Goal: Task Accomplishment & Management: Manage account settings

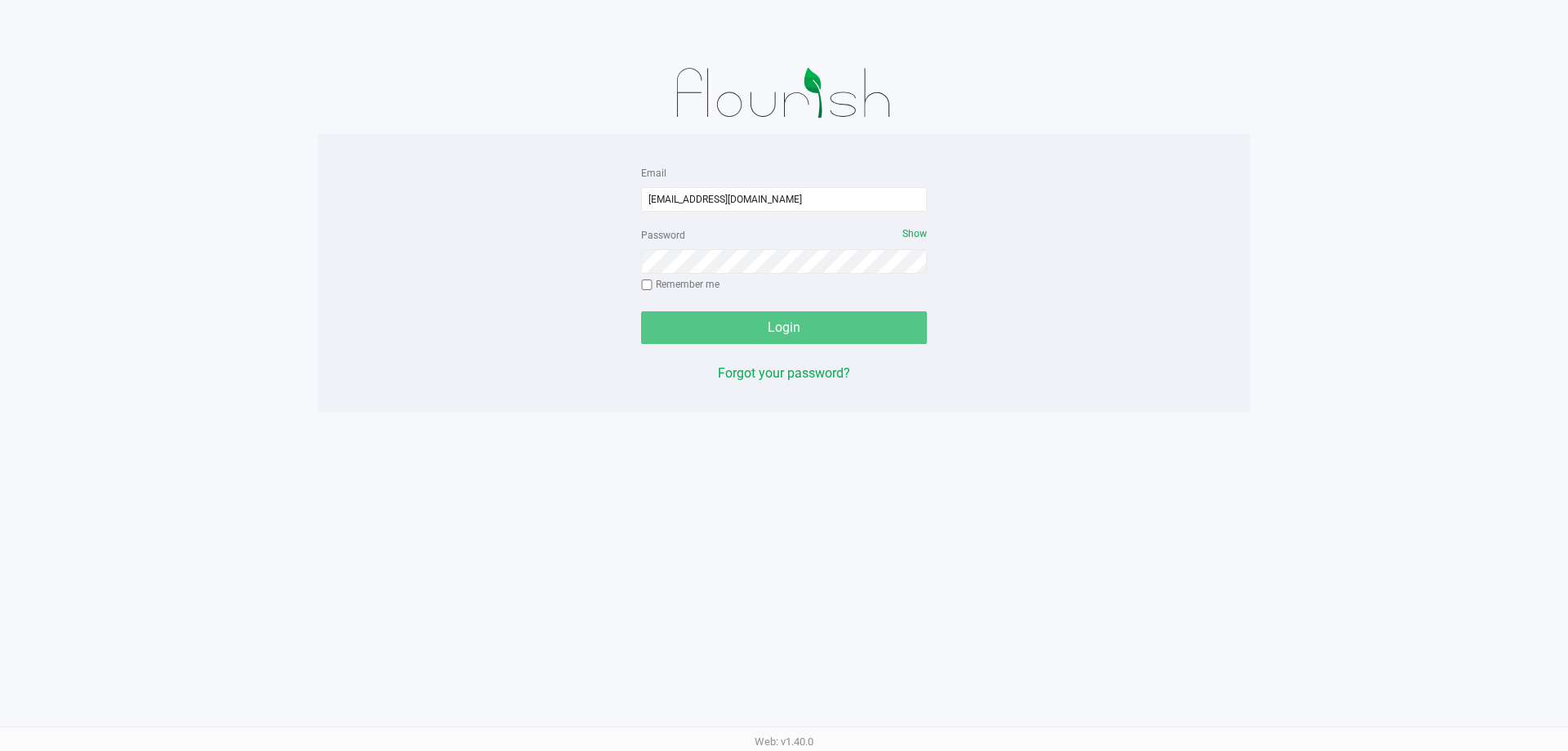
type input "[EMAIL_ADDRESS][DOMAIN_NAME]"
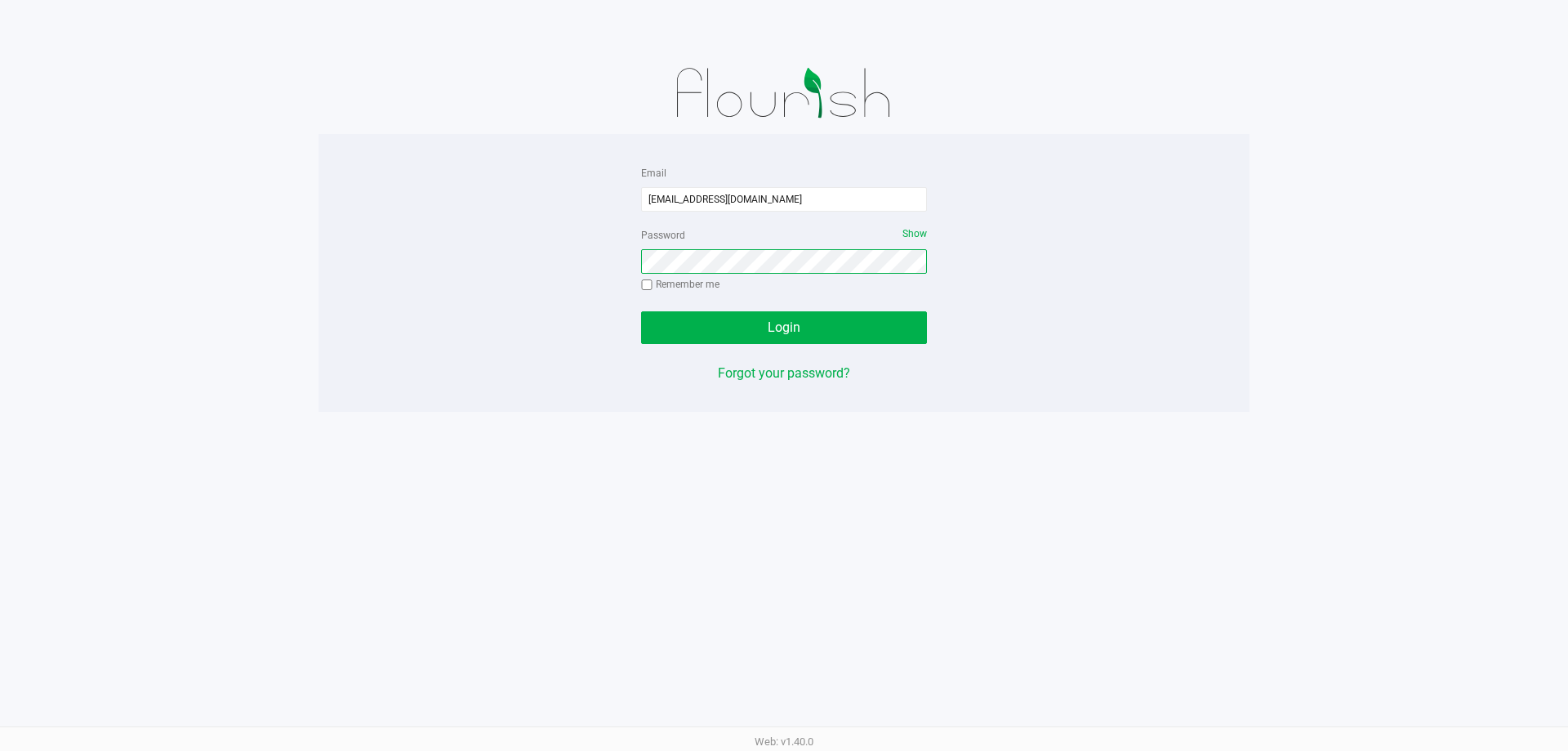
click at [641, 311] on button "Login" at bounding box center [784, 327] width 286 height 33
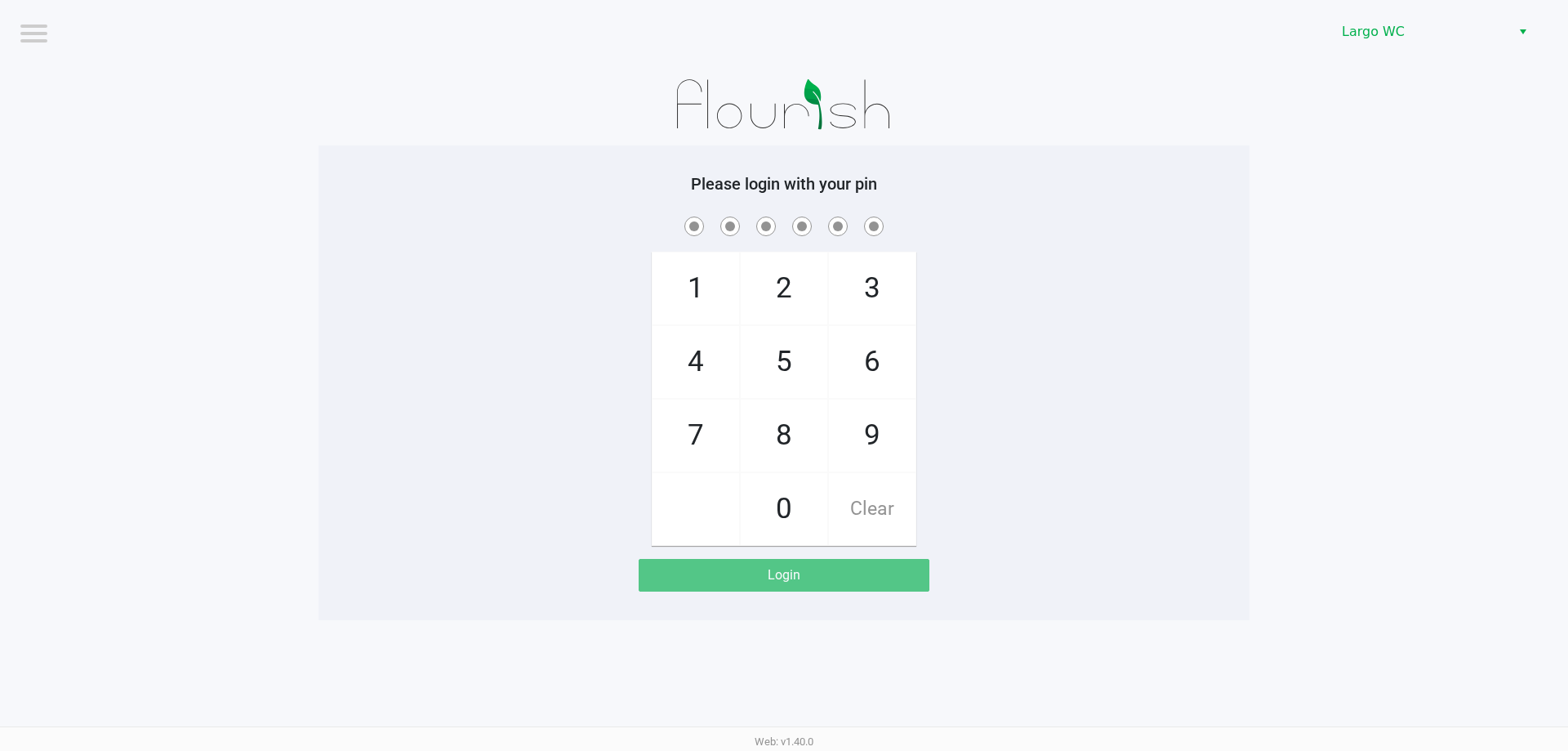
click at [1422, 50] on div "Largo WC" at bounding box center [1181, 32] width 771 height 64
click at [1414, 41] on span "Largo WC" at bounding box center [1421, 31] width 159 height 20
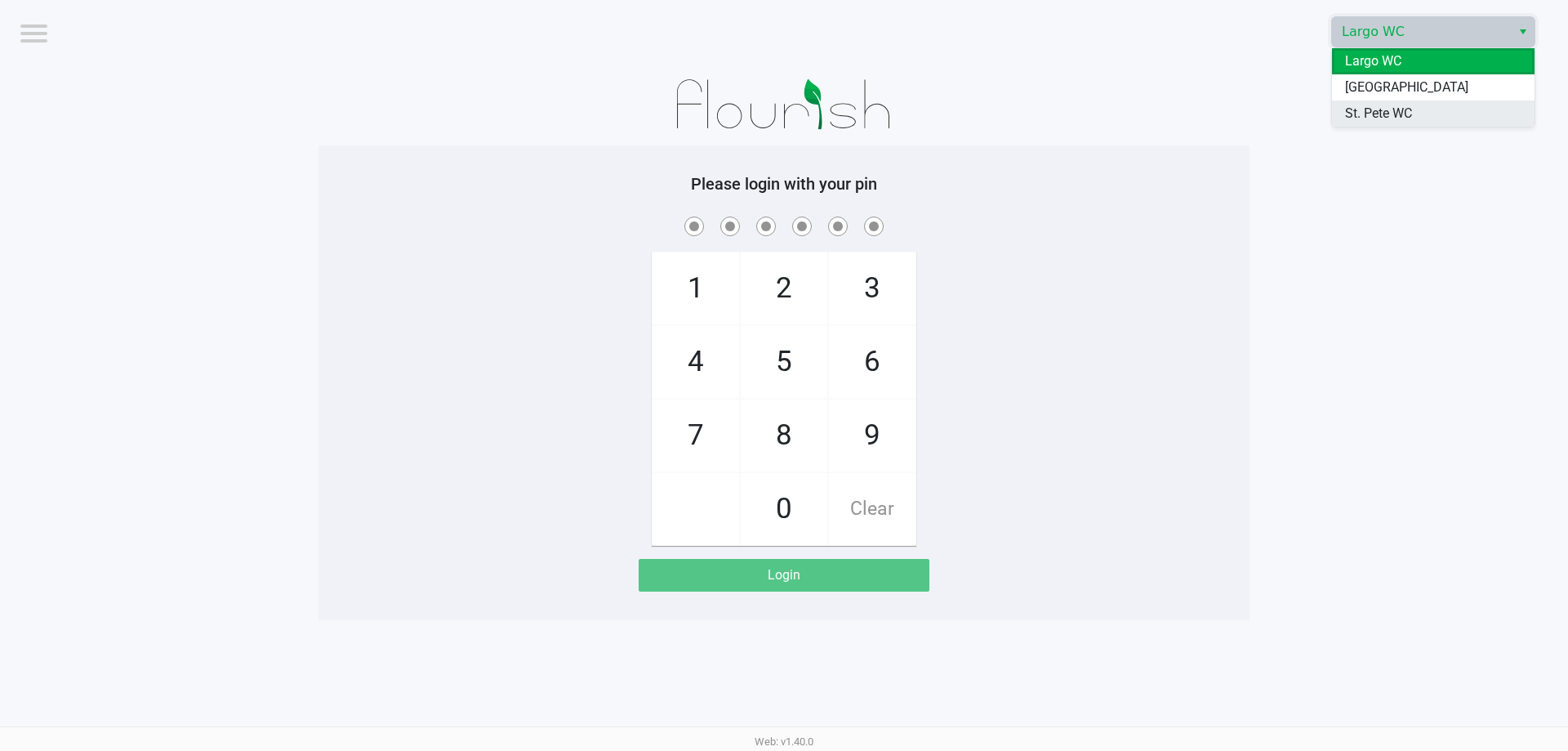
drag, startPoint x: 1394, startPoint y: 117, endPoint x: 1385, endPoint y: 116, distance: 9.1
click at [1392, 116] on span "St. Pete WC" at bounding box center [1378, 113] width 67 height 20
click at [1283, 101] on app-pos-login-wrapper "Logout Largo WC Please login with your pin 1 4 7 2 5 8 0 3 6 9 Clear Login" at bounding box center [784, 310] width 1568 height 620
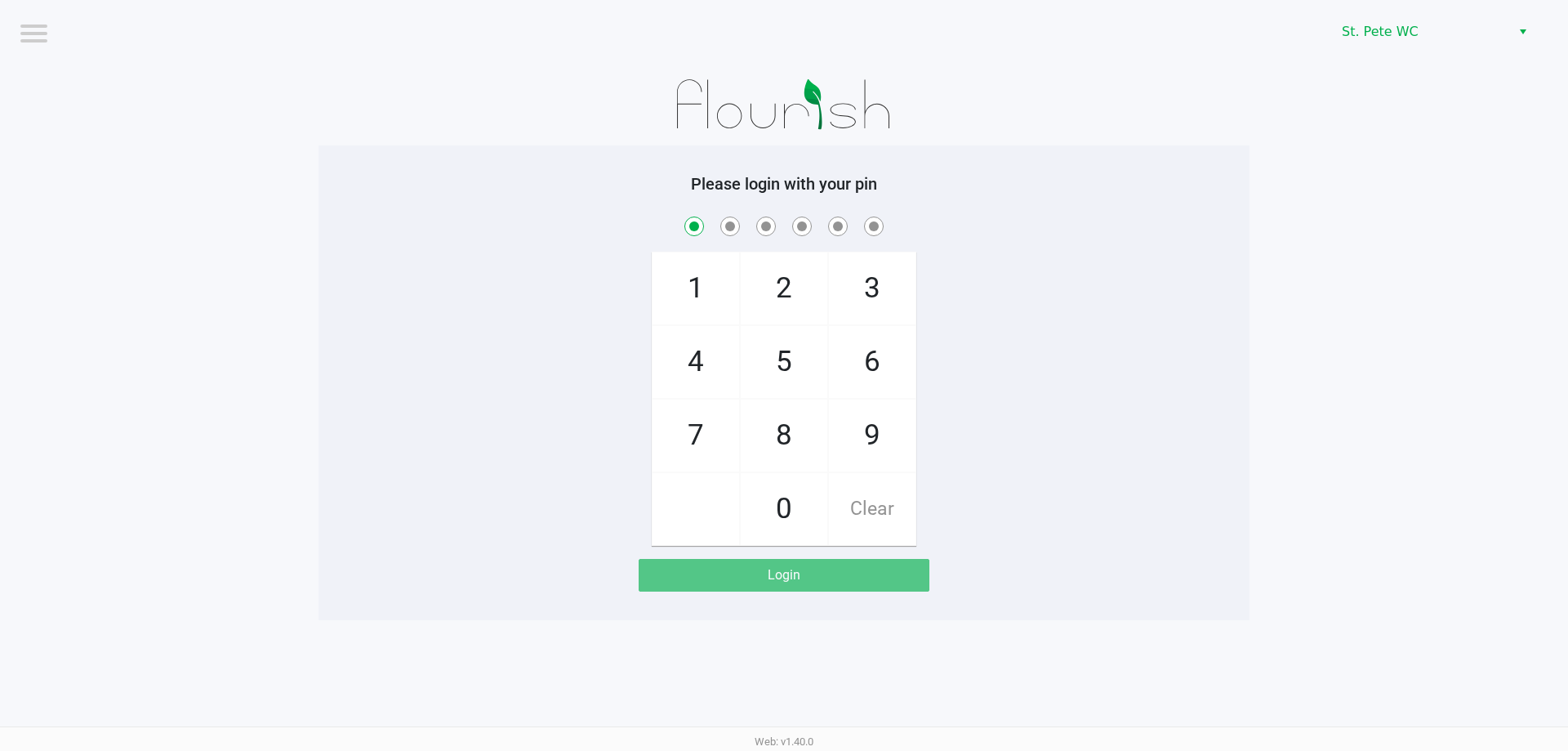
checkbox input "true"
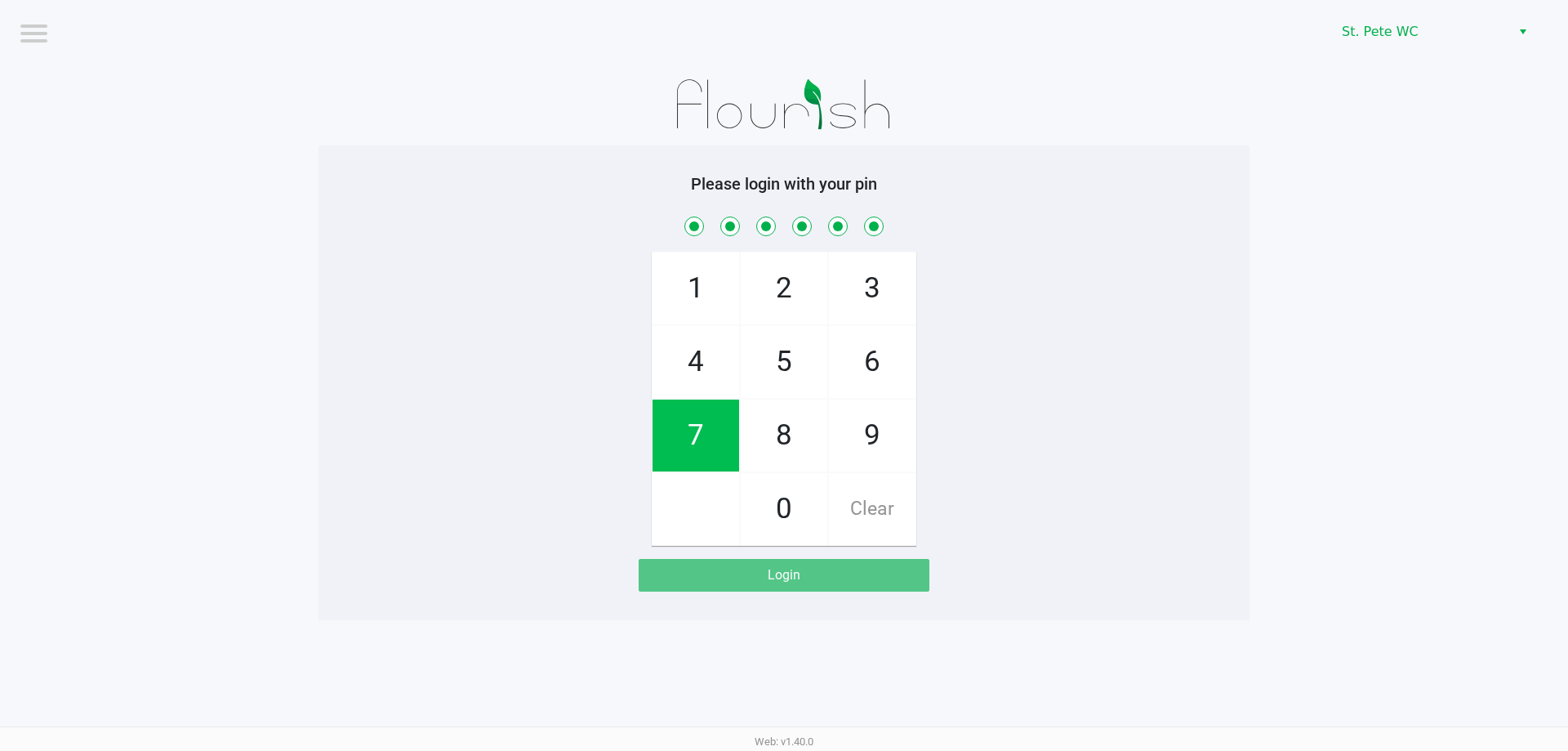
checkbox input "true"
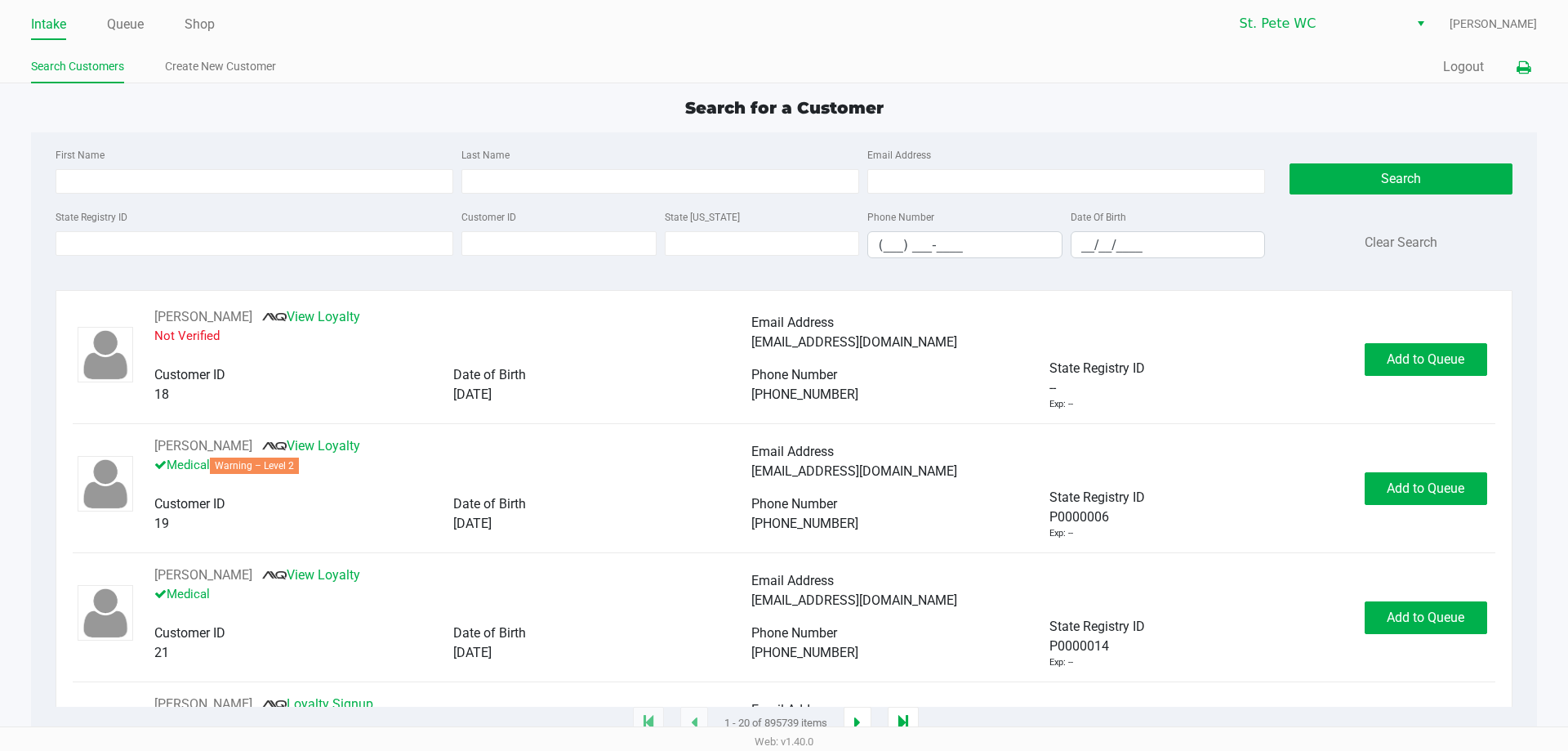
click at [1533, 60] on button at bounding box center [1523, 67] width 27 height 30
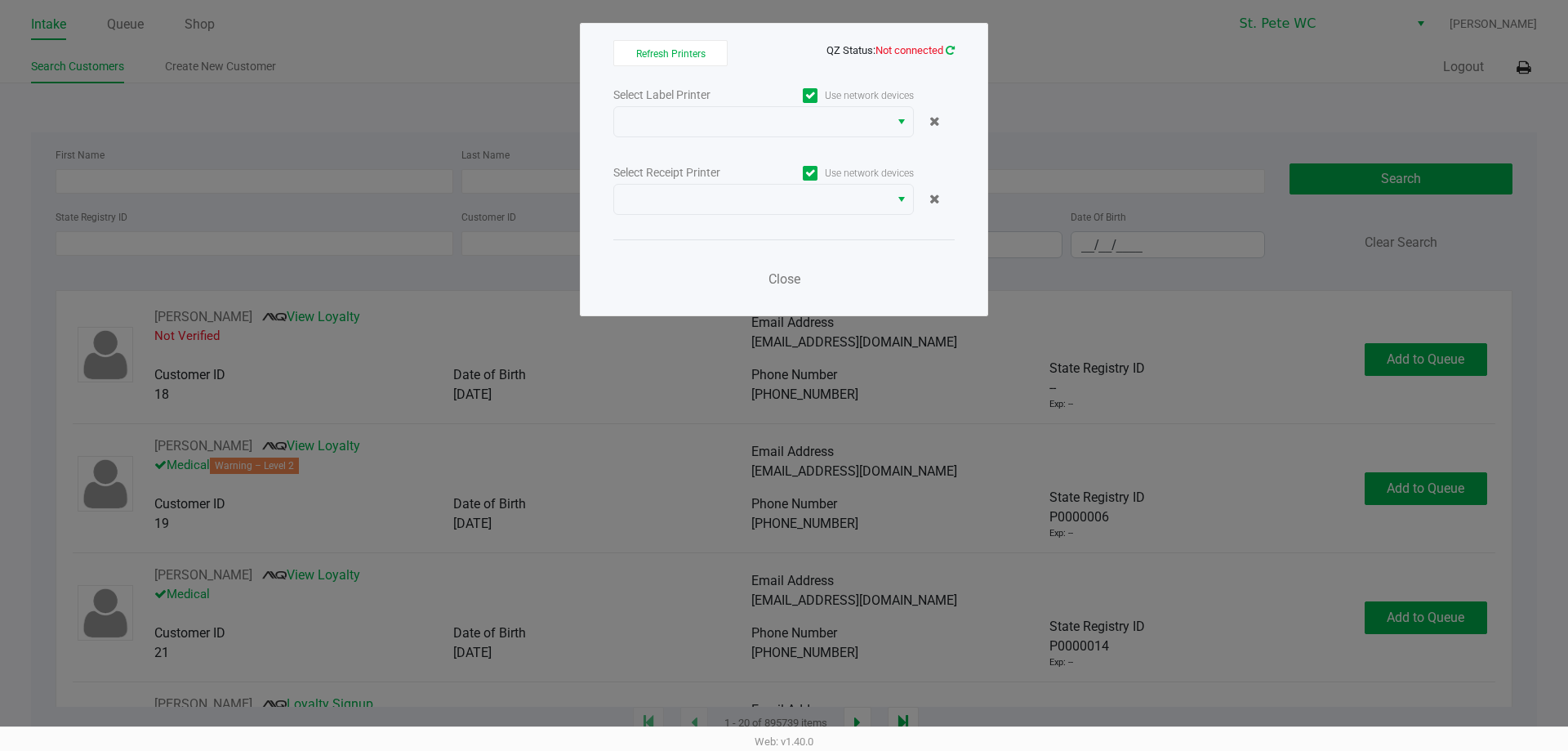
click at [949, 49] on icon at bounding box center [950, 50] width 9 height 10
click at [954, 57] on div "Refresh Printers QZ Status: Not connected Select Label Printer Use network devi…" at bounding box center [784, 169] width 409 height 294
click at [954, 50] on div "Refresh Printers QZ Status: Not connected Select Label Printer Use network devi…" at bounding box center [784, 169] width 409 height 294
click at [953, 50] on icon at bounding box center [950, 50] width 9 height 10
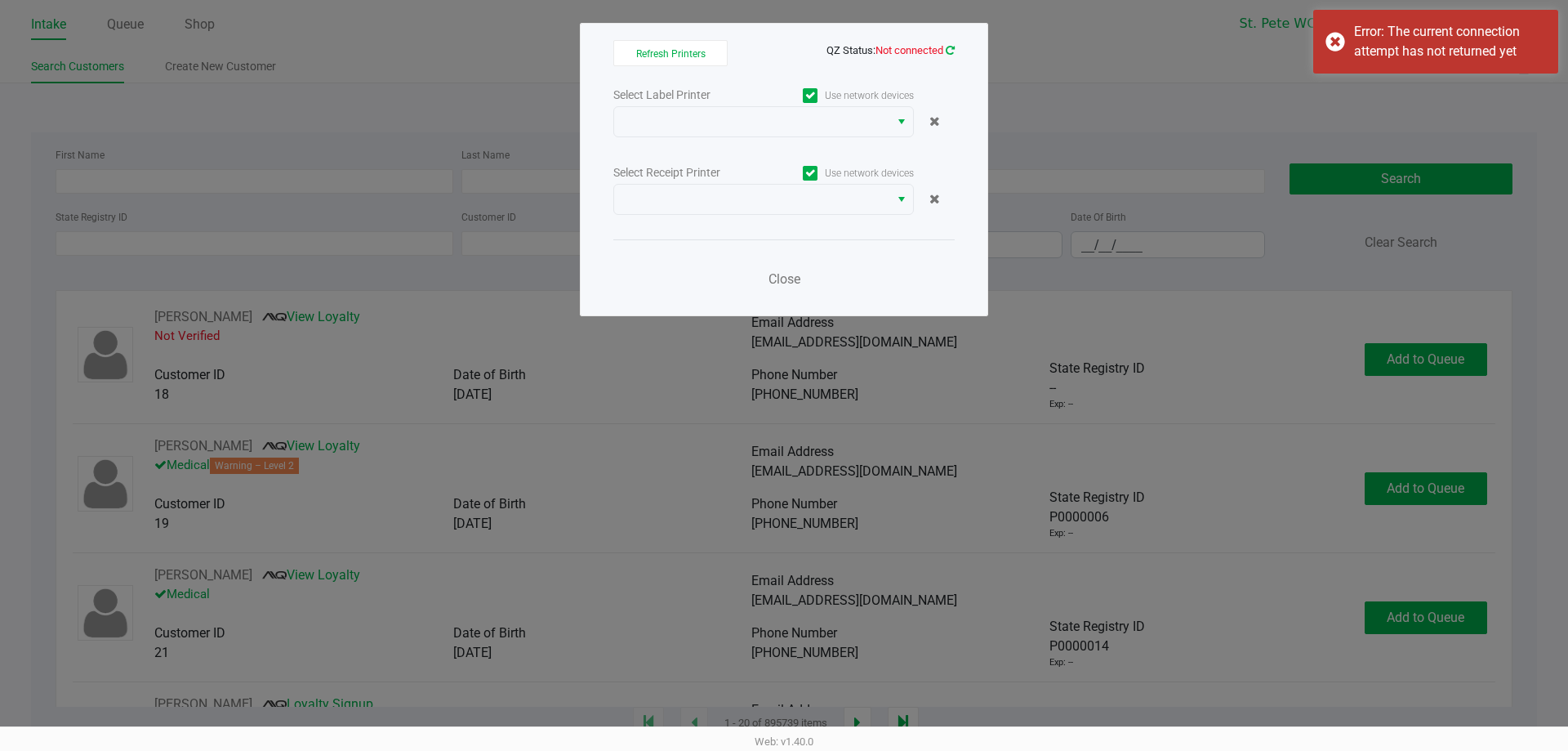
click at [953, 50] on icon at bounding box center [950, 50] width 9 height 10
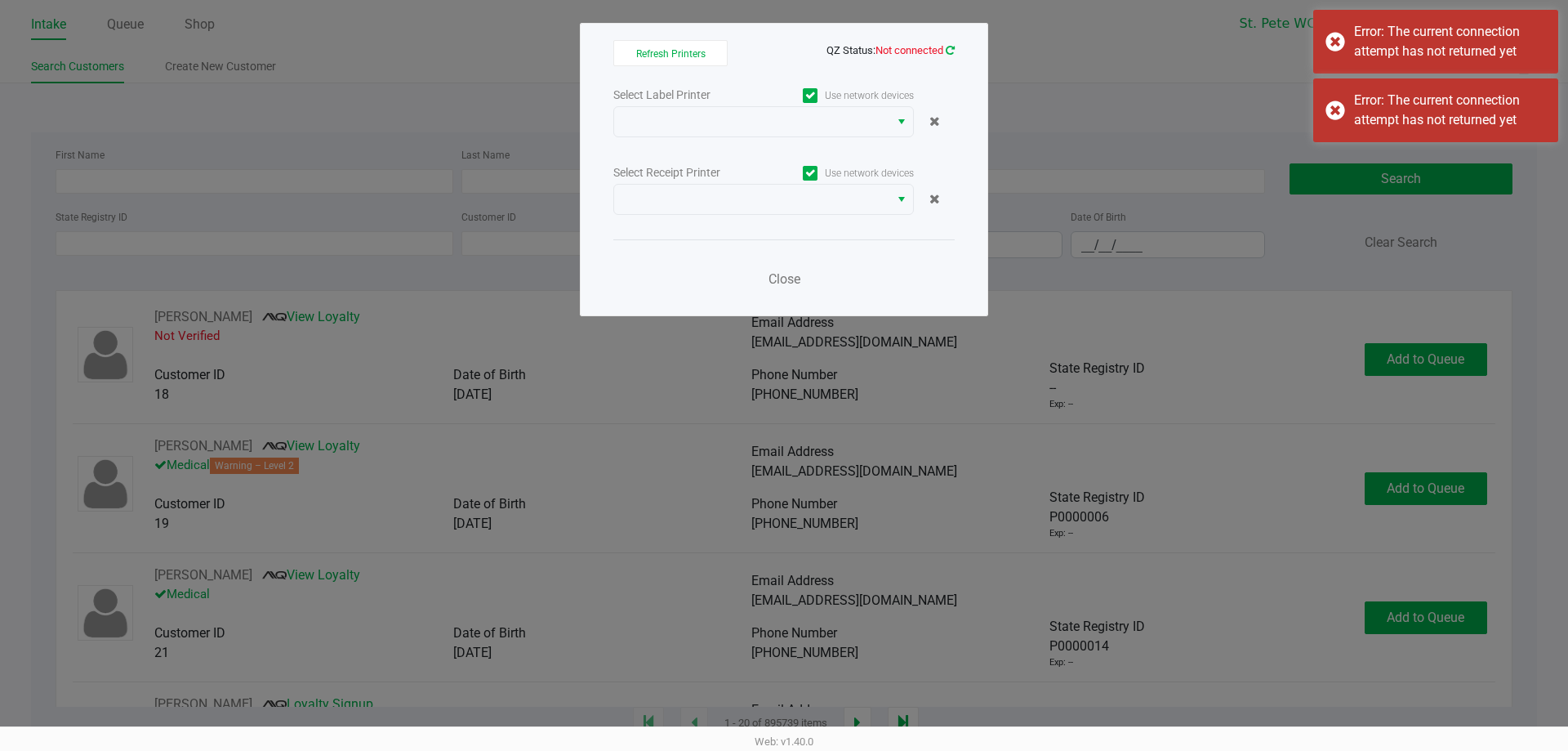
click at [953, 50] on icon at bounding box center [950, 50] width 9 height 10
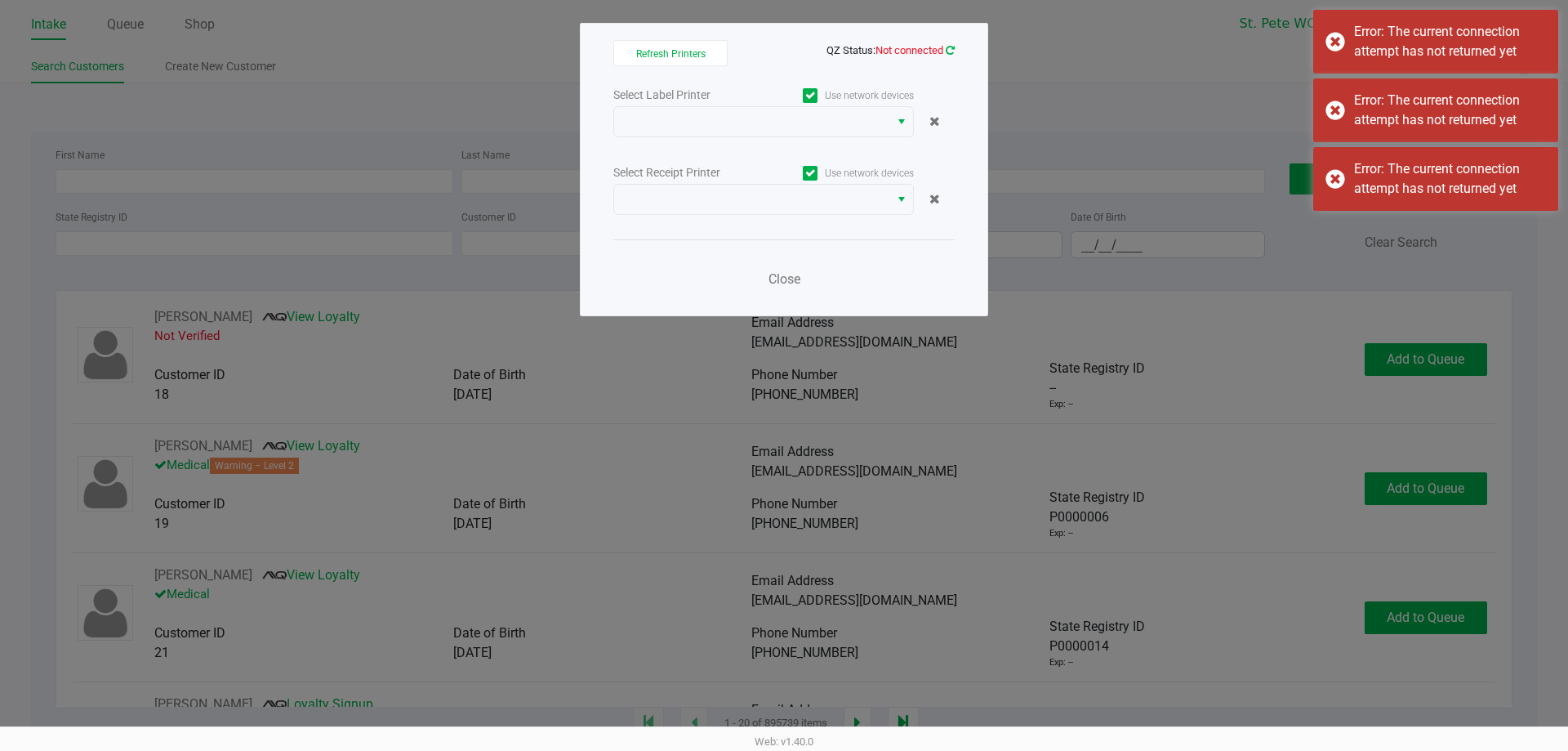
click at [953, 50] on icon at bounding box center [949, 50] width 11 height 13
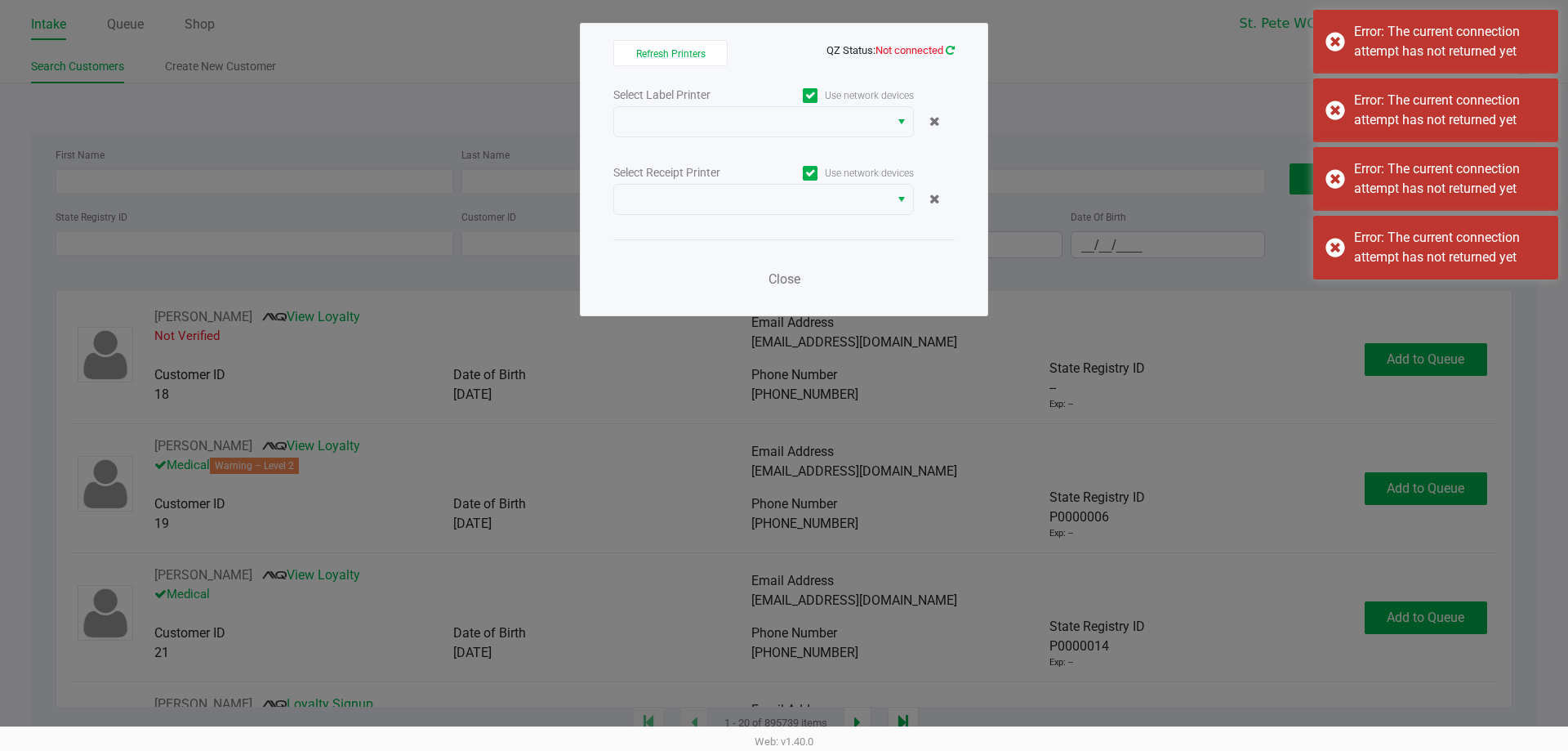
click at [953, 50] on icon at bounding box center [950, 49] width 12 height 13
click at [953, 50] on icon at bounding box center [950, 50] width 9 height 10
click at [952, 50] on icon at bounding box center [950, 49] width 10 height 11
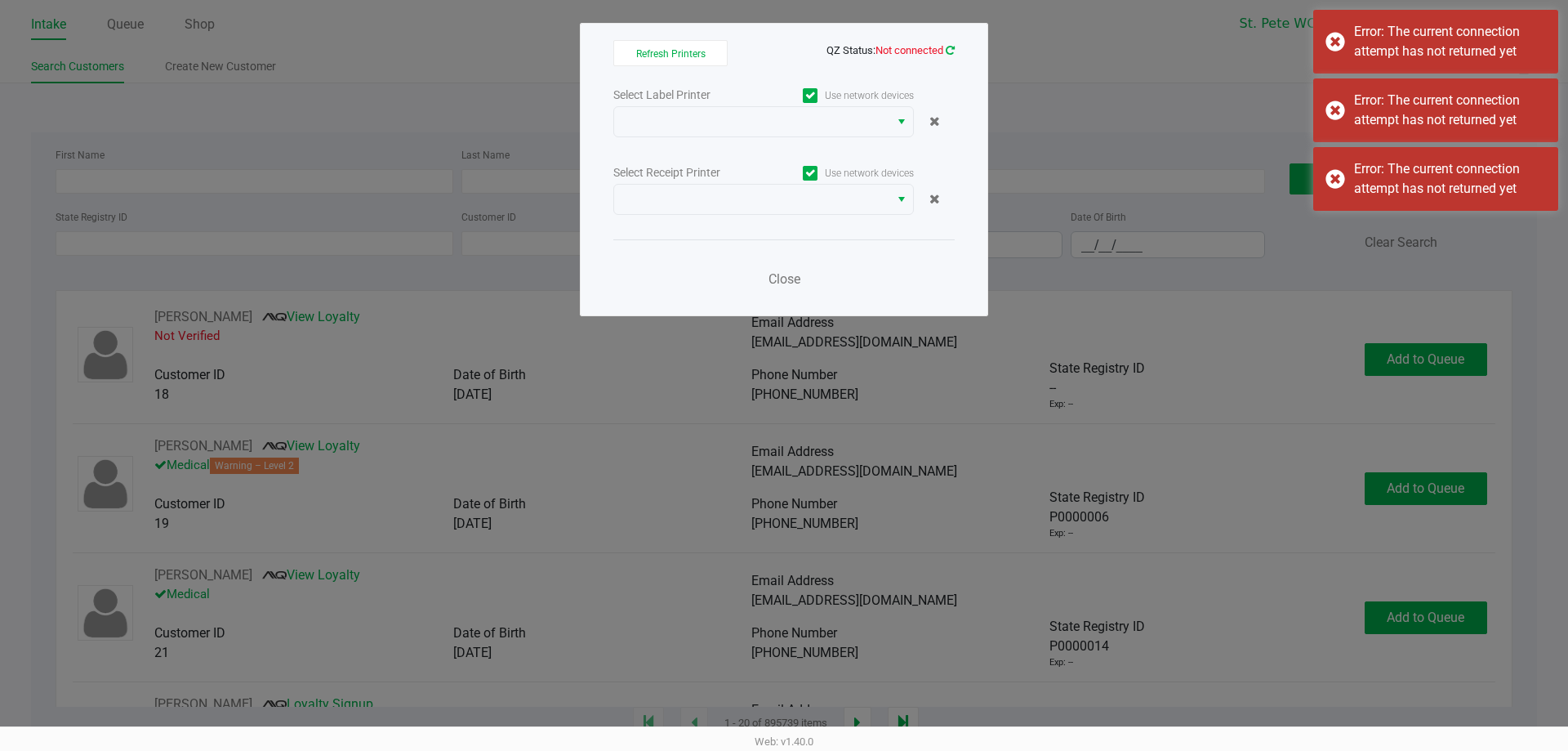
click at [952, 50] on icon at bounding box center [950, 49] width 10 height 11
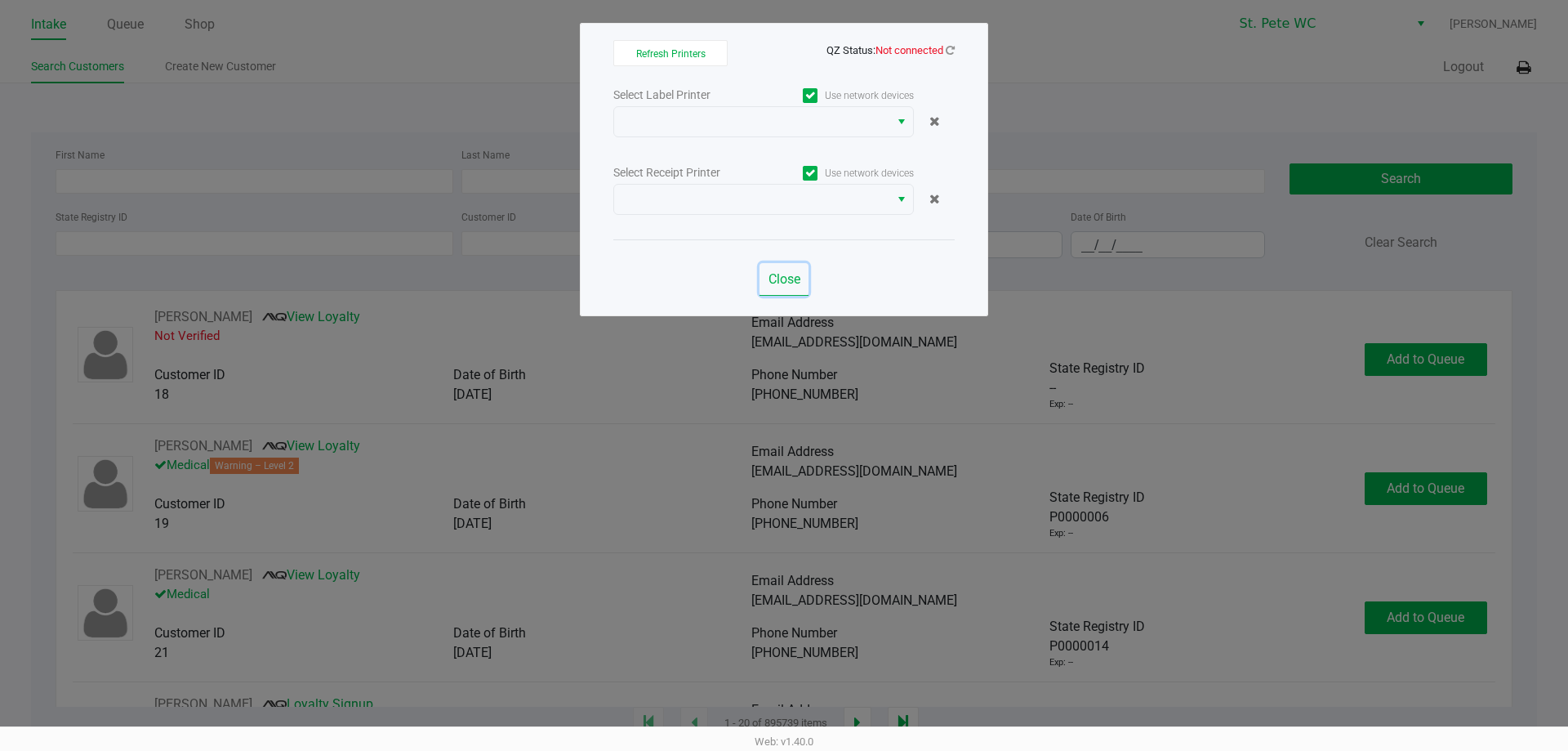
click at [806, 265] on button "Close" at bounding box center [784, 280] width 49 height 33
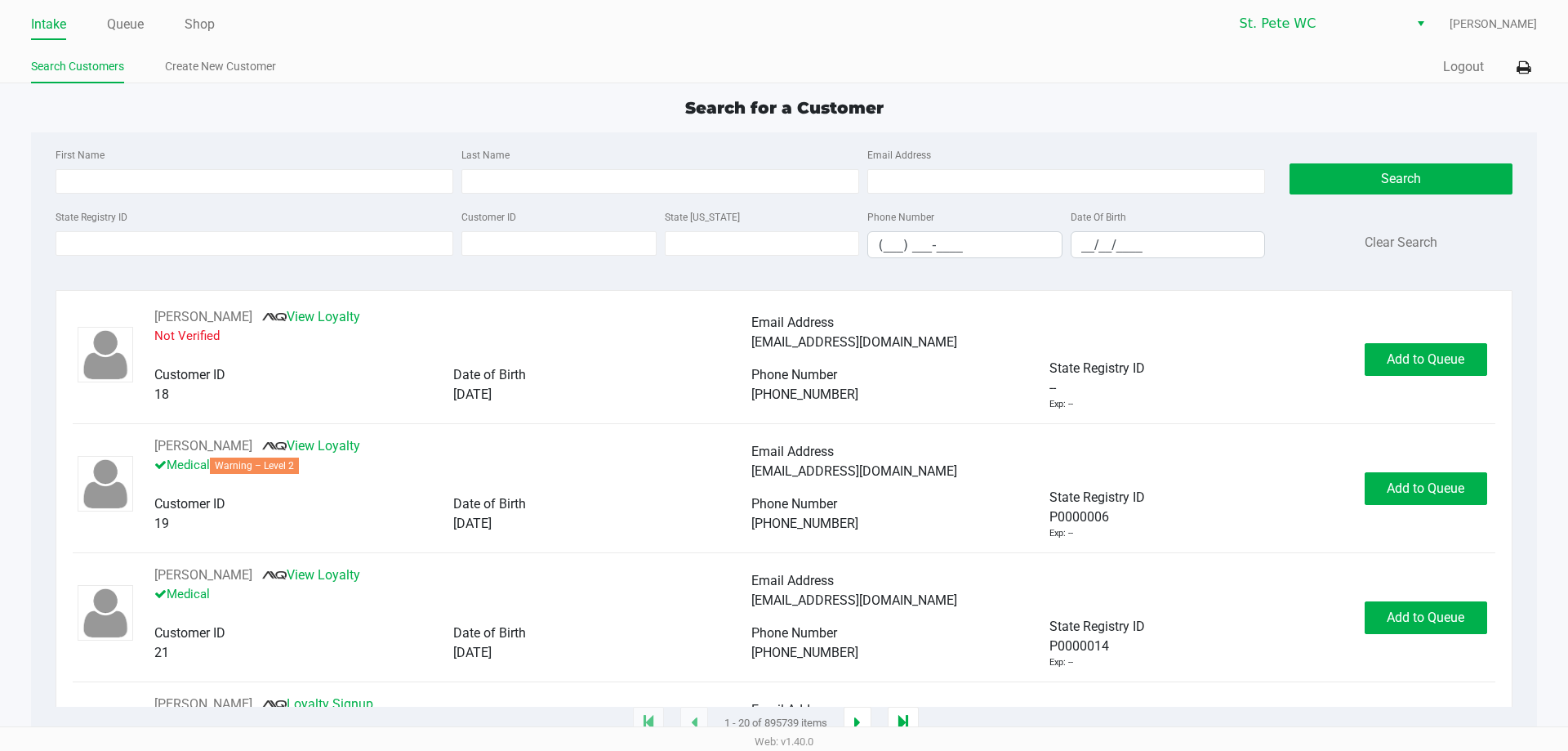
click at [186, 145] on div "First Name" at bounding box center [254, 169] width 406 height 49
click at [114, 17] on link "Queue" at bounding box center [126, 24] width 36 height 23
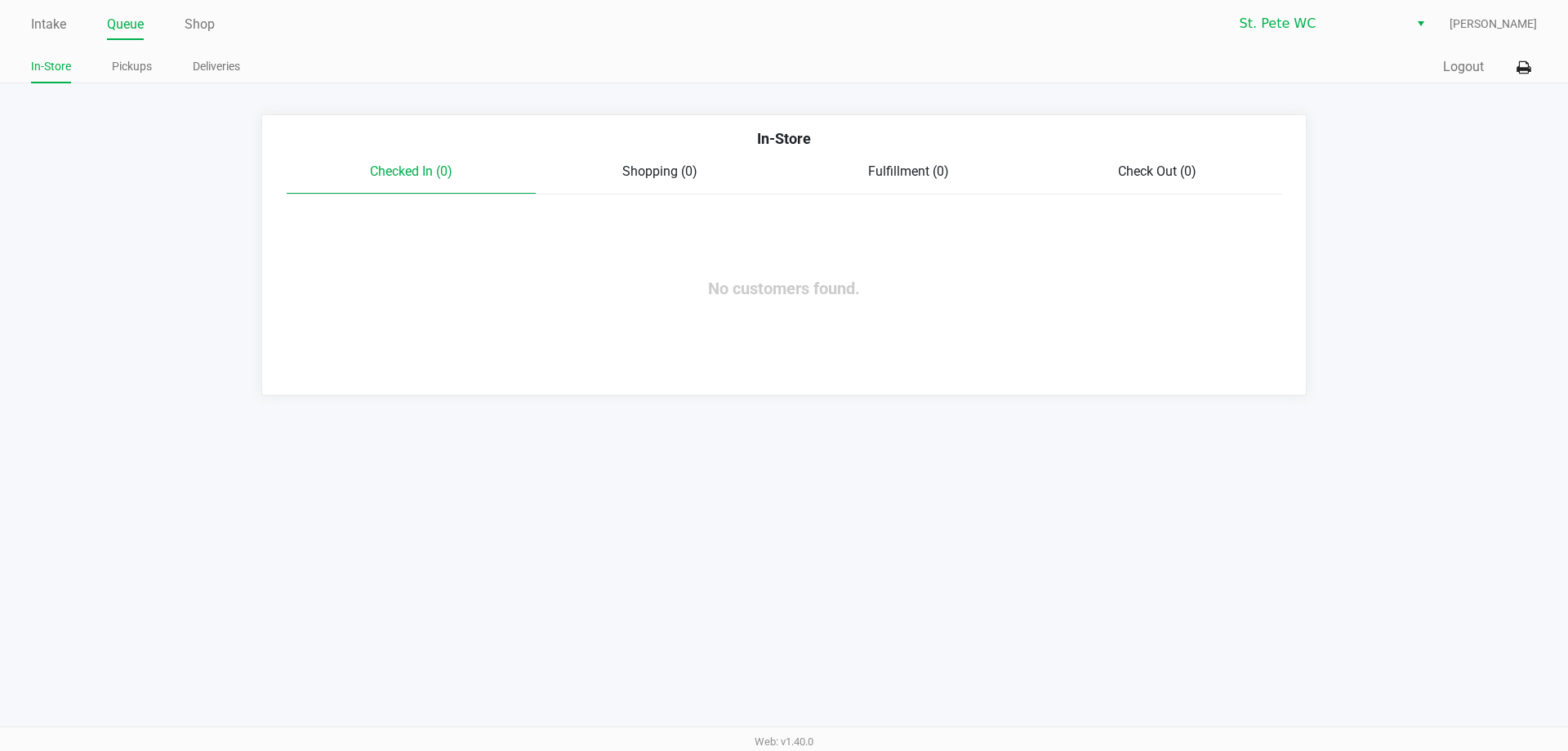
click at [194, 18] on link "Shop" at bounding box center [199, 24] width 30 height 23
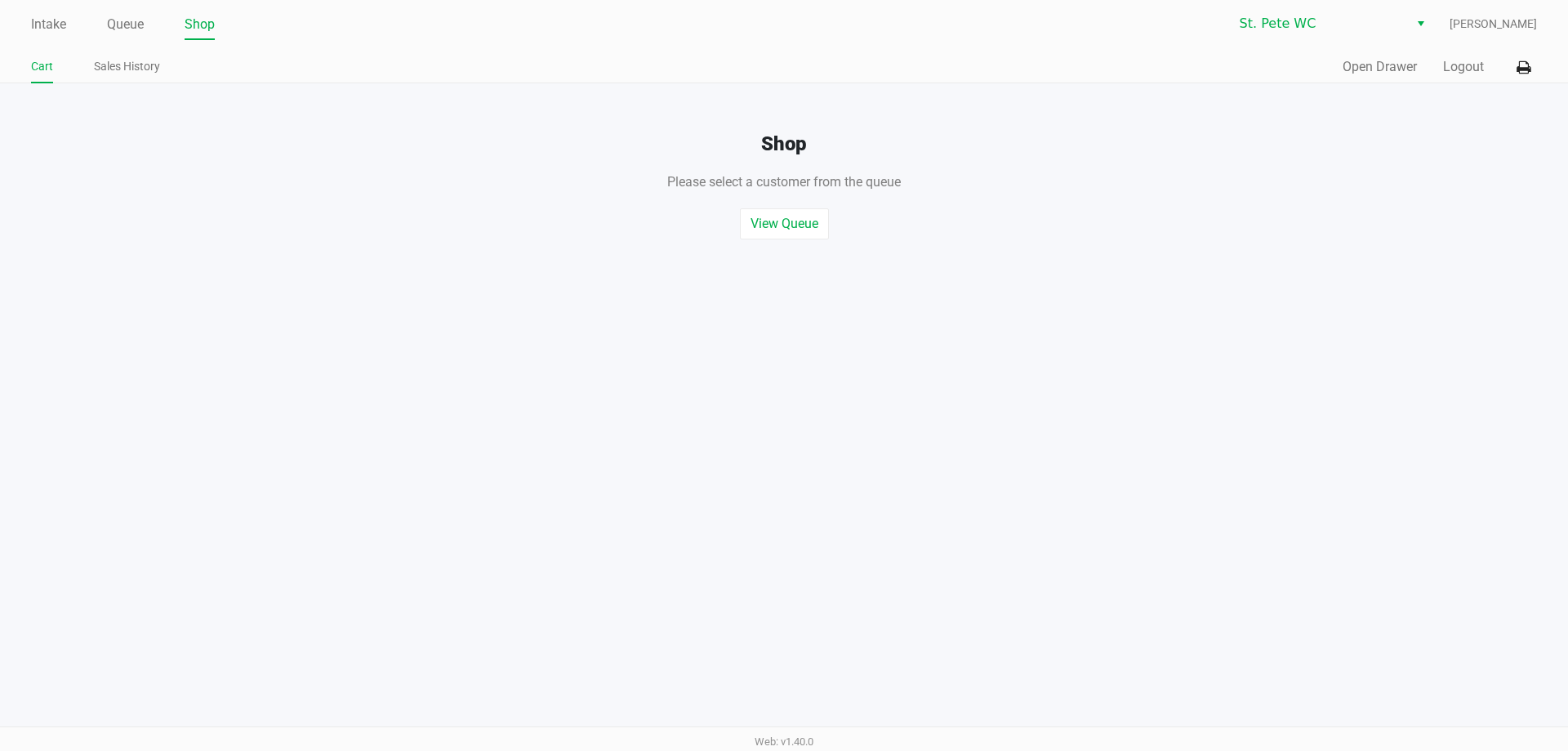
click at [1397, 84] on div "Shop Please select a customer from the queue , or start a quick sale View Queue…" at bounding box center [784, 161] width 1592 height 156
click at [1396, 78] on div "Quick Sale Open Drawer Logout" at bounding box center [1159, 67] width 752 height 30
click at [1370, 62] on button "Open Drawer" at bounding box center [1379, 67] width 74 height 20
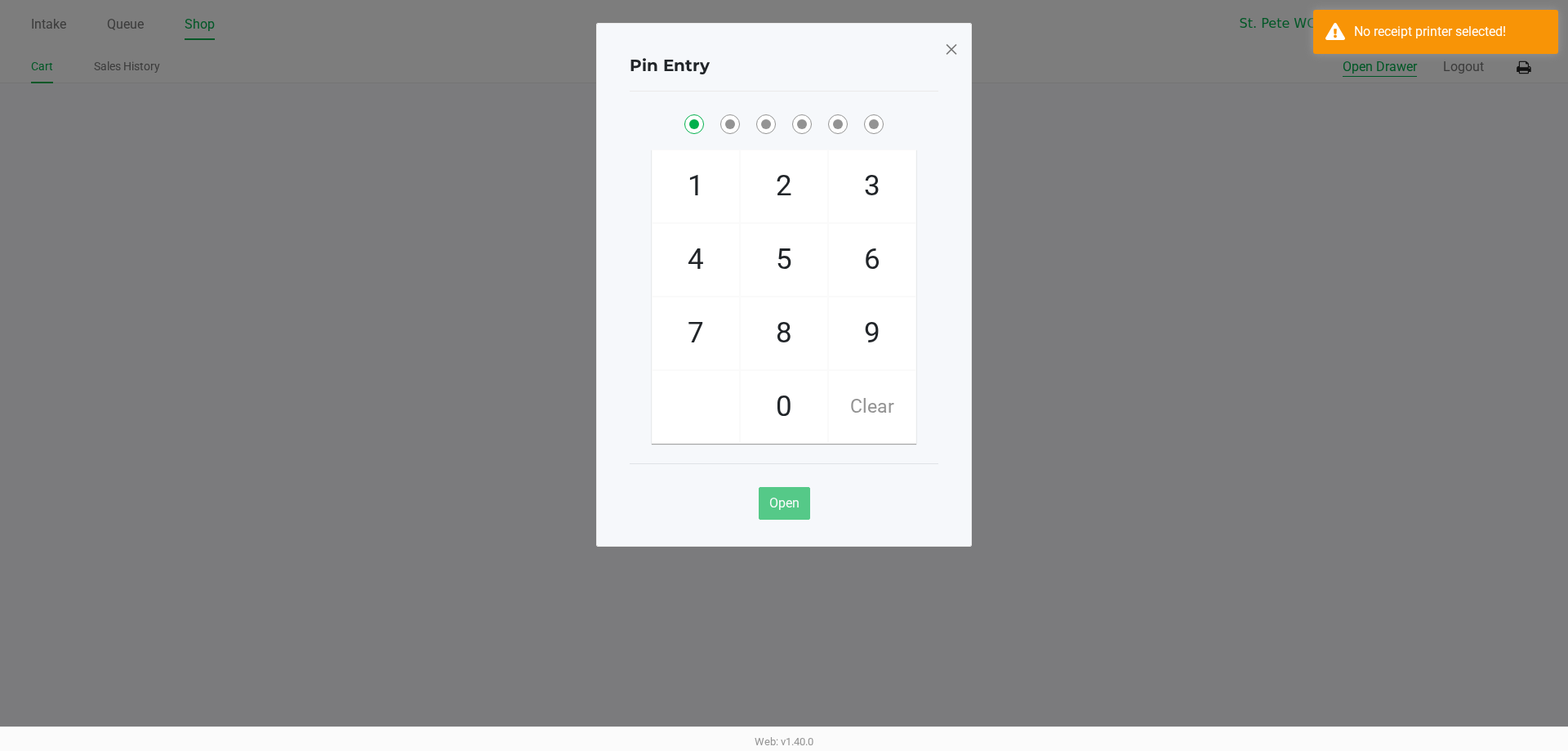
checkbox input "true"
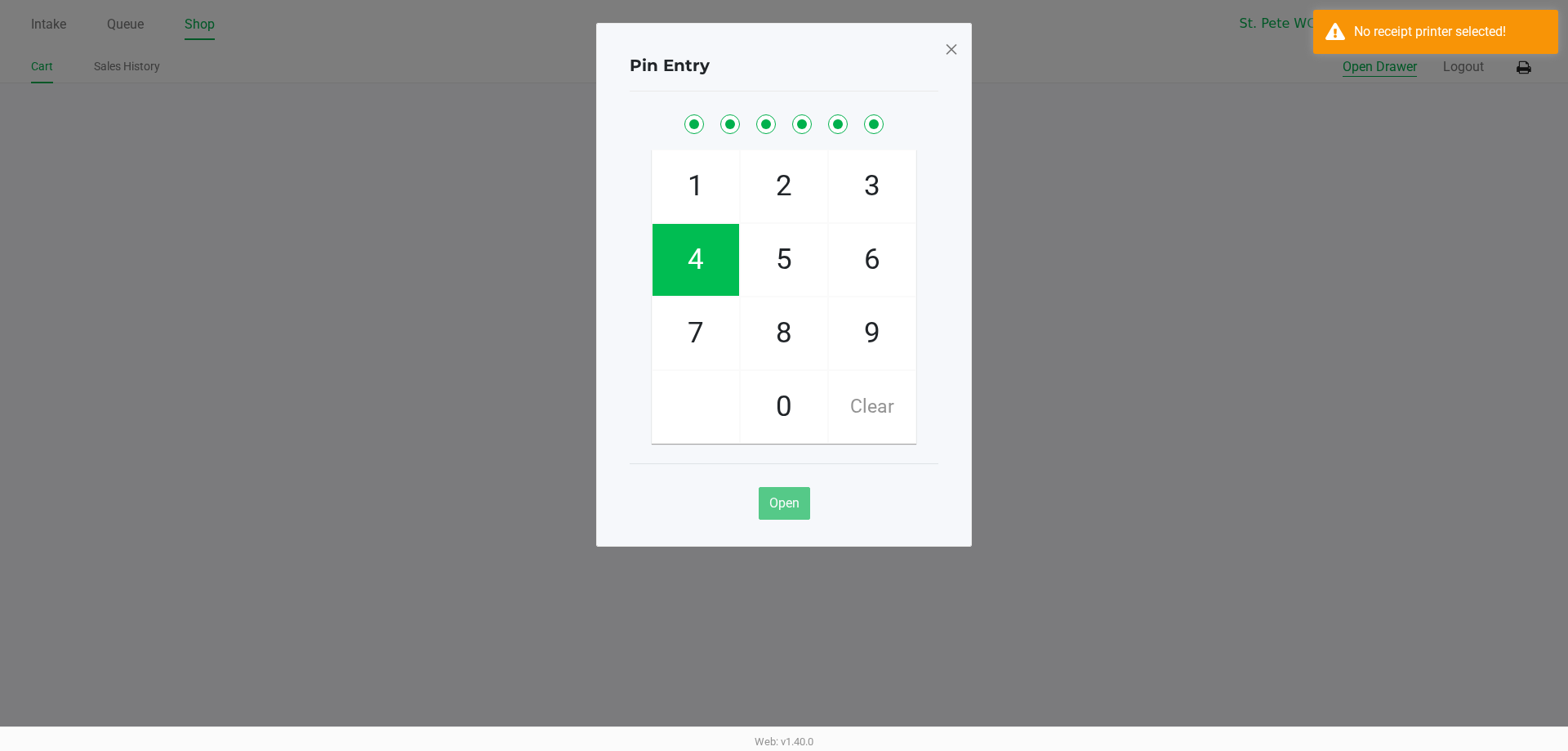
checkbox input "true"
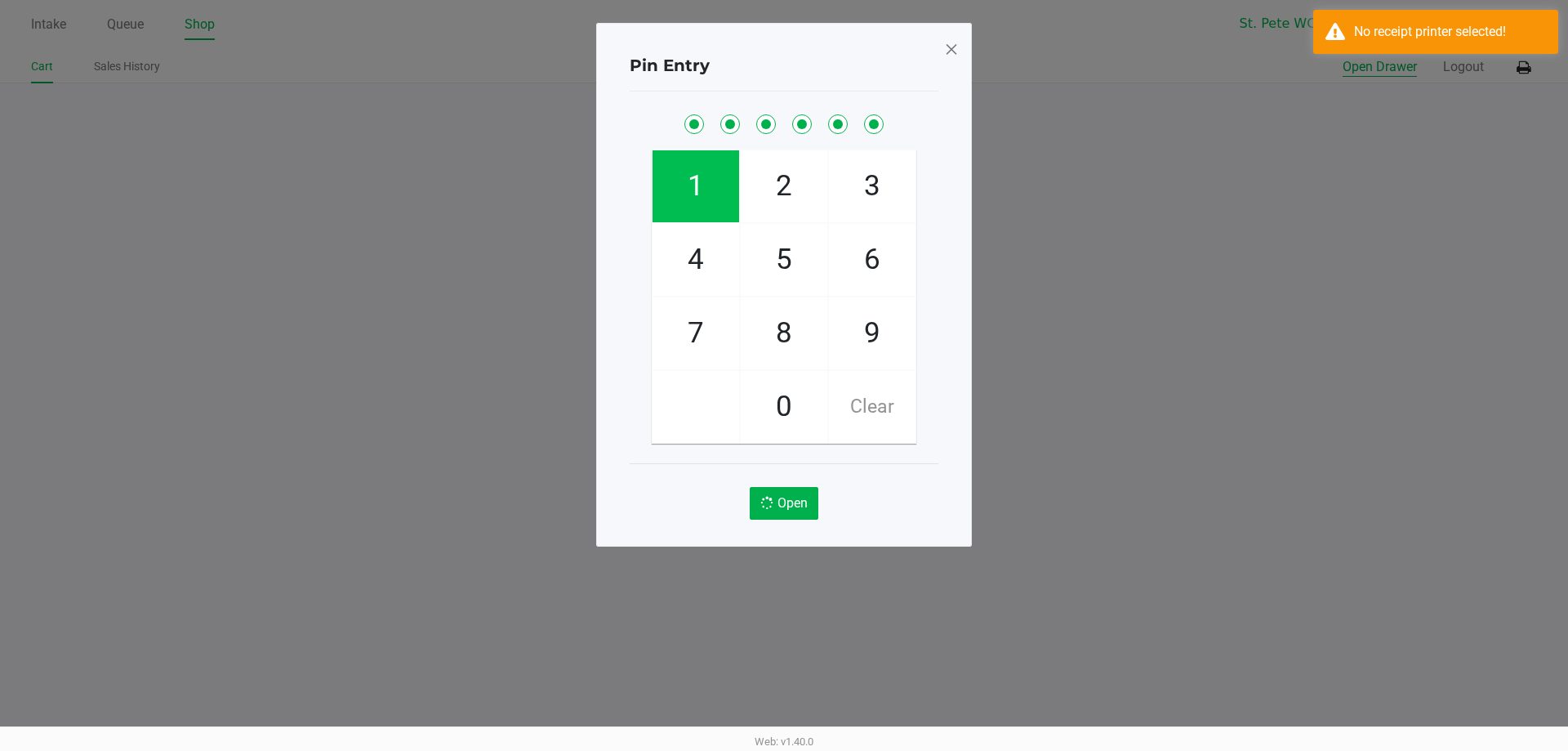
click at [1342, 57] on button "Open Drawer" at bounding box center [1379, 67] width 74 height 20
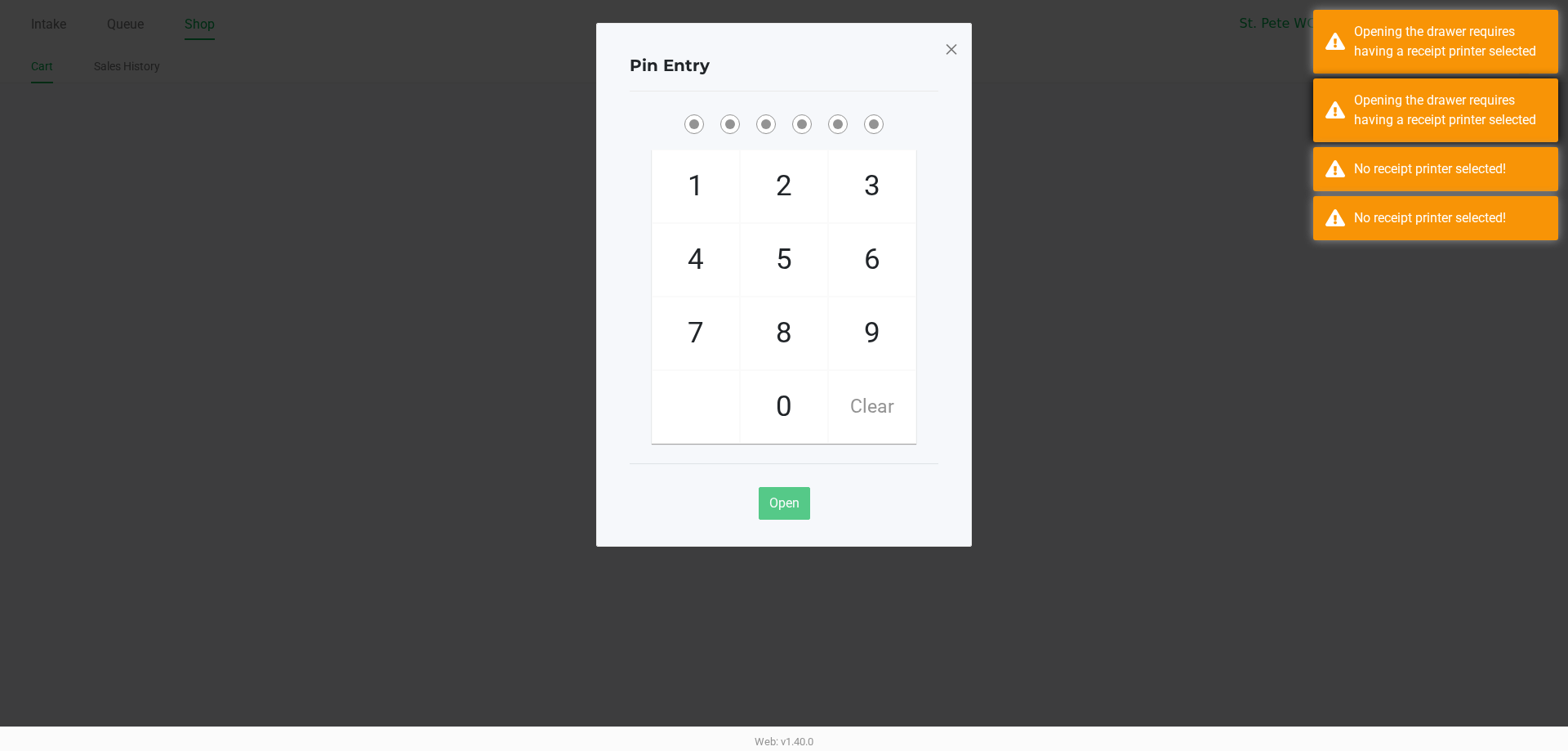
click at [1419, 36] on div "Opening the drawer requires having a receipt printer selected" at bounding box center [1450, 41] width 192 height 39
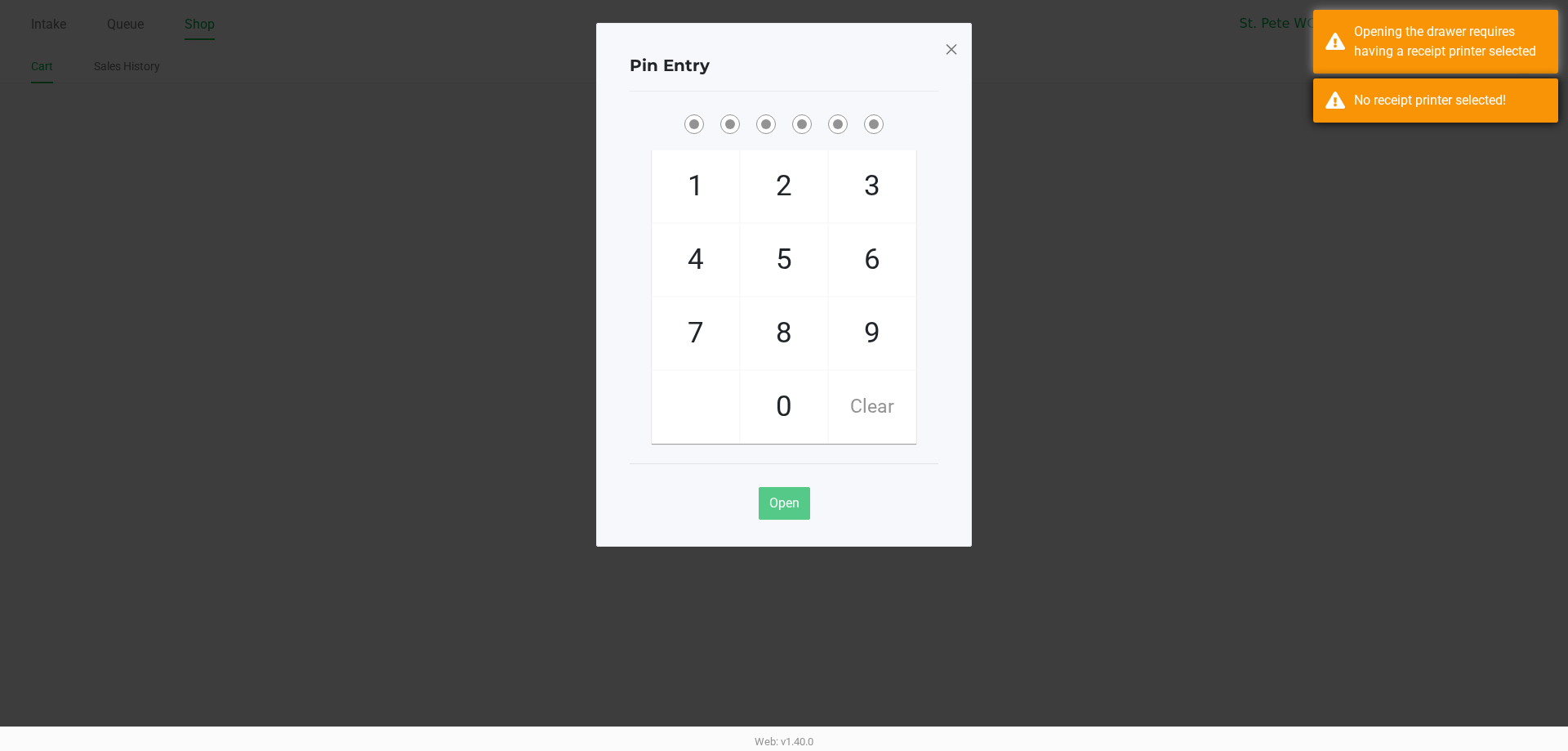
click at [1410, 107] on div "No receipt printer selected!" at bounding box center [1450, 100] width 192 height 20
click at [1361, 36] on div "Opening the drawer requires having a receipt printer selected" at bounding box center [1450, 41] width 192 height 39
click at [949, 45] on span at bounding box center [951, 49] width 15 height 26
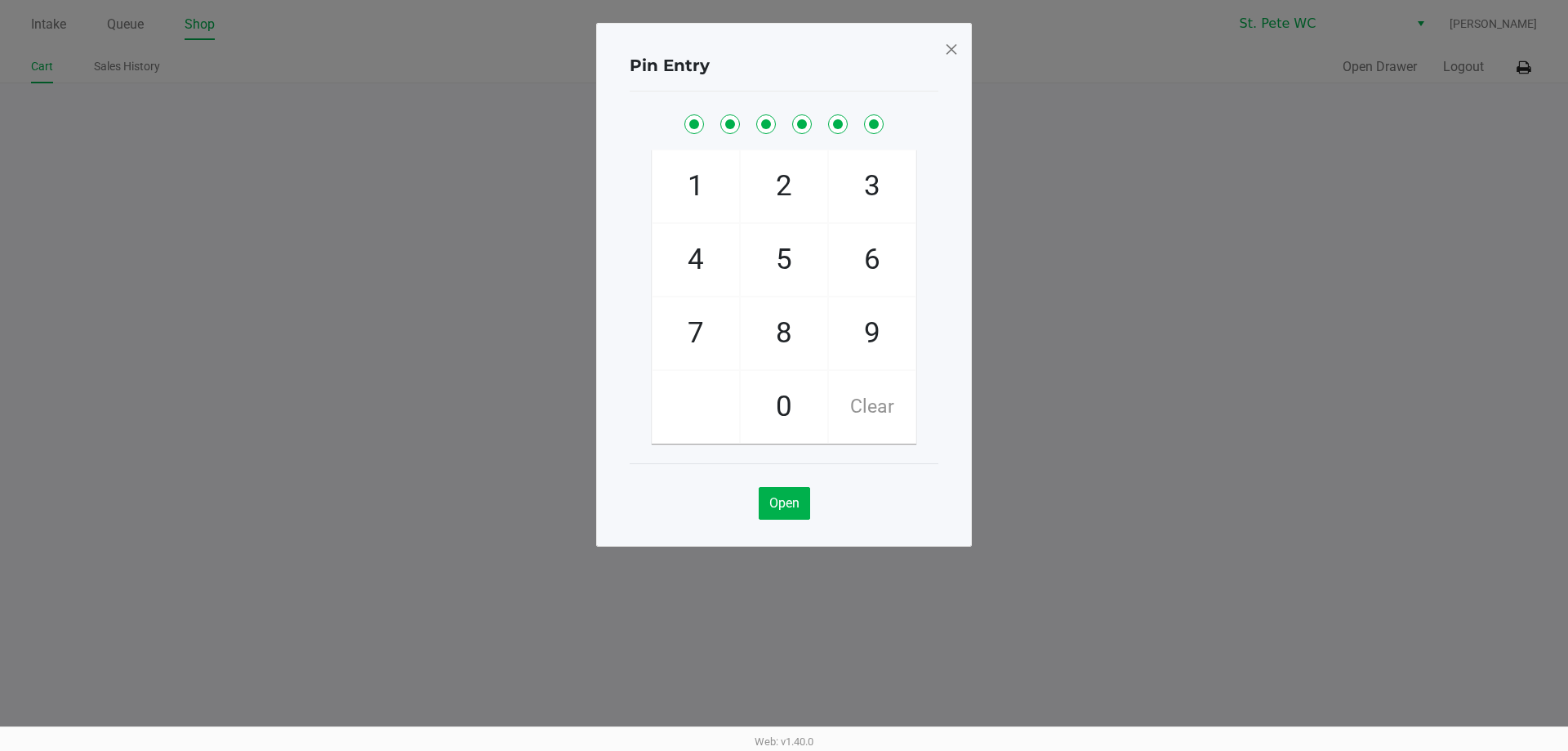
click at [949, 45] on div "Pin Entry 1 4 7 2 5 8 0 3 6 9 Clear Open" at bounding box center [784, 243] width 376 height 523
click at [949, 45] on span at bounding box center [951, 49] width 15 height 26
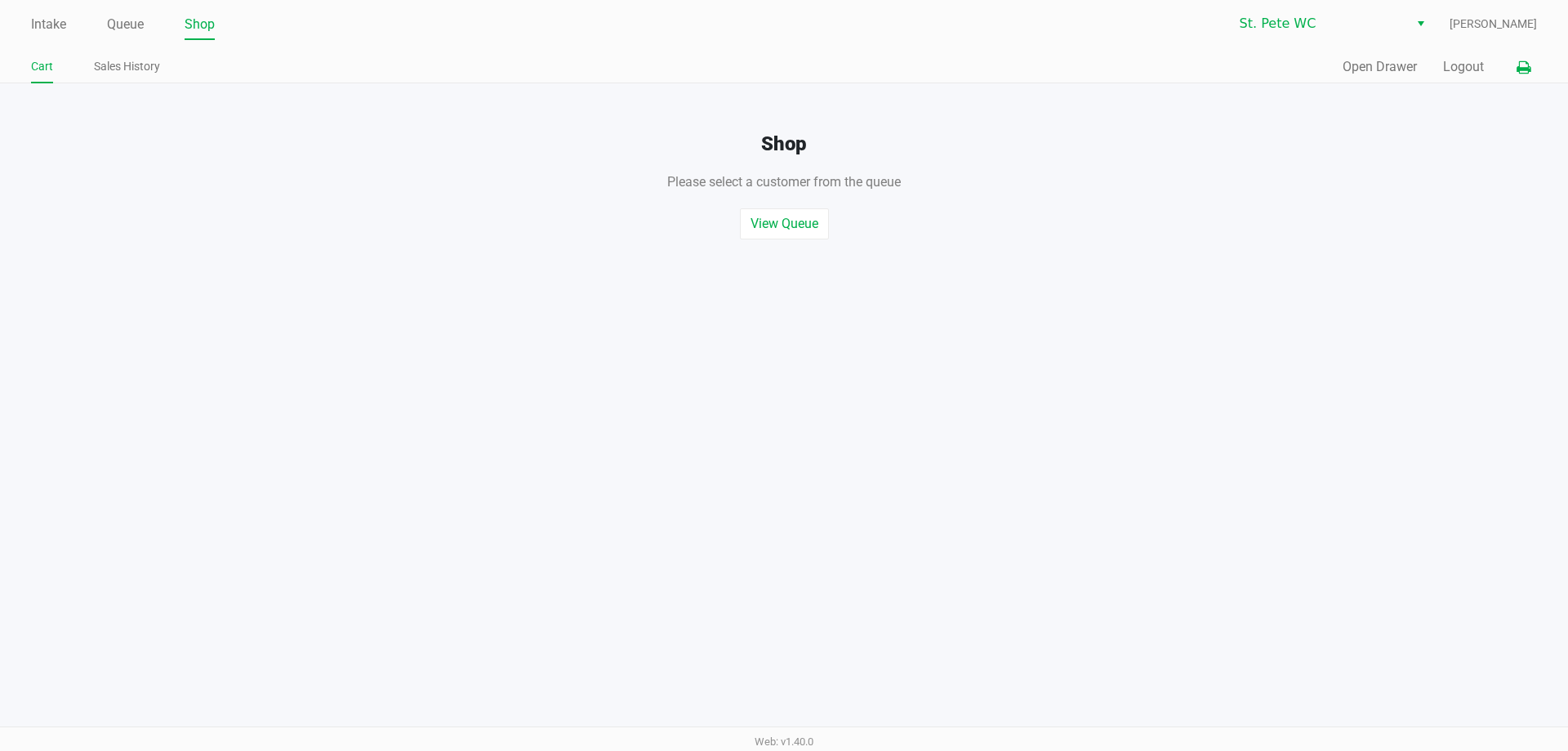
click at [1528, 81] on button at bounding box center [1523, 67] width 27 height 30
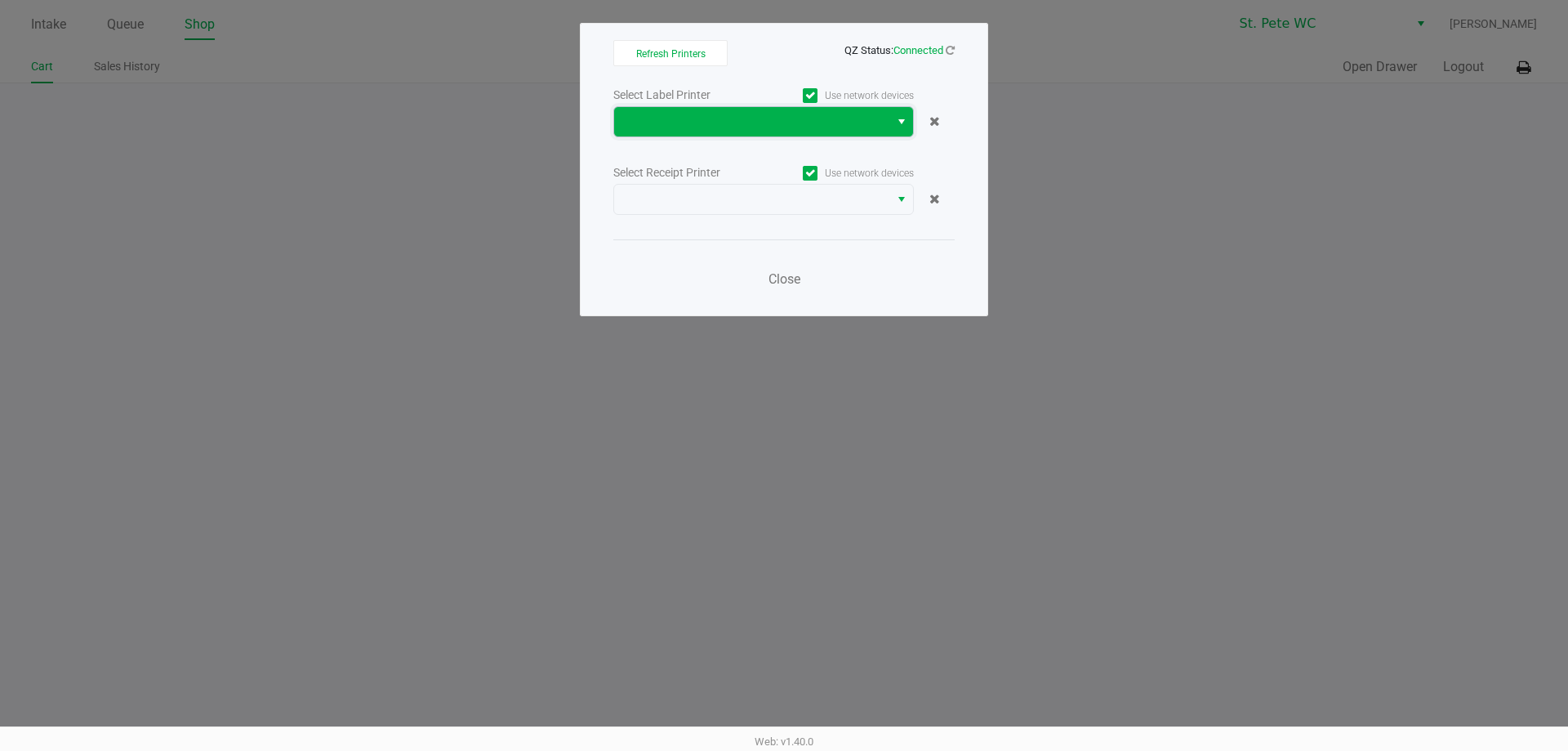
click at [874, 116] on span at bounding box center [751, 121] width 255 height 20
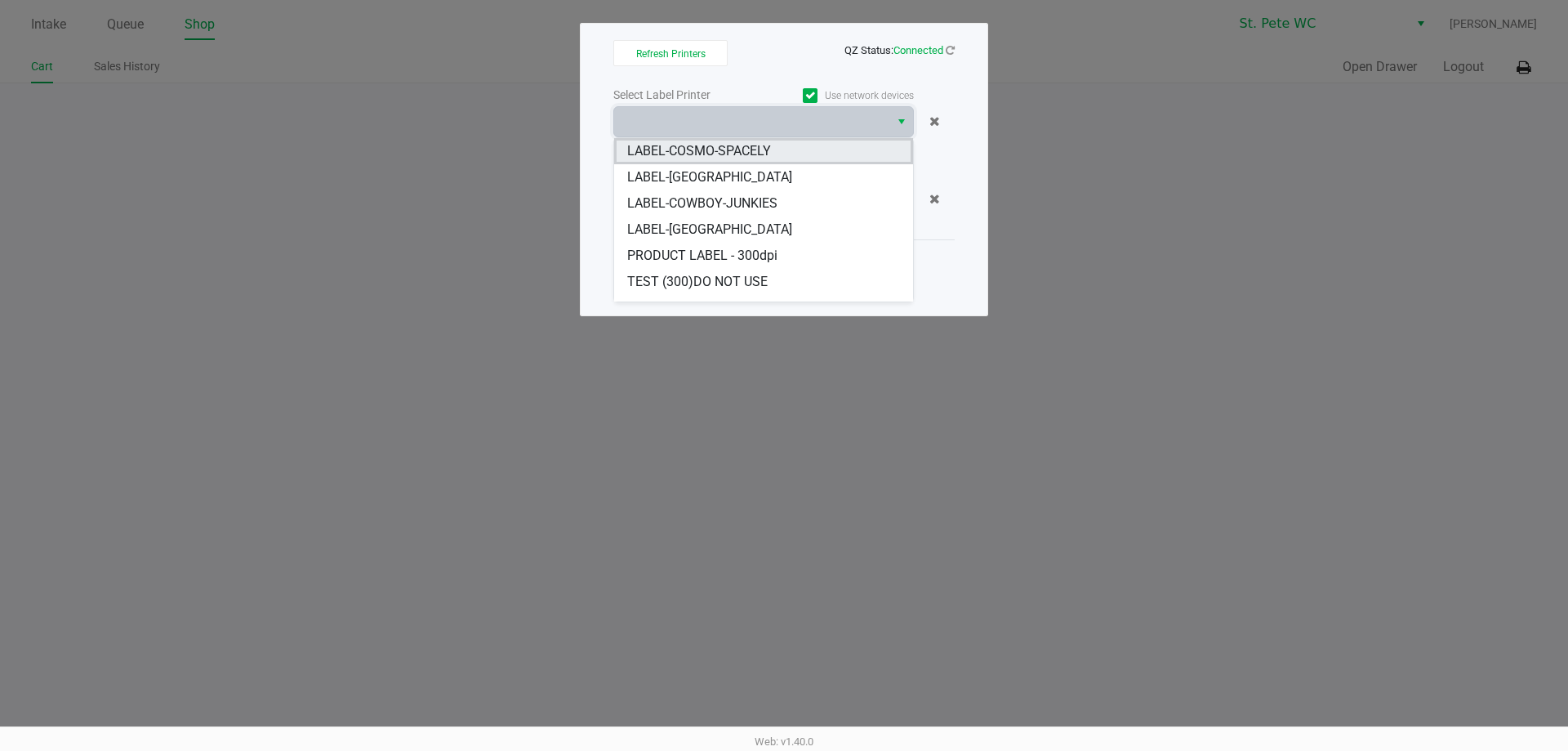
click at [778, 154] on li "LABEL-COSMO-SPACELY" at bounding box center [763, 151] width 299 height 26
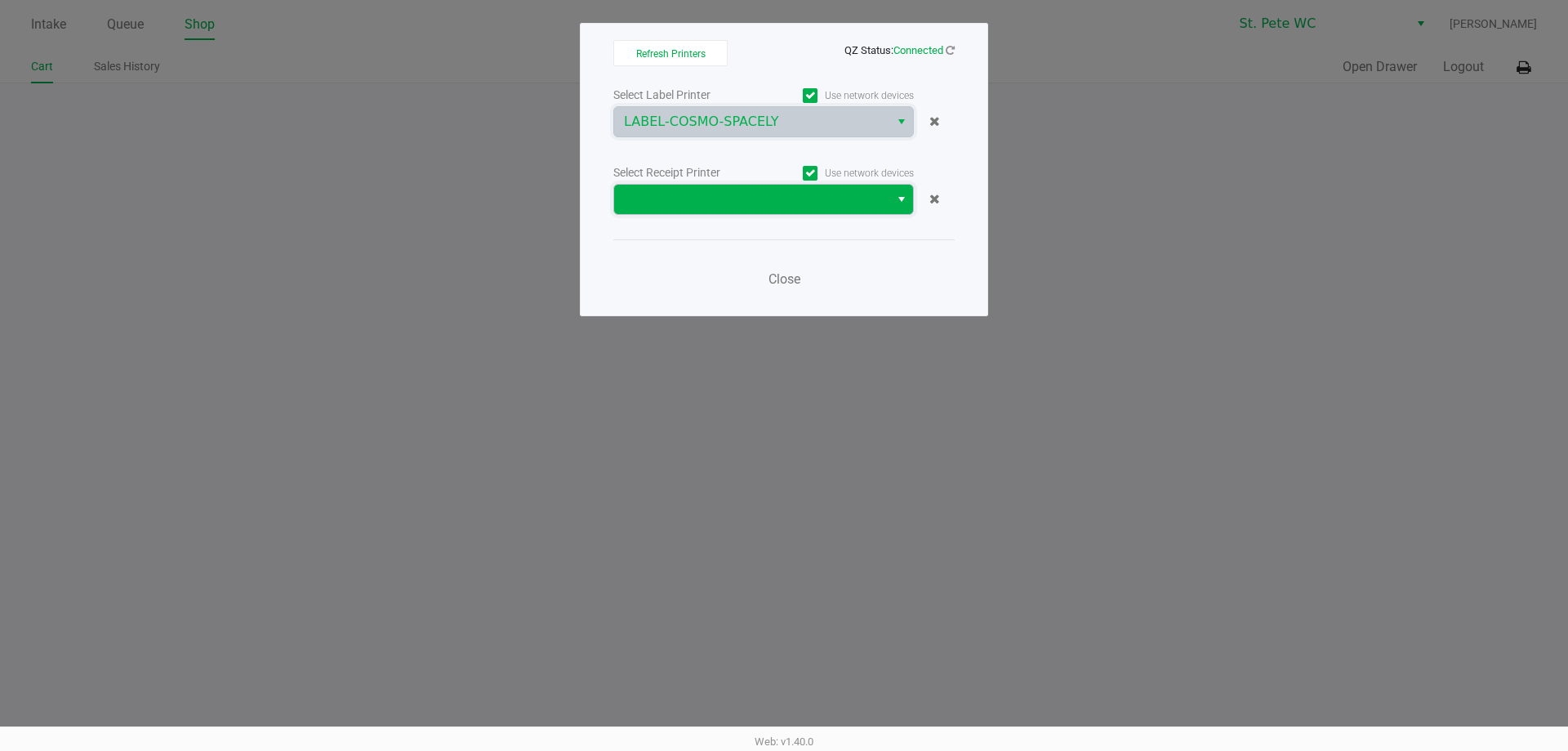
click at [767, 196] on span at bounding box center [751, 199] width 255 height 20
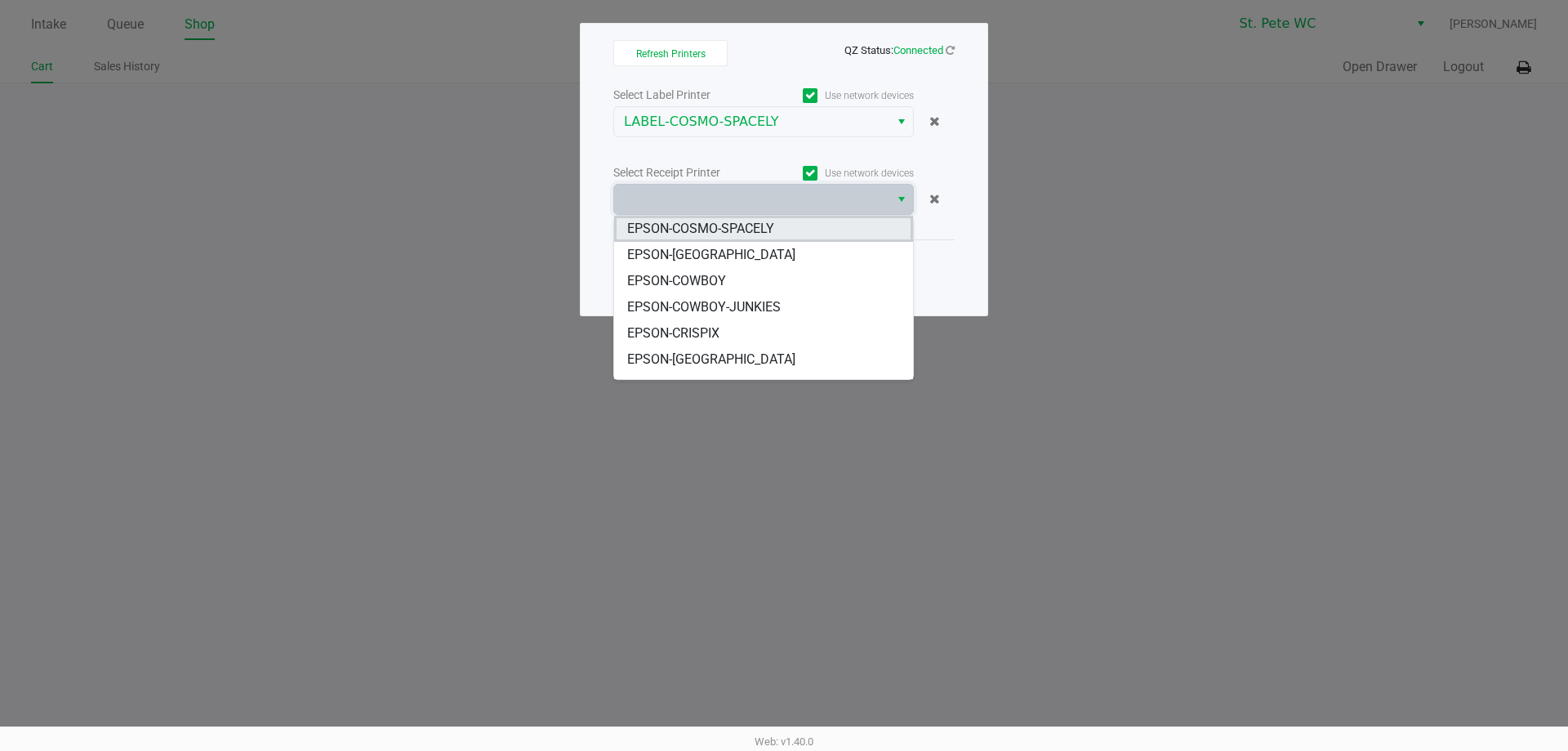
click at [764, 218] on li "EPSON-COSMO-SPACELY" at bounding box center [763, 229] width 299 height 26
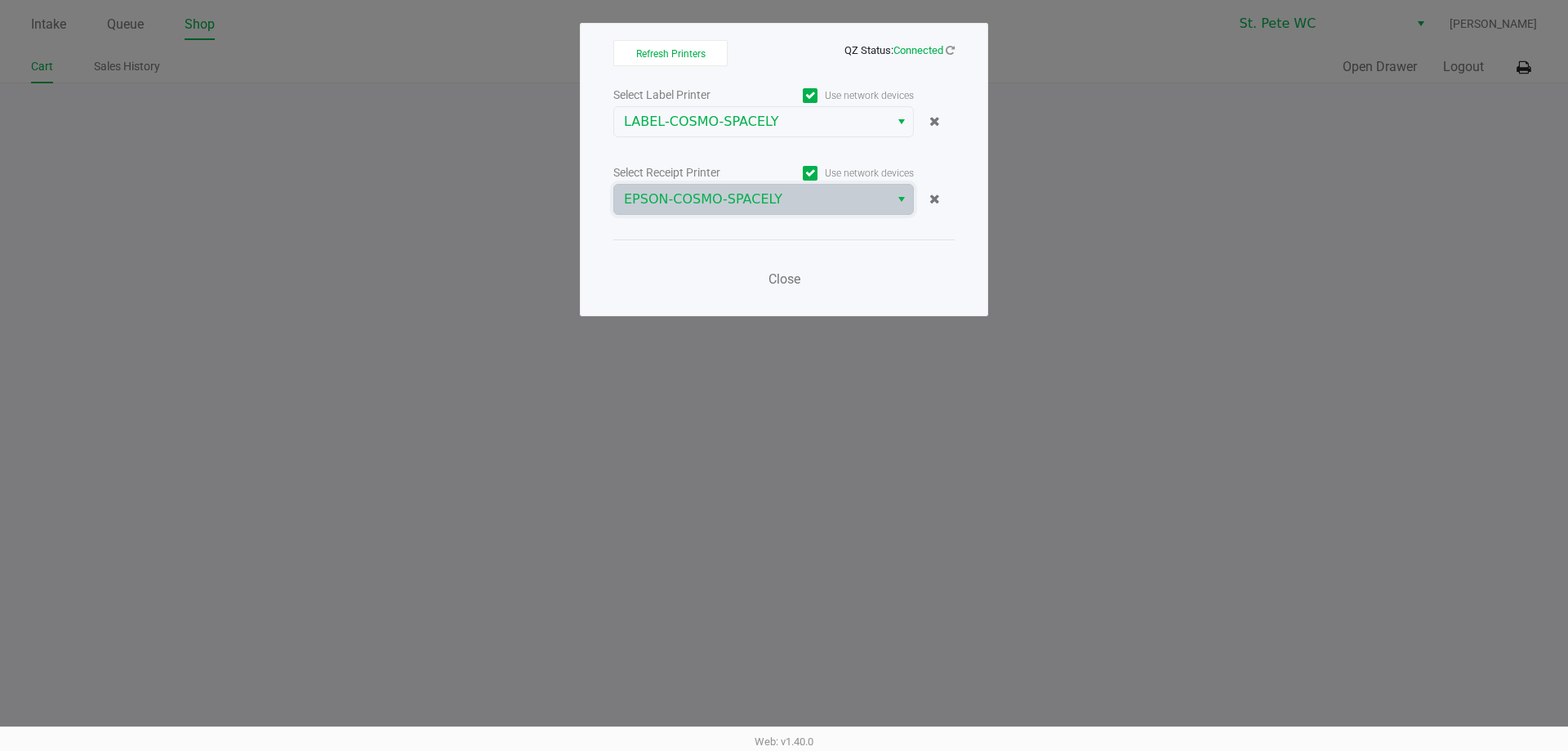
click at [753, 259] on div "Close" at bounding box center [784, 269] width 341 height 60
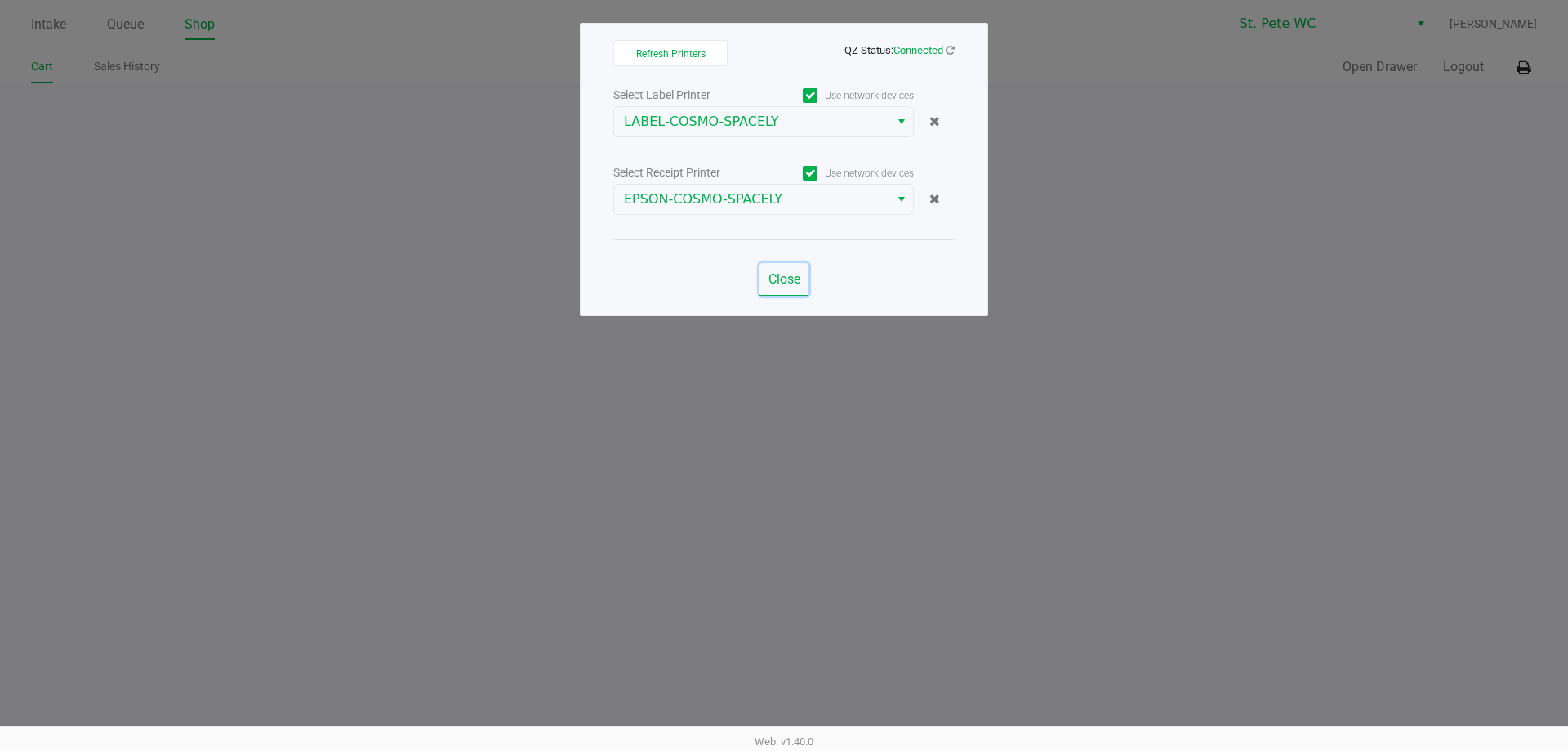
click at [784, 273] on span "Close" at bounding box center [784, 279] width 32 height 16
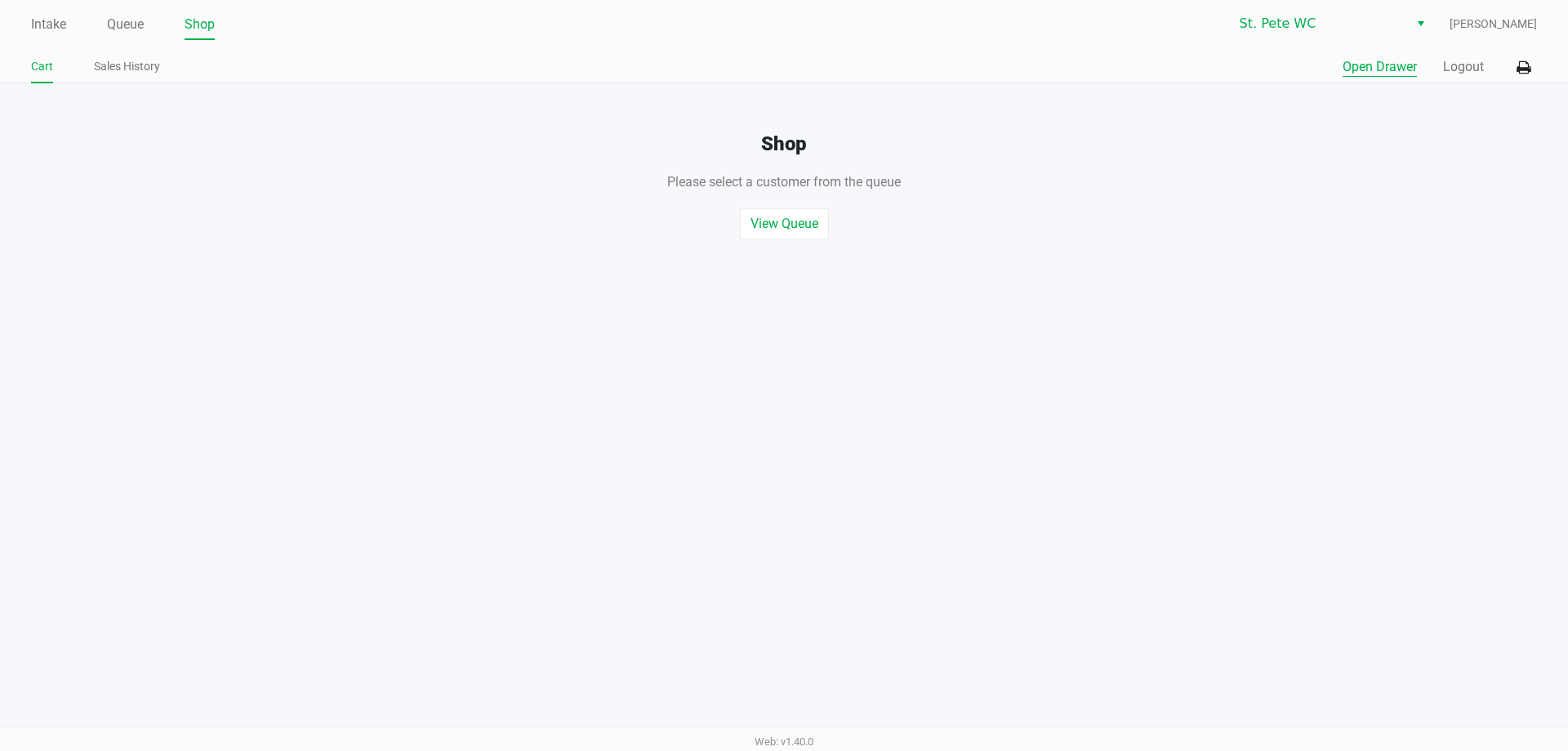
click at [1397, 72] on button "Open Drawer" at bounding box center [1379, 67] width 74 height 20
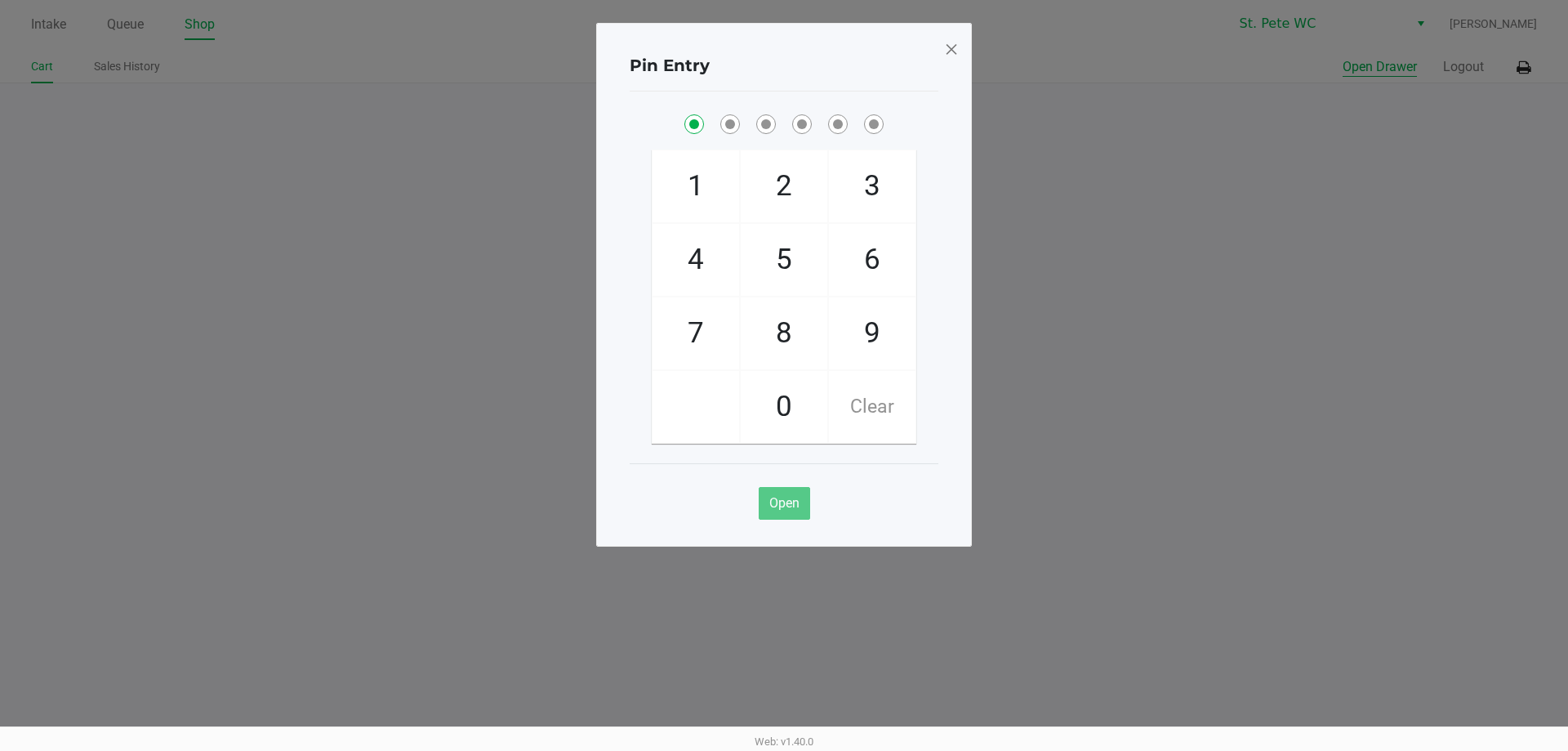
checkbox input "true"
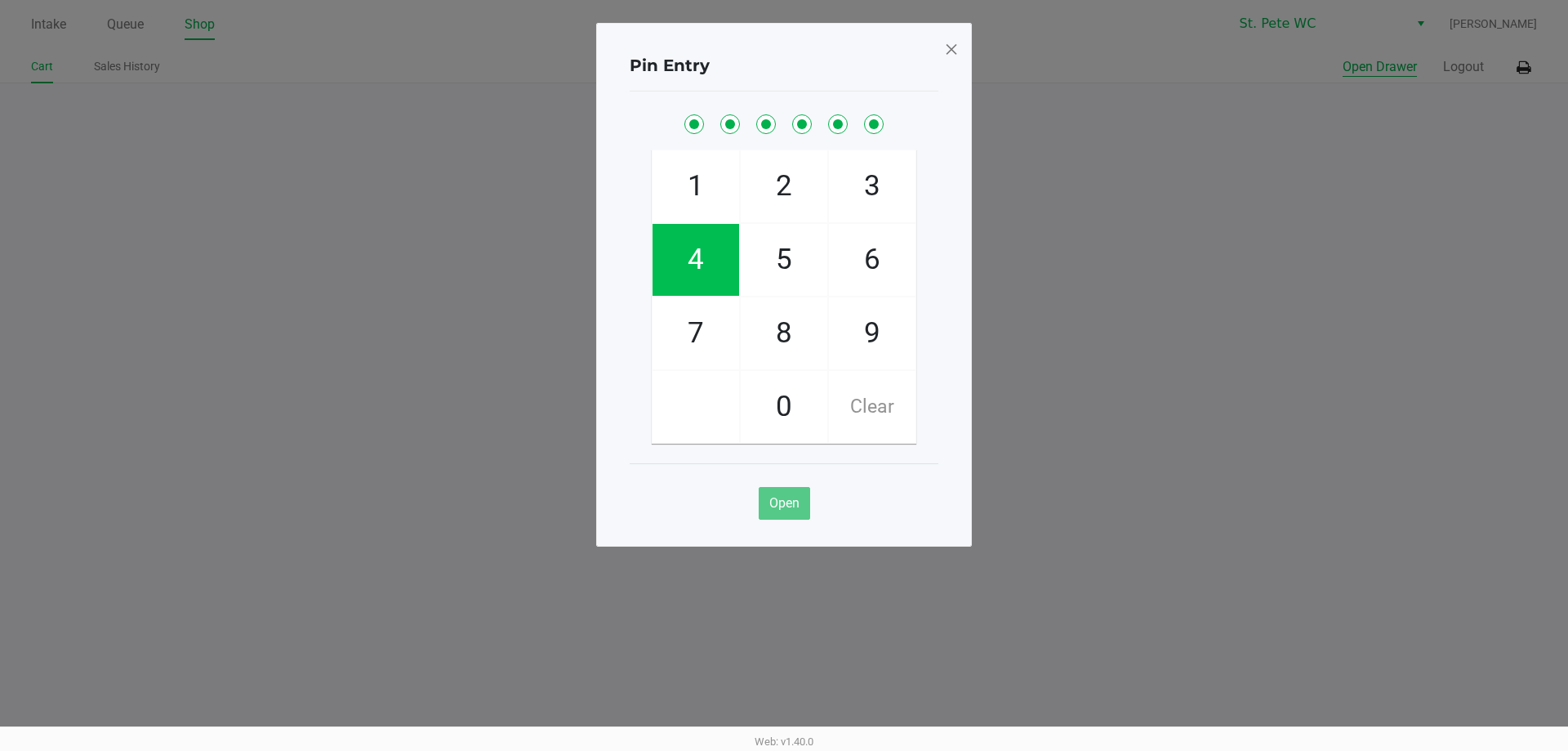
checkbox input "true"
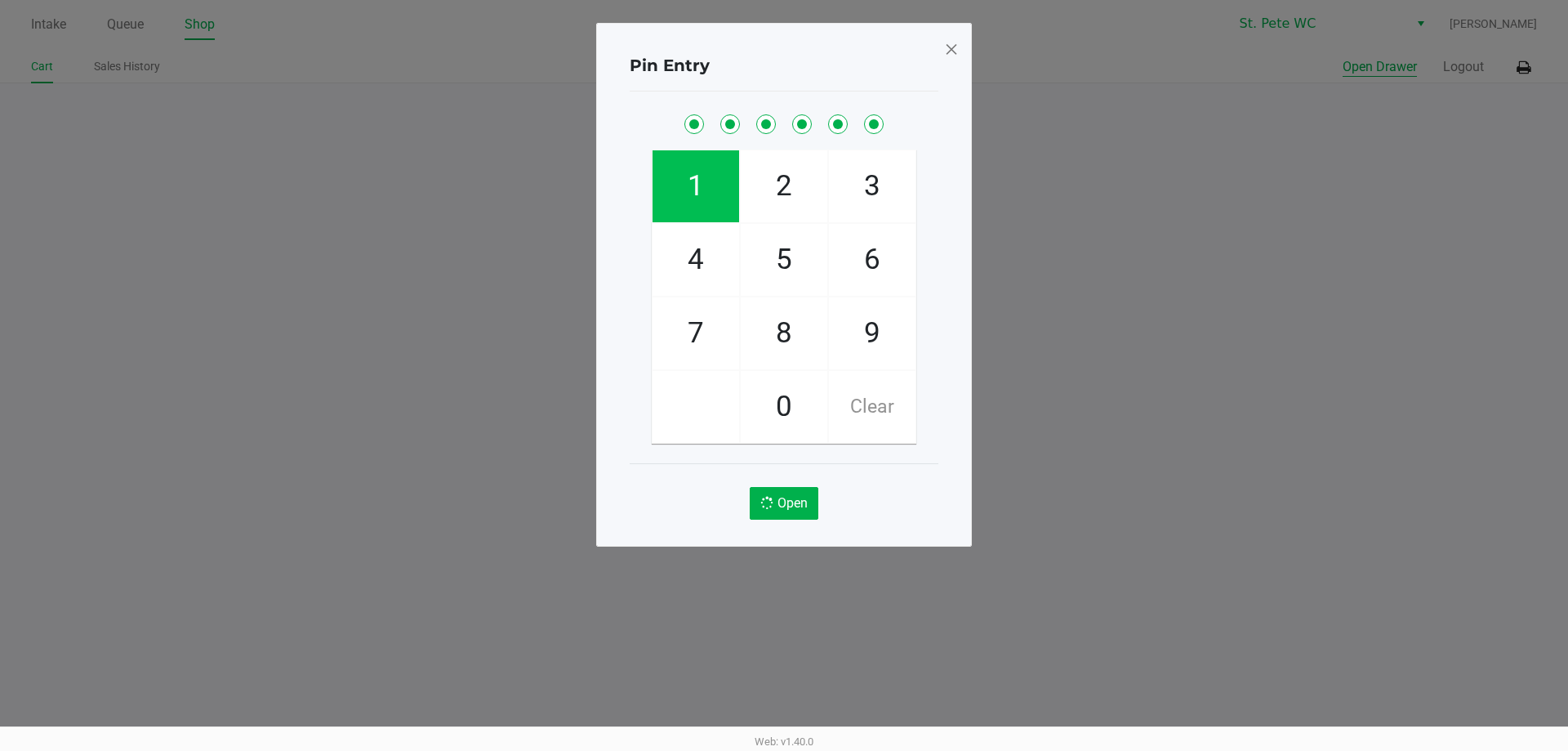
click at [1342, 57] on button "Open Drawer" at bounding box center [1379, 67] width 74 height 20
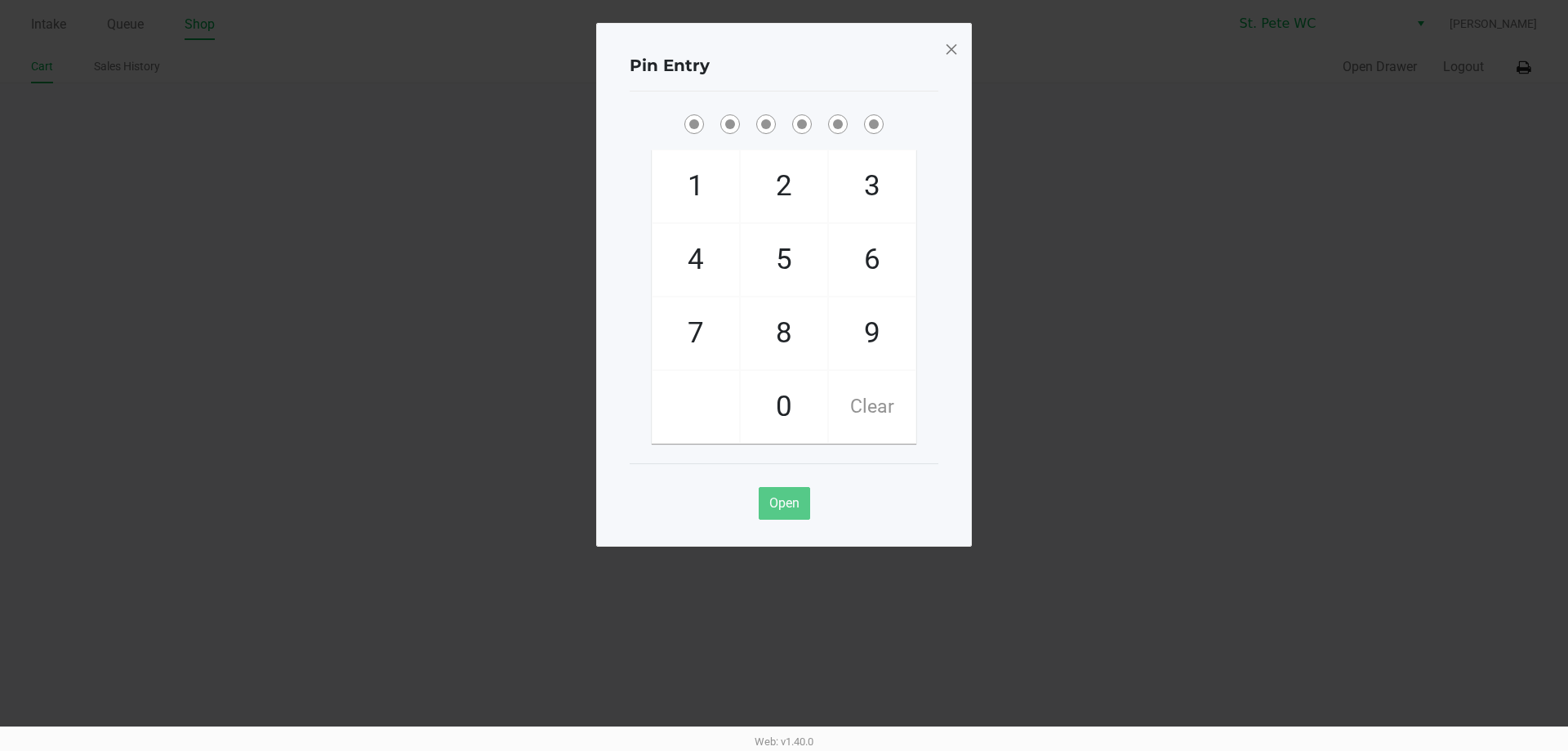
click at [903, 41] on div "Pin Entry" at bounding box center [784, 65] width 308 height 51
drag, startPoint x: 932, startPoint y: 54, endPoint x: 944, endPoint y: 50, distance: 12.6
click at [935, 54] on div "Pin Entry" at bounding box center [784, 65] width 308 height 51
click at [944, 50] on span at bounding box center [951, 49] width 15 height 26
click at [945, 50] on div "Pin Entry 1 4 7 2 5 8 0 3 6 9 Clear Open" at bounding box center [784, 284] width 376 height 523
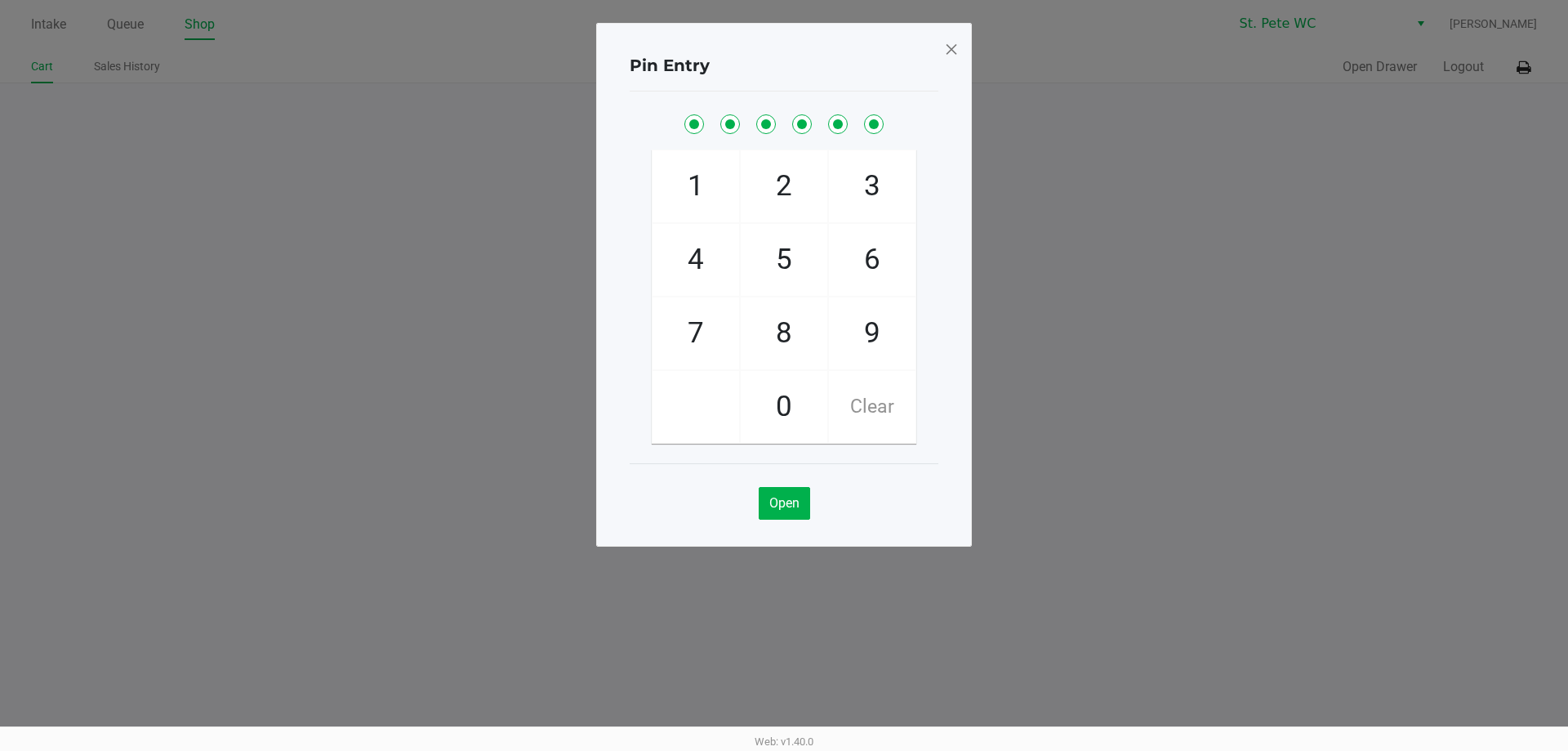
click at [945, 50] on div "Pin Entry 1 4 7 2 5 8 0 3 6 9 Clear Open" at bounding box center [784, 243] width 376 height 523
click at [949, 50] on span at bounding box center [951, 49] width 15 height 26
click at [949, 50] on div "Pin Entry 1 4 7 2 5 8 0 3 6 9 Clear Open" at bounding box center [784, 284] width 376 height 523
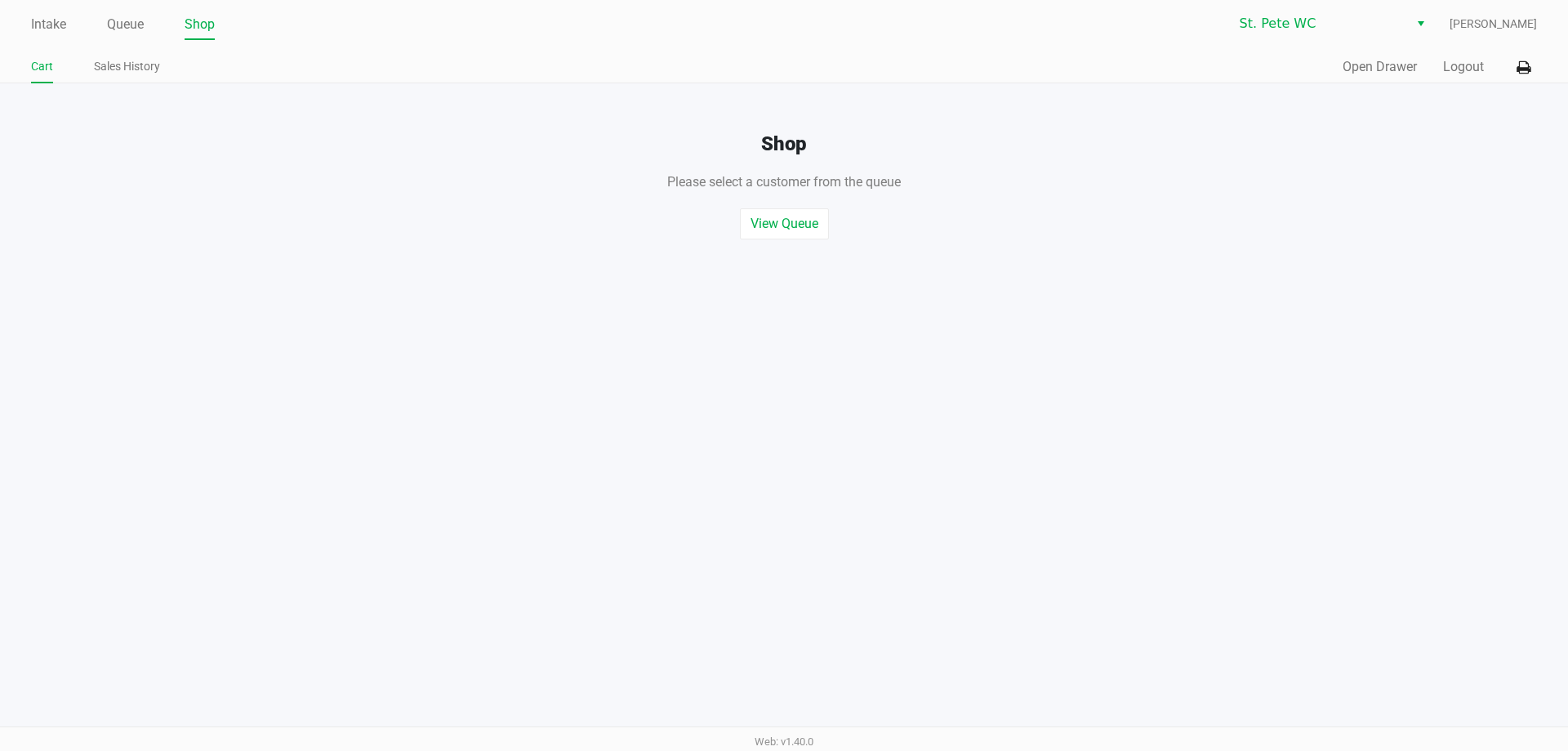
click at [1454, 77] on div "Quick Sale Open Drawer Logout" at bounding box center [1159, 67] width 752 height 30
click at [1464, 65] on button "Logout" at bounding box center [1462, 67] width 41 height 20
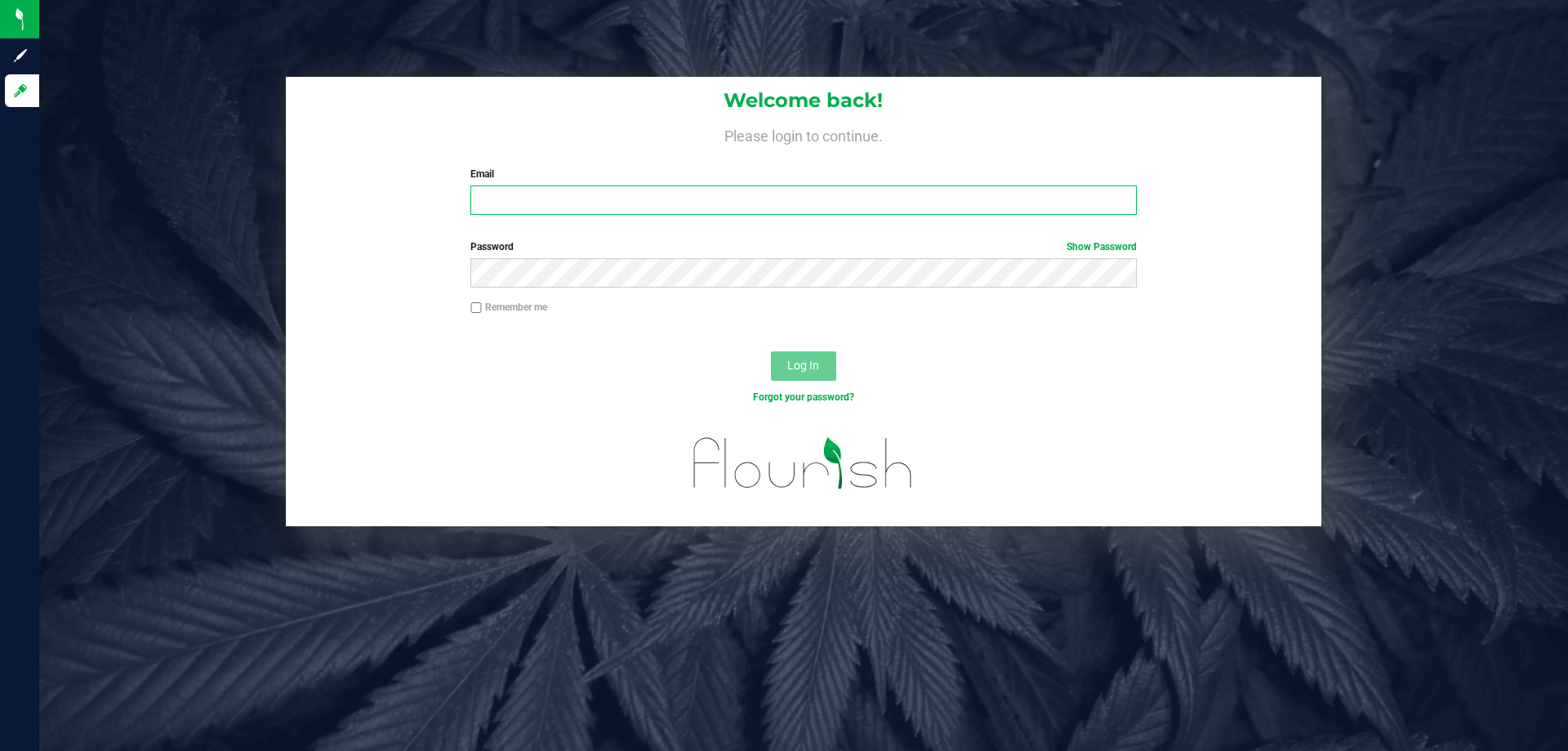
click at [683, 191] on input "Email" at bounding box center [803, 200] width 666 height 29
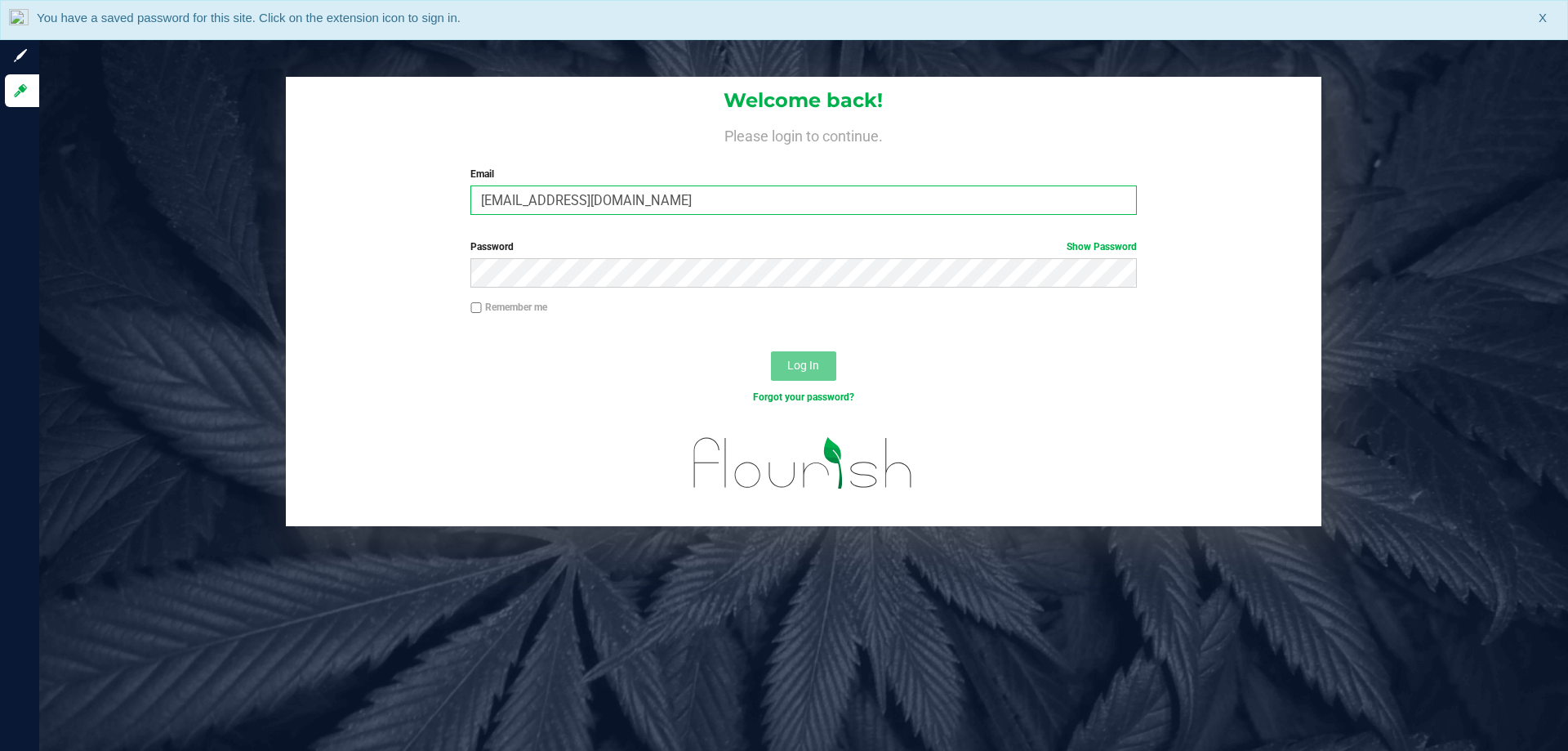
type input "[EMAIL_ADDRESS][DOMAIN_NAME]"
click at [771, 351] on button "Log In" at bounding box center [803, 366] width 65 height 29
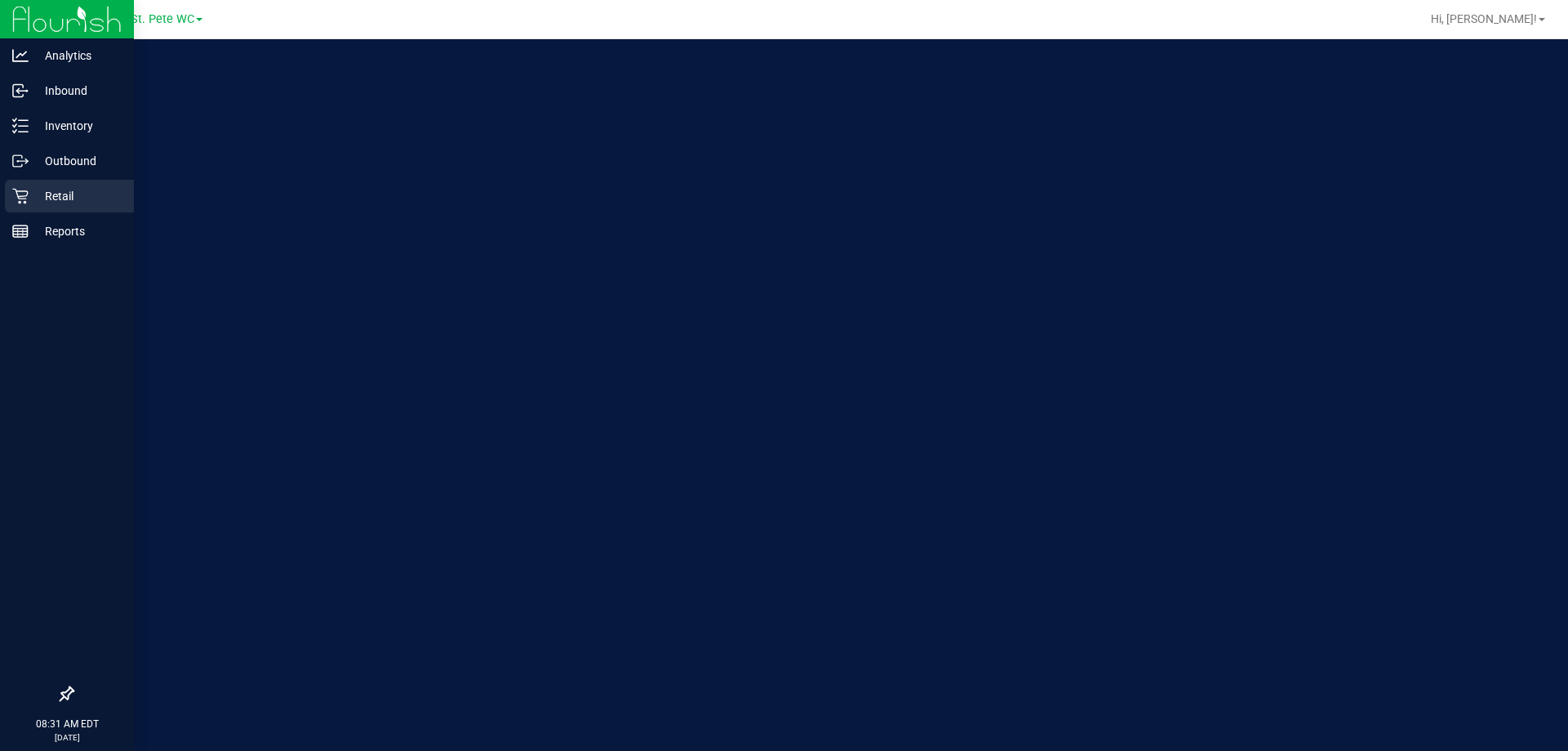
click at [22, 185] on div "Retail" at bounding box center [69, 196] width 129 height 33
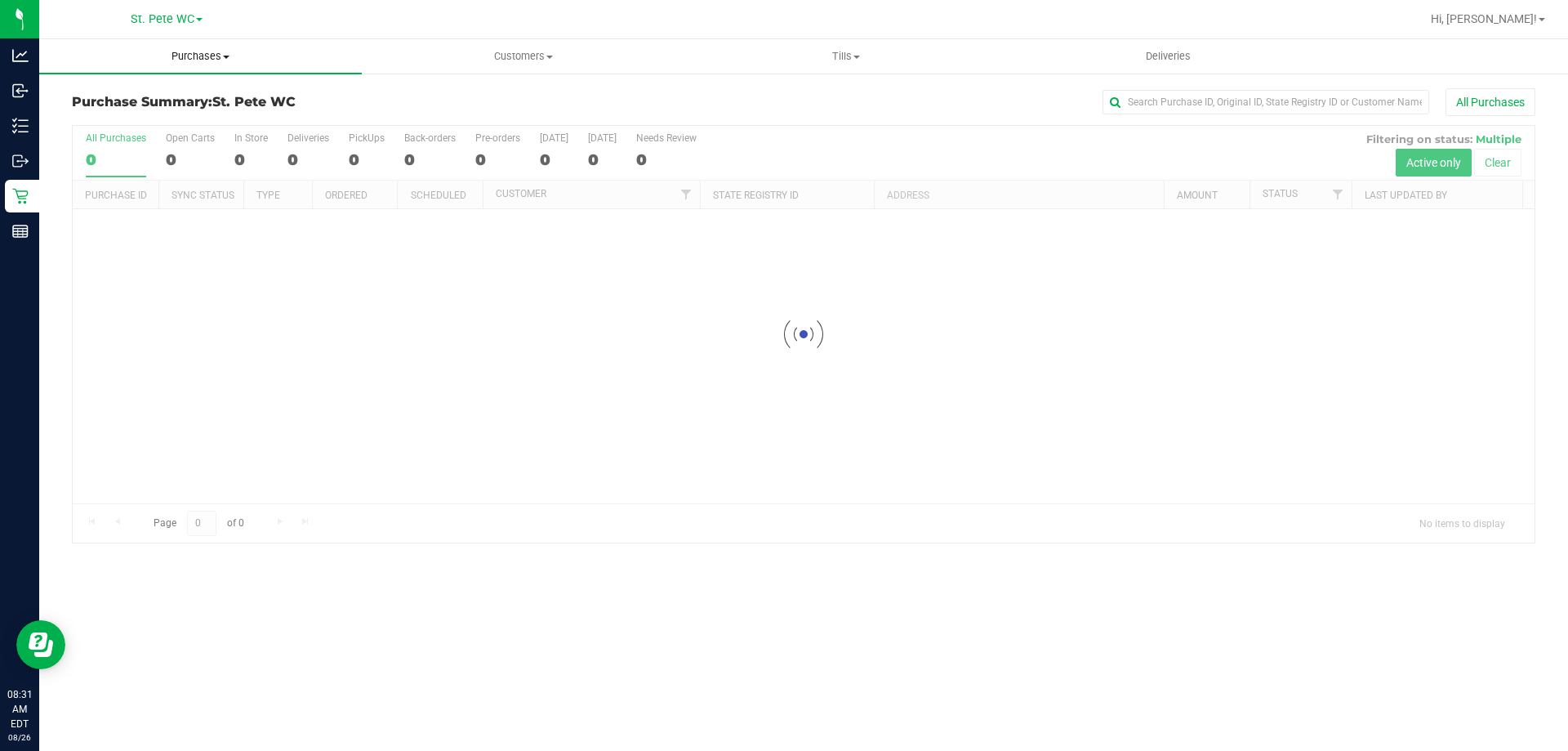
click at [260, 40] on uib-tab-heading "Purchases Summary of purchases Fulfillment All purchases" at bounding box center [200, 56] width 322 height 35
click at [176, 116] on li "Fulfillment" at bounding box center [200, 118] width 322 height 20
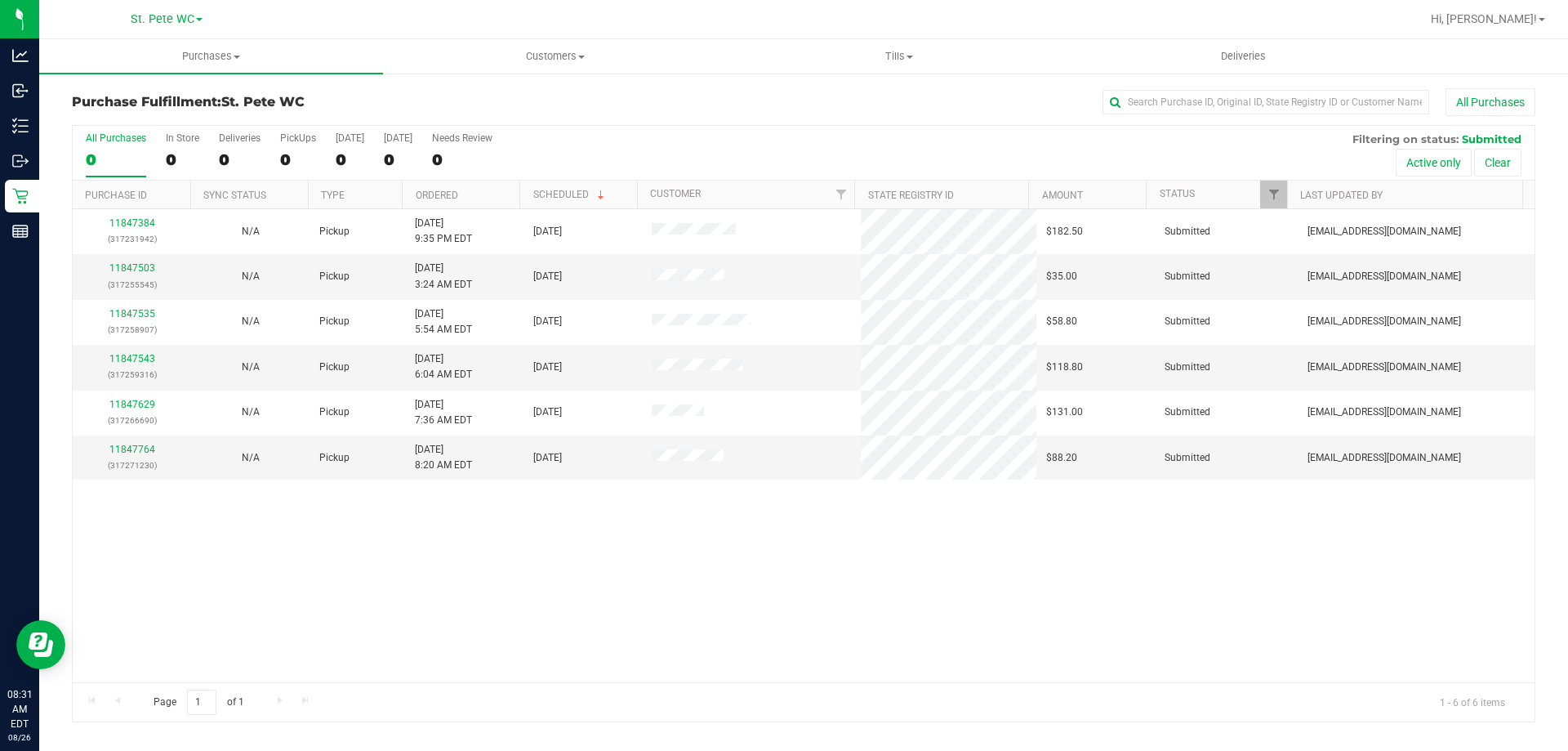
click at [619, 637] on div "11847384 (317231942) N/A Pickup 8/25/2025 9:35 PM EDT 8/26/2025 $182.50 Submitt…" at bounding box center [803, 445] width 1462 height 473
click at [687, 388] on td at bounding box center [752, 367] width 220 height 45
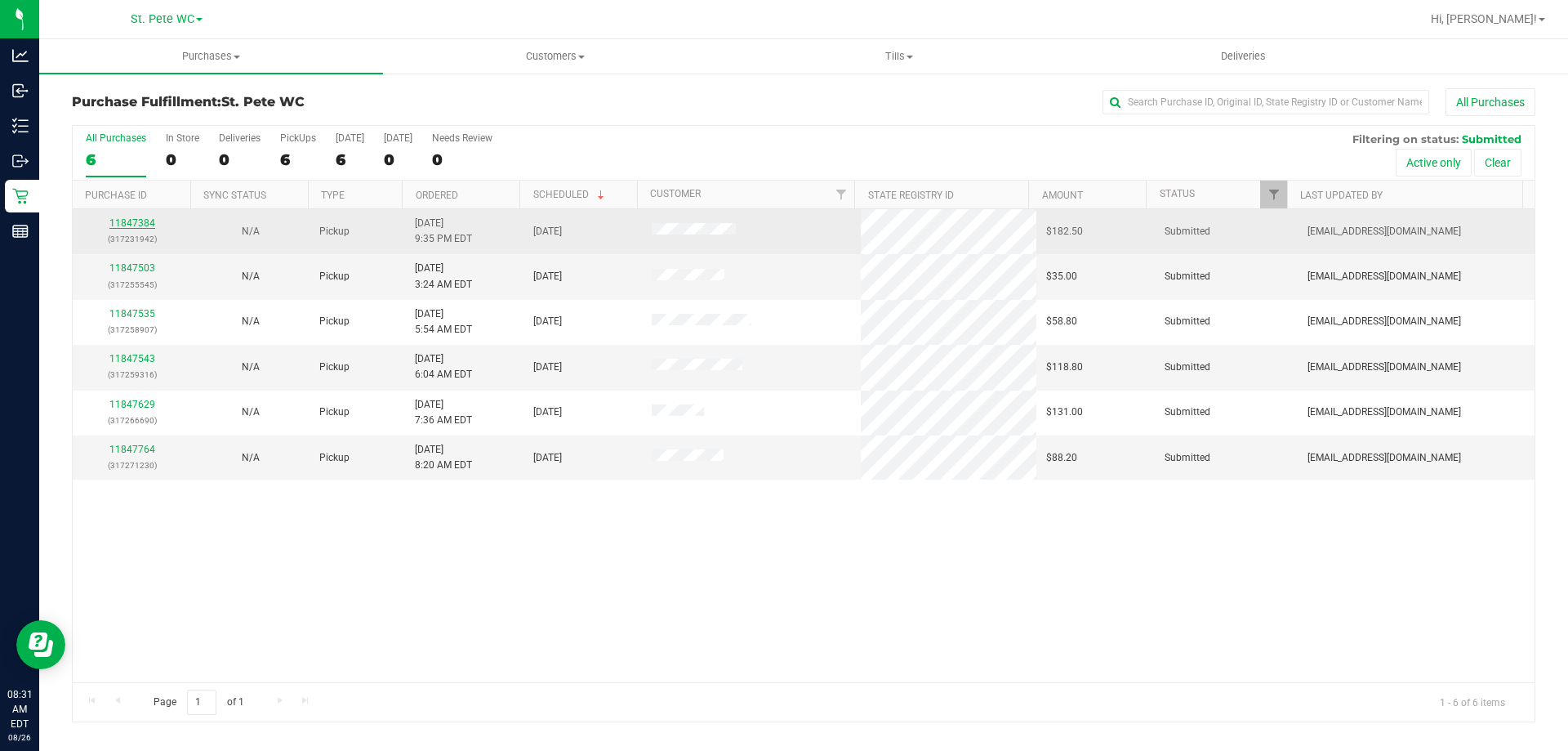
click at [147, 220] on link "11847384" at bounding box center [132, 223] width 46 height 11
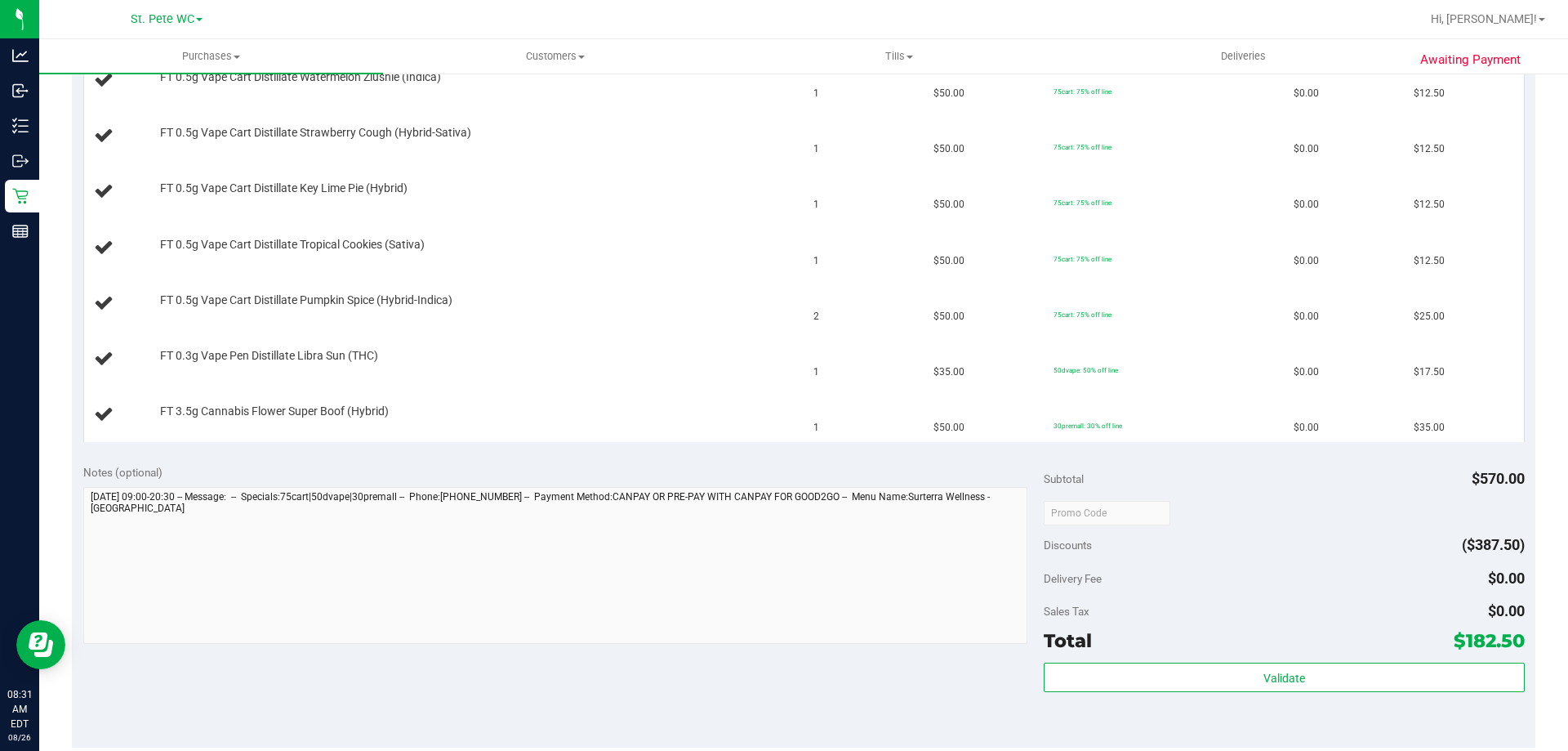
scroll to position [653, 0]
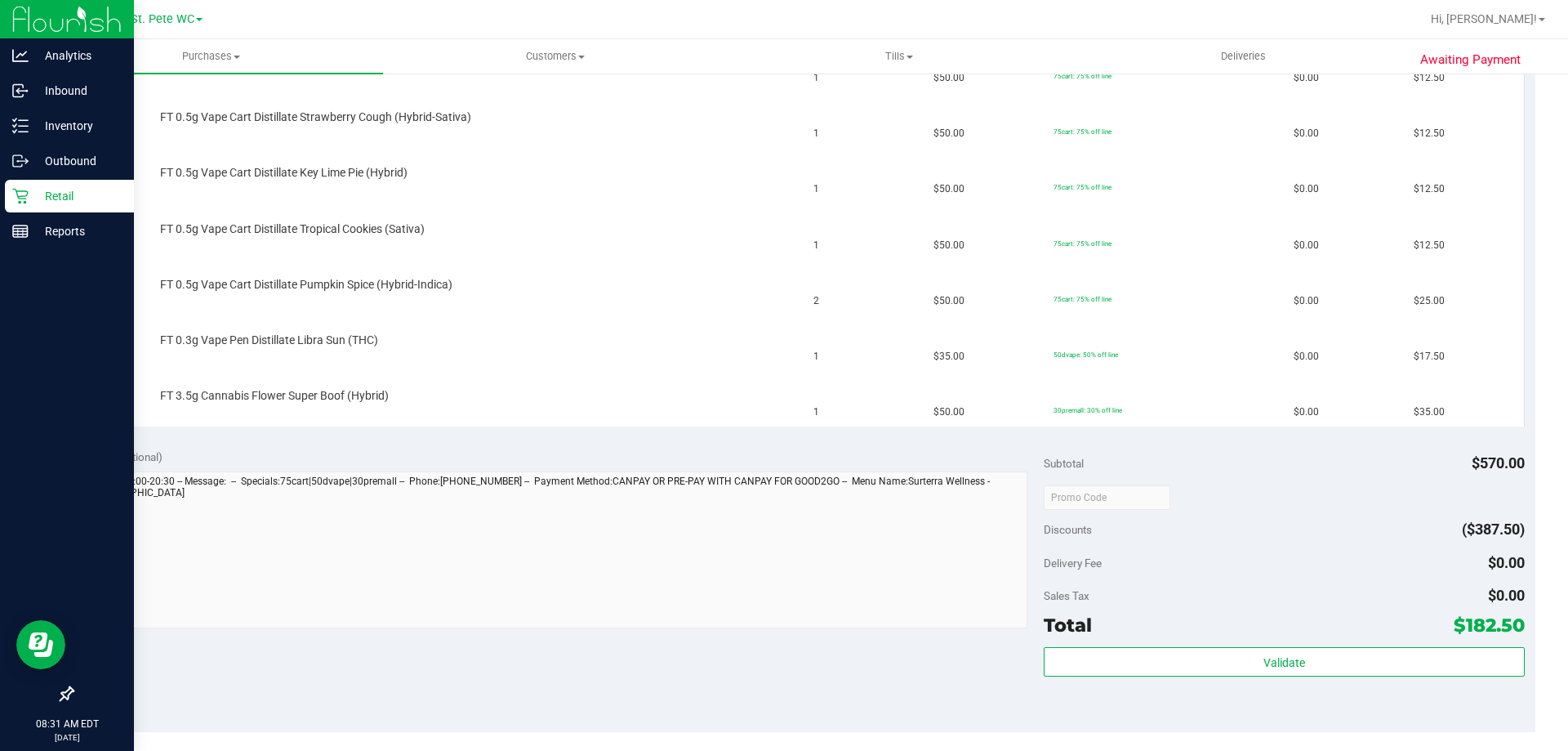
click at [31, 190] on p "Retail" at bounding box center [77, 196] width 98 height 20
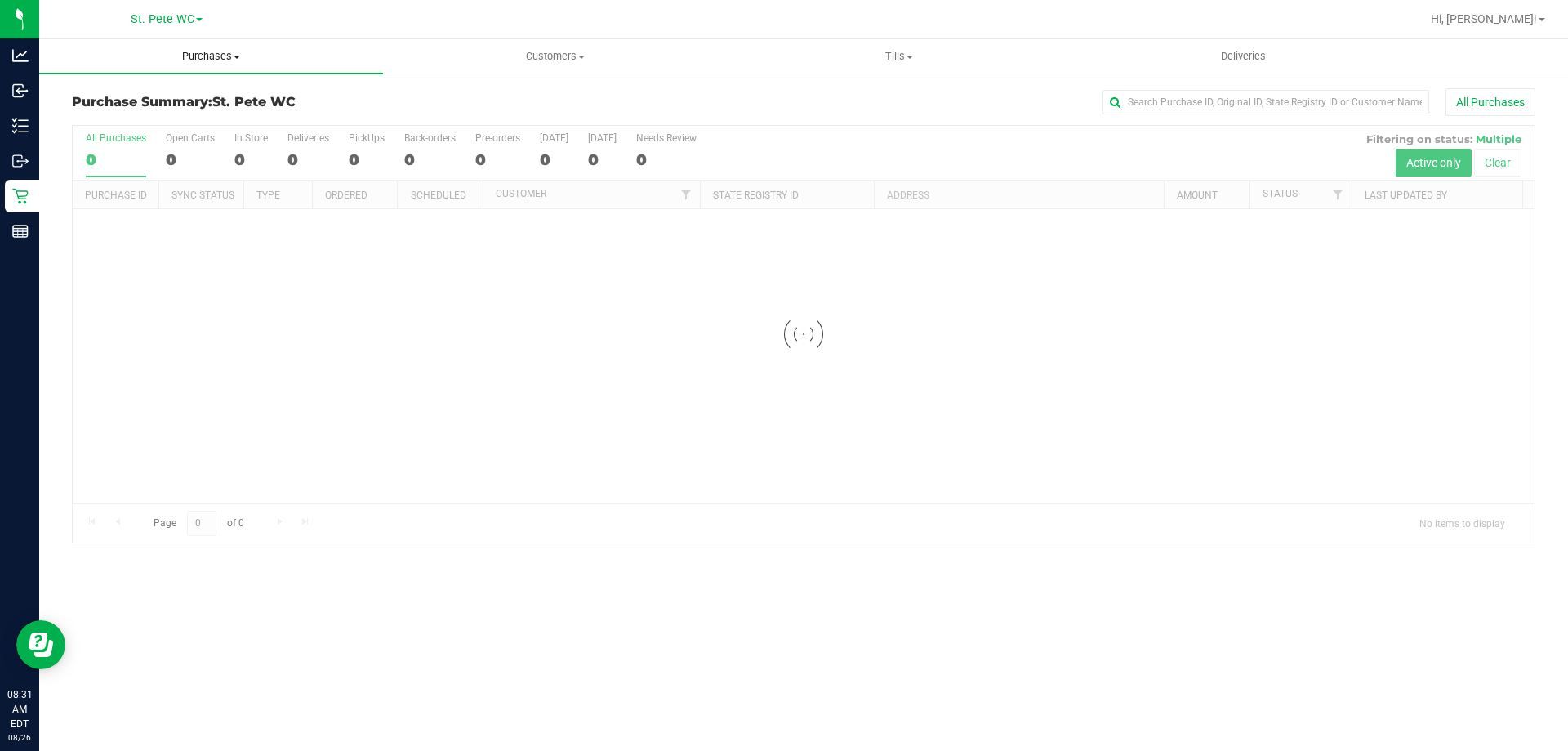
click at [227, 59] on span "Purchases" at bounding box center [210, 56] width 344 height 15
click at [216, 114] on li "Fulfillment" at bounding box center [210, 118] width 344 height 20
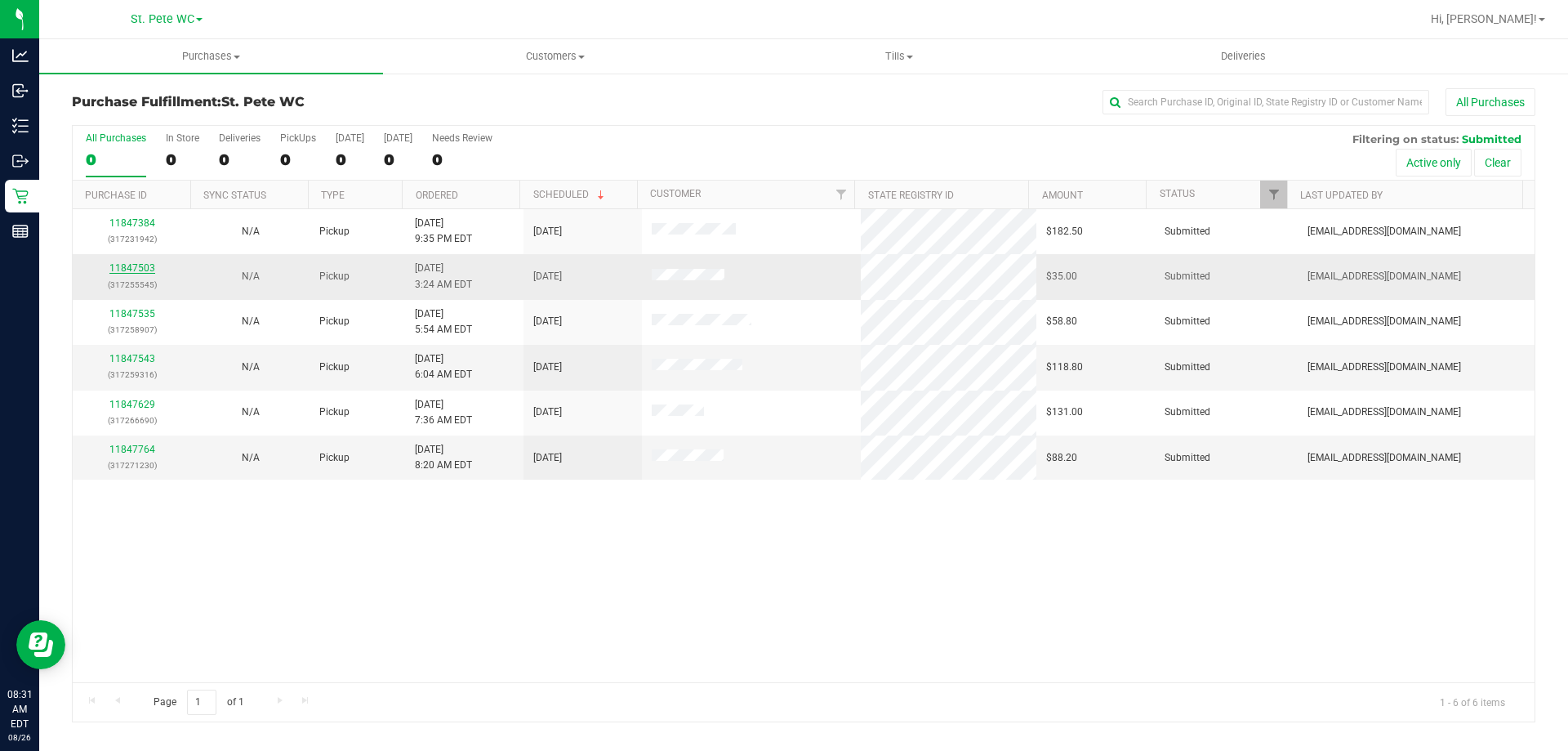
click at [134, 271] on link "11847503" at bounding box center [132, 268] width 46 height 11
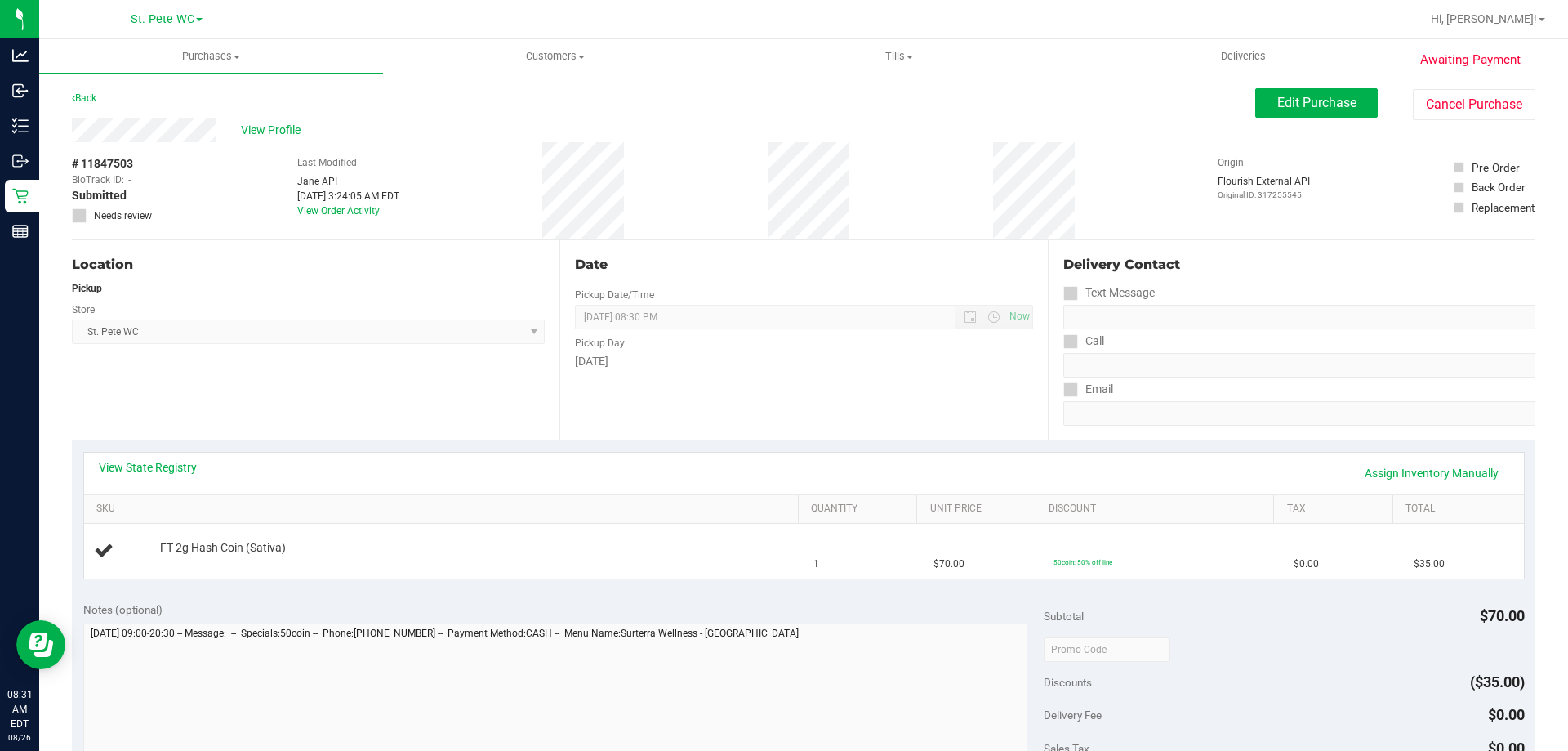
click at [92, 81] on div "Awaiting Payment Back Edit Purchase Cancel Purchase View Profile # 11847503 Bio…" at bounding box center [803, 684] width 1528 height 1226
click at [91, 95] on link "Back" at bounding box center [84, 98] width 24 height 11
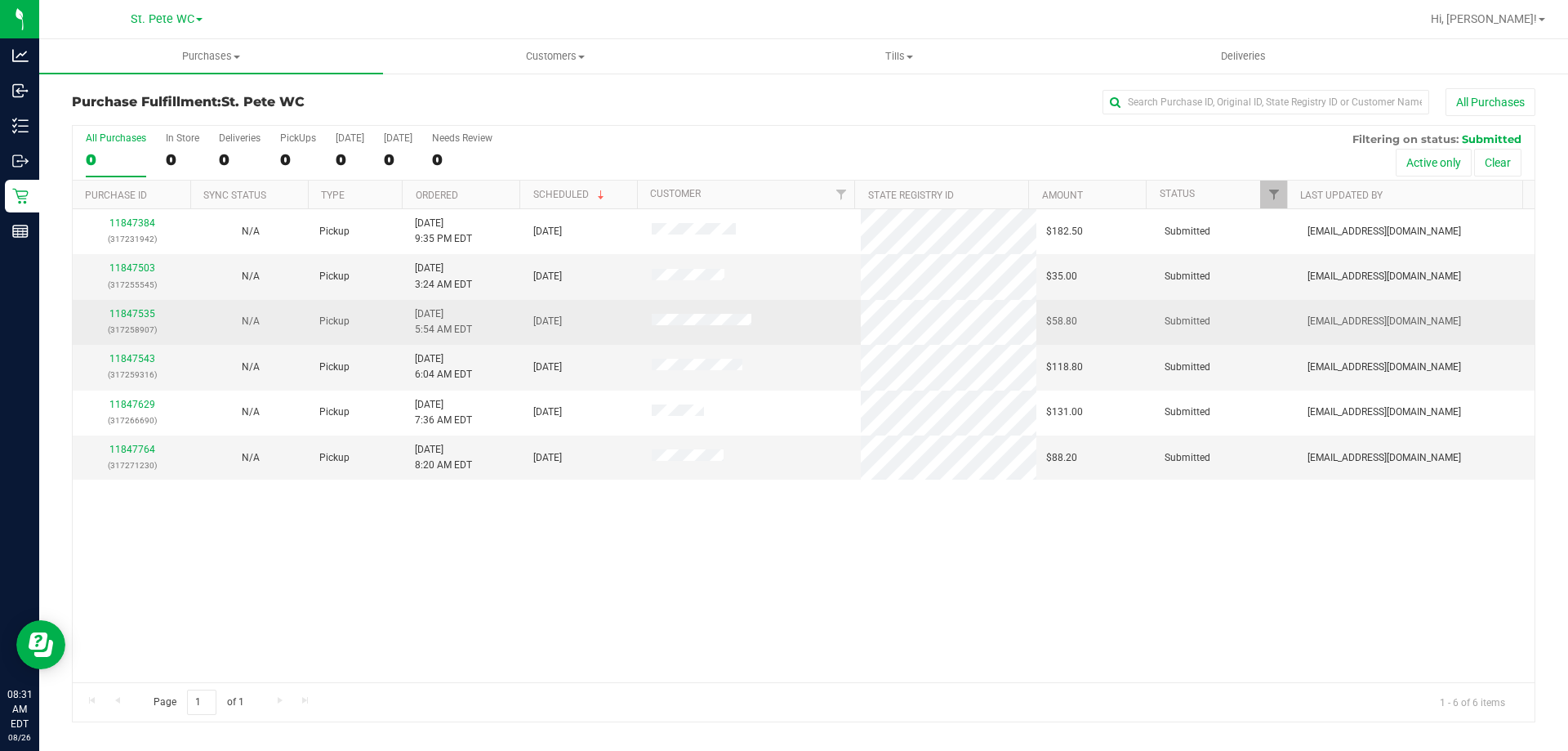
click at [108, 308] on div "11847535 (317258907)" at bounding box center [132, 322] width 99 height 31
click at [113, 310] on link "11847535" at bounding box center [132, 314] width 46 height 11
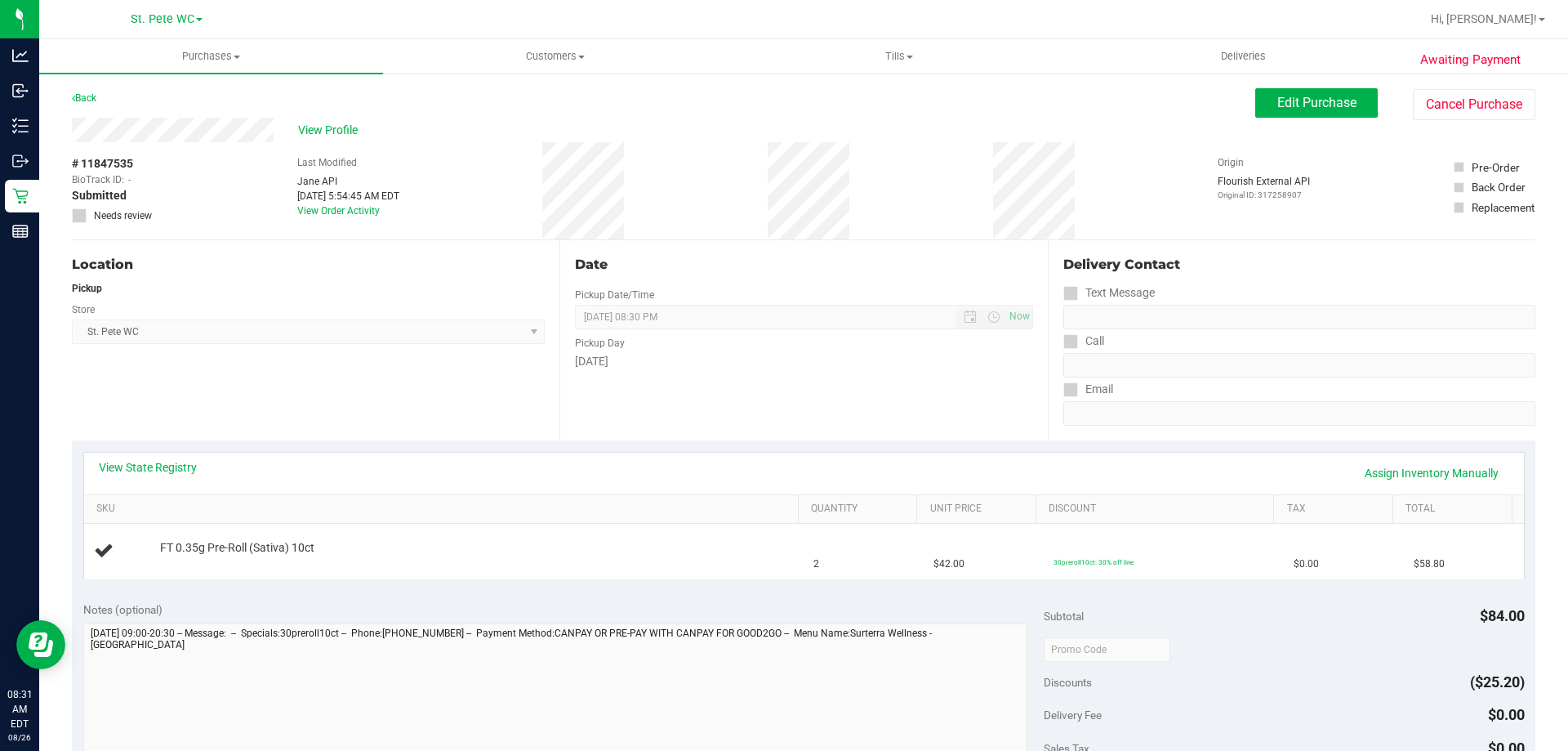
click at [100, 94] on div "Back Edit Purchase Cancel Purchase" at bounding box center [803, 103] width 1463 height 29
click at [88, 95] on link "Back" at bounding box center [84, 98] width 24 height 11
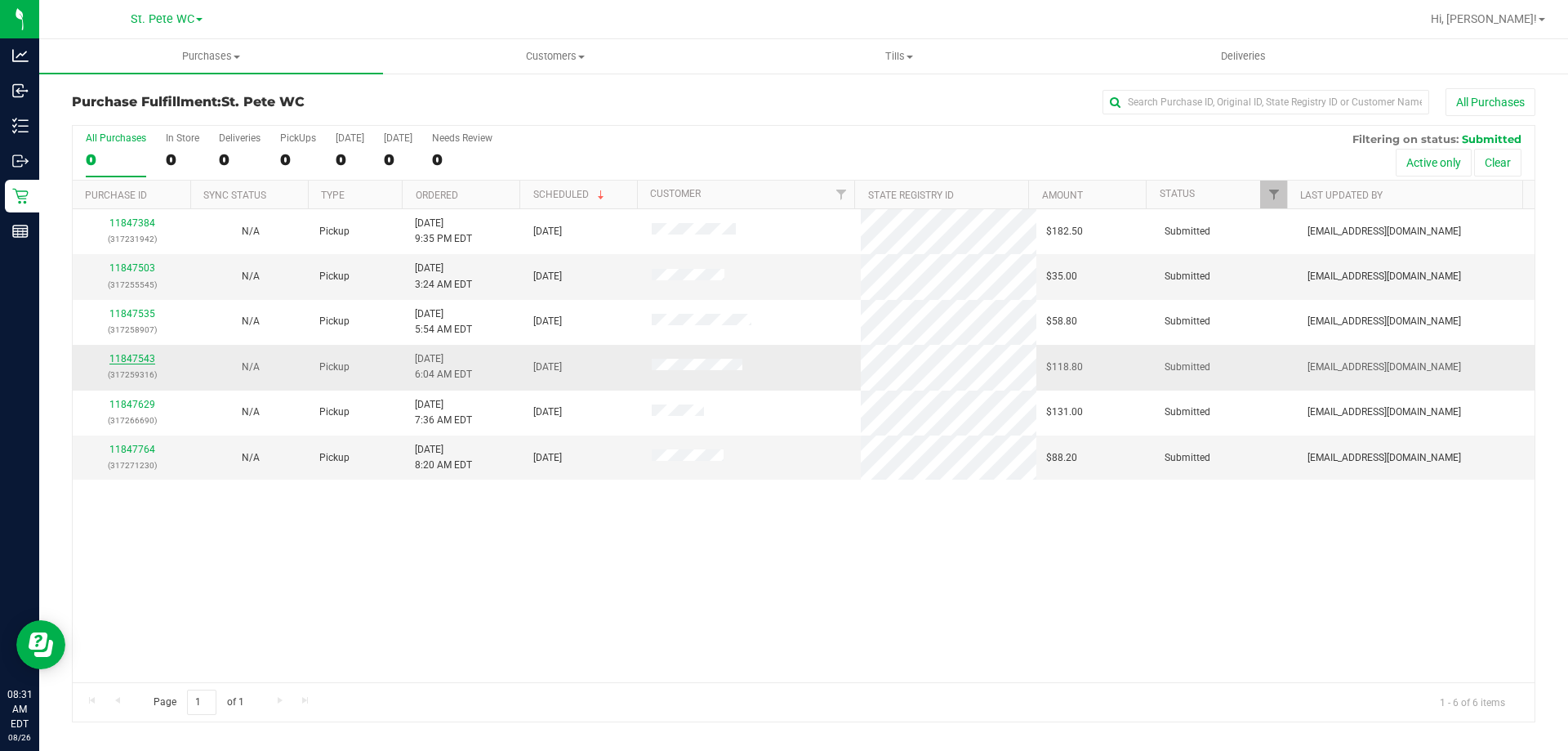
click at [119, 359] on link "11847543" at bounding box center [132, 358] width 46 height 11
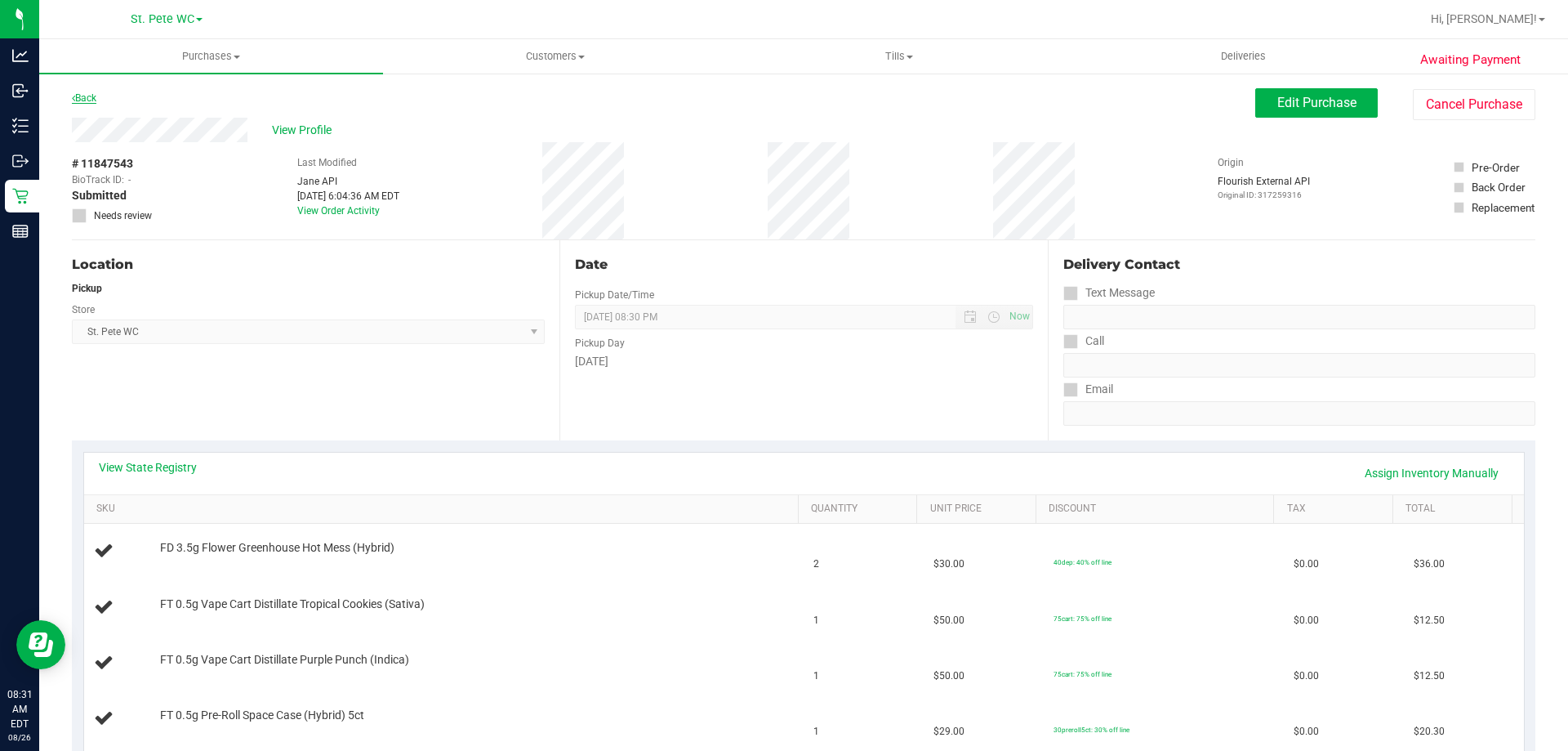
click at [87, 94] on link "Back" at bounding box center [84, 98] width 24 height 11
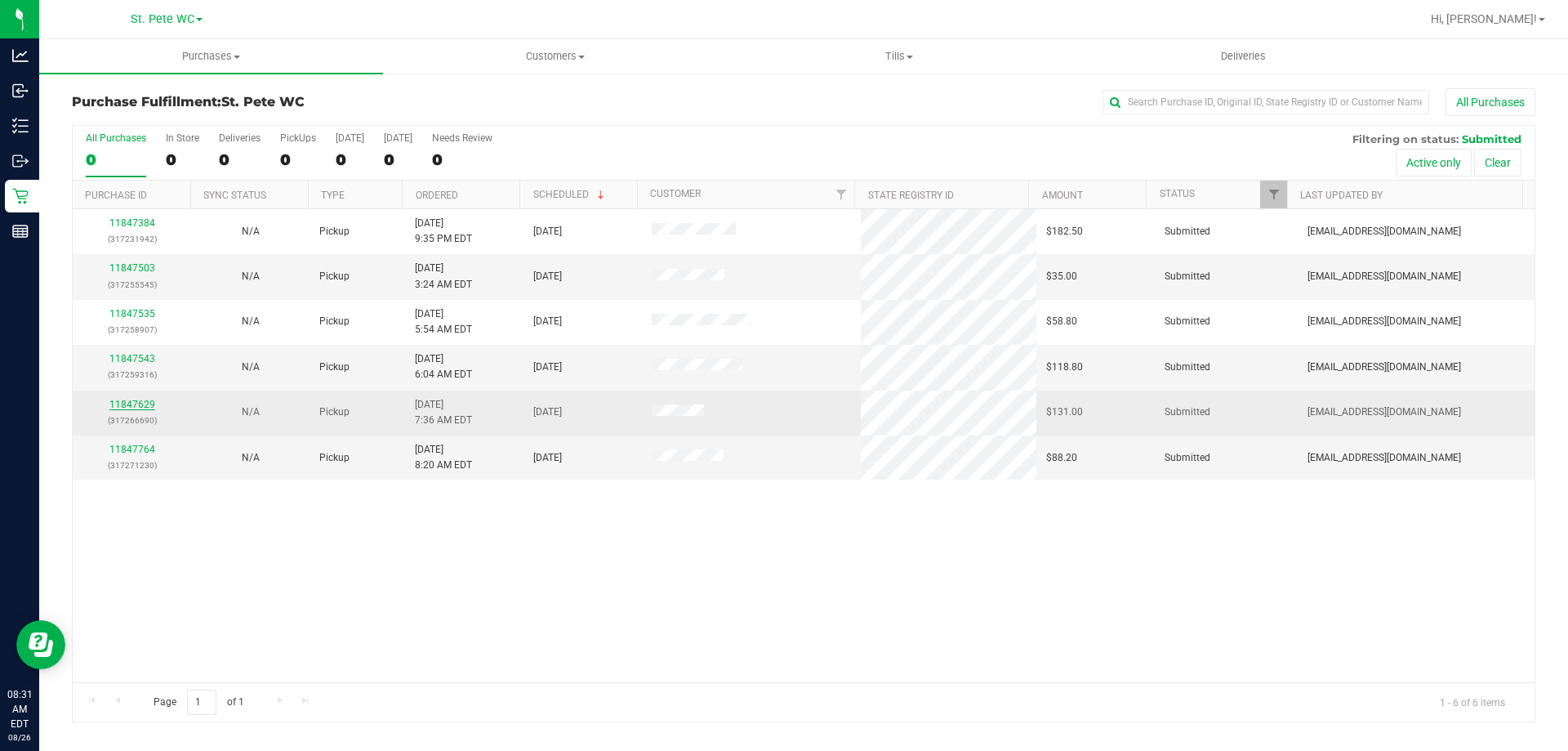
click at [139, 401] on link "11847629" at bounding box center [132, 404] width 46 height 11
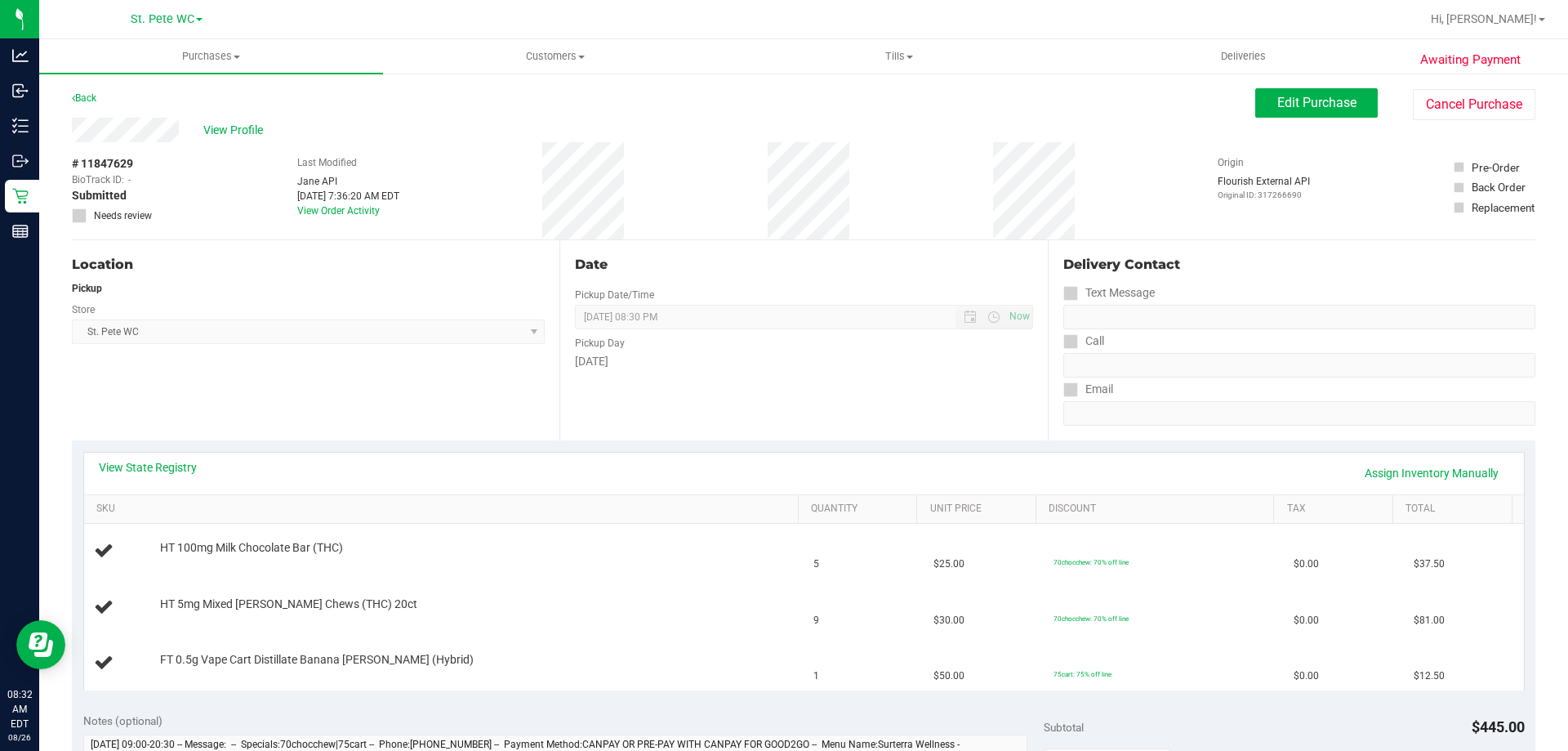
click at [92, 88] on div "Awaiting Payment Back Edit Purchase Cancel Purchase View Profile # 11847629 Bio…" at bounding box center [803, 740] width 1528 height 1337
click at [92, 94] on link "Back" at bounding box center [84, 98] width 24 height 11
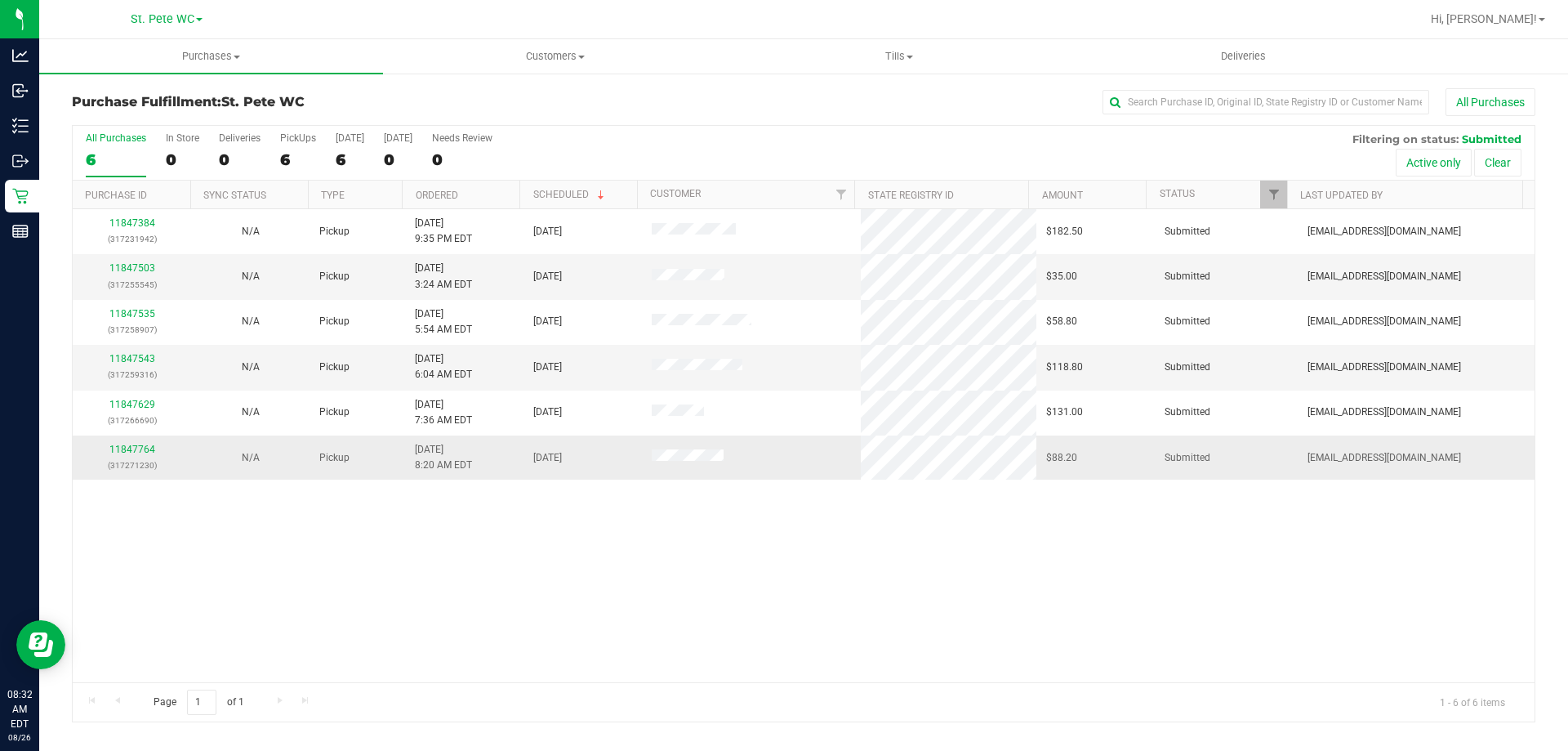
click at [118, 438] on td "11847764 (317271230)" at bounding box center [132, 457] width 119 height 44
click at [124, 443] on div "11847764 (317271230)" at bounding box center [132, 457] width 99 height 31
click at [126, 445] on link "11847764" at bounding box center [132, 449] width 46 height 11
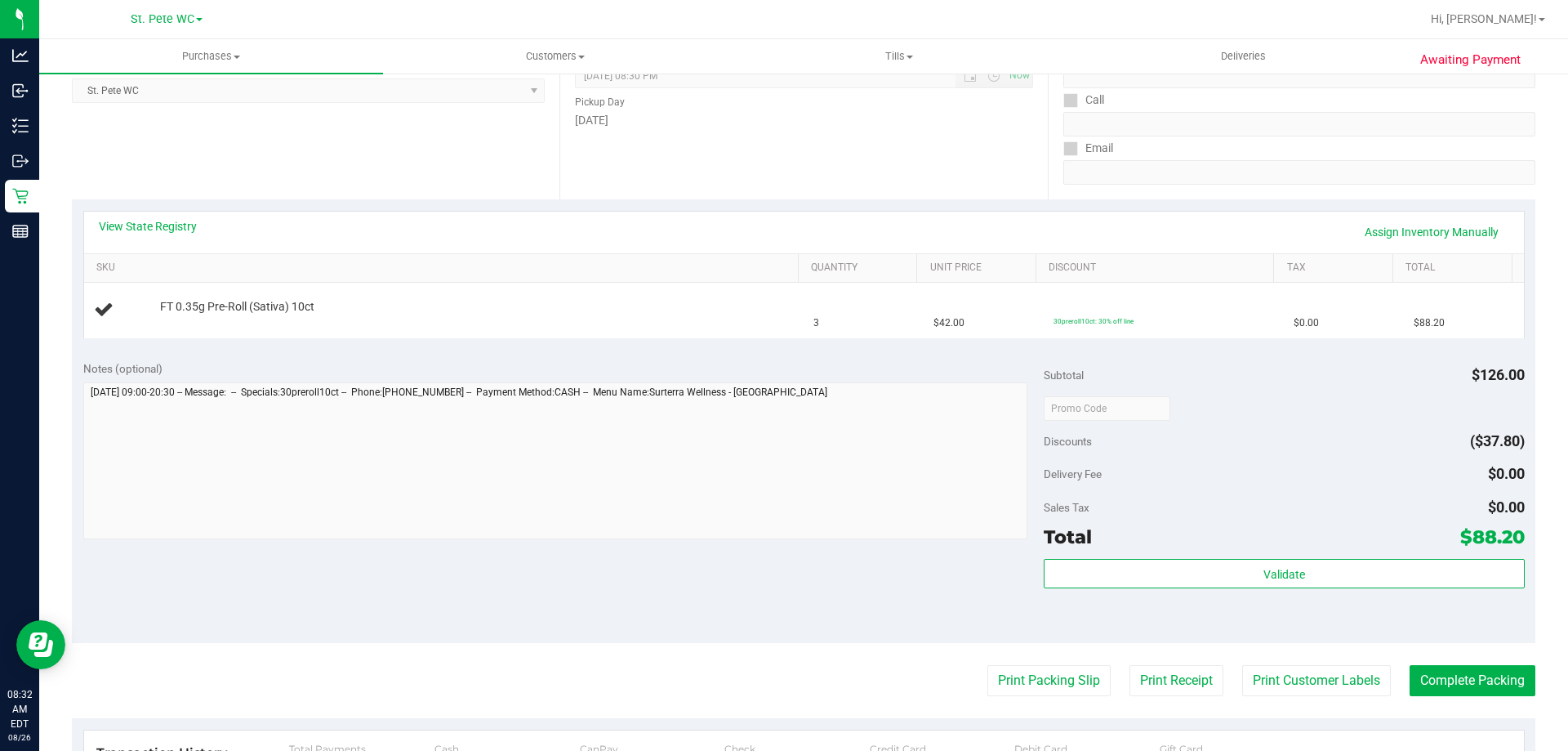
scroll to position [245, 0]
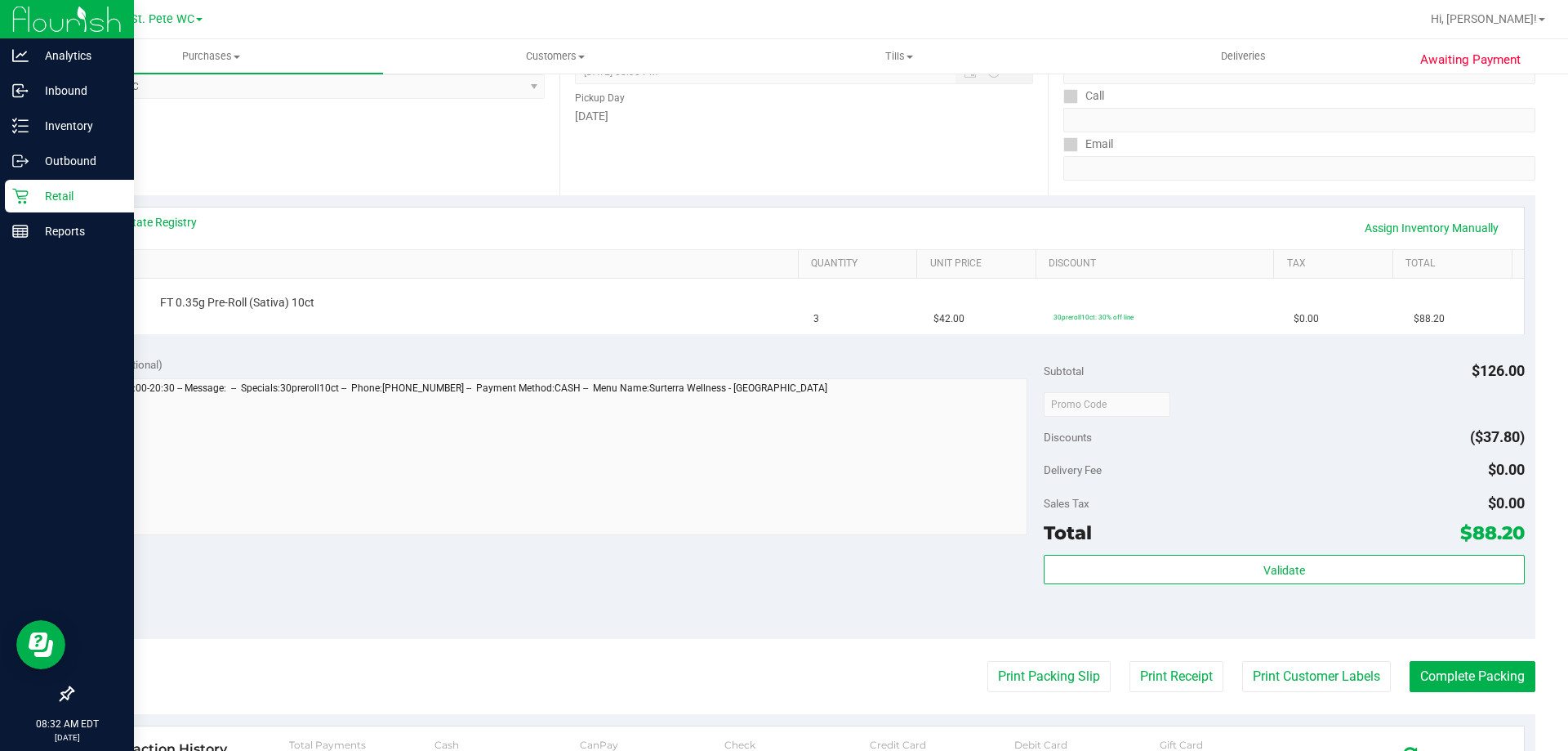
click at [15, 191] on icon at bounding box center [20, 196] width 16 height 16
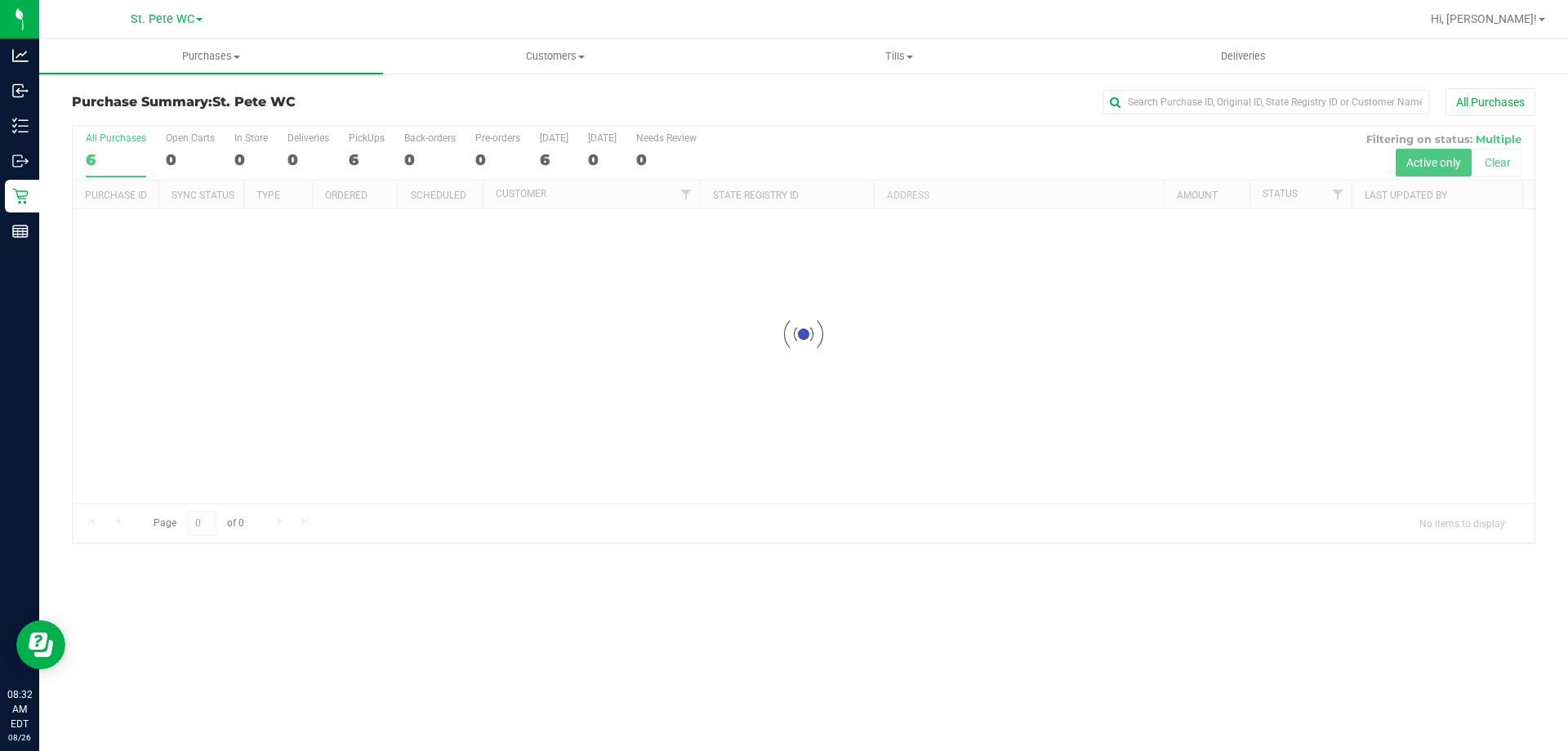
click at [322, 281] on div at bounding box center [803, 333] width 1462 height 417
click at [906, 63] on span "Tills" at bounding box center [898, 56] width 342 height 15
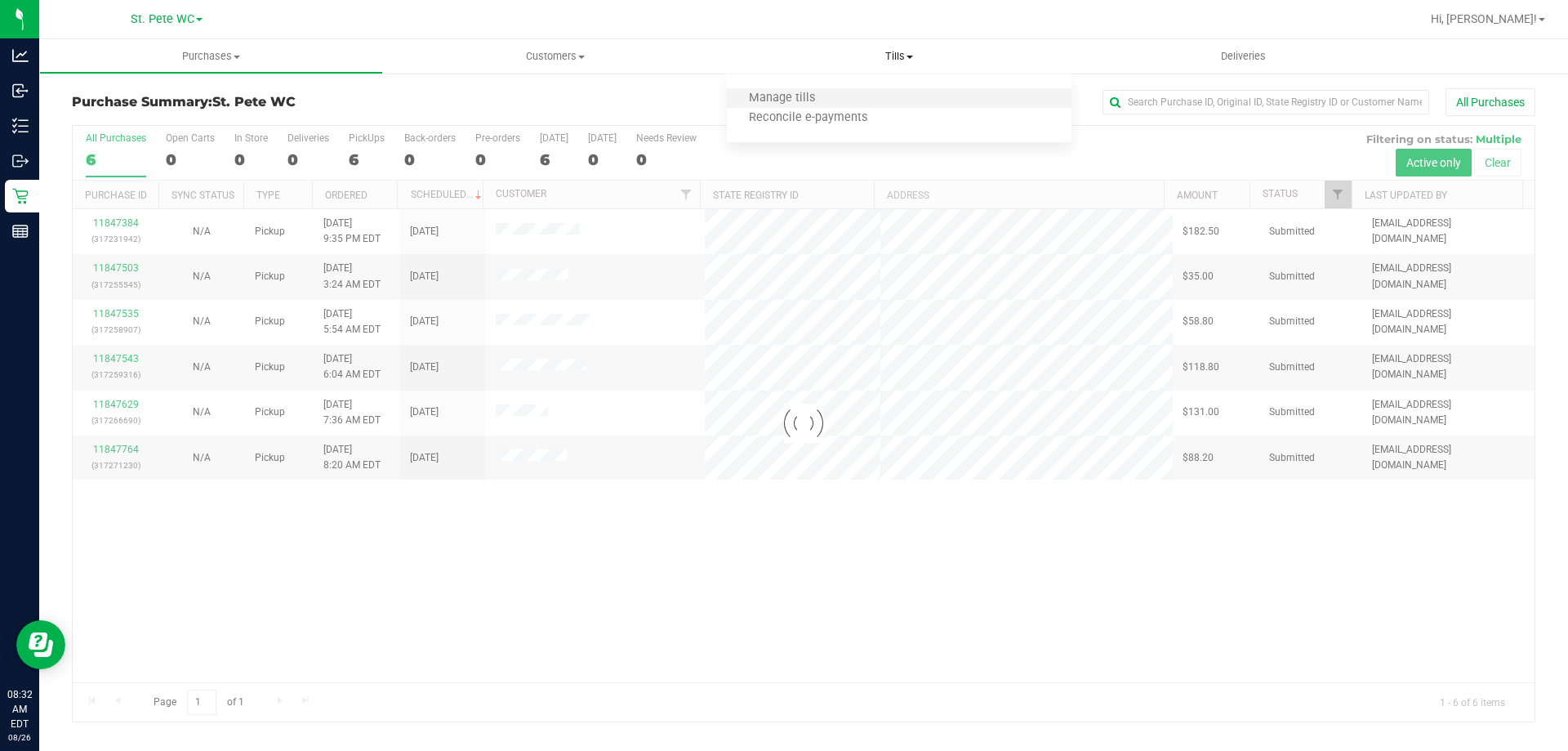
click at [890, 101] on li "Manage tills" at bounding box center [898, 99] width 344 height 20
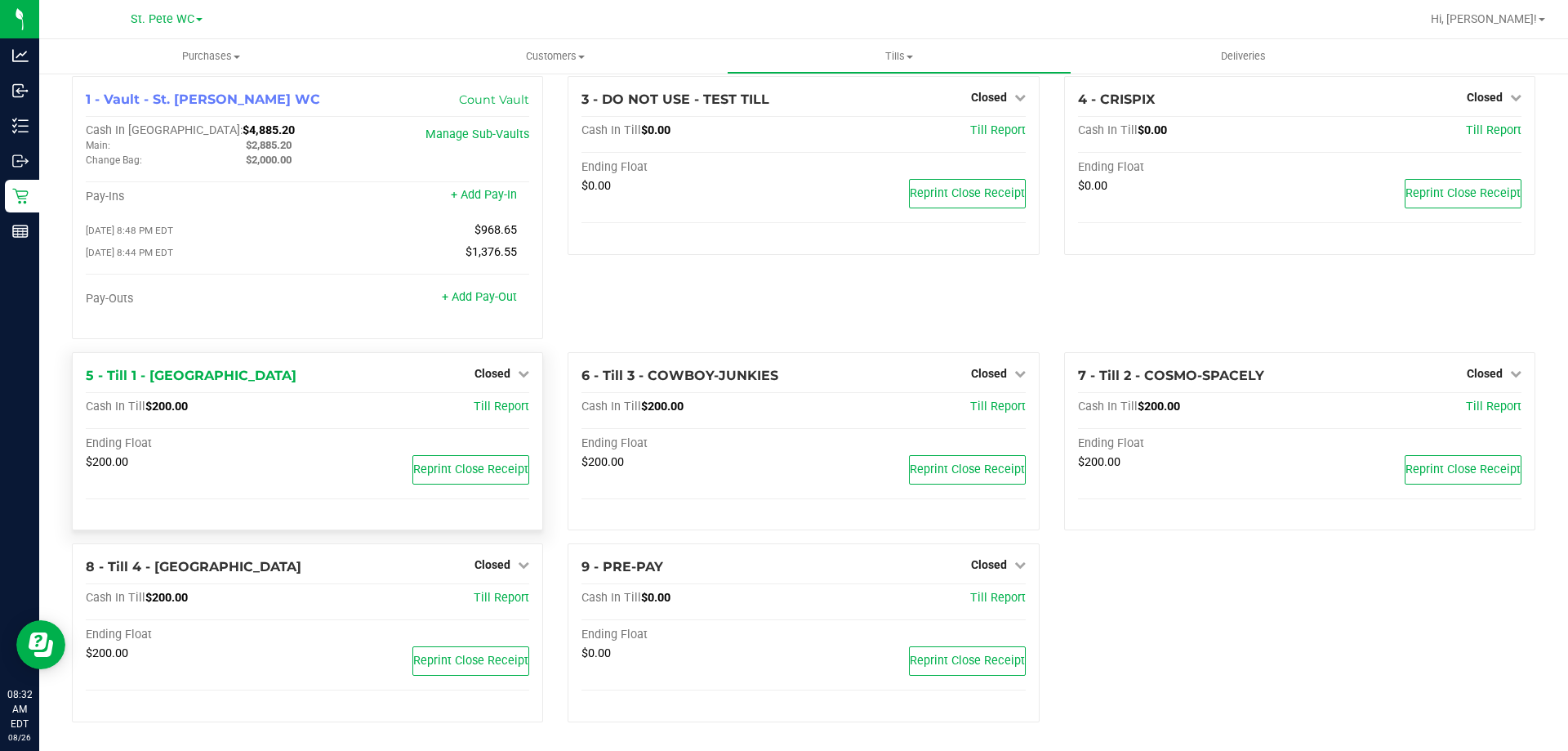
scroll to position [16, 0]
click at [510, 379] on link "Closed" at bounding box center [501, 372] width 55 height 13
click at [506, 402] on link "Open Till" at bounding box center [492, 405] width 43 height 13
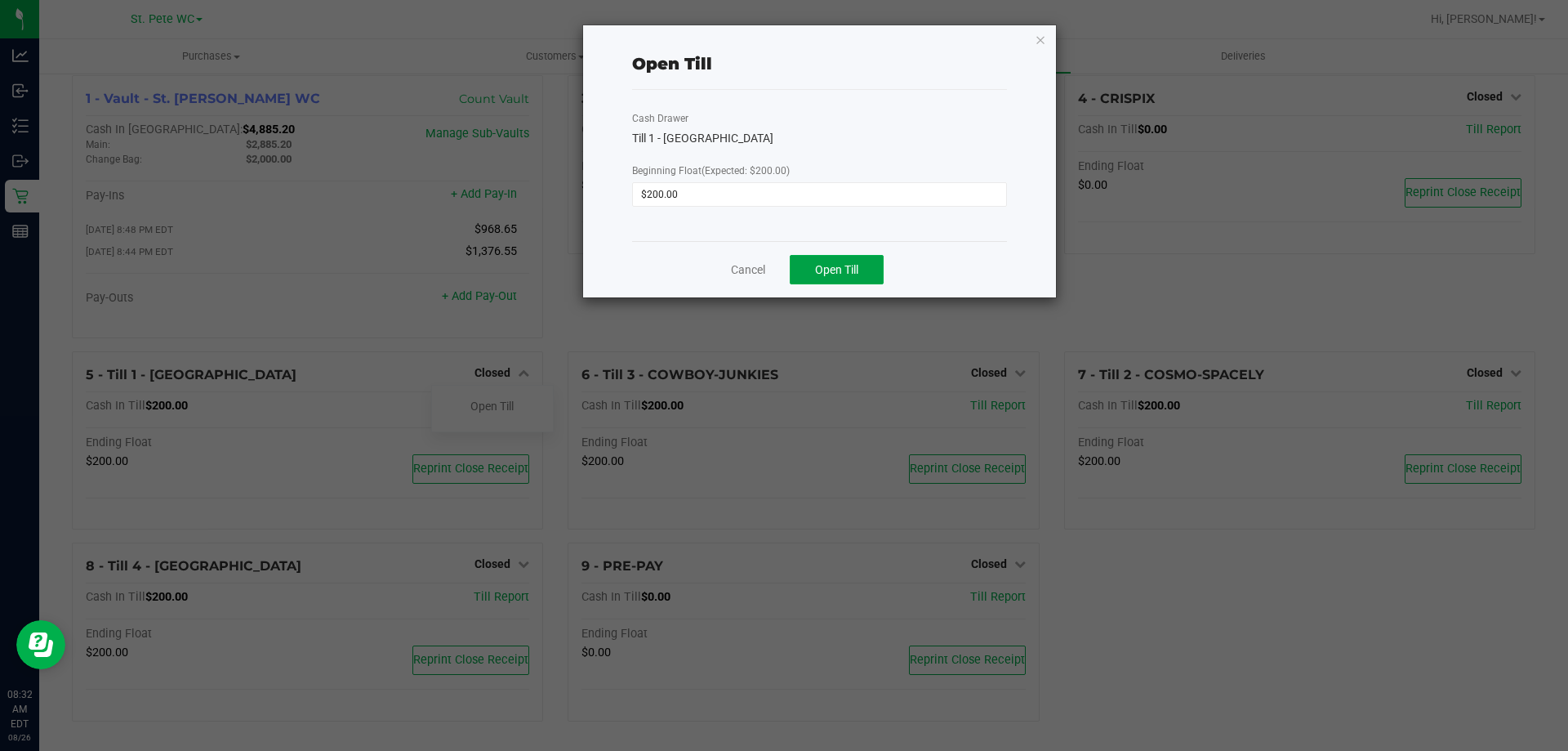
click at [819, 268] on span "Open Till" at bounding box center [836, 269] width 43 height 13
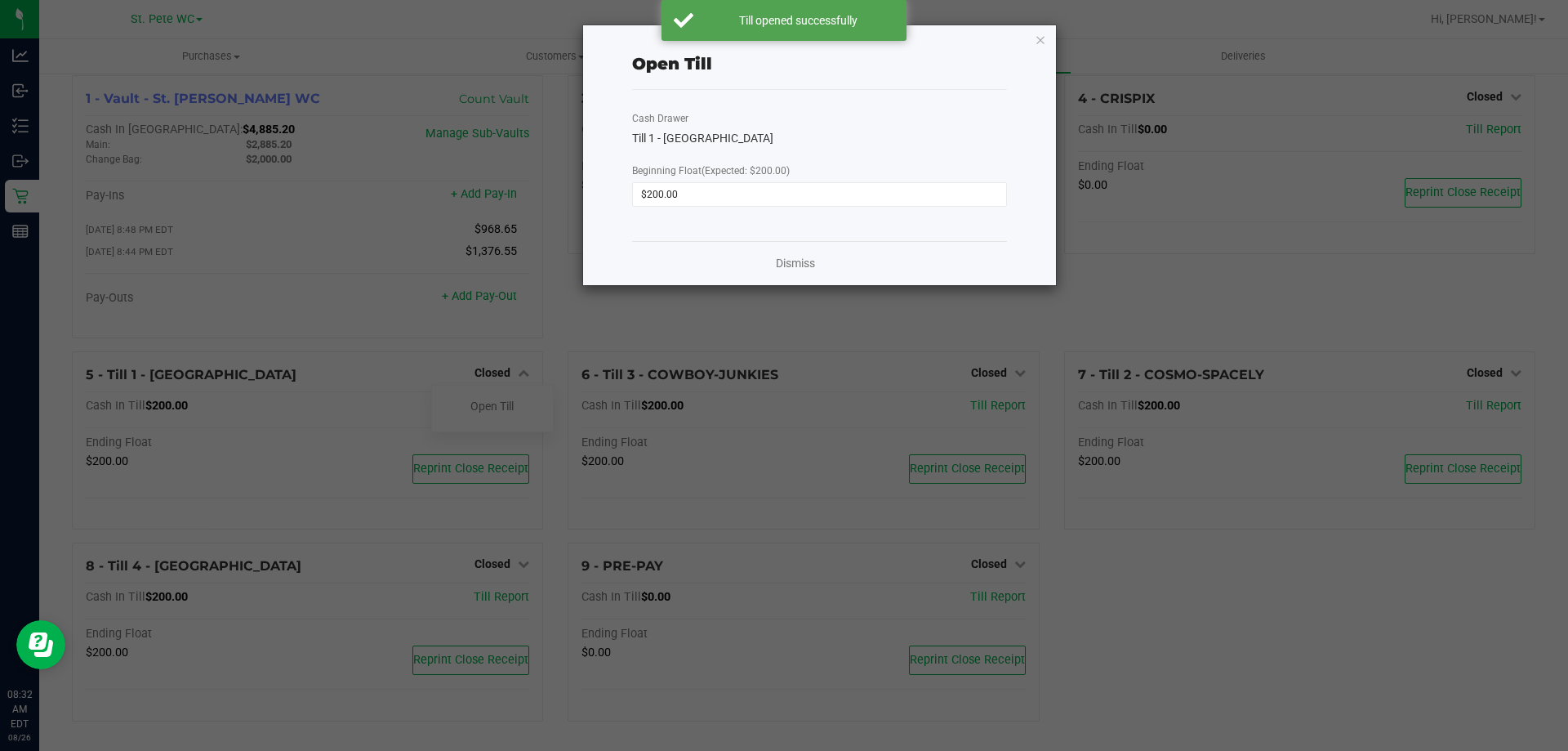
click at [752, 264] on div "Dismiss" at bounding box center [819, 262] width 375 height 44
click at [765, 265] on div "Dismiss" at bounding box center [819, 262] width 375 height 44
click at [790, 265] on link "Dismiss" at bounding box center [795, 263] width 39 height 17
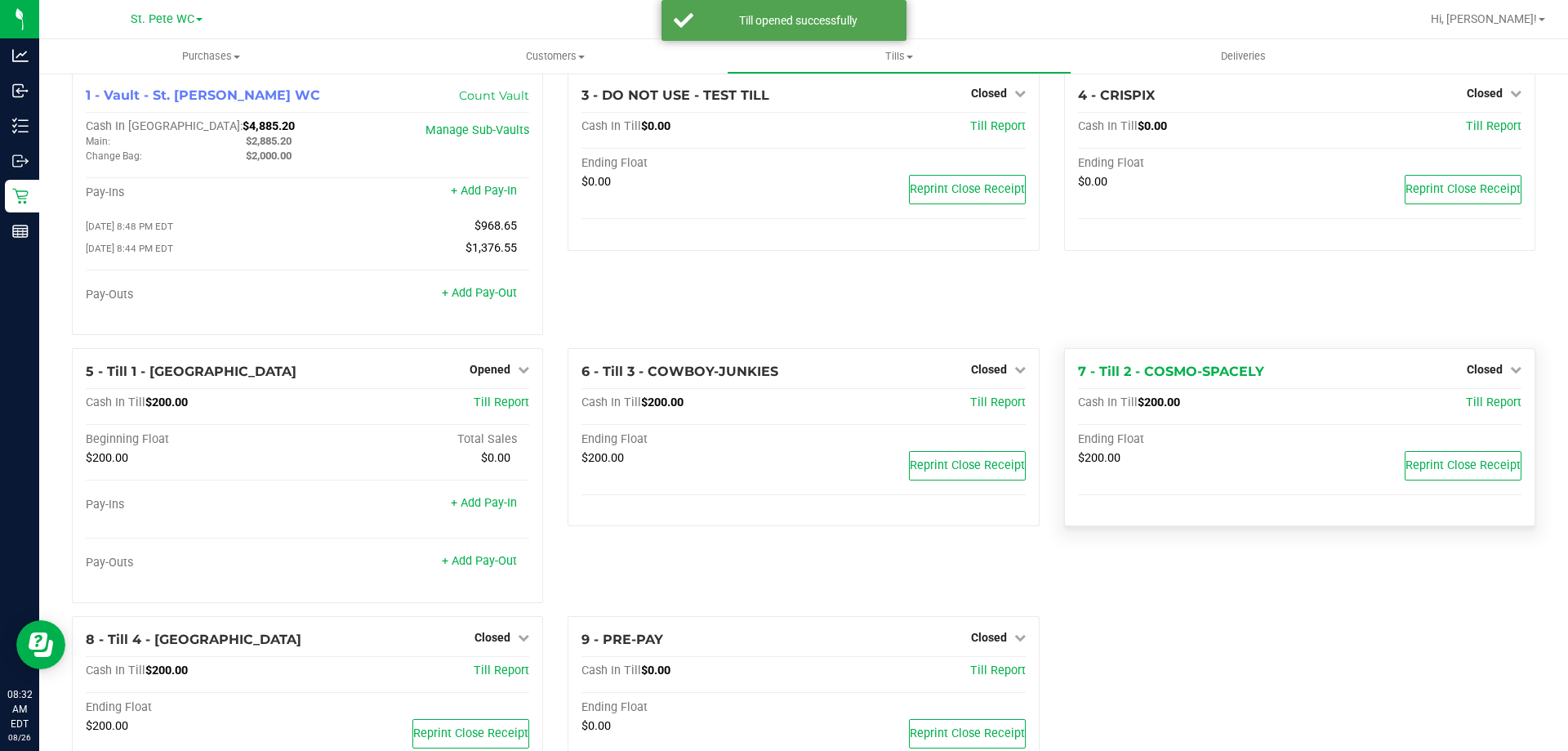
drag, startPoint x: 1467, startPoint y: 372, endPoint x: 1462, endPoint y: 387, distance: 15.8
click at [1468, 371] on span "Closed" at bounding box center [1484, 369] width 35 height 13
click at [1462, 408] on link "Open Till" at bounding box center [1484, 402] width 43 height 13
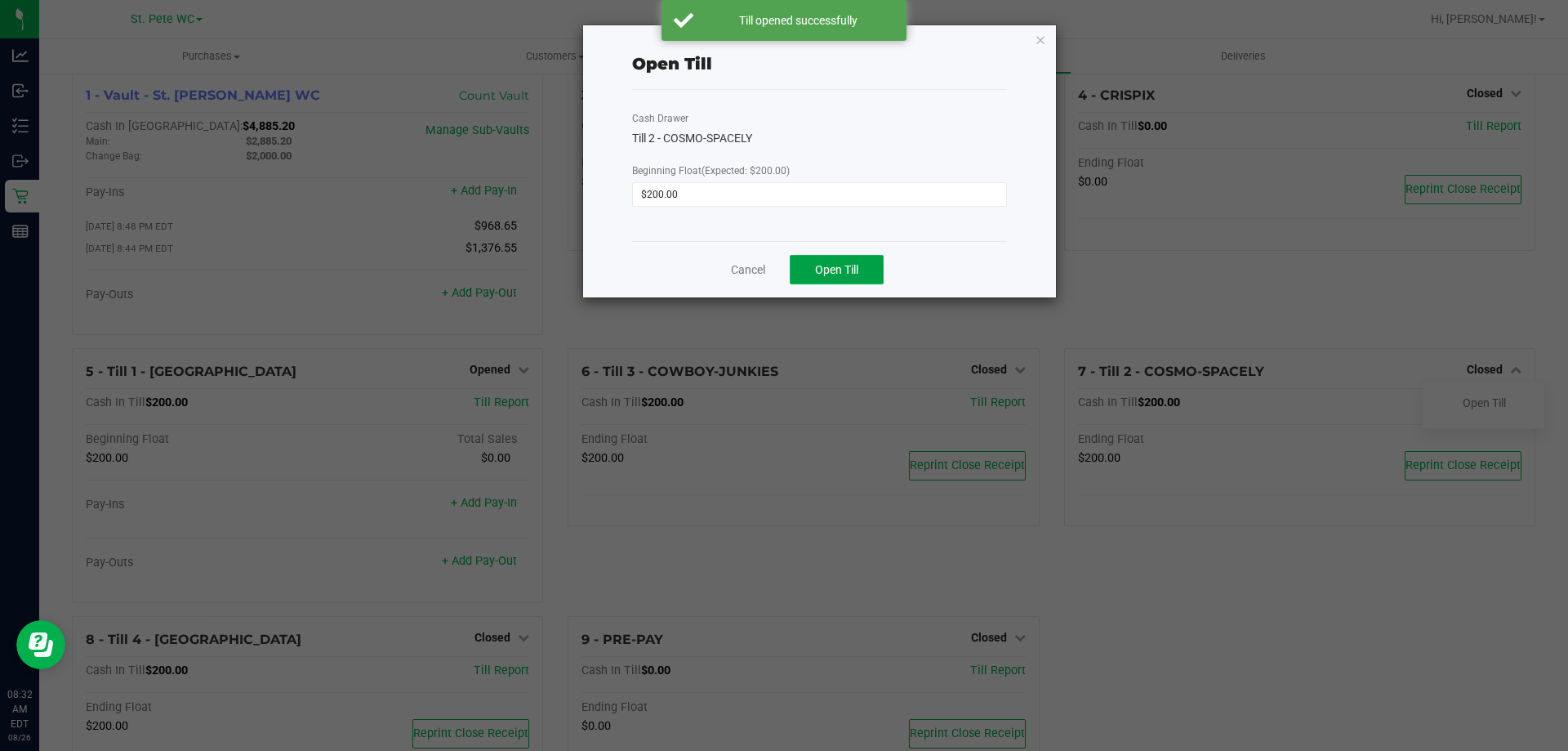
click at [835, 274] on span "Open Till" at bounding box center [836, 269] width 43 height 13
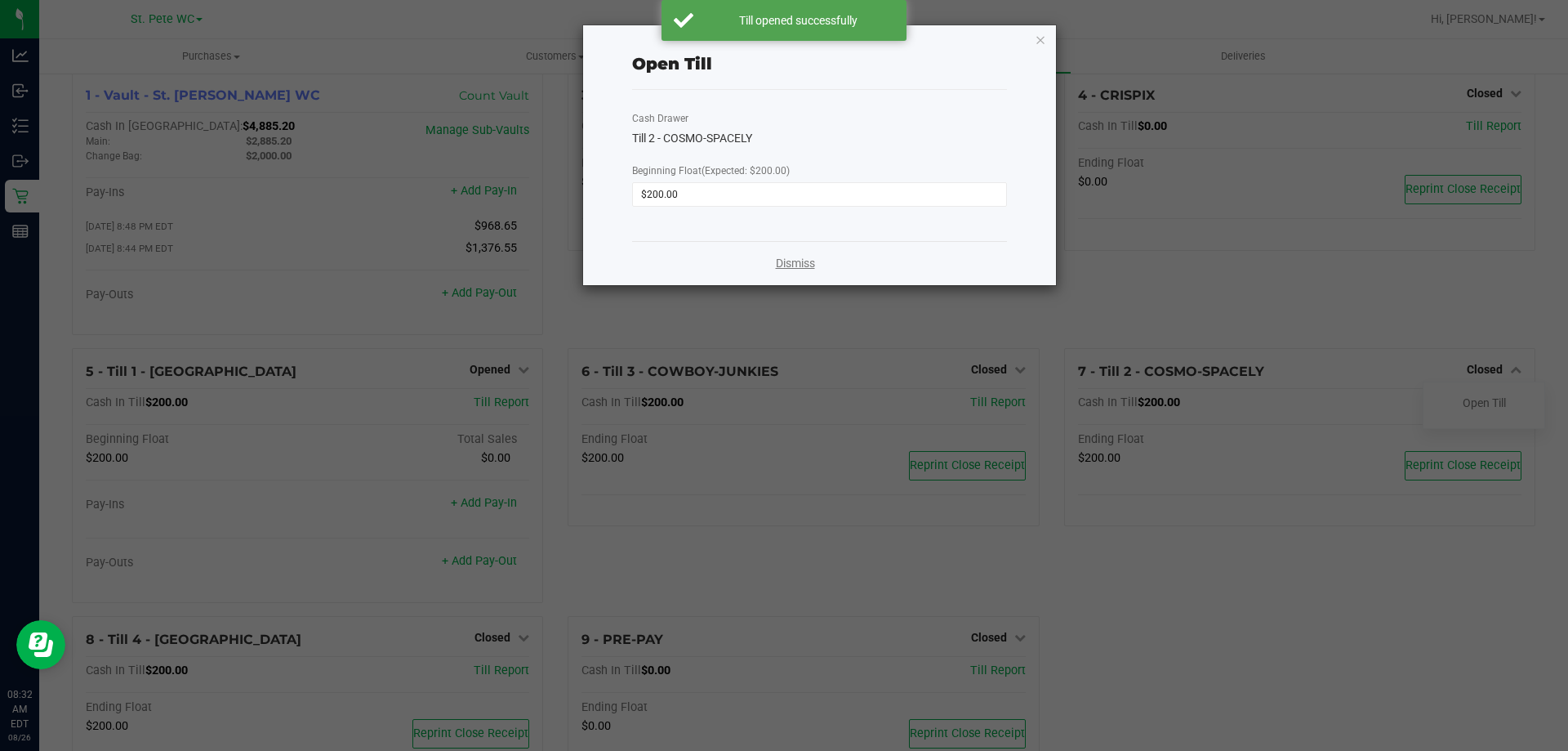
click at [784, 263] on link "Dismiss" at bounding box center [795, 263] width 39 height 17
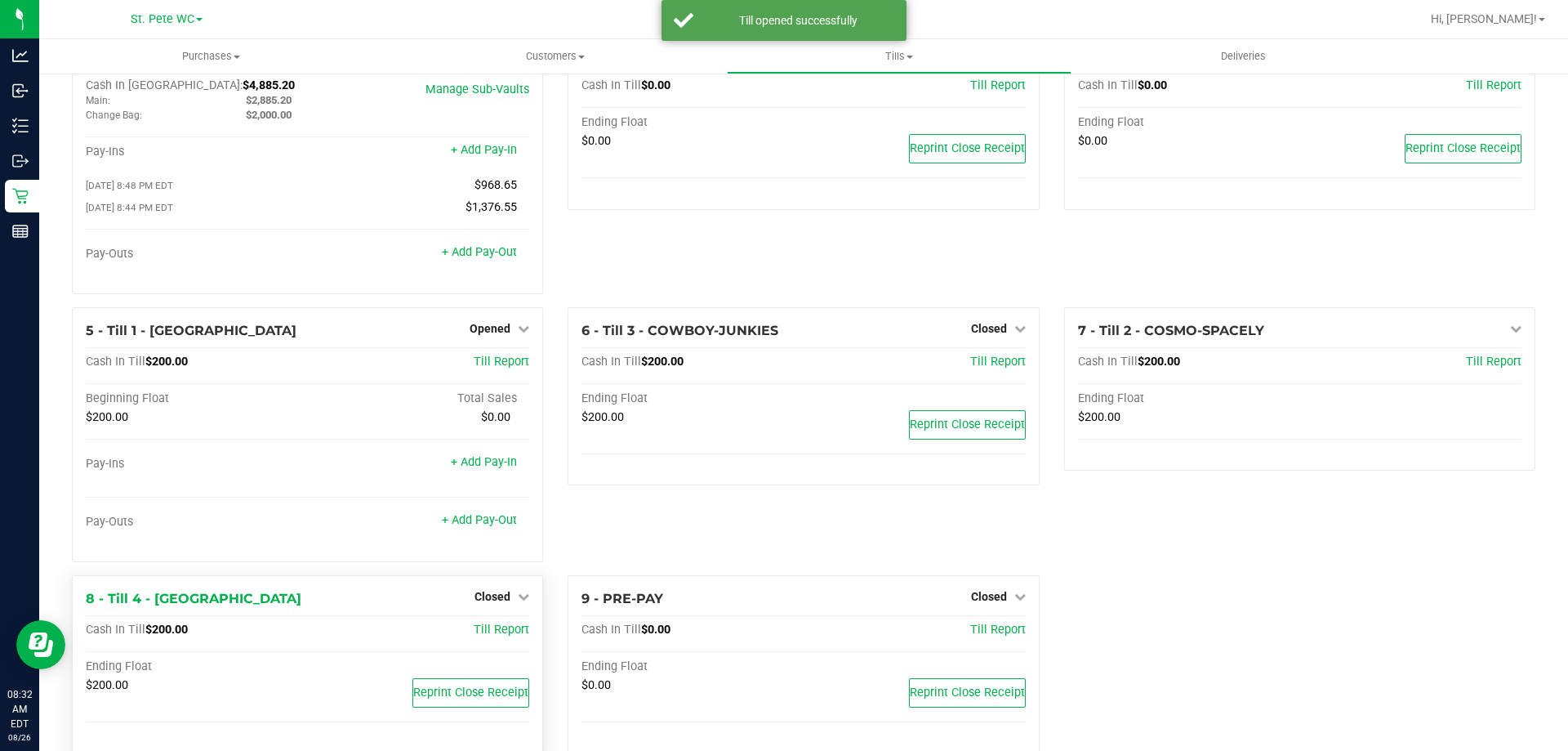
scroll to position [93, 0]
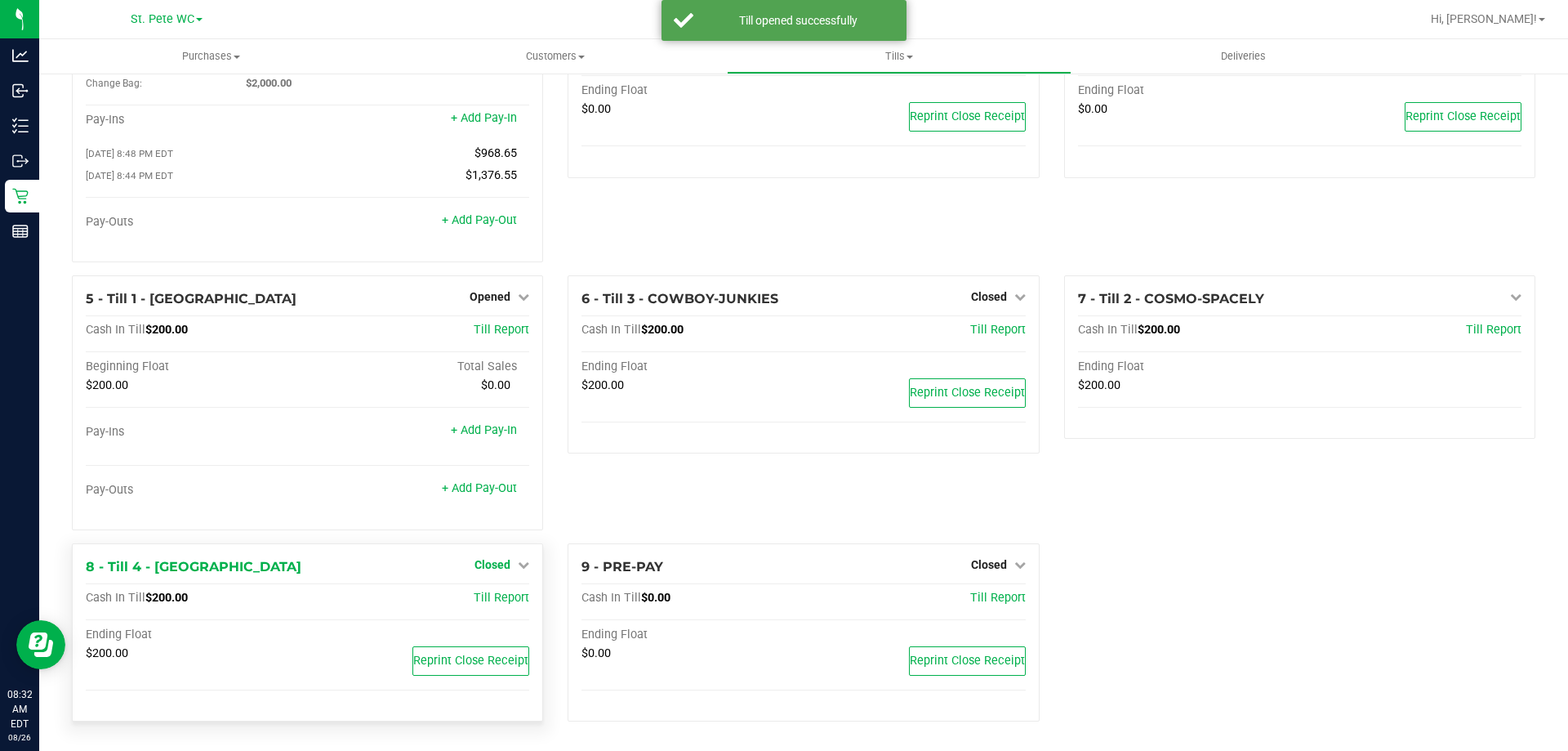
click at [474, 570] on span "Closed" at bounding box center [492, 564] width 35 height 13
click at [474, 602] on link "Open Till" at bounding box center [492, 598] width 43 height 13
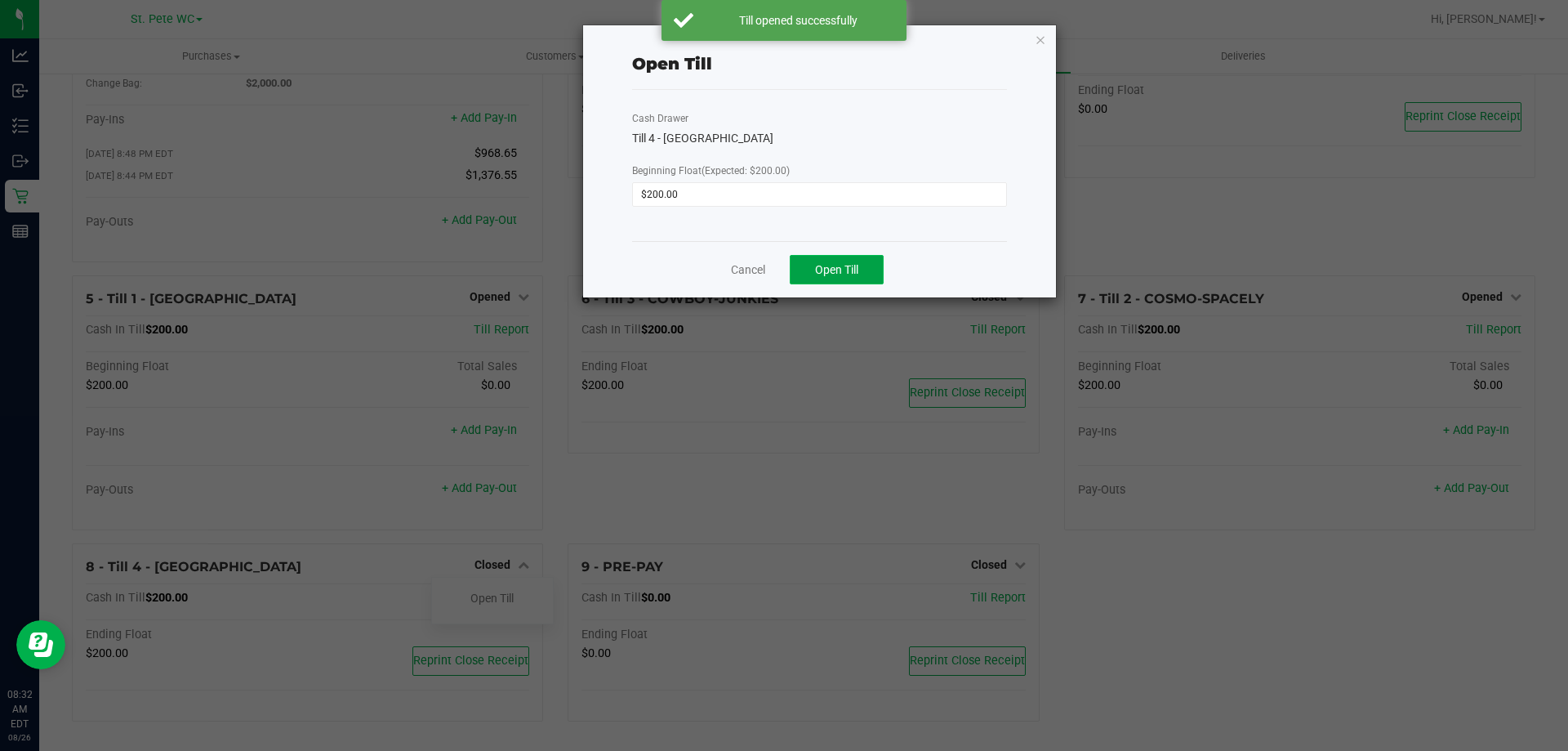
click at [793, 282] on button "Open Till" at bounding box center [836, 269] width 94 height 29
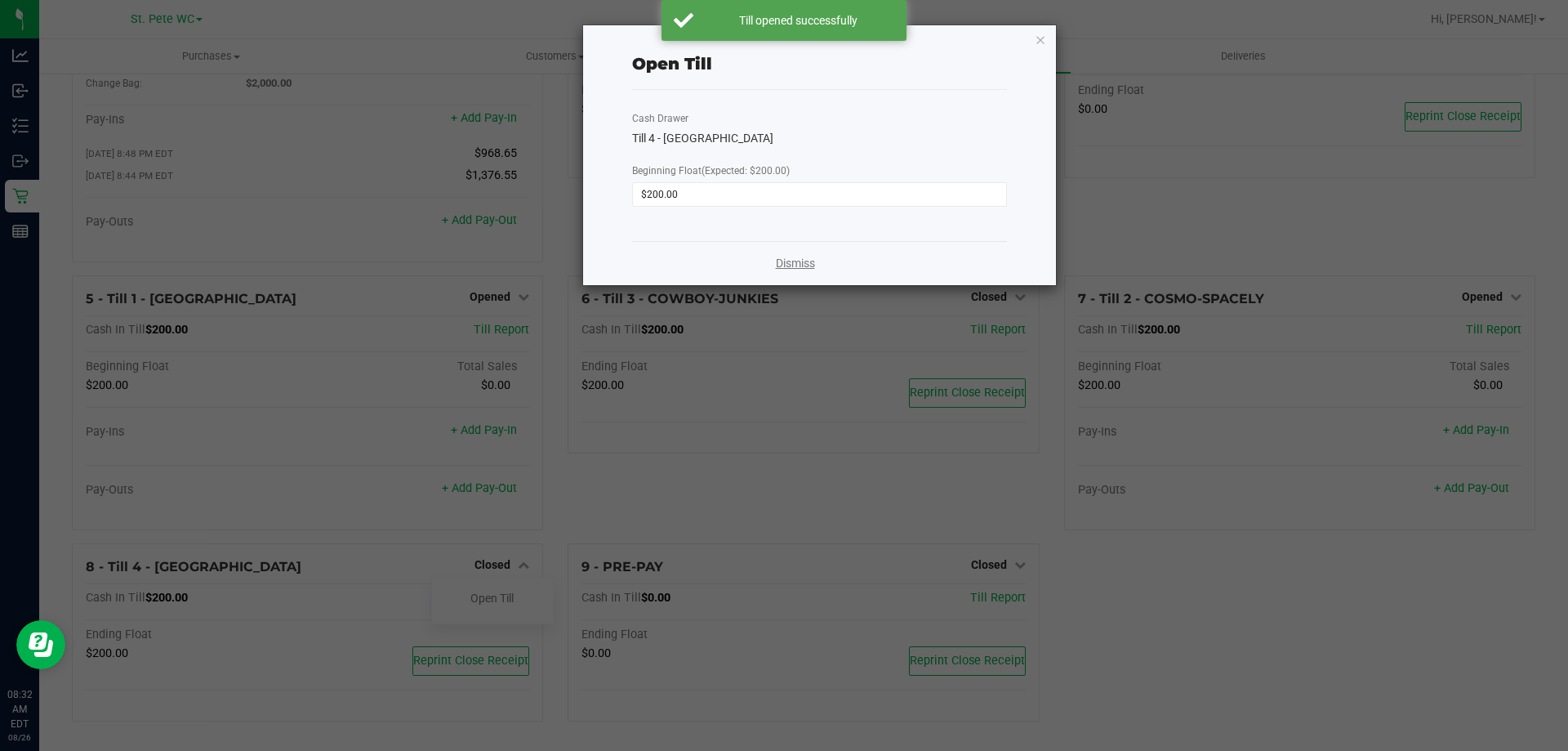
click at [790, 256] on link "Dismiss" at bounding box center [795, 263] width 39 height 17
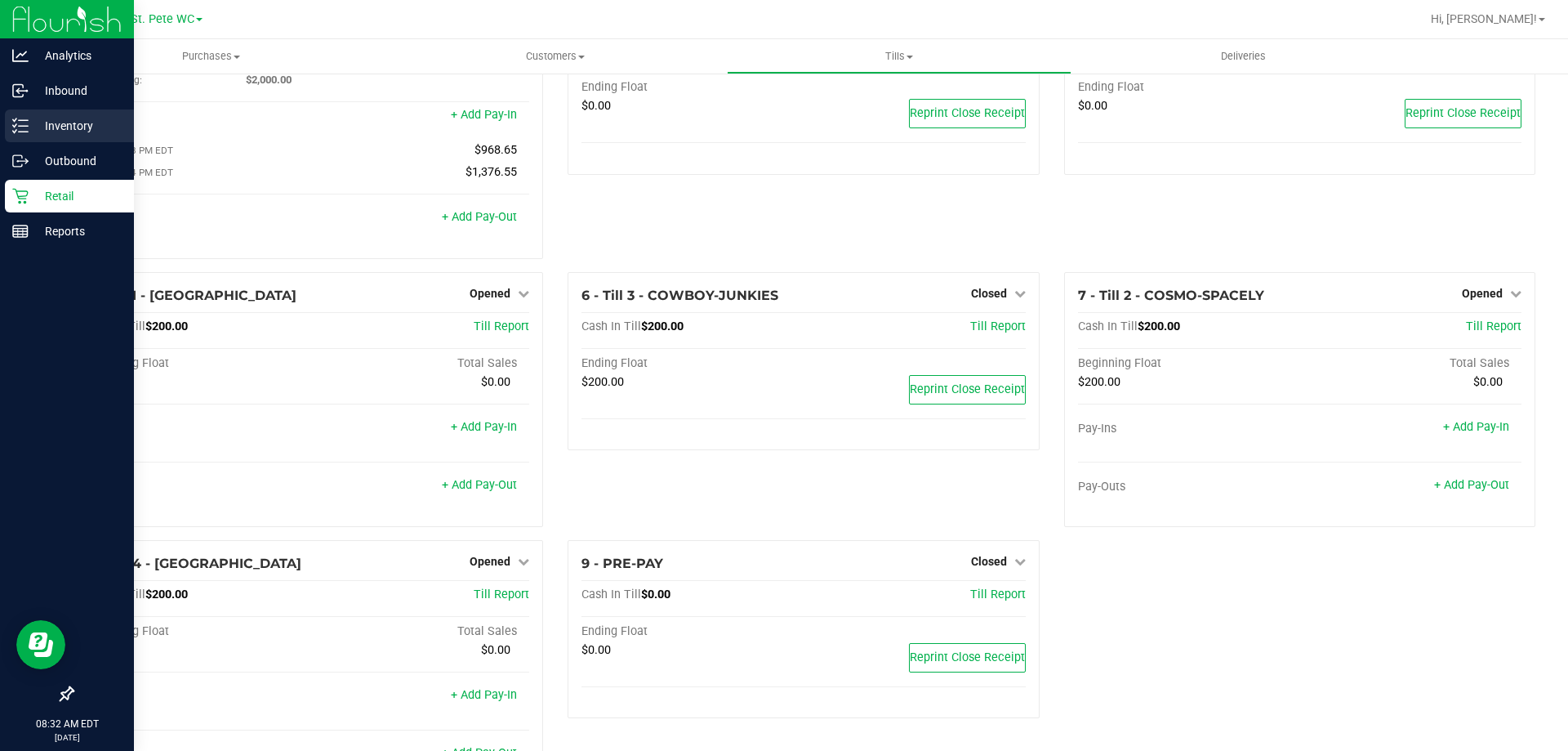
click at [7, 121] on div "Inventory" at bounding box center [69, 126] width 129 height 33
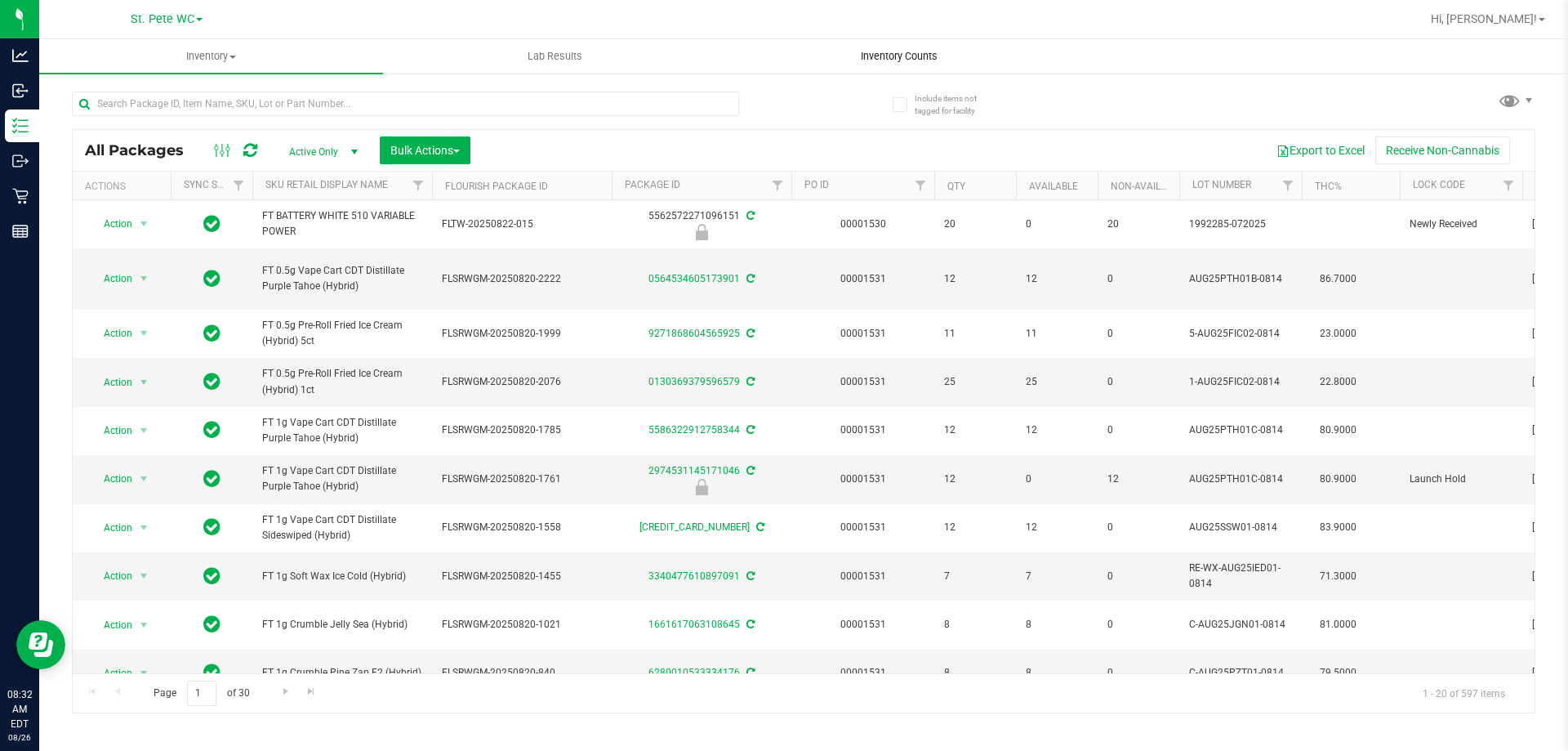
click at [895, 69] on uib-tab-heading "Inventory Counts" at bounding box center [898, 56] width 342 height 33
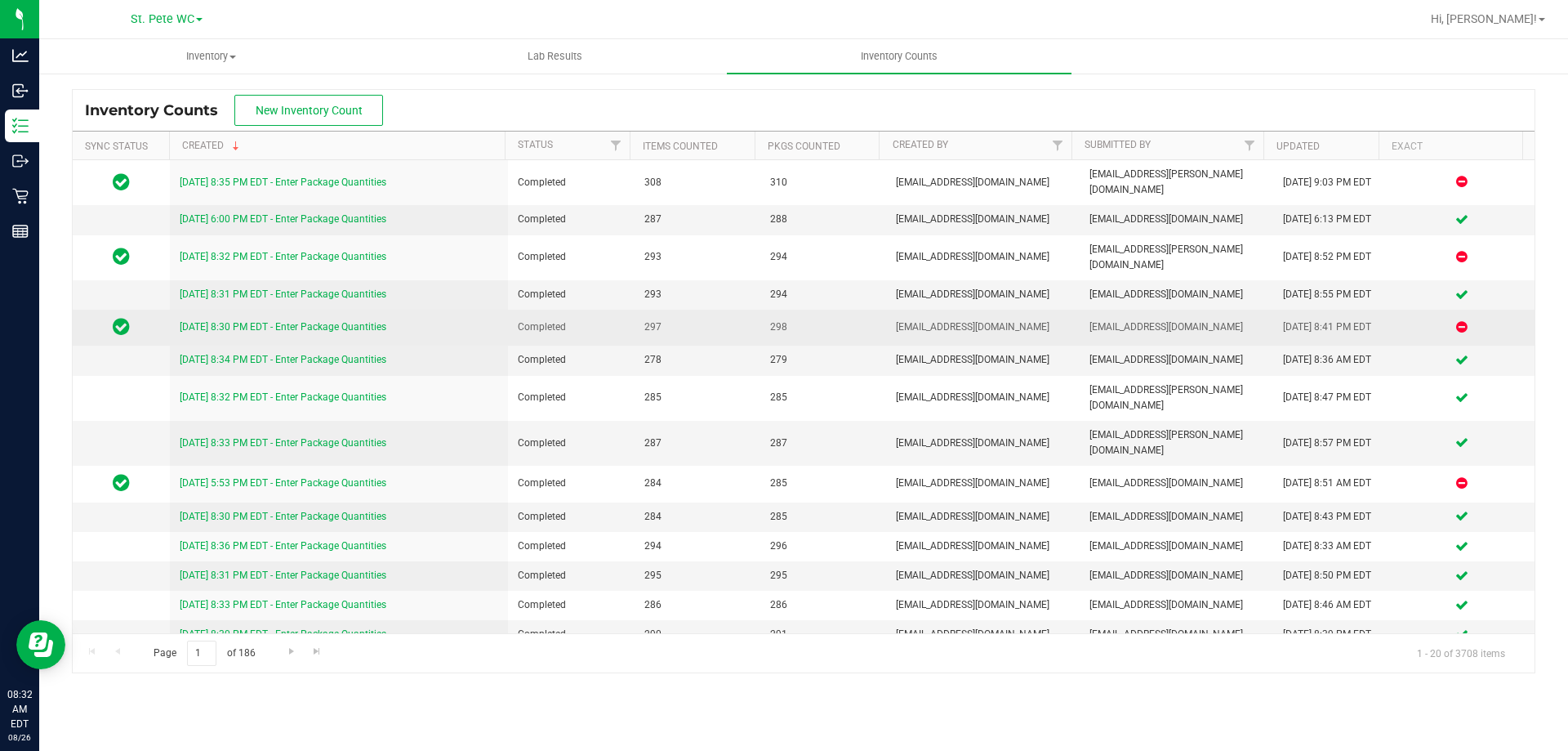
click at [940, 320] on span "[EMAIL_ADDRESS][DOMAIN_NAME]" at bounding box center [982, 327] width 174 height 16
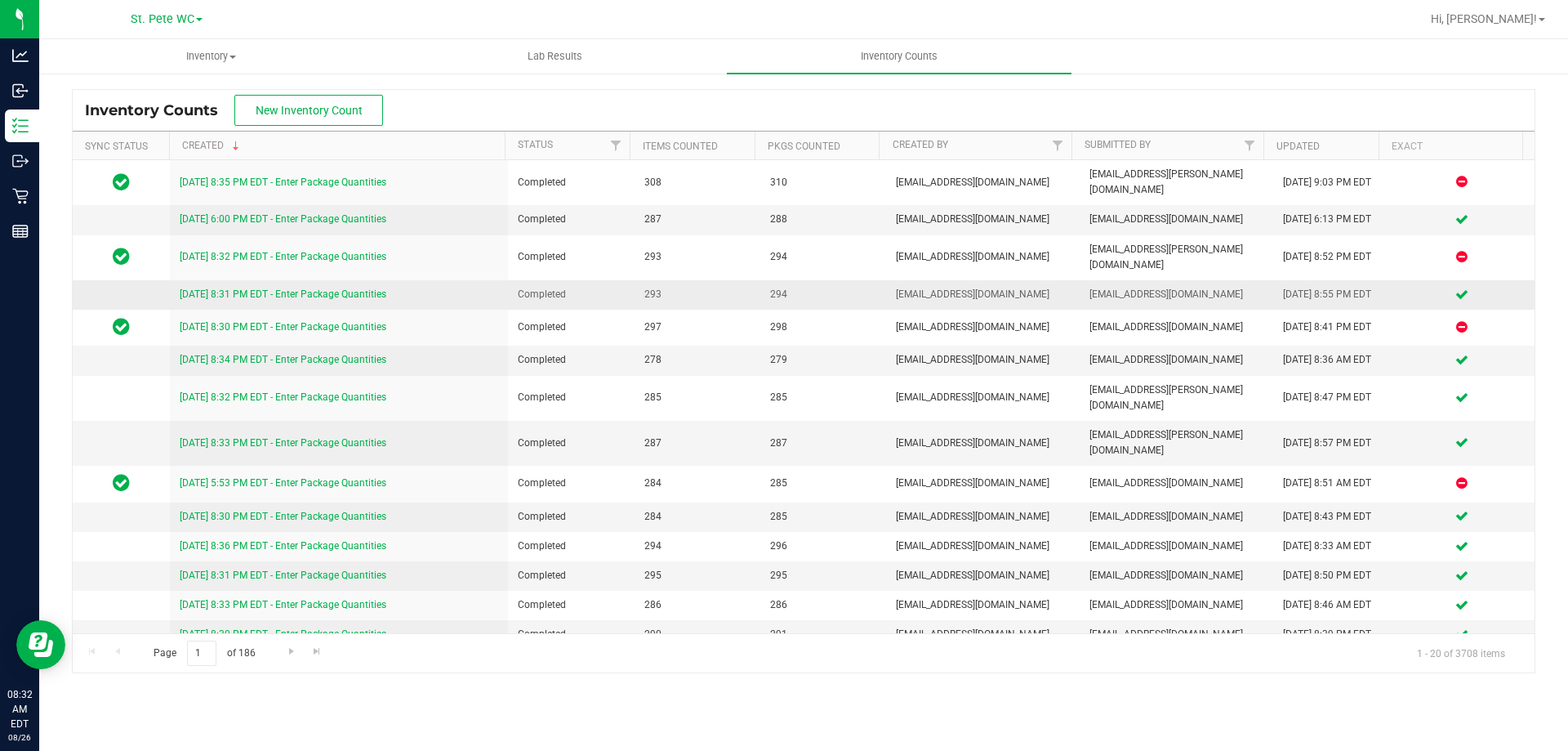
click at [956, 287] on span "[EMAIL_ADDRESS][DOMAIN_NAME]" at bounding box center [982, 295] width 174 height 16
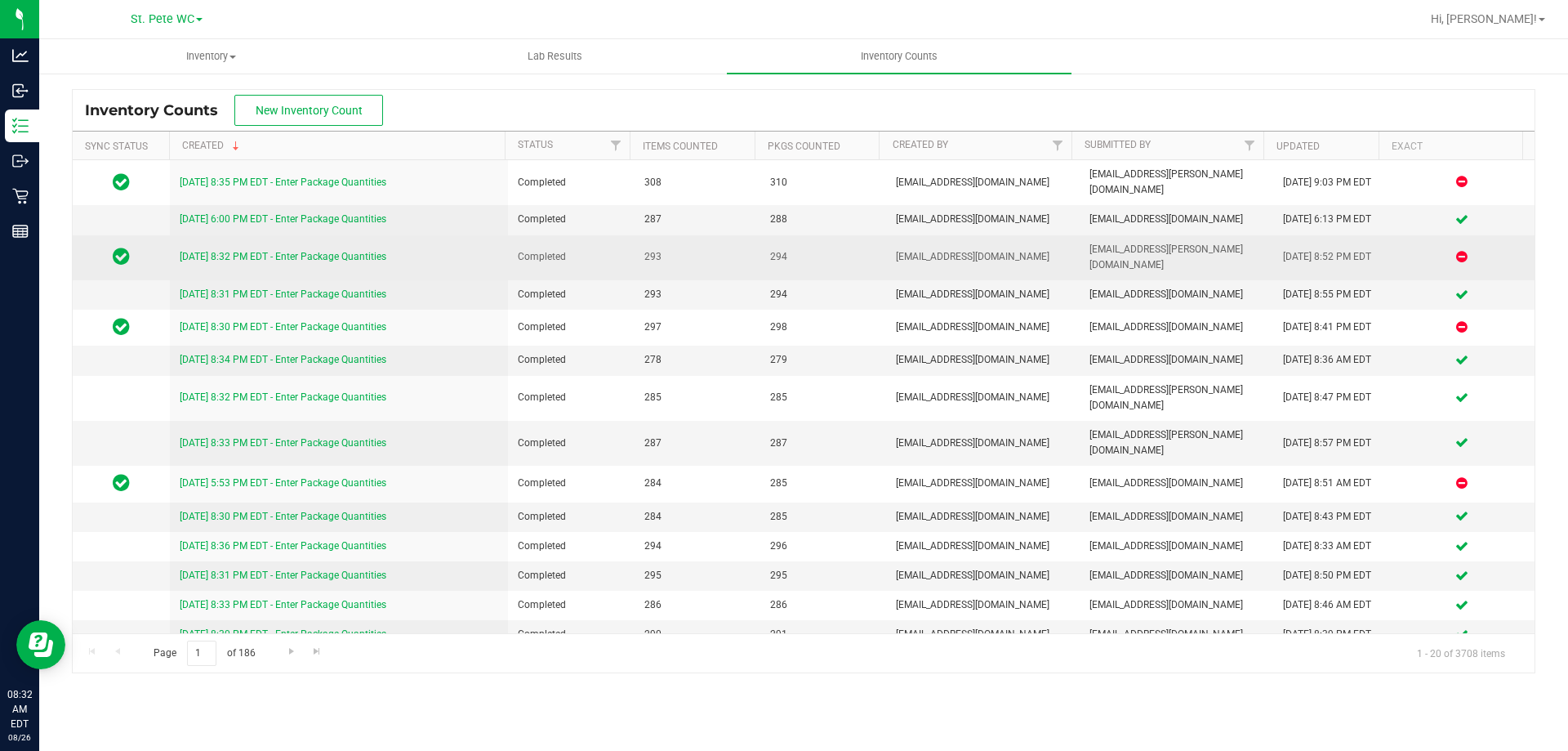
click at [963, 236] on td "[EMAIL_ADDRESS][DOMAIN_NAME]" at bounding box center [982, 258] width 193 height 45
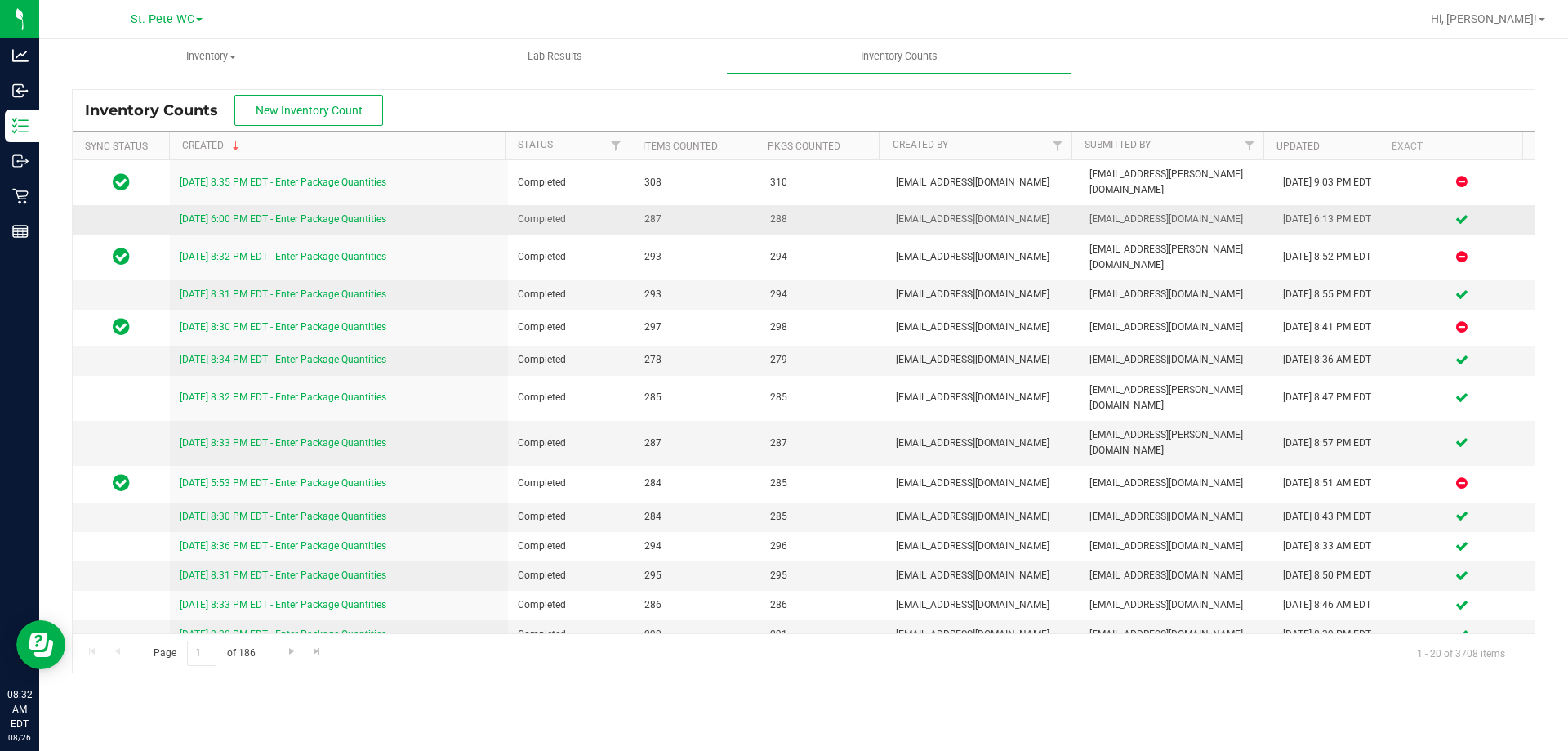
click at [963, 211] on span "[EMAIL_ADDRESS][DOMAIN_NAME]" at bounding box center [982, 219] width 174 height 16
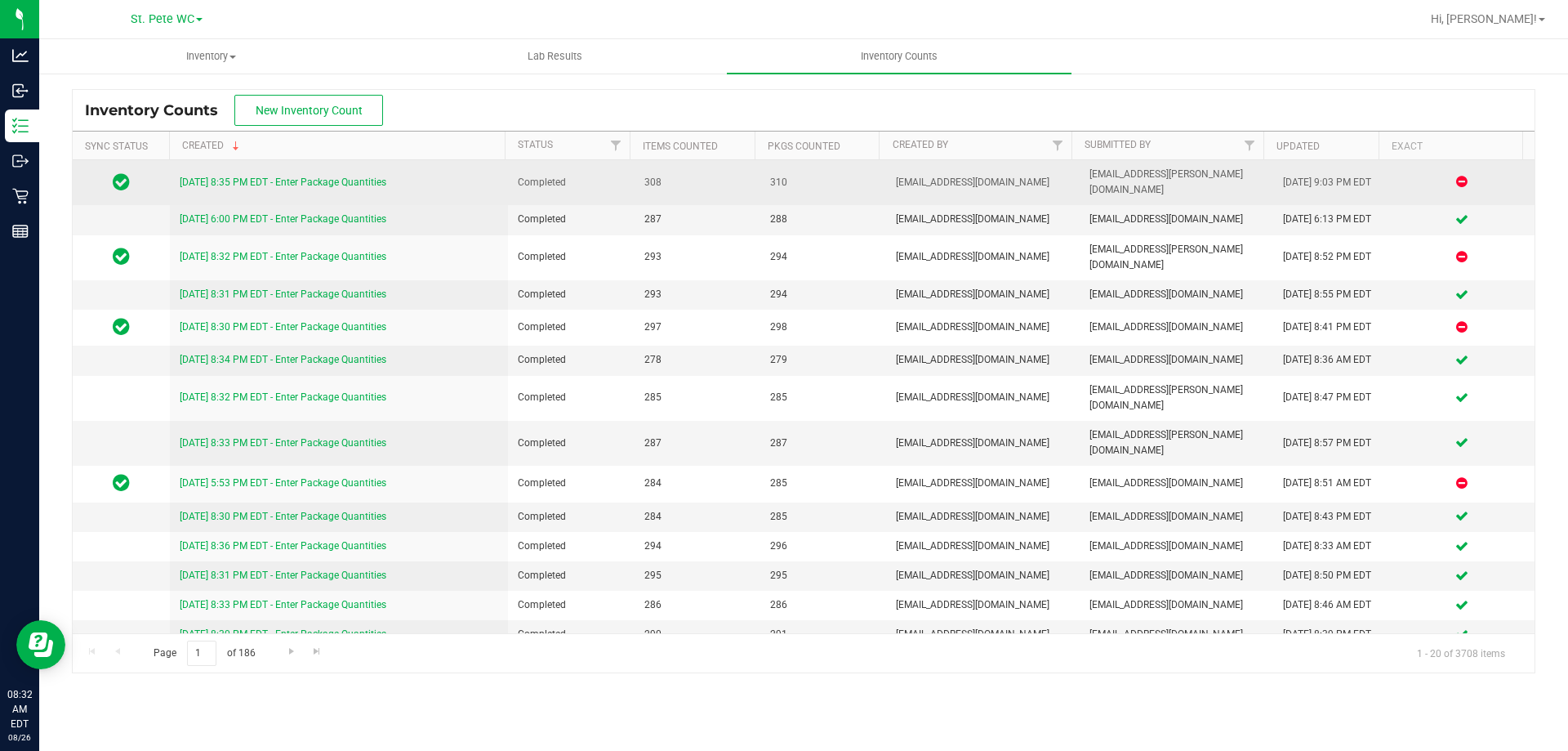
click at [970, 175] on span "[EMAIL_ADDRESS][DOMAIN_NAME]" at bounding box center [982, 183] width 174 height 16
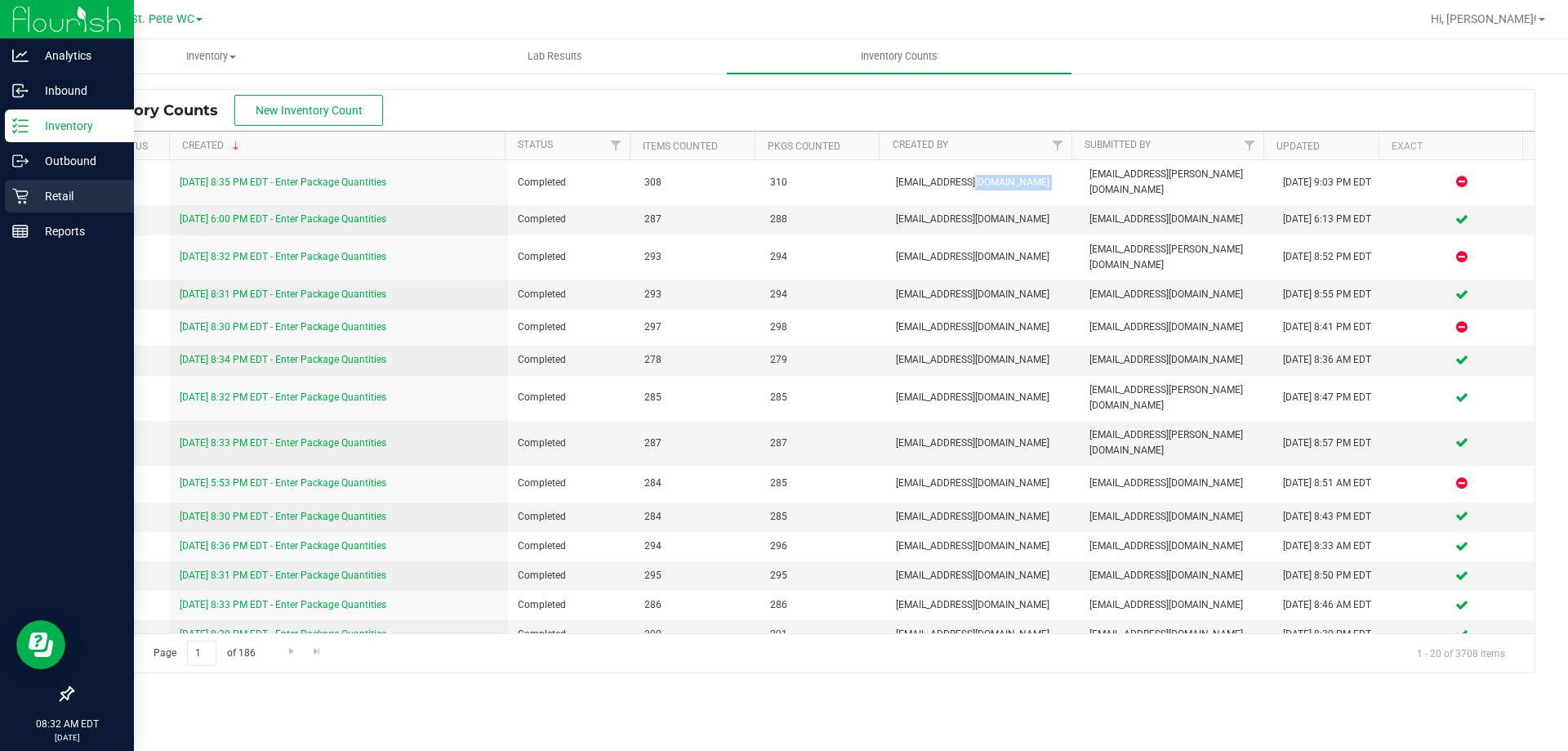
click at [1, 196] on link "Retail" at bounding box center [67, 197] width 134 height 36
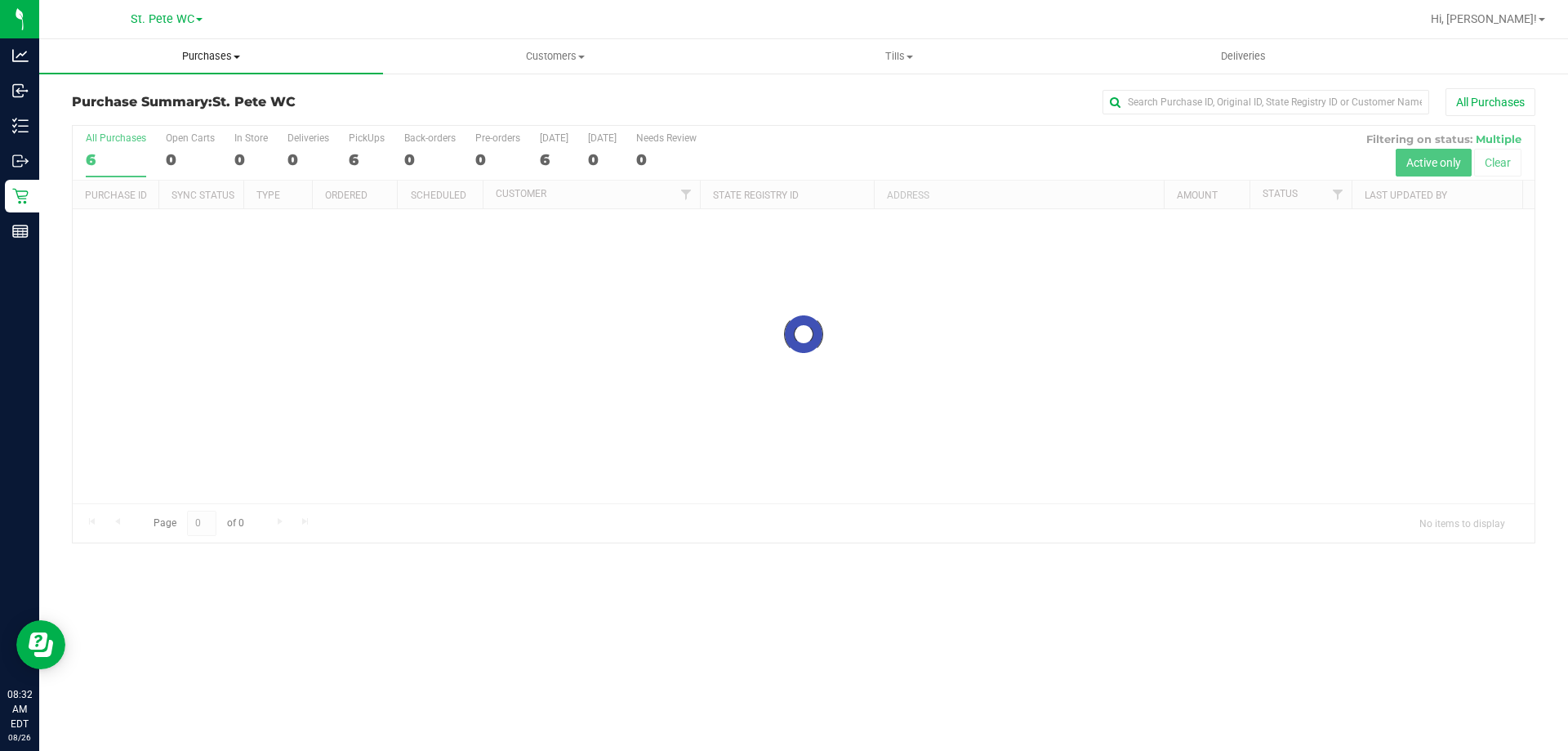
click at [180, 69] on uib-tab-heading "Purchases Summary of purchases Fulfillment All purchases" at bounding box center [210, 56] width 344 height 35
click at [163, 119] on li "Fulfillment" at bounding box center [210, 118] width 344 height 20
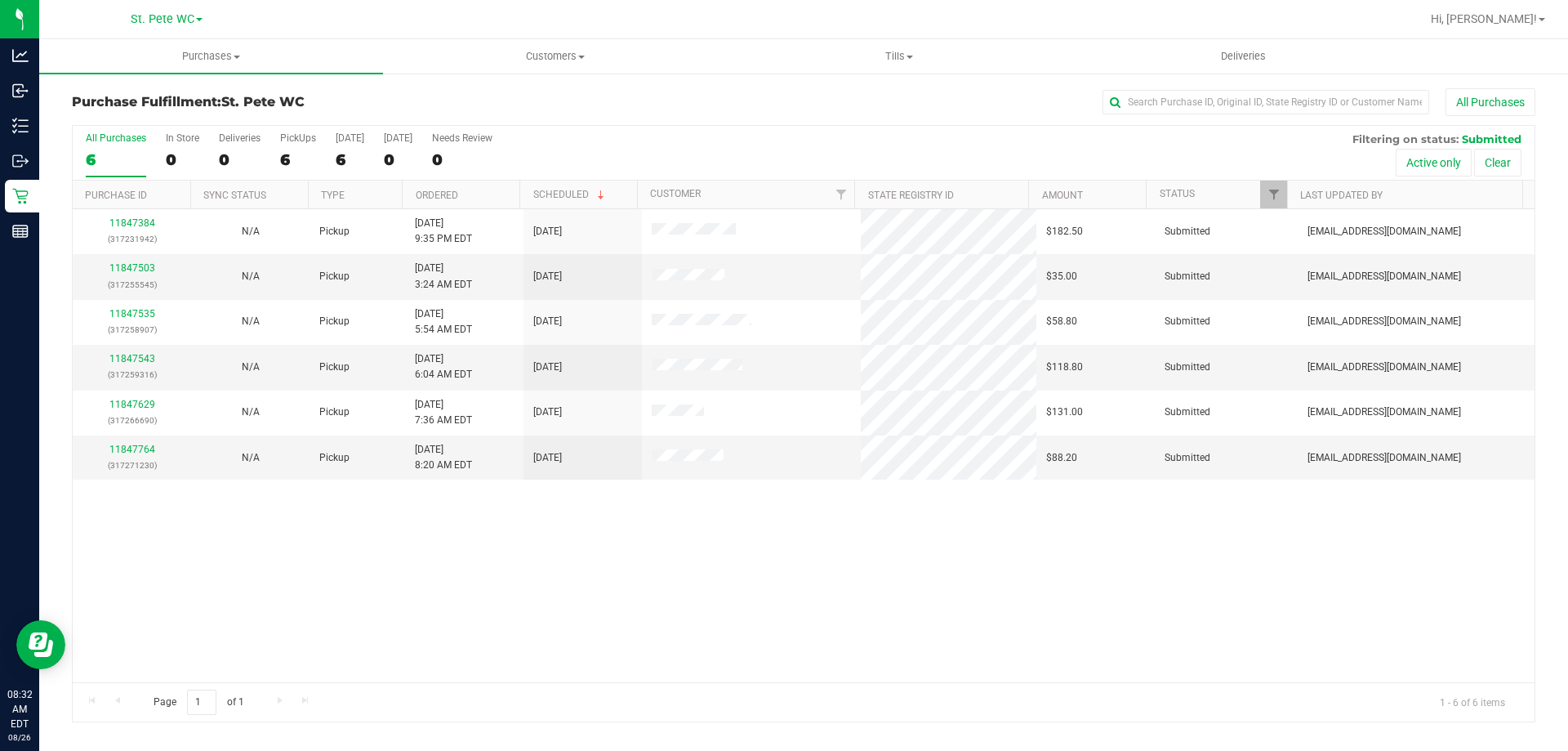
click at [429, 495] on div "11847384 (317231942) N/A Pickup 8/25/2025 9:35 PM EDT 8/26/2025 $182.50 Submitt…" at bounding box center [803, 445] width 1462 height 473
click at [580, 91] on div "All Purchases" at bounding box center [1047, 102] width 976 height 28
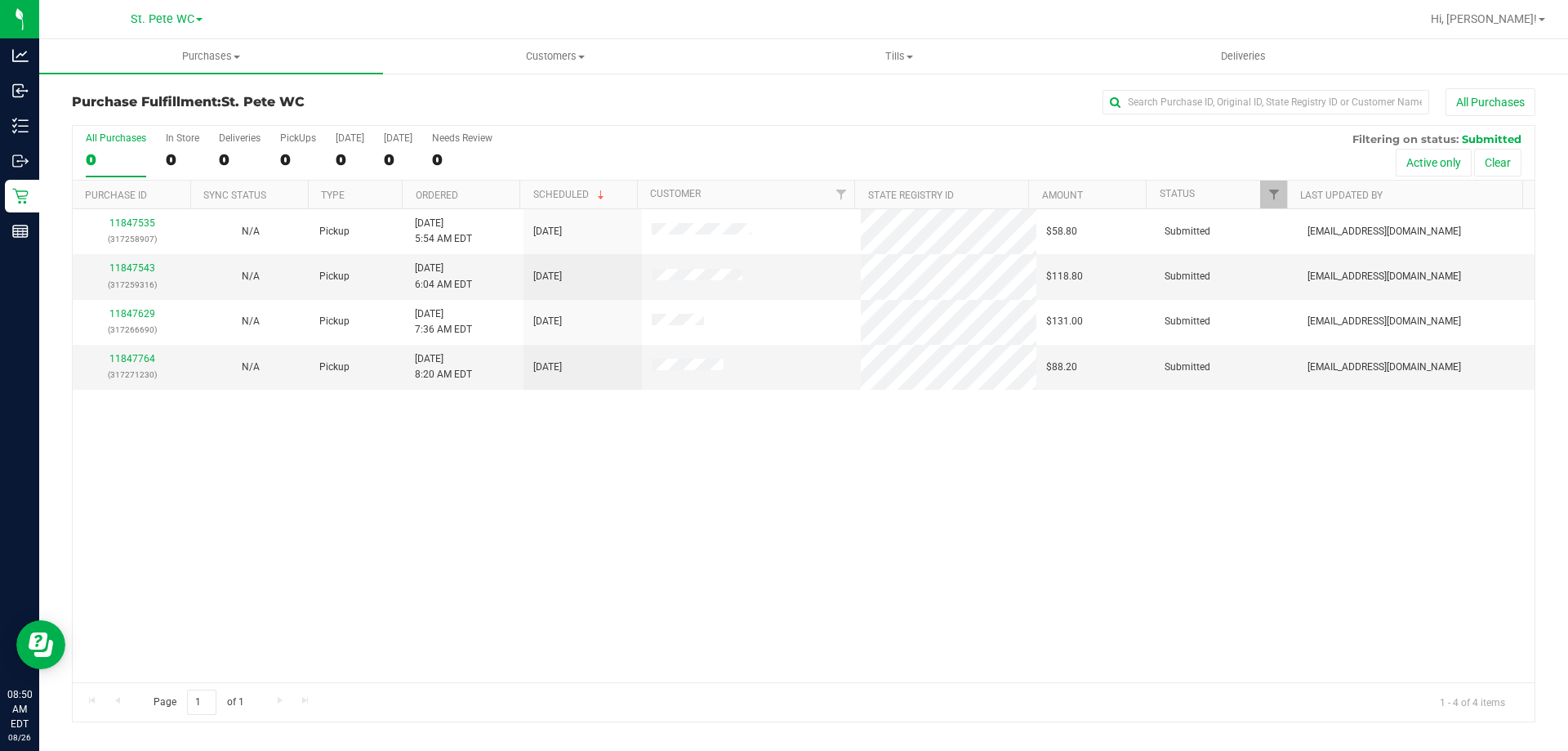
click at [790, 447] on div "11847535 (317258907) N/A Pickup [DATE] 5:54 AM EDT 8/26/2025 $58.80 Submitted […" at bounding box center [803, 445] width 1462 height 473
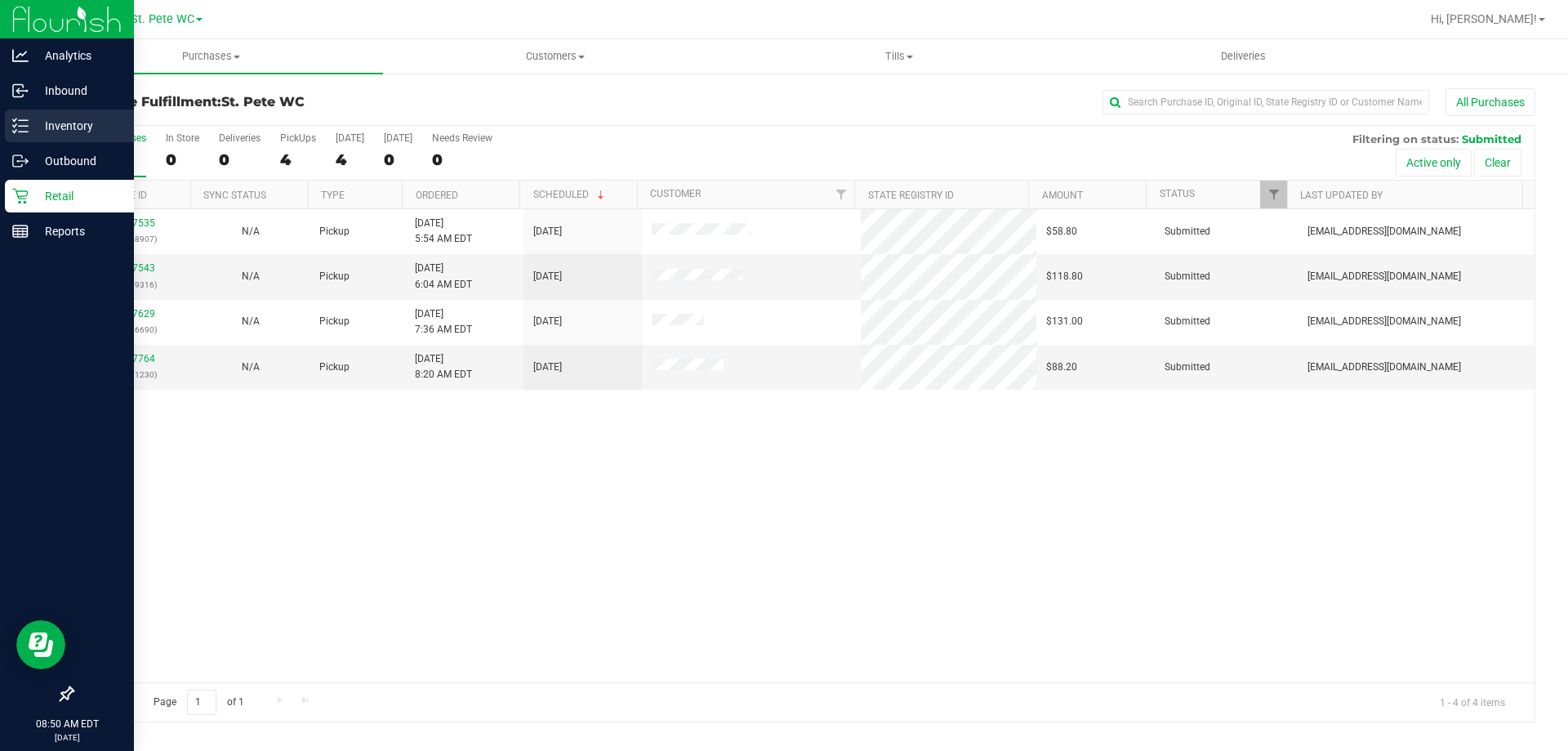
click at [88, 127] on p "Inventory" at bounding box center [77, 126] width 98 height 20
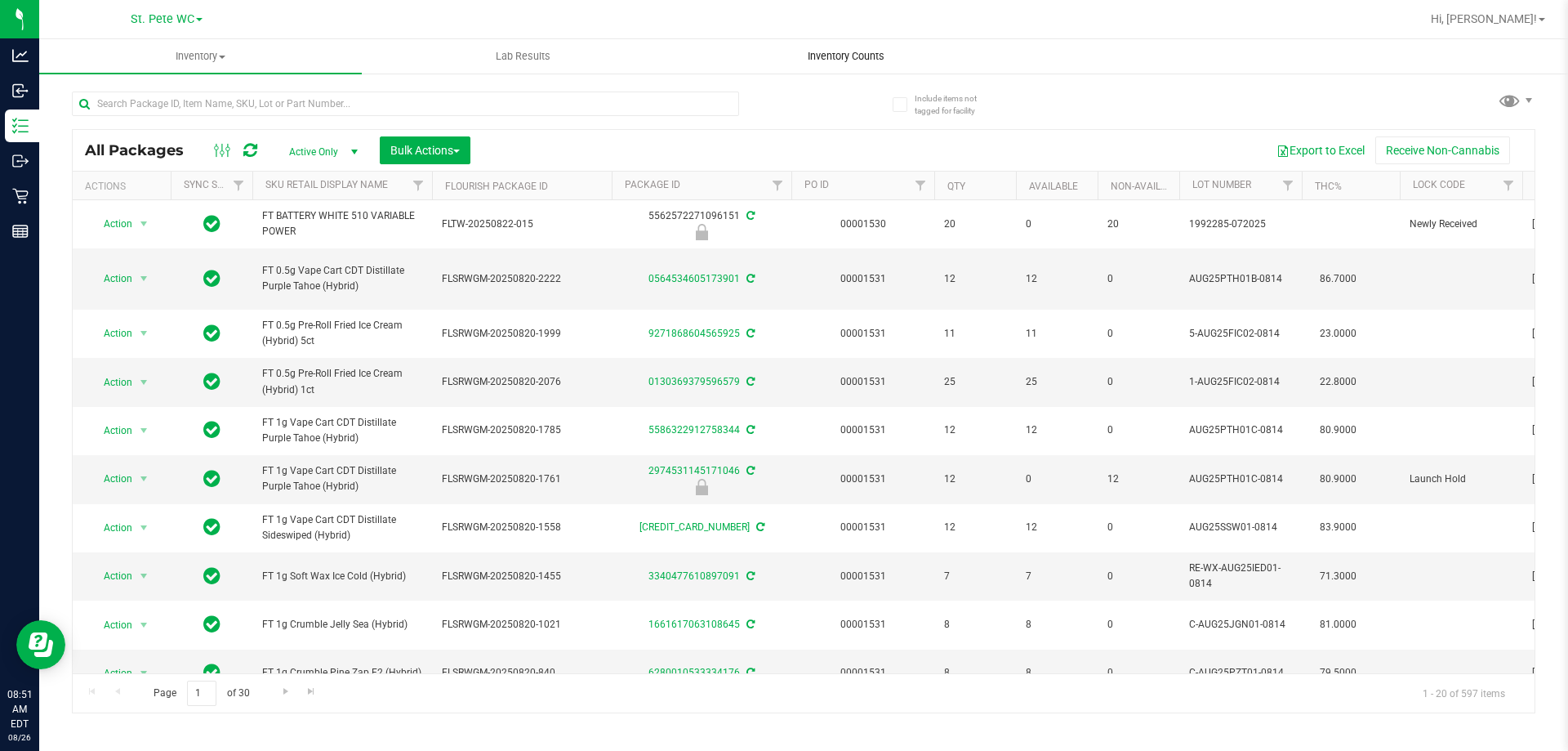
click at [874, 55] on span "Inventory Counts" at bounding box center [846, 56] width 121 height 15
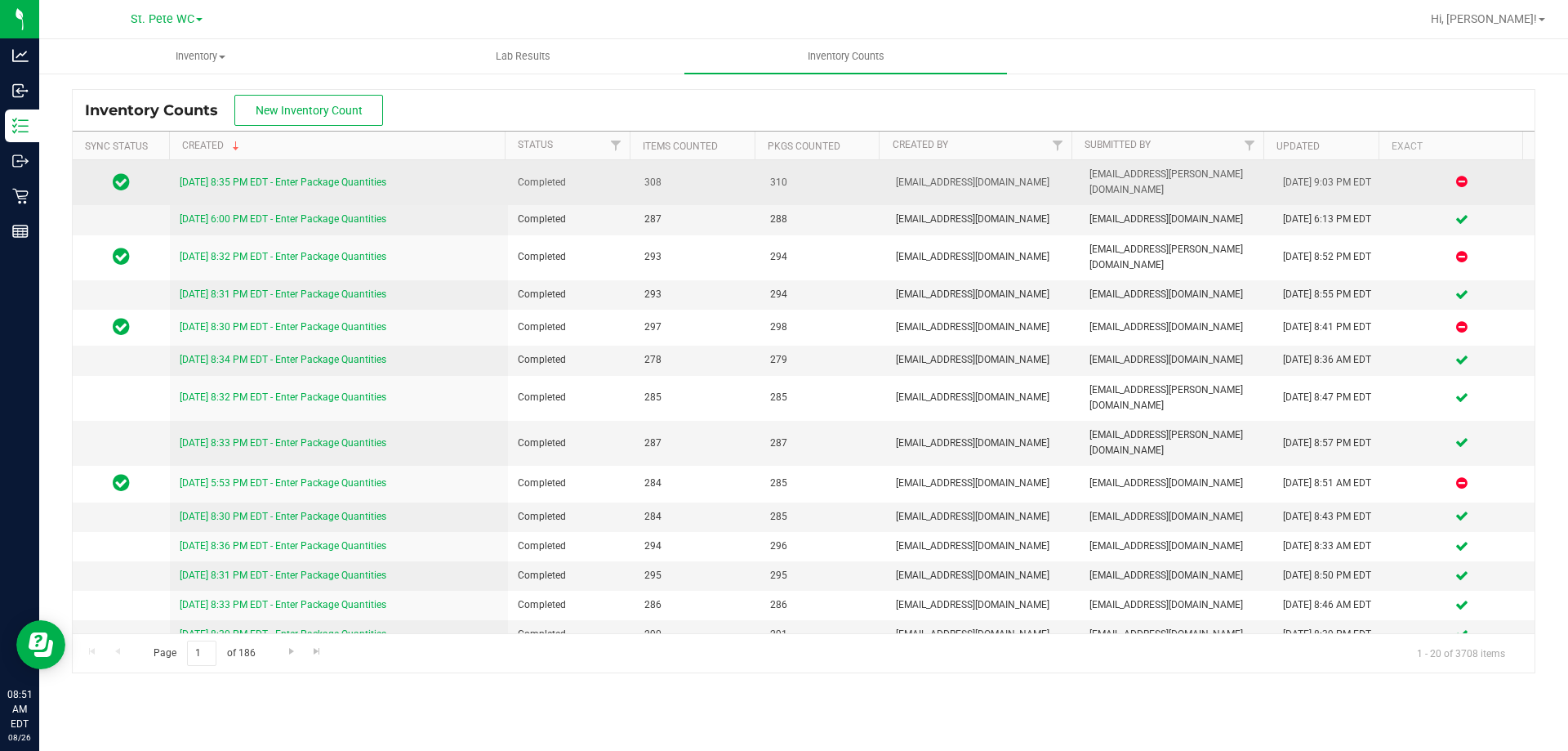
click at [308, 180] on link "[DATE] 8:35 PM EDT - Enter Package Quantities" at bounding box center [282, 182] width 207 height 11
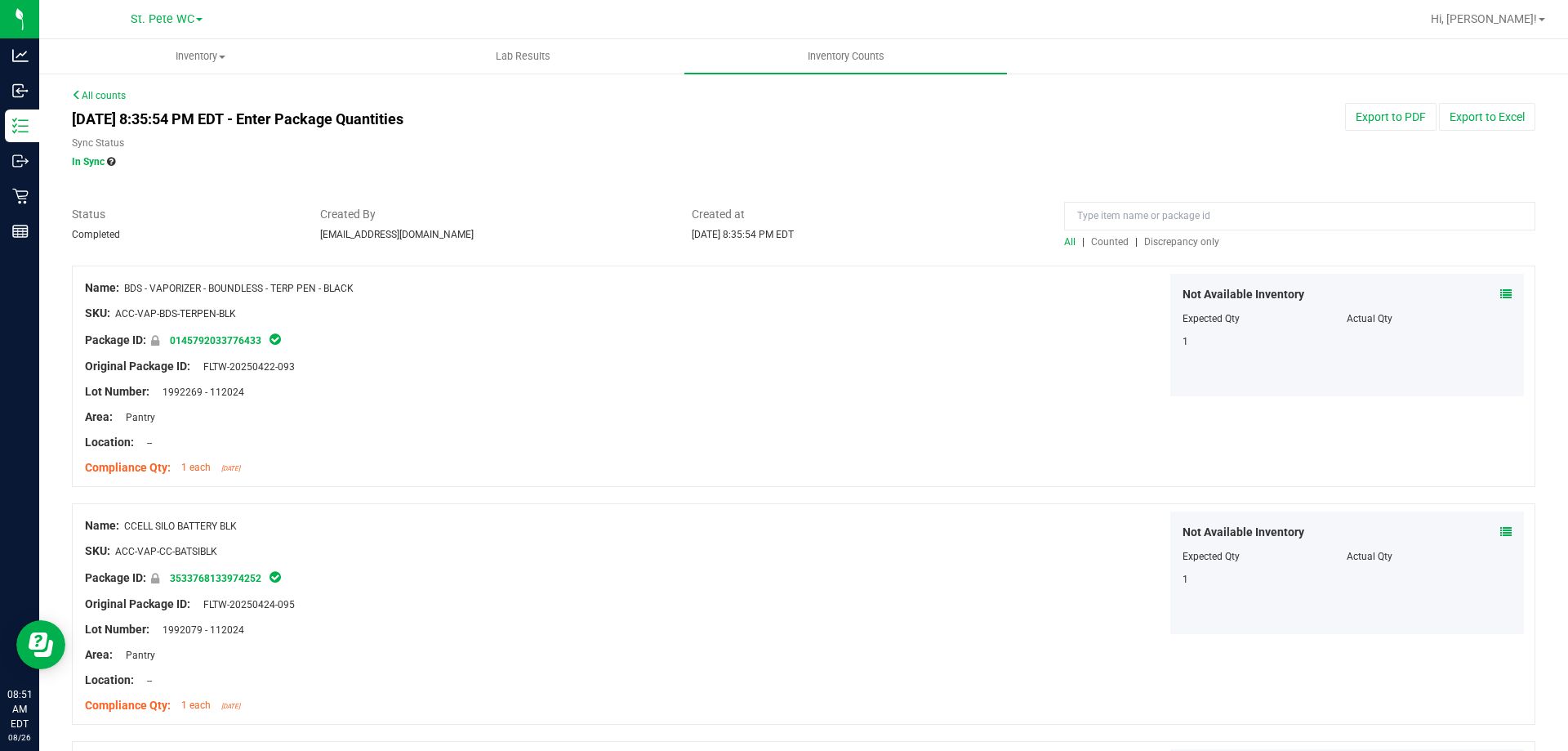
click at [1184, 244] on span "Discrepancy only" at bounding box center [1181, 242] width 75 height 11
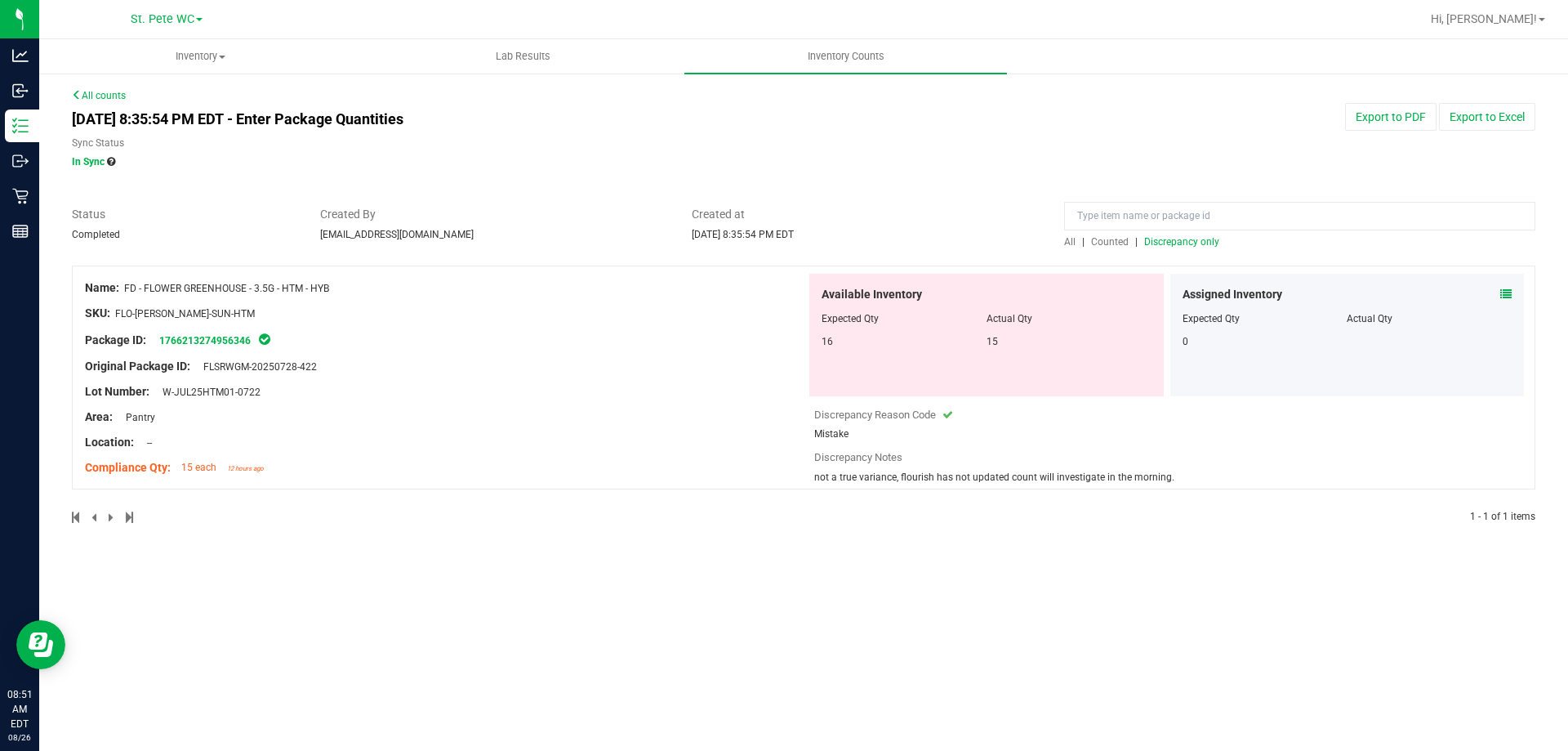
click at [1513, 301] on div "Assigned Inventory Expected Qty Actual Qty 0" at bounding box center [1346, 334] width 354 height 122
click at [1507, 294] on icon at bounding box center [1505, 294] width 11 height 11
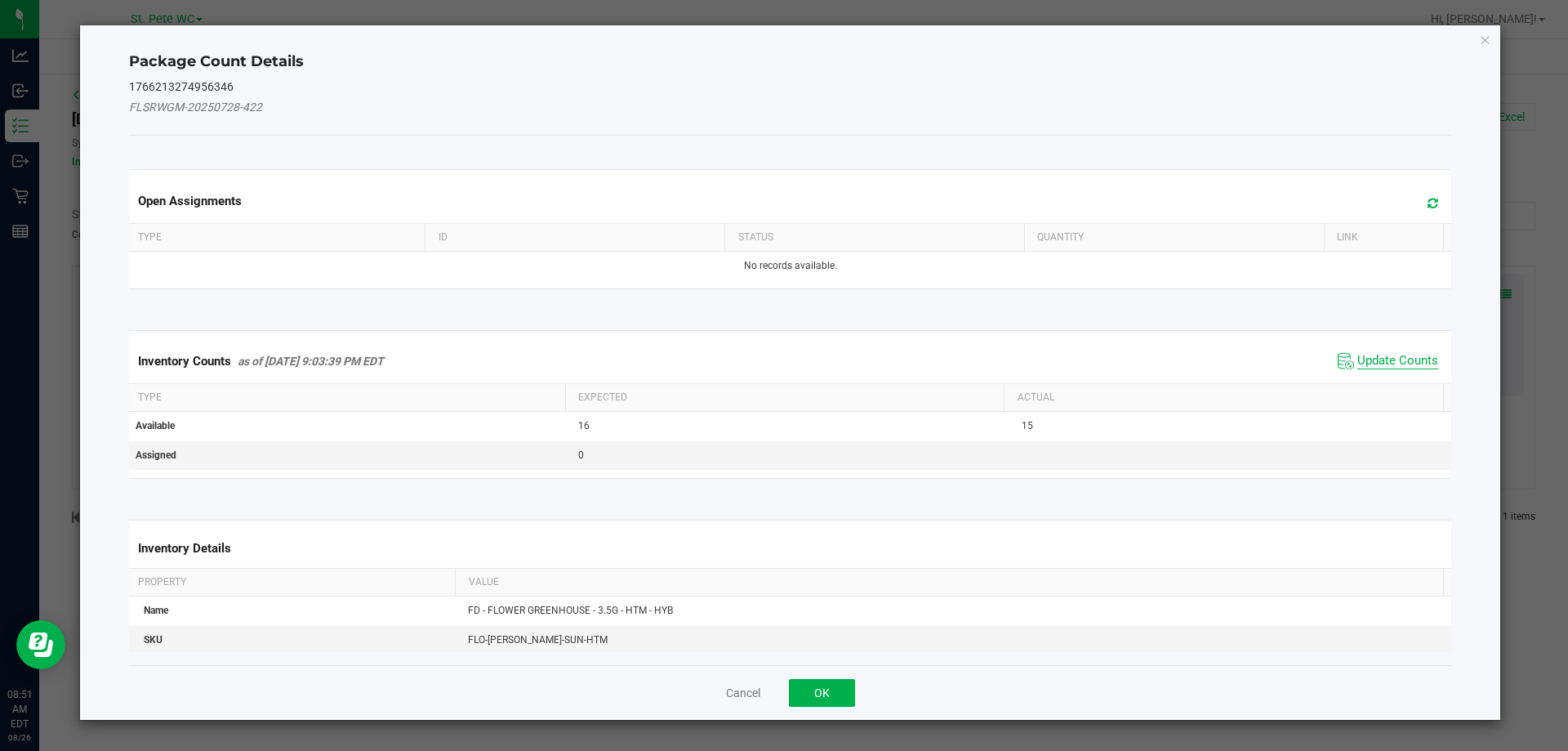
click at [1359, 353] on span "Update Counts" at bounding box center [1397, 360] width 81 height 16
click at [1360, 353] on div "Inventory Counts as of [DATE] 9:03:39 PM EDT Update Counts" at bounding box center [790, 359] width 1329 height 42
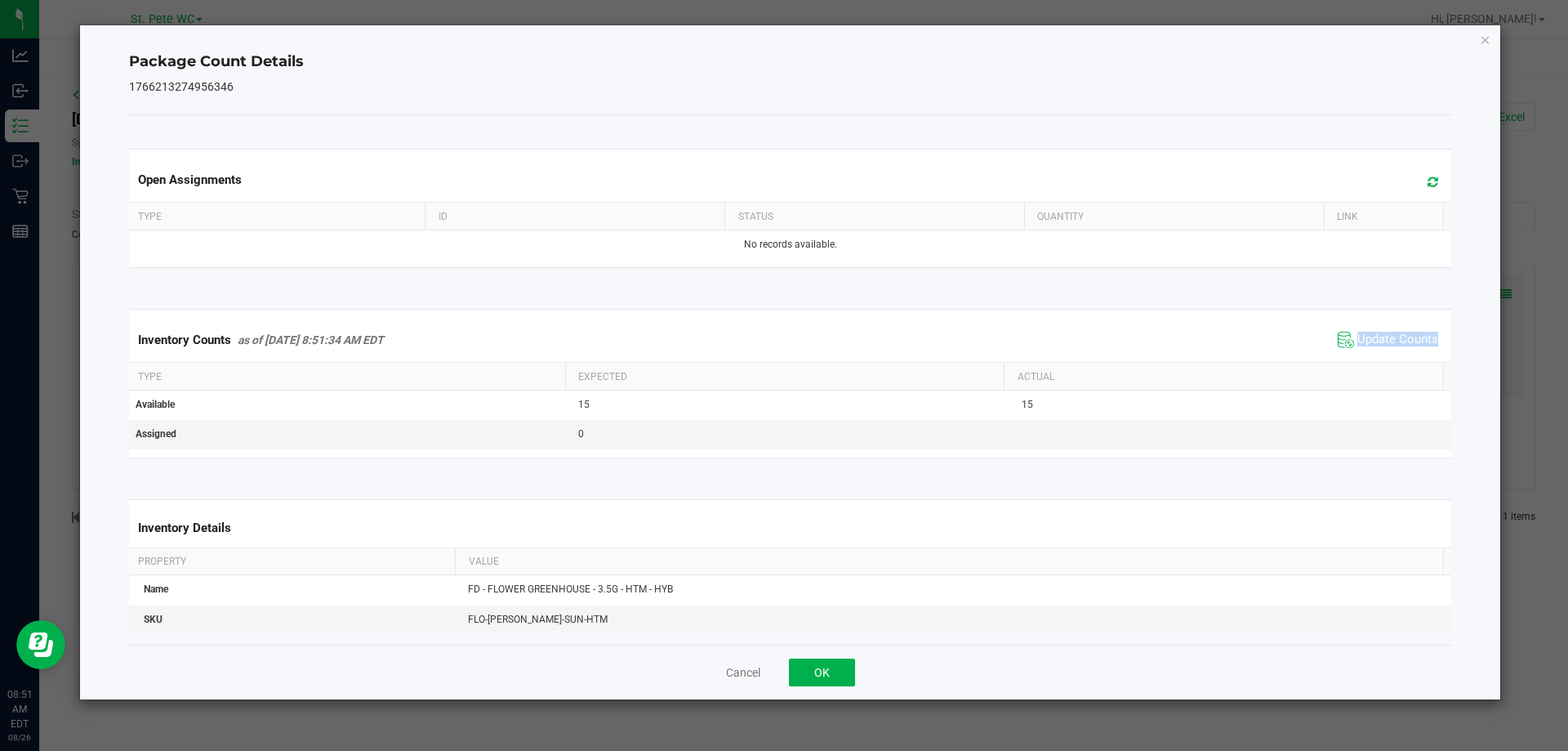
click at [1360, 353] on div "Inventory Counts as of [DATE] 8:51:34 AM EDT Update Counts" at bounding box center [790, 340] width 1329 height 44
click at [1368, 347] on span "Update Counts" at bounding box center [1397, 340] width 81 height 16
click at [813, 664] on button "OK" at bounding box center [822, 672] width 66 height 28
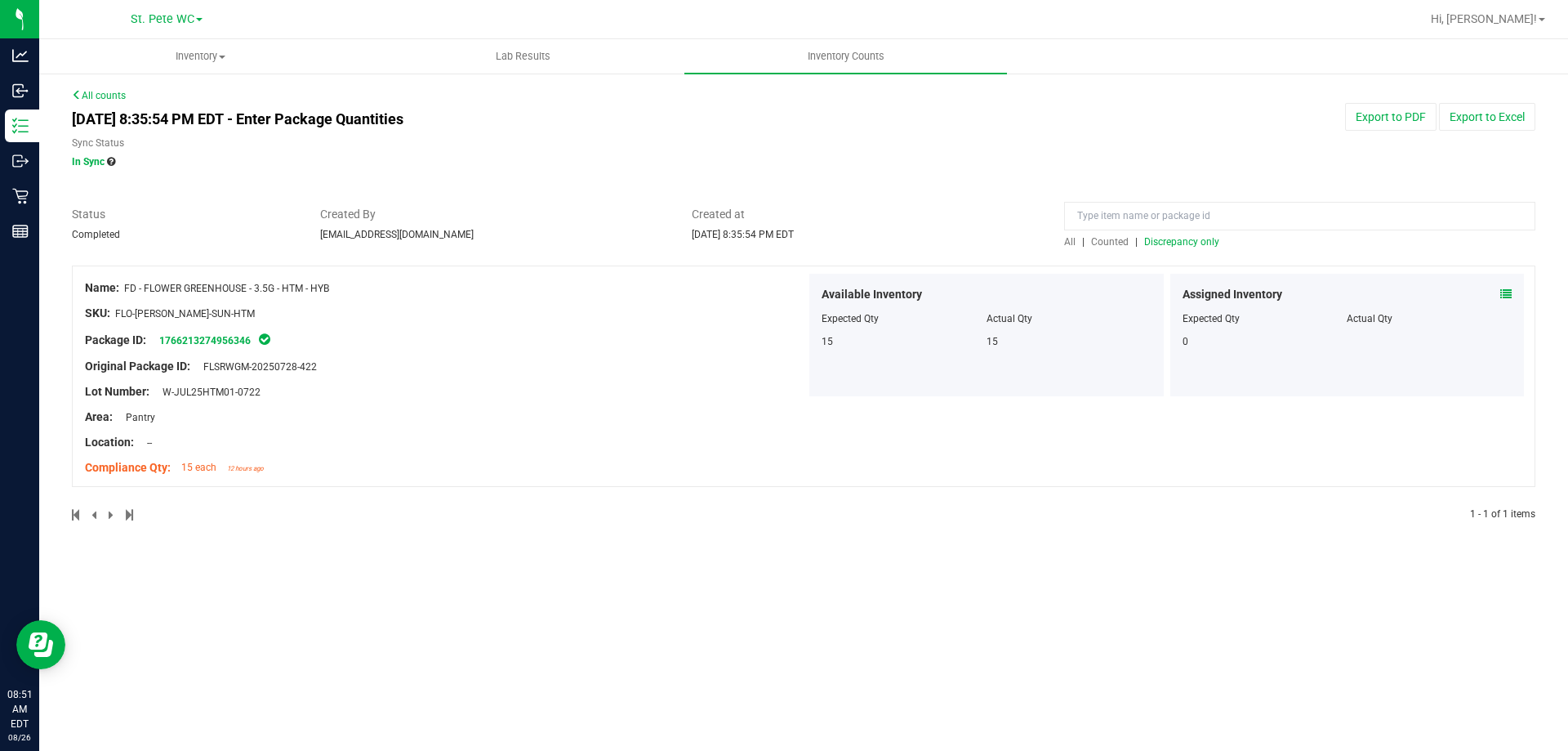
click at [1207, 236] on span "Discrepancy only" at bounding box center [1181, 242] width 75 height 11
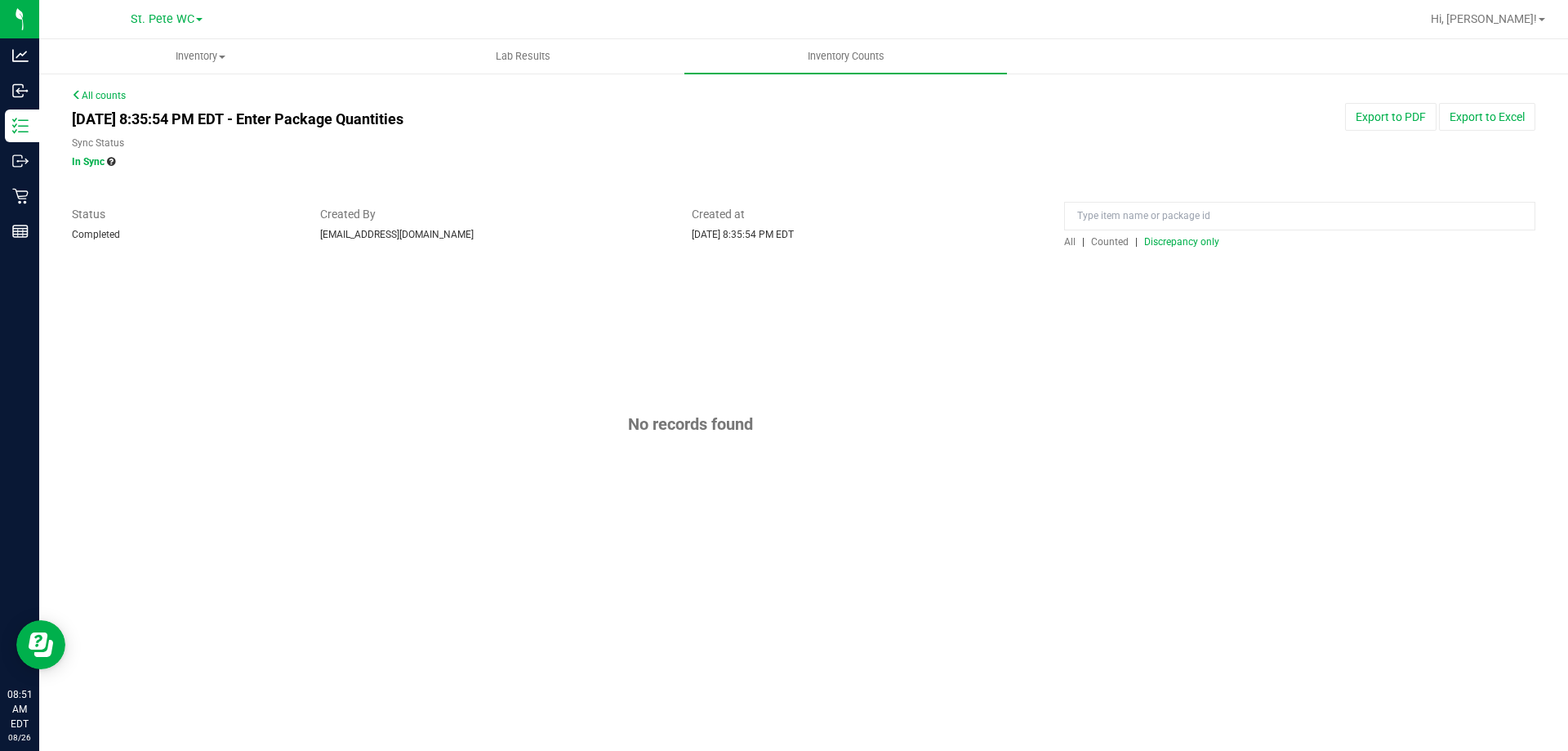
click at [127, 94] on div "All counts [DATE] 8:35:54 PM EDT - Enter Package Quantities Sync Status In Sync…" at bounding box center [803, 343] width 1463 height 510
click at [123, 94] on link "All counts" at bounding box center [99, 95] width 54 height 11
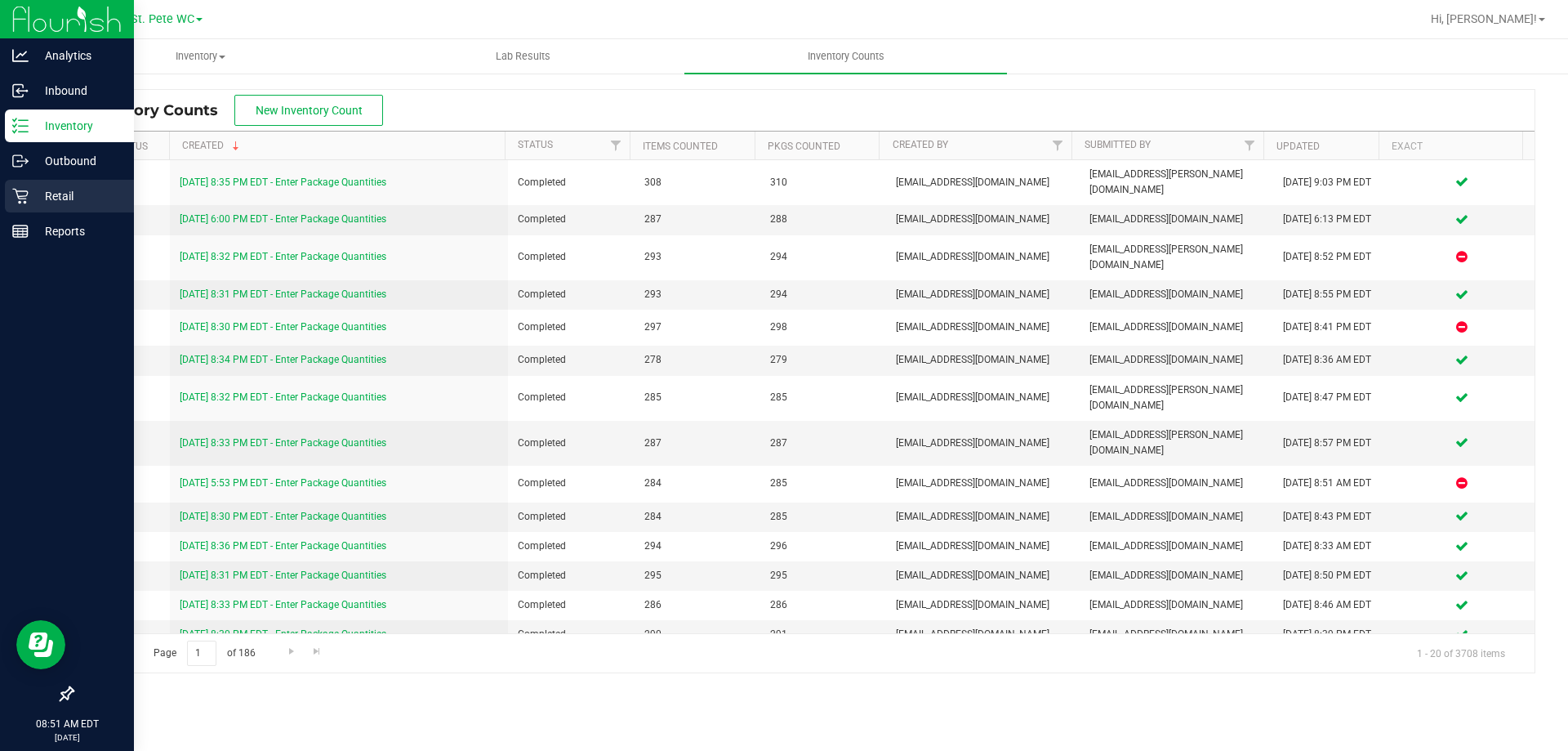
click at [50, 197] on p "Retail" at bounding box center [77, 196] width 98 height 20
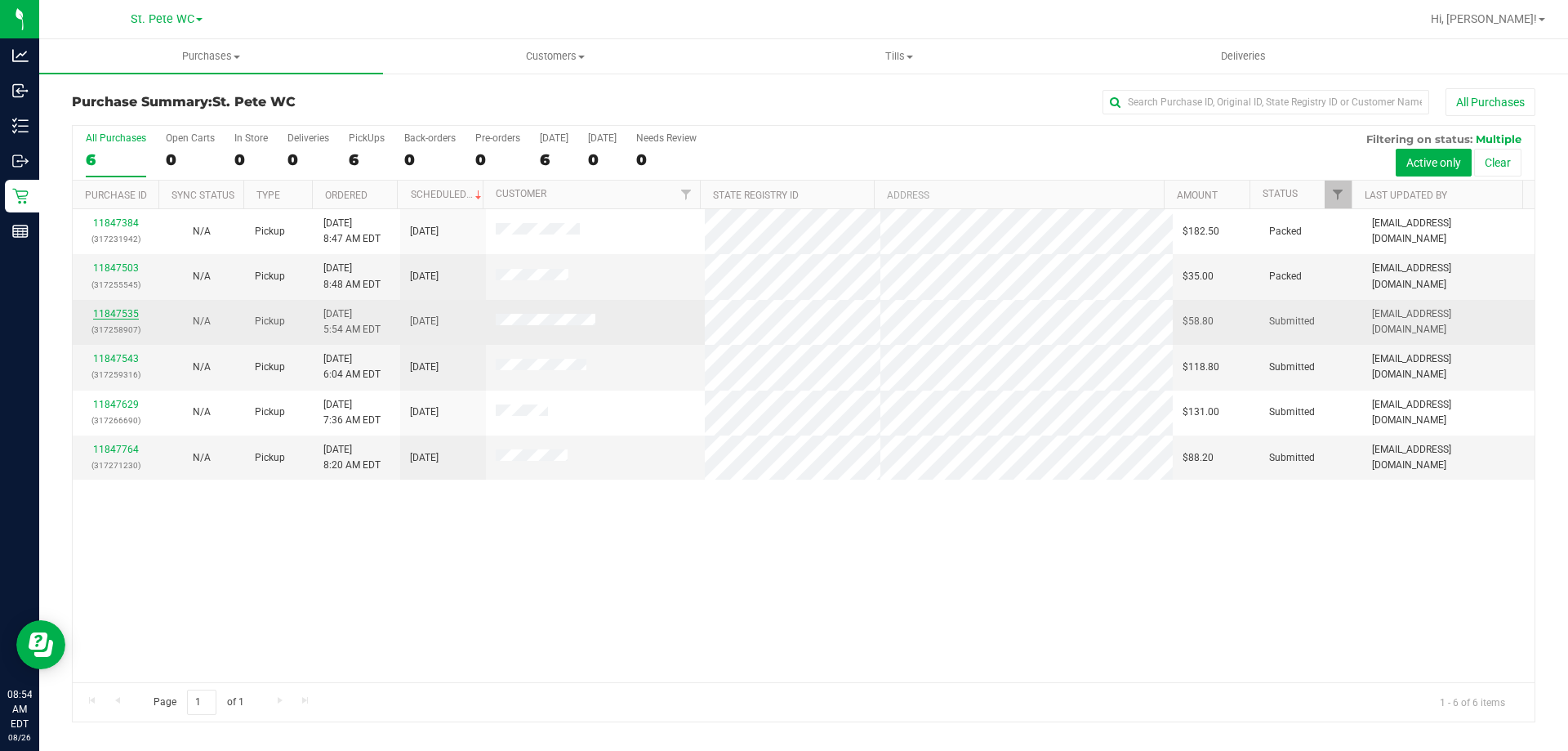
click at [131, 316] on link "11847535" at bounding box center [116, 314] width 46 height 11
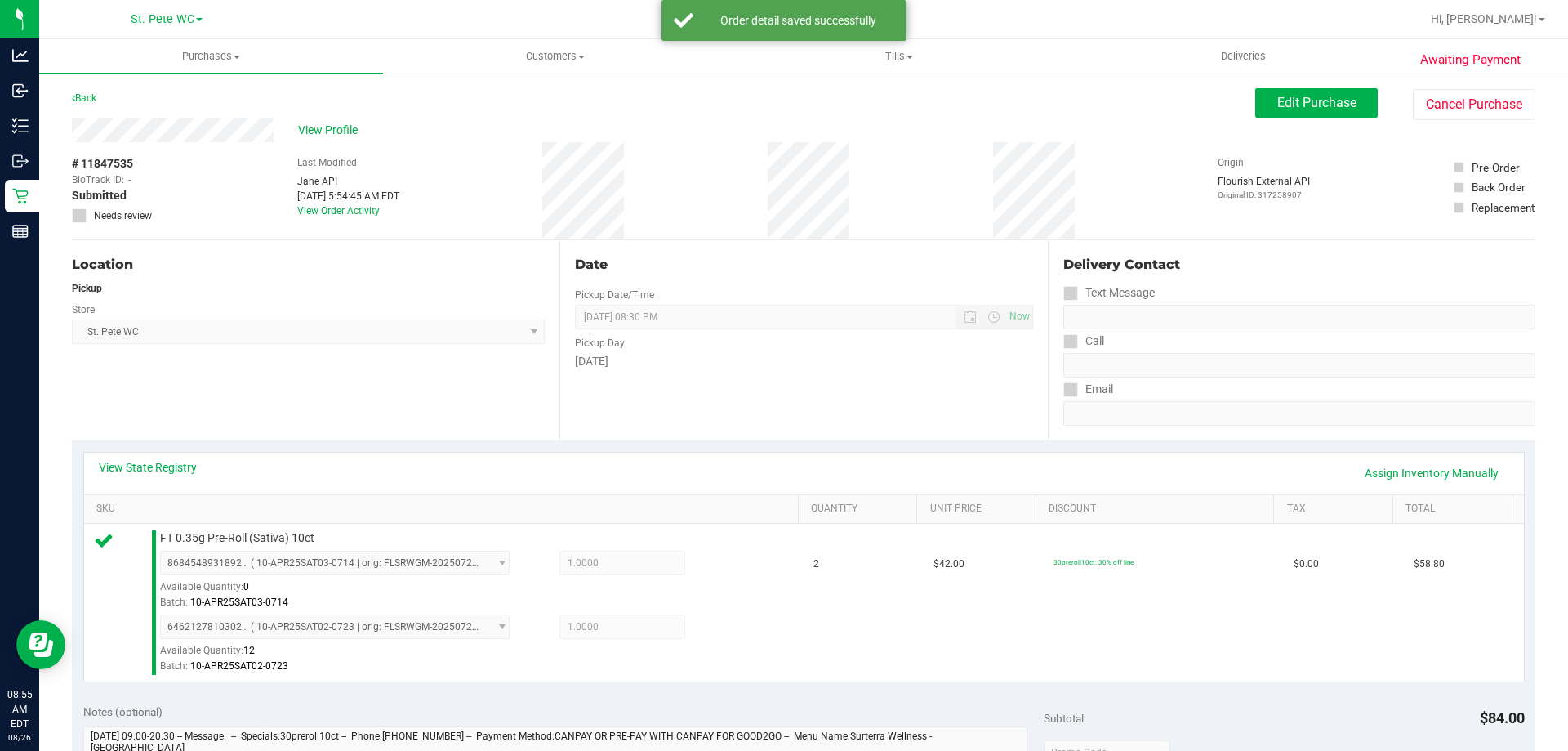
click at [357, 394] on div "Location Pickup Store St. Pete WC Select Store Bonita Springs WC Boynton Beach …" at bounding box center [315, 340] width 487 height 200
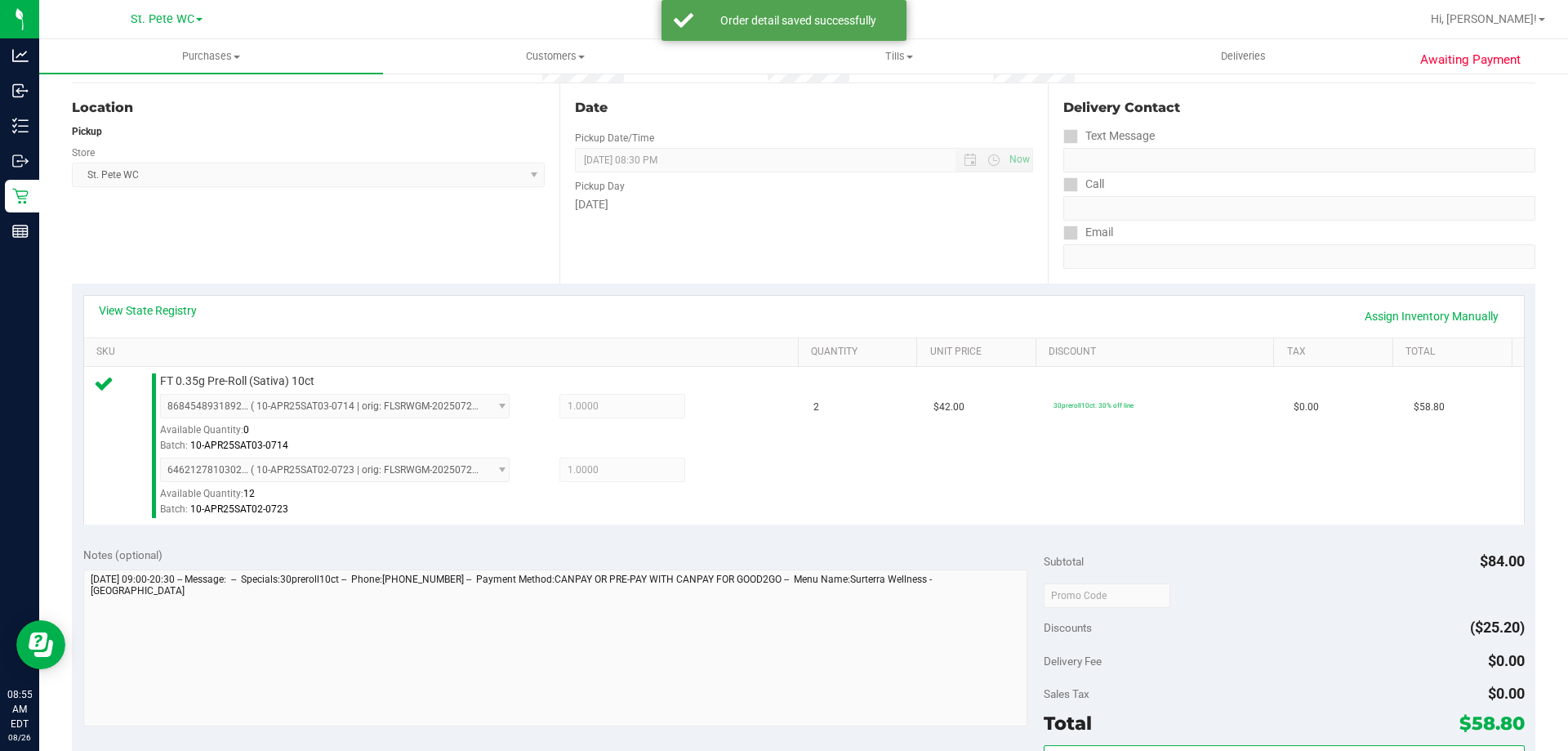
scroll to position [245, 0]
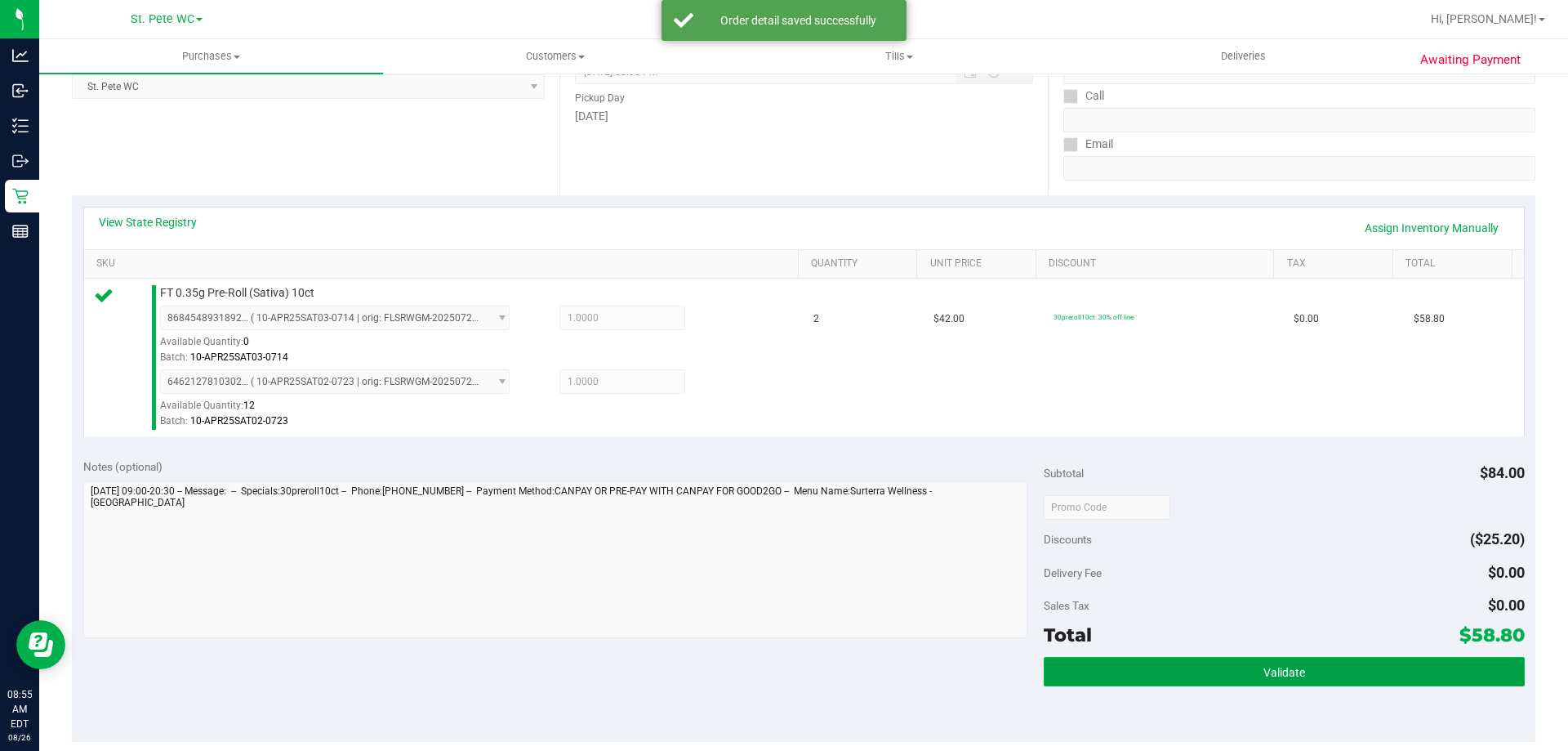
click at [1276, 684] on button "Validate" at bounding box center [1283, 671] width 480 height 29
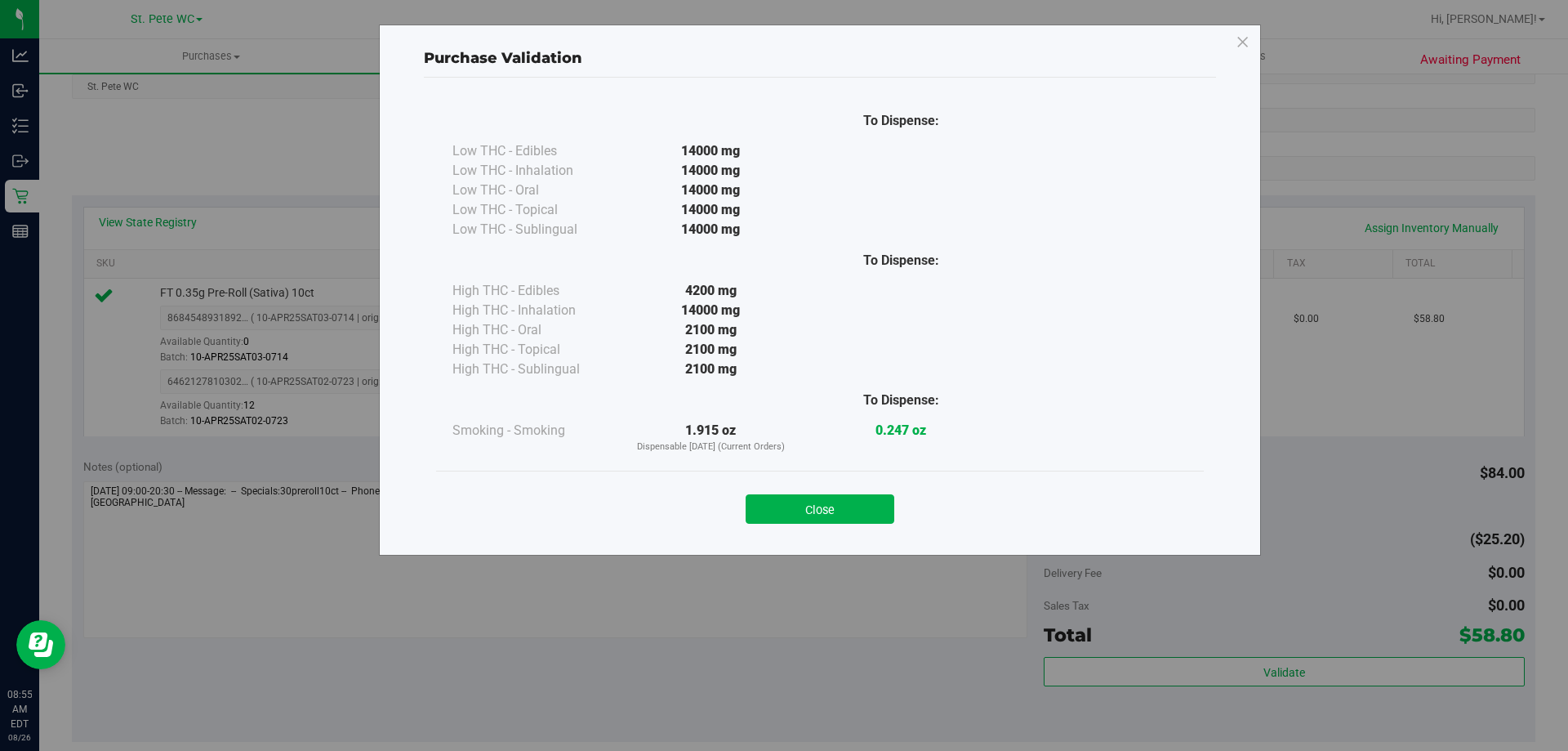
click at [757, 540] on div "Purchase Validation To Dispense: Low THC - Edibles 14000 mg" at bounding box center [820, 289] width 881 height 531
click at [849, 533] on div "Close" at bounding box center [820, 503] width 767 height 66
click at [843, 528] on div "Close" at bounding box center [820, 503] width 767 height 66
click at [844, 523] on button "Close" at bounding box center [820, 509] width 149 height 29
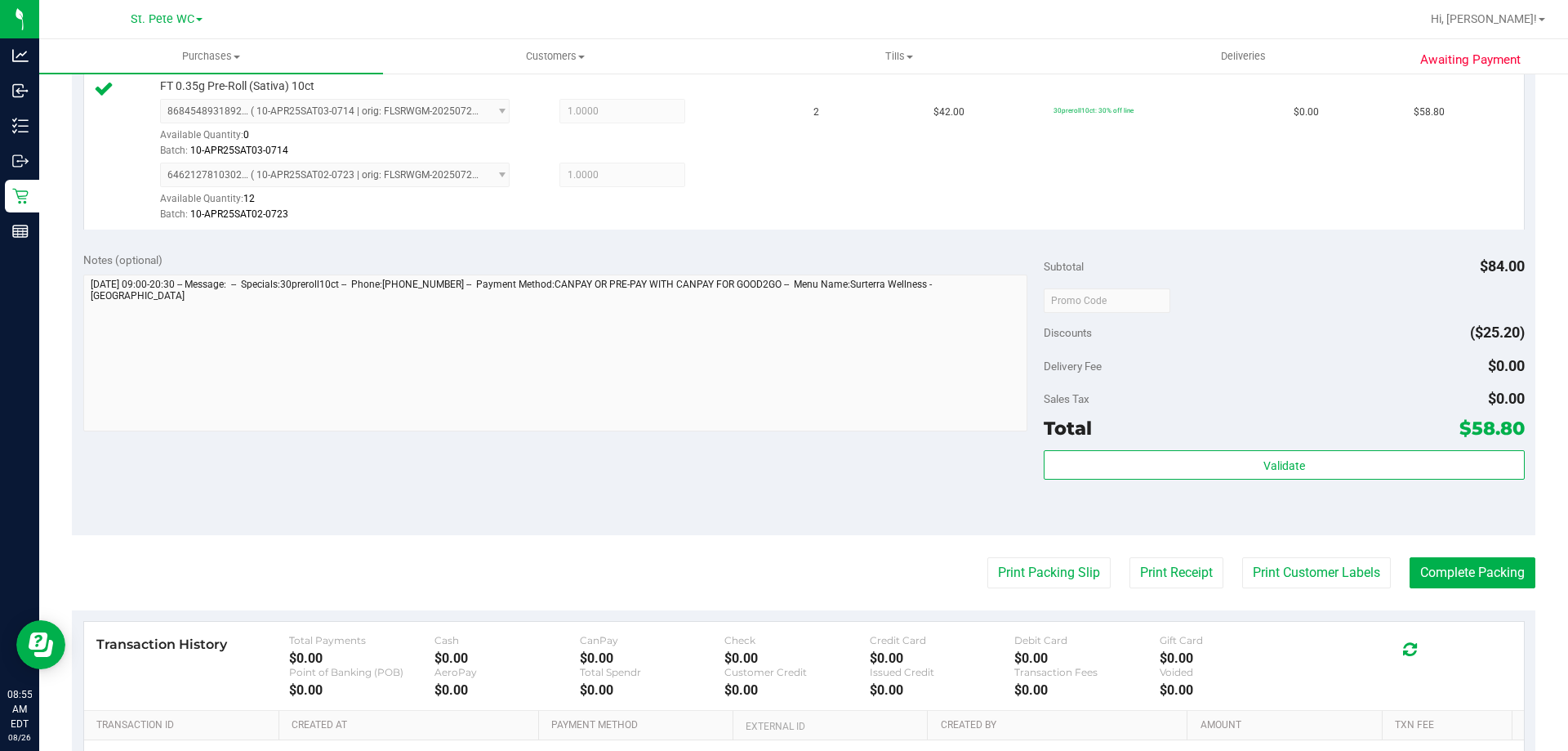
scroll to position [572, 0]
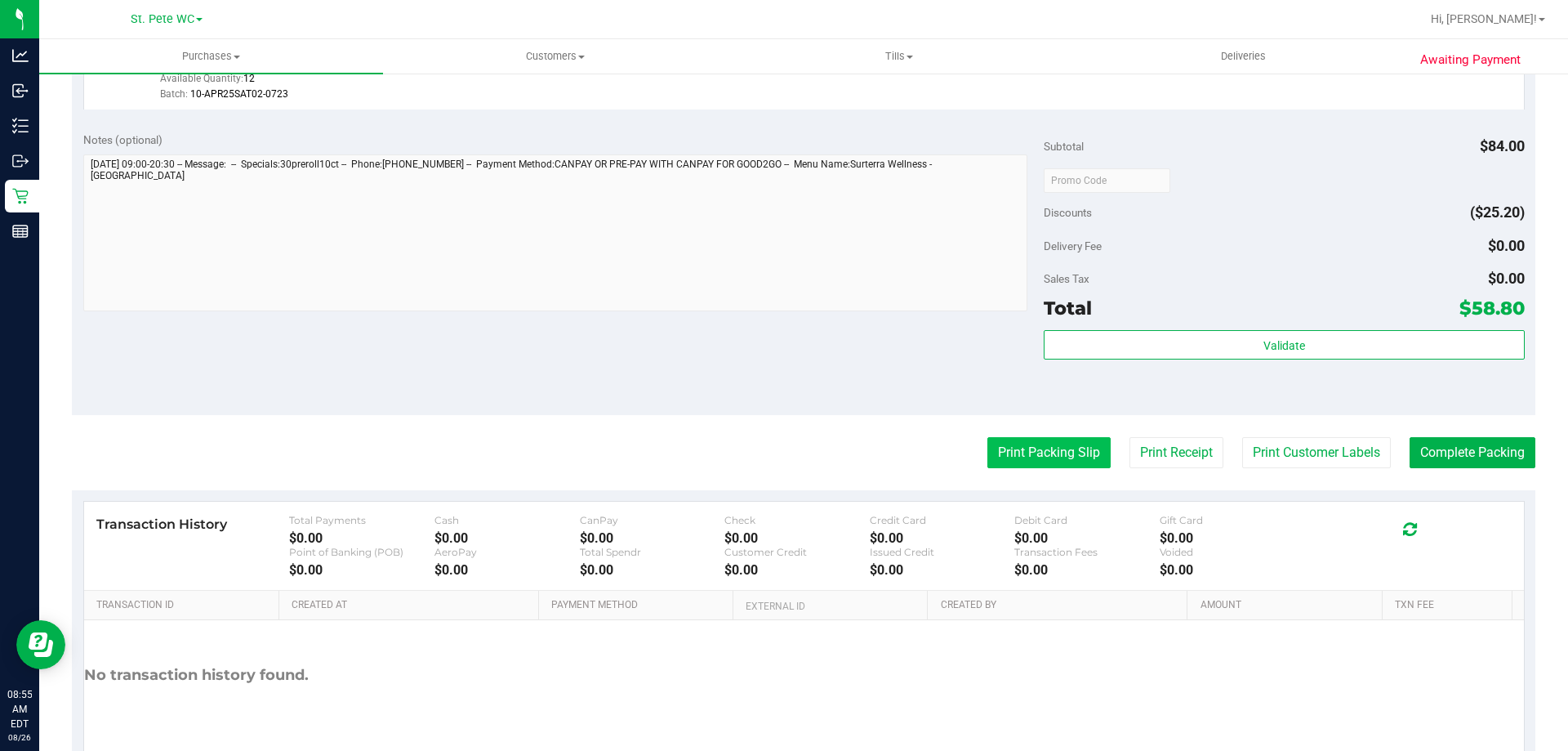
click at [1045, 450] on button "Print Packing Slip" at bounding box center [1049, 453] width 123 height 31
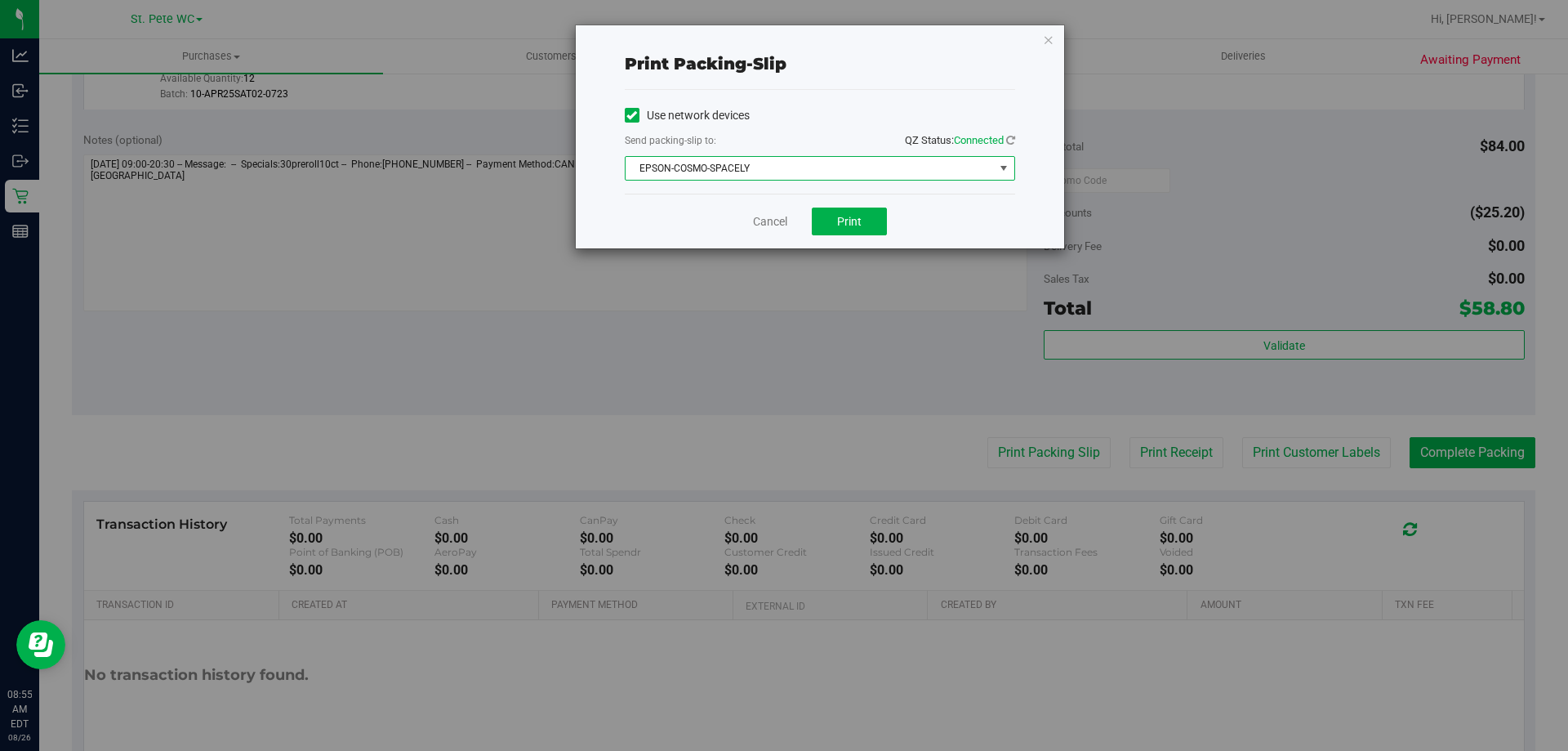
click at [759, 165] on span "EPSON-COSMO-SPACELY" at bounding box center [809, 168] width 368 height 23
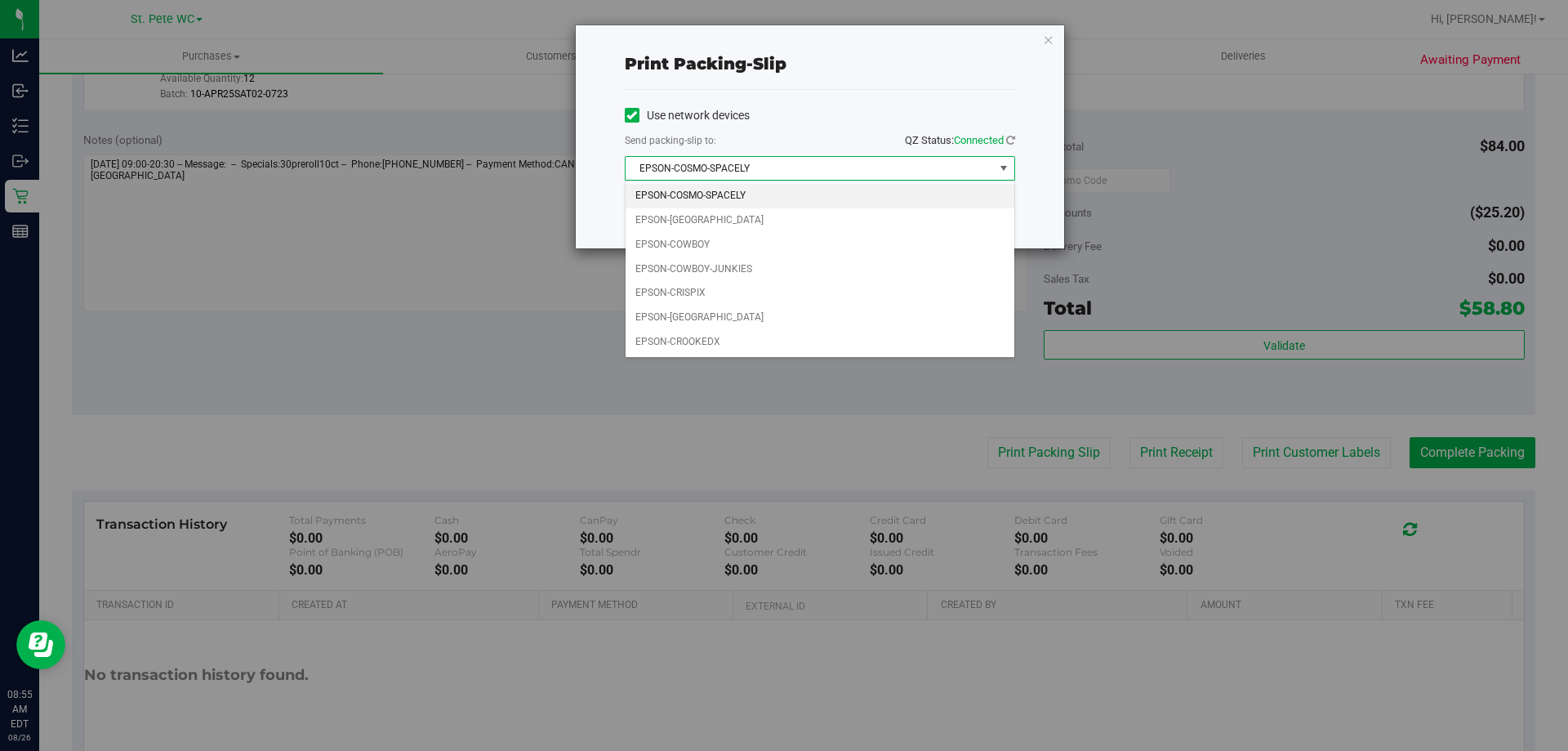
click at [739, 178] on span "EPSON-COSMO-SPACELY" at bounding box center [809, 168] width 368 height 23
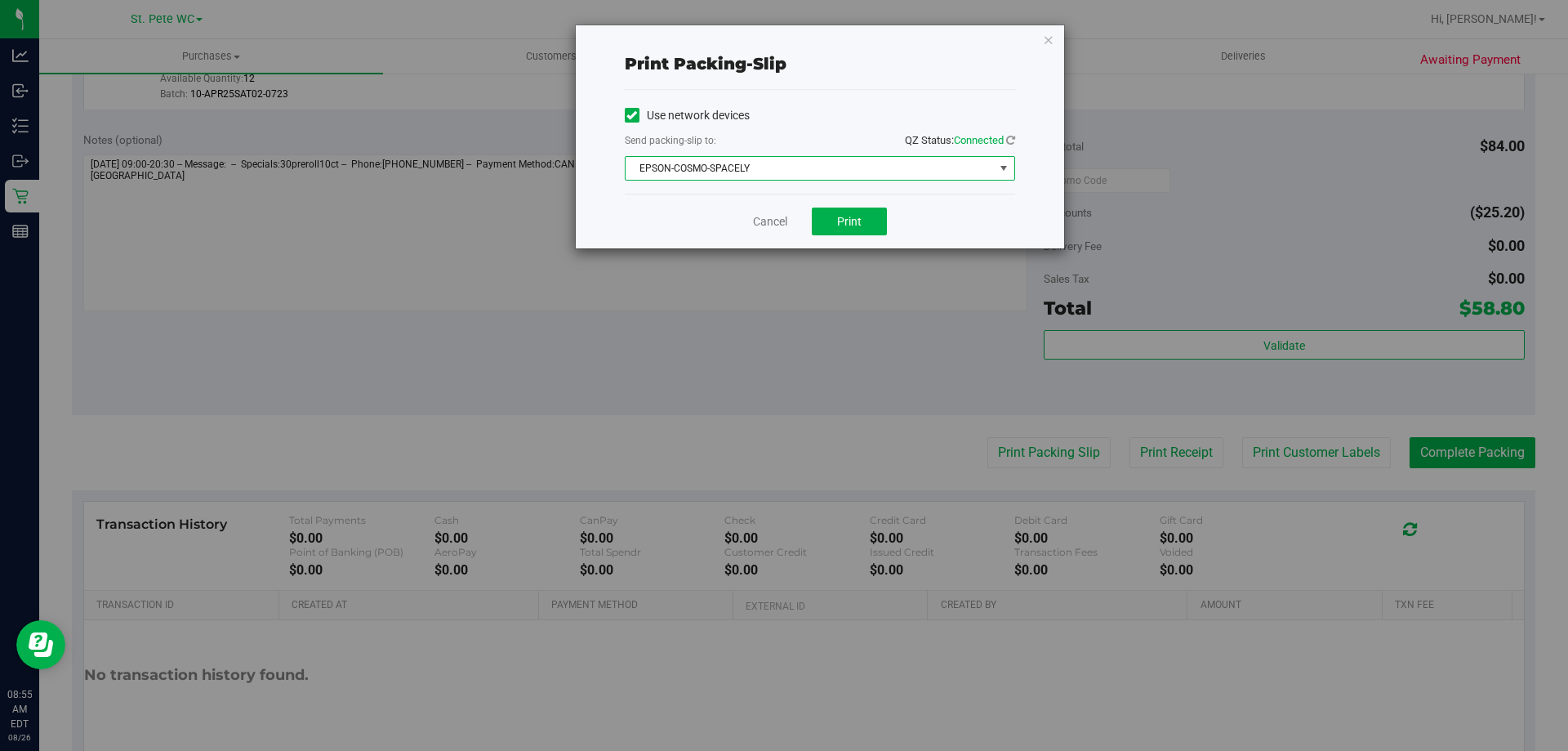
click at [824, 202] on div "Cancel Print" at bounding box center [819, 220] width 390 height 55
click at [826, 207] on div "Cancel Print" at bounding box center [819, 220] width 390 height 55
click at [819, 216] on button "Print" at bounding box center [849, 222] width 75 height 28
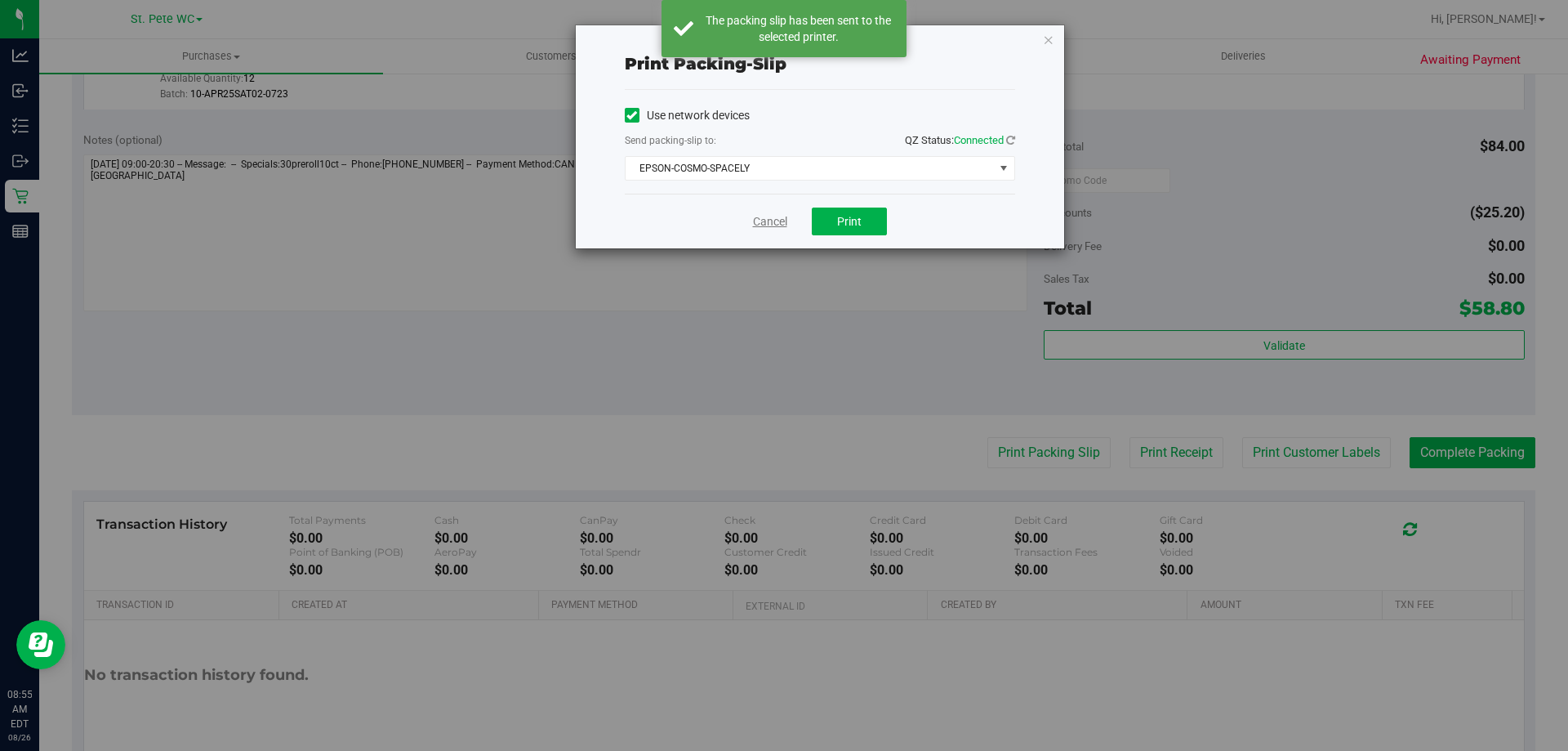
click at [756, 222] on link "Cancel" at bounding box center [770, 222] width 35 height 17
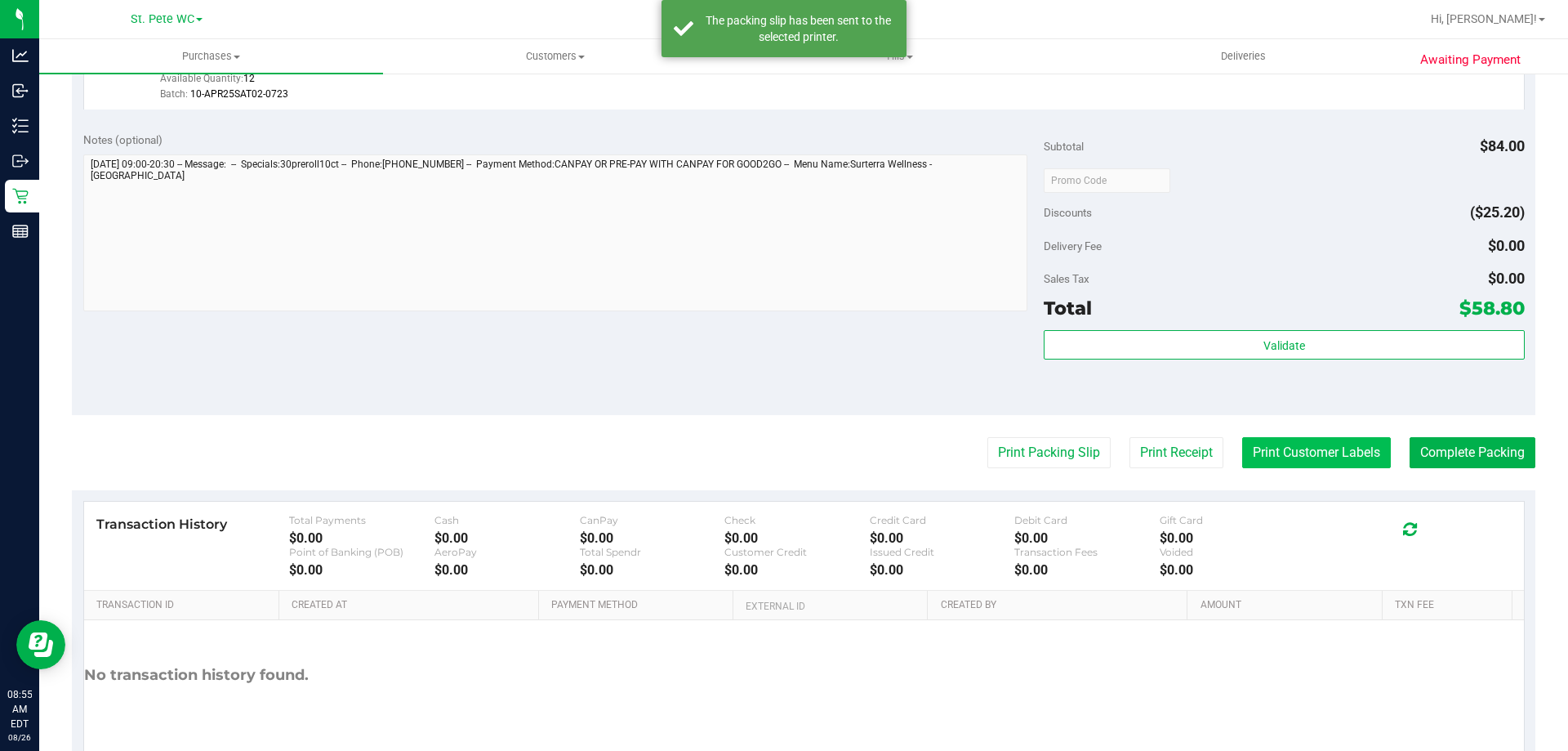
click at [1256, 456] on button "Print Customer Labels" at bounding box center [1316, 453] width 149 height 31
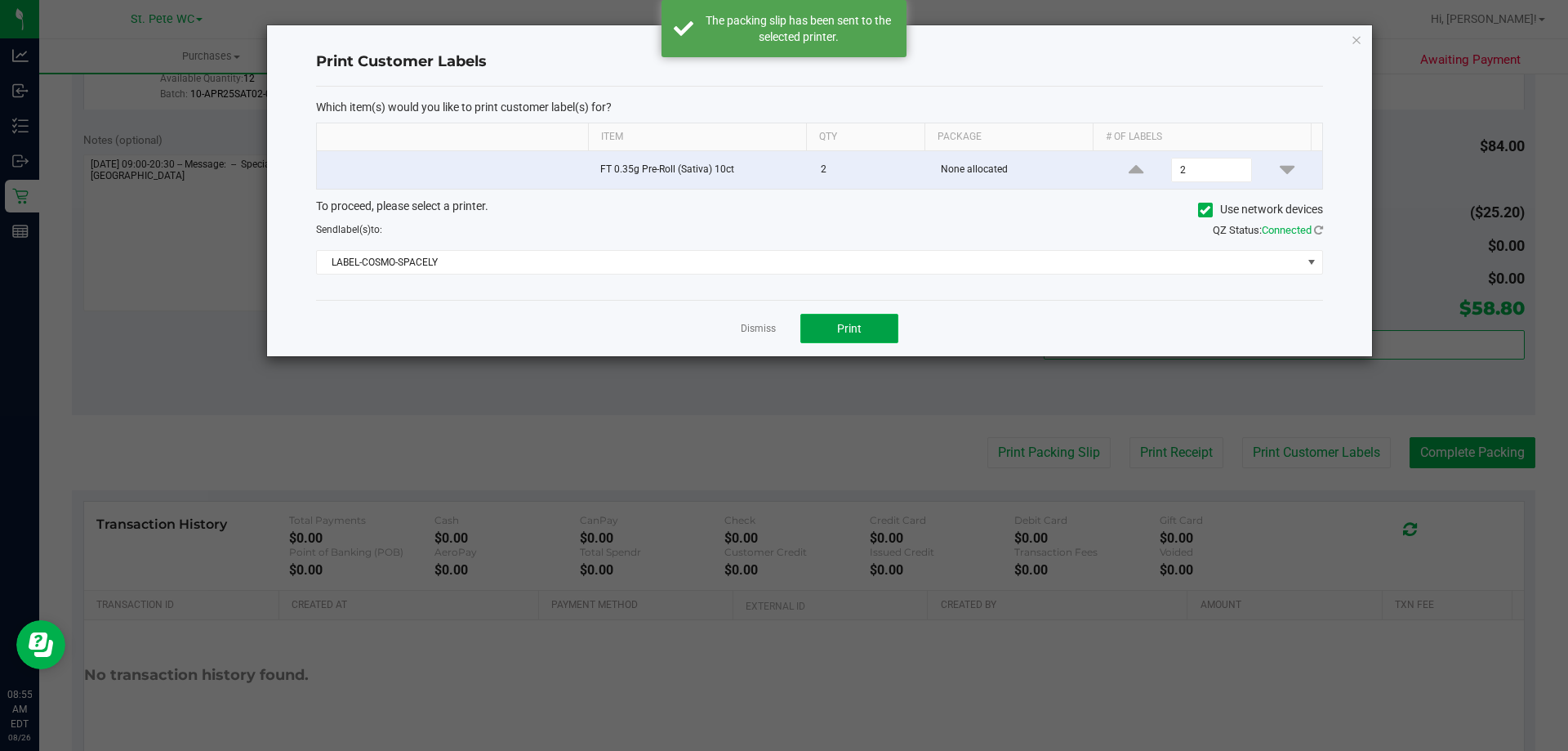
click at [852, 339] on button "Print" at bounding box center [849, 328] width 98 height 29
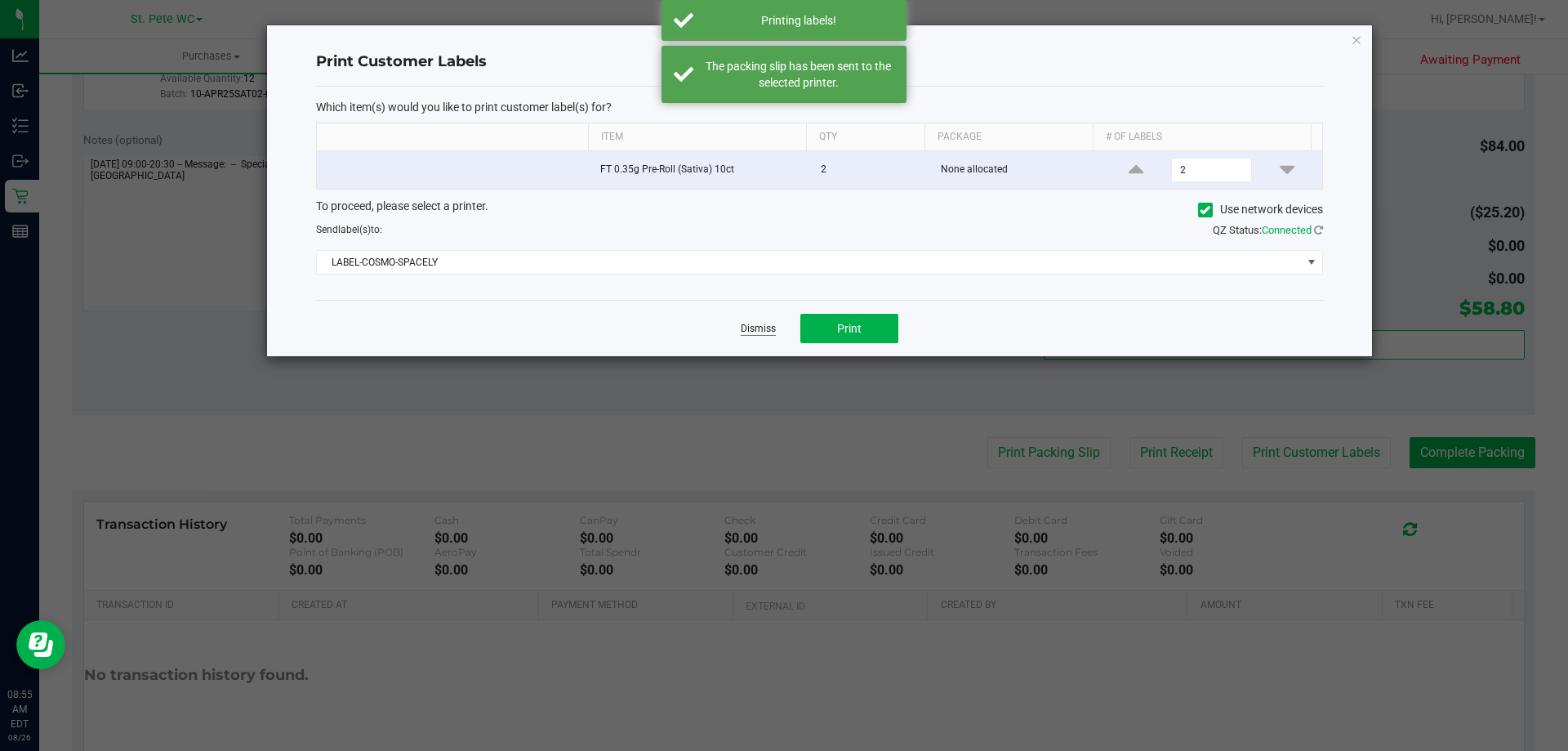
click at [757, 333] on link "Dismiss" at bounding box center [758, 329] width 35 height 14
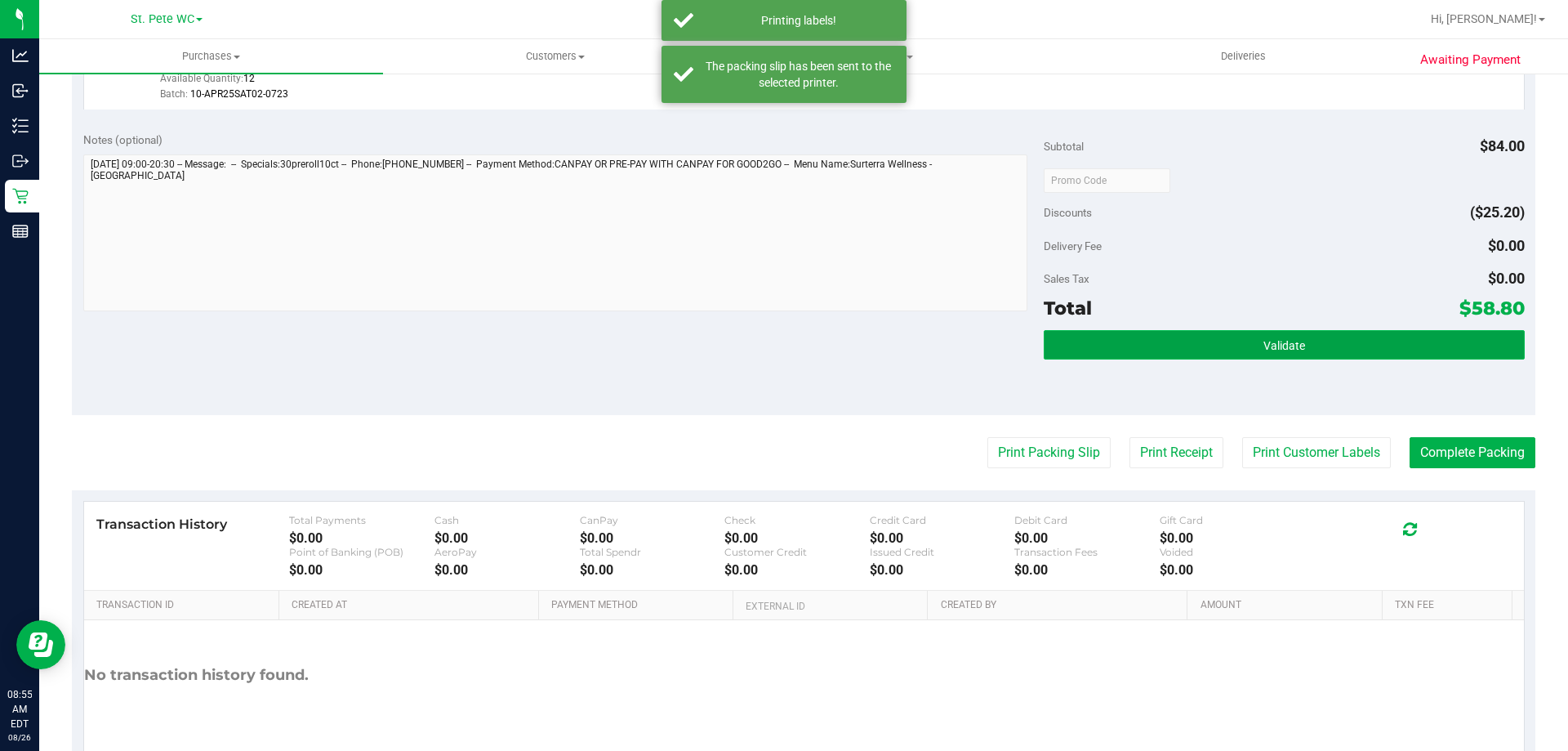
click at [1164, 339] on button "Validate" at bounding box center [1283, 345] width 480 height 29
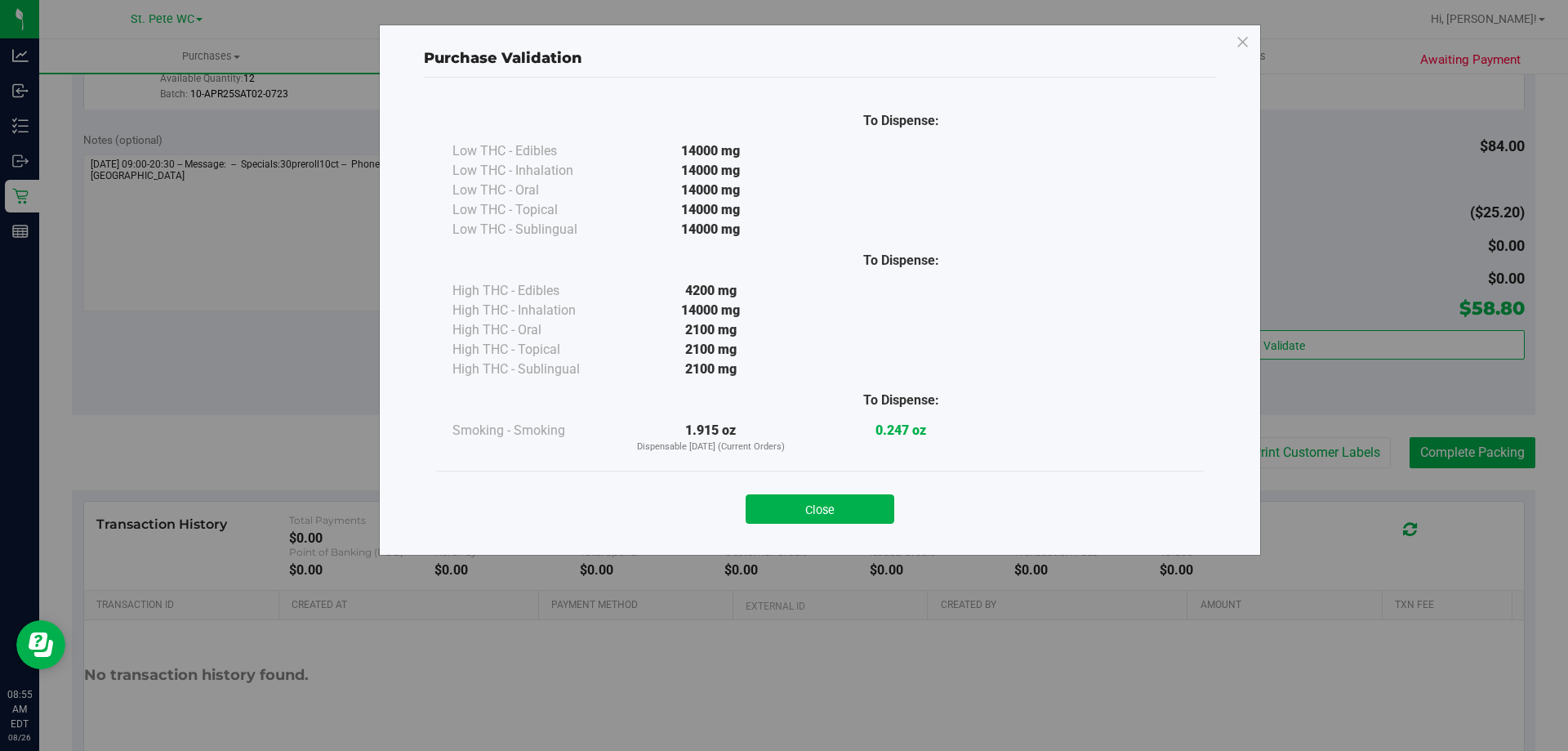
click at [874, 514] on button "Close" at bounding box center [820, 509] width 149 height 29
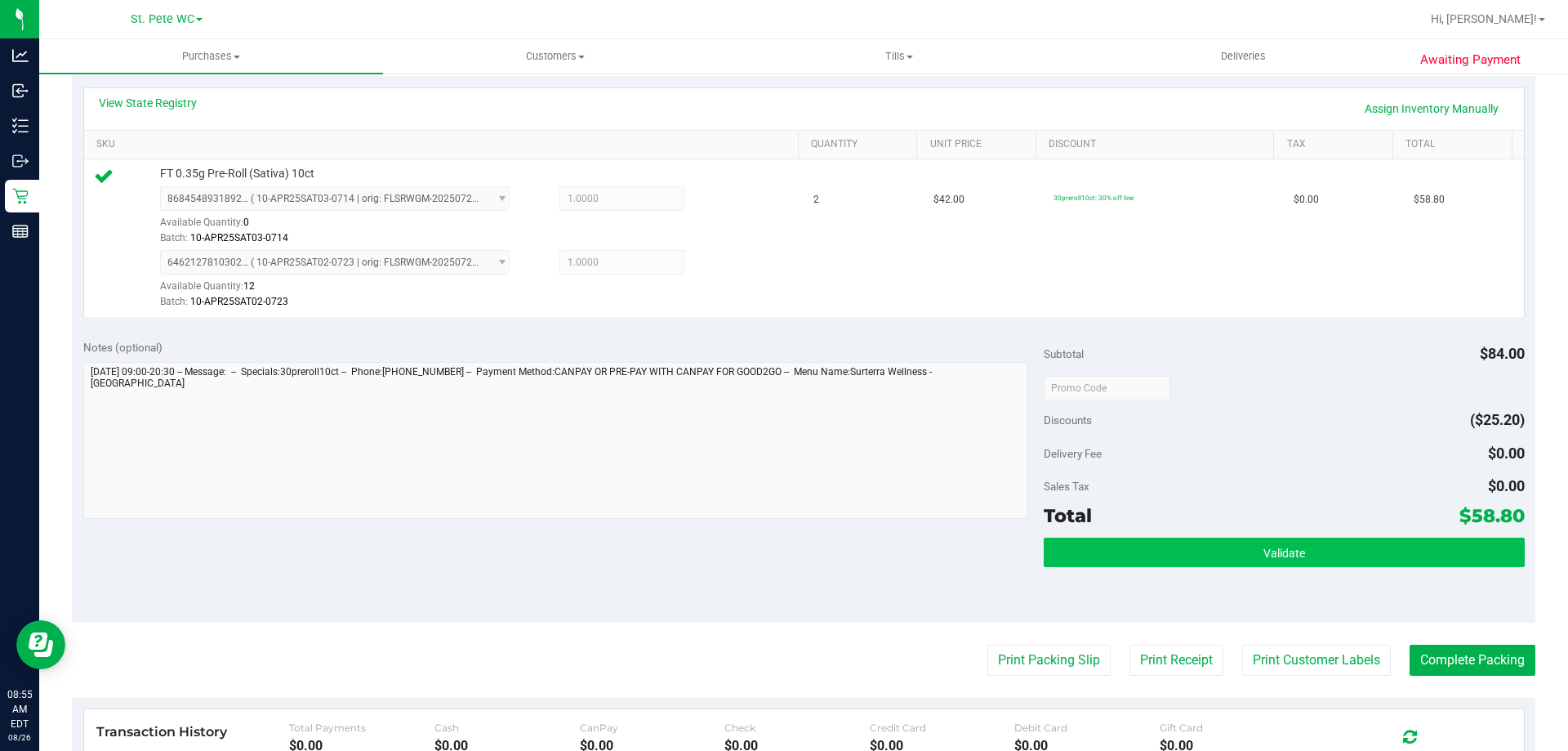
scroll to position [490, 0]
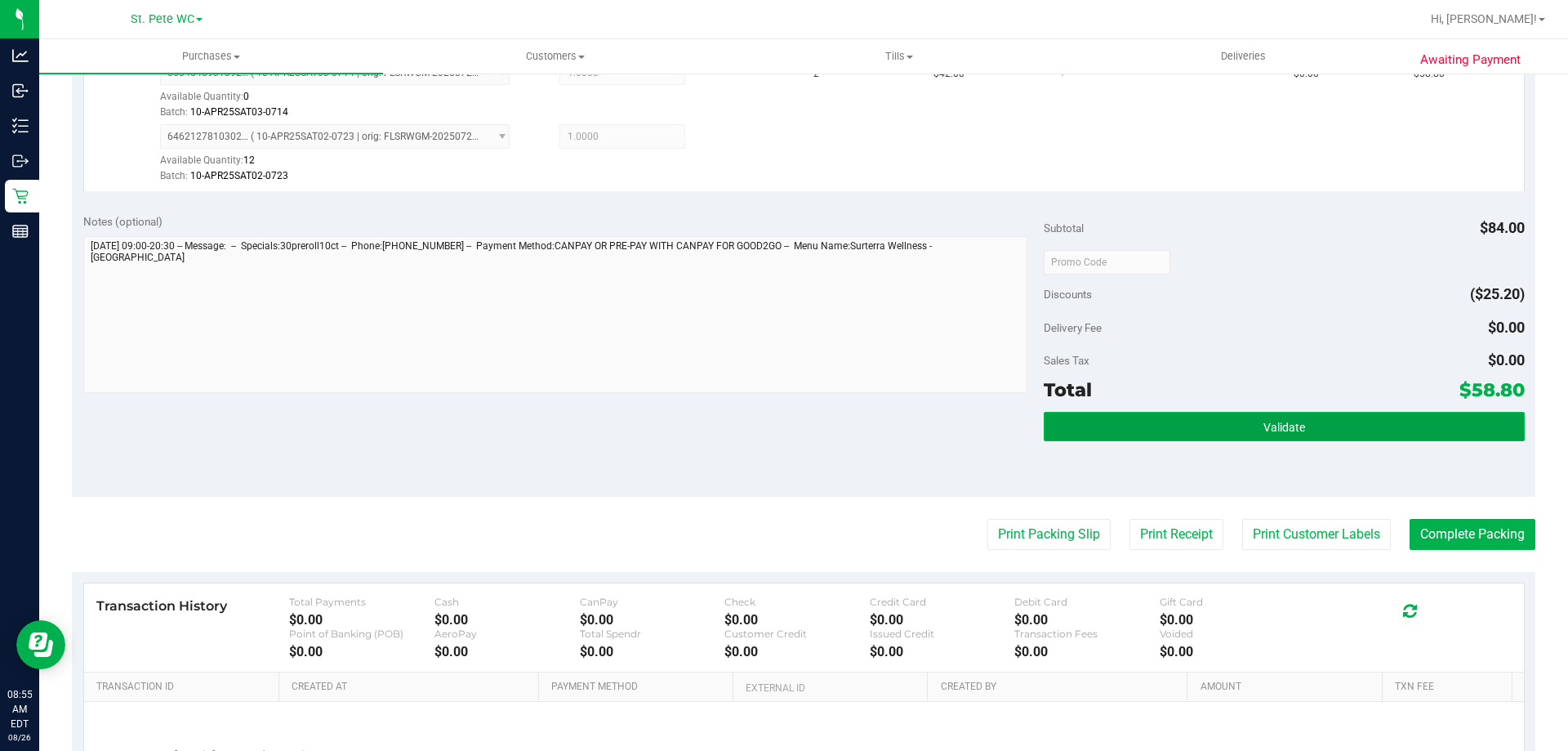
click at [1136, 417] on button "Validate" at bounding box center [1283, 426] width 480 height 29
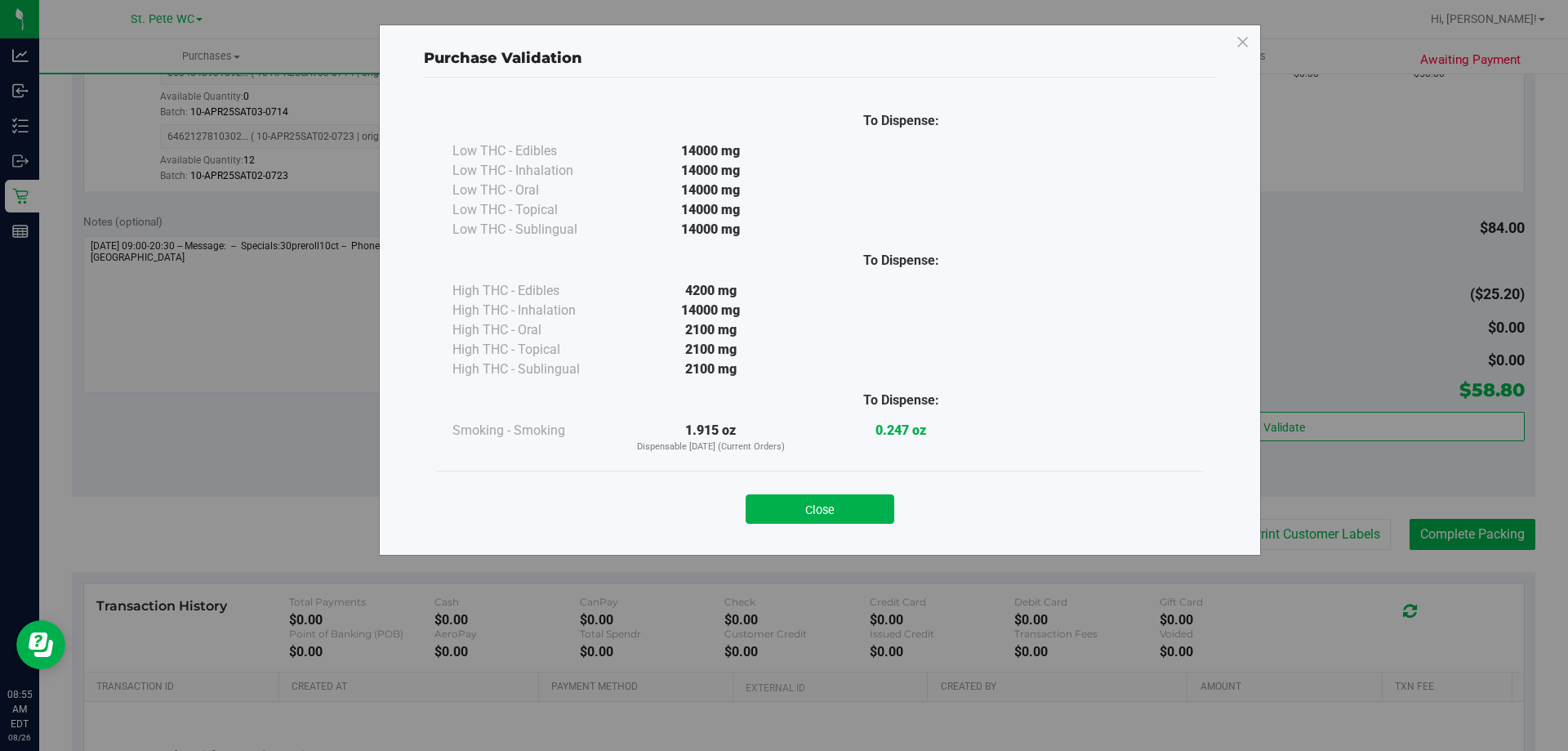
click at [859, 532] on div "Close" at bounding box center [820, 503] width 767 height 66
click at [857, 523] on button "Close" at bounding box center [820, 509] width 149 height 29
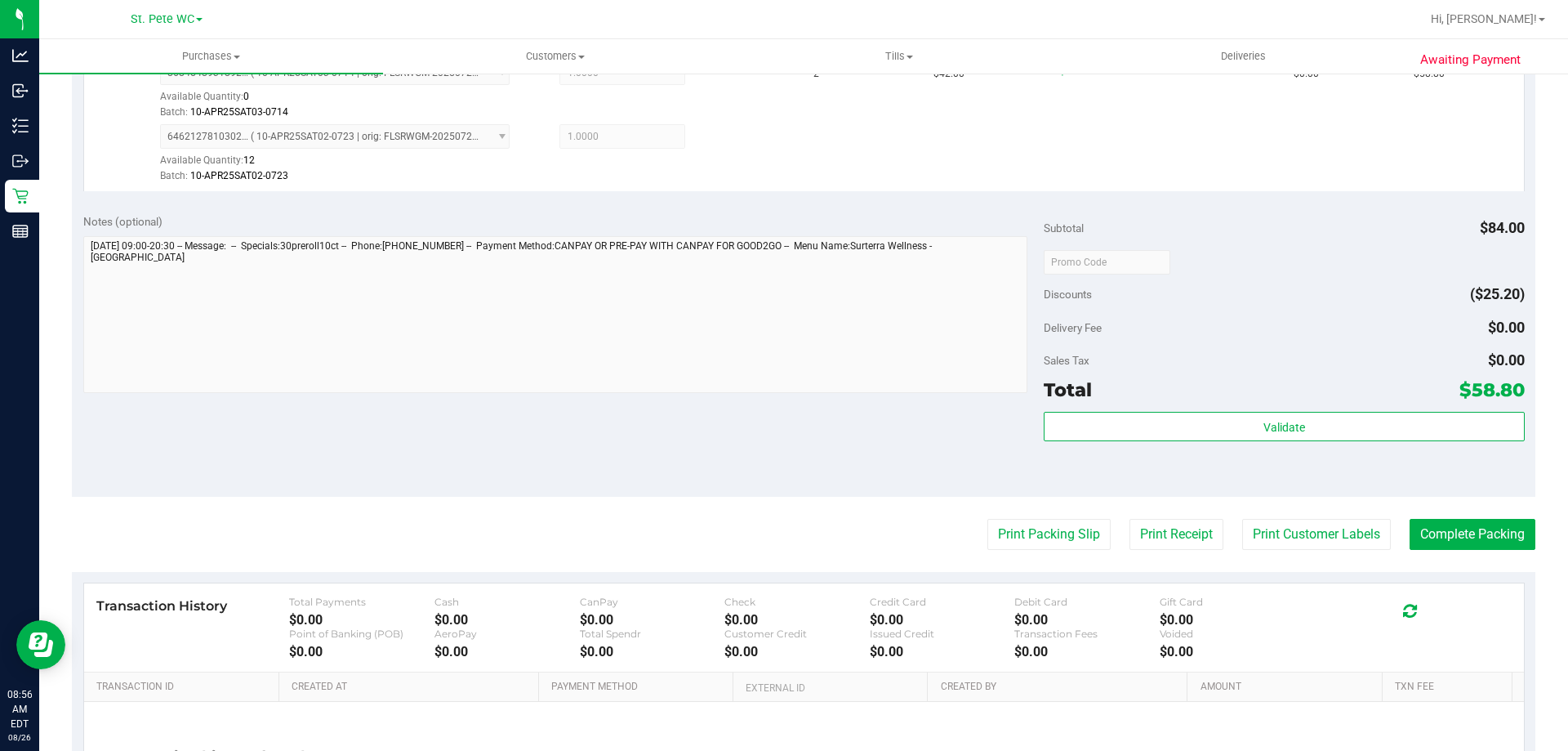
click at [1074, 409] on div "Subtotal $84.00 Discounts ($25.20) Delivery Fee $0.00 Sales Tax $0.00 Total $58…" at bounding box center [1283, 349] width 480 height 272
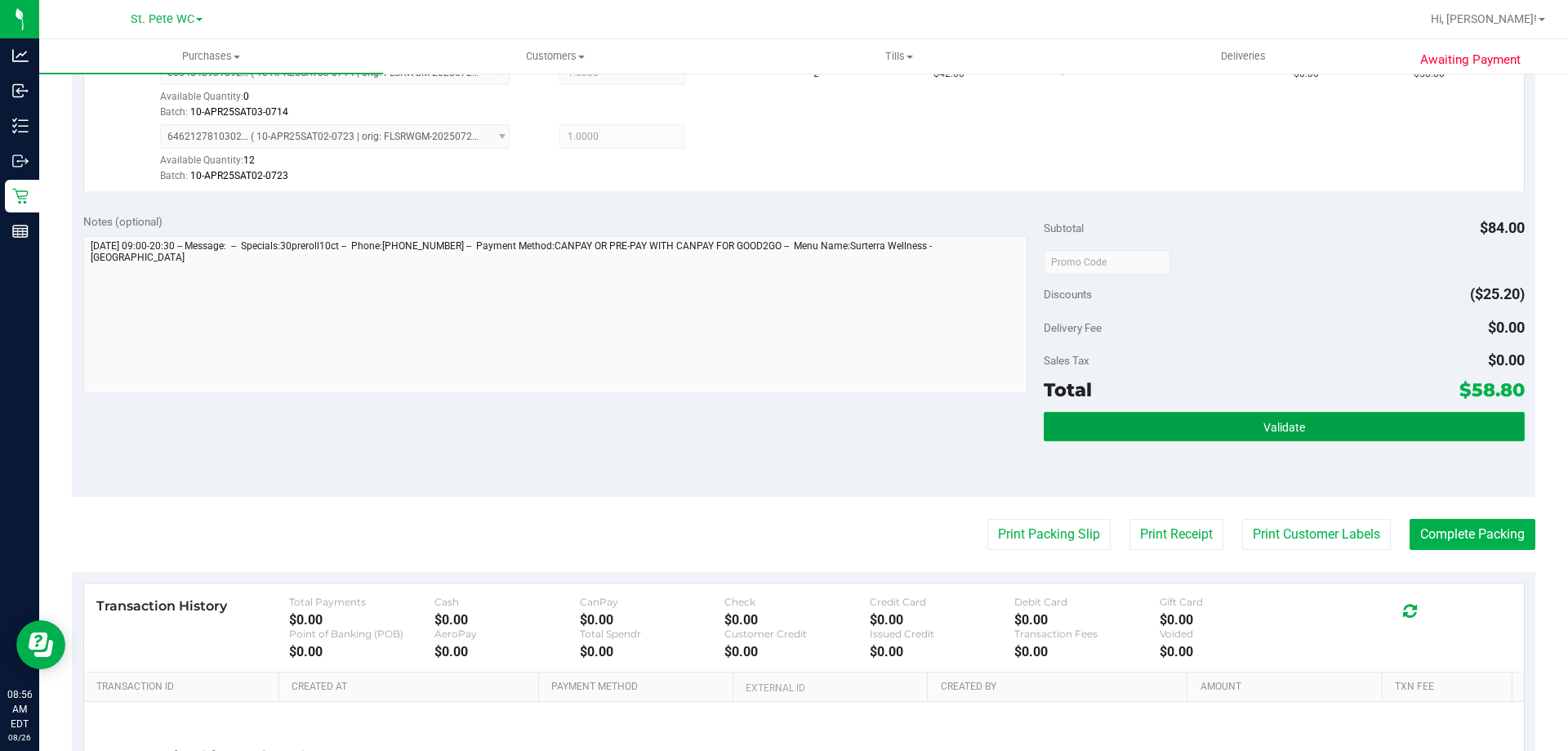
click at [1084, 412] on button "Validate" at bounding box center [1283, 426] width 480 height 29
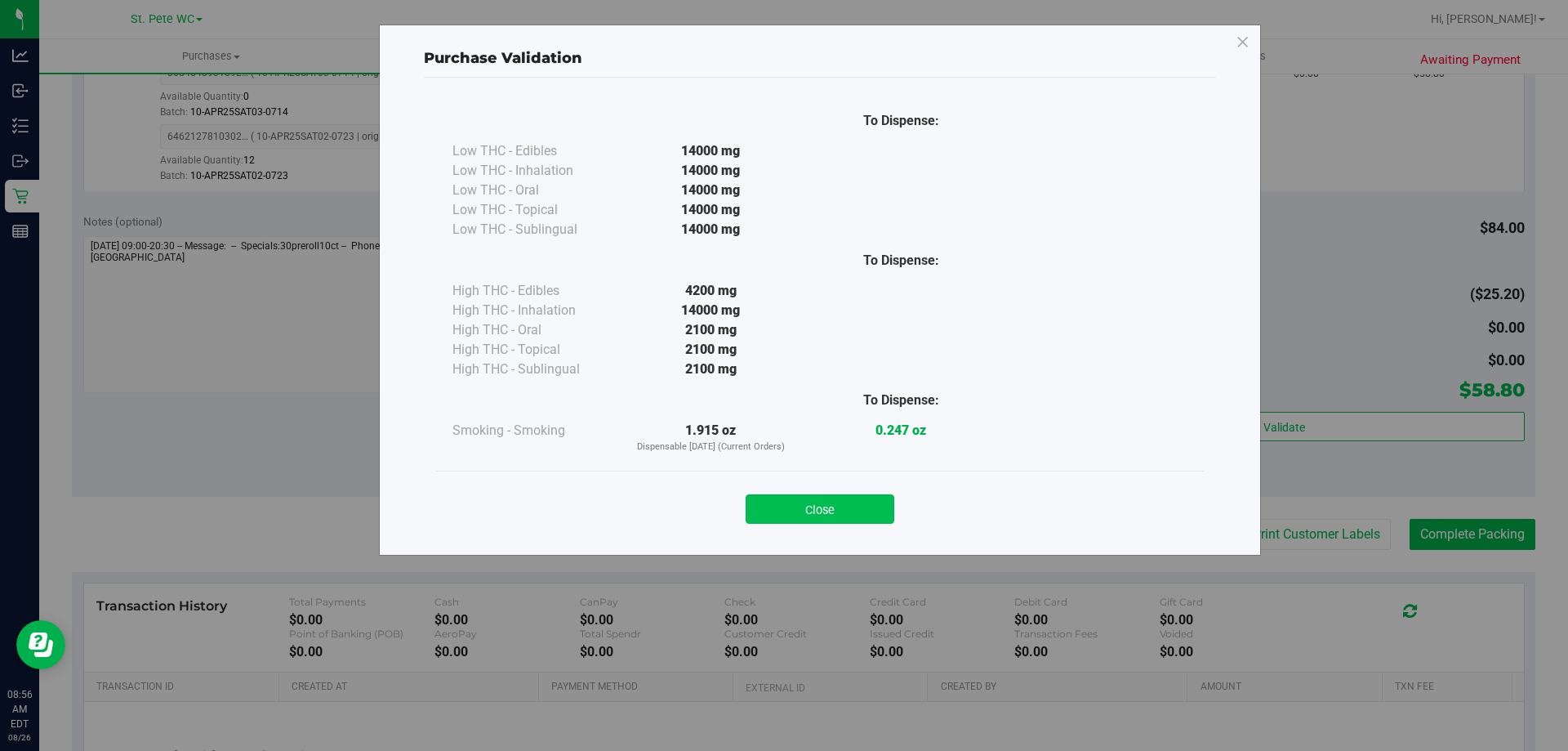
click at [768, 521] on button "Close" at bounding box center [820, 509] width 149 height 29
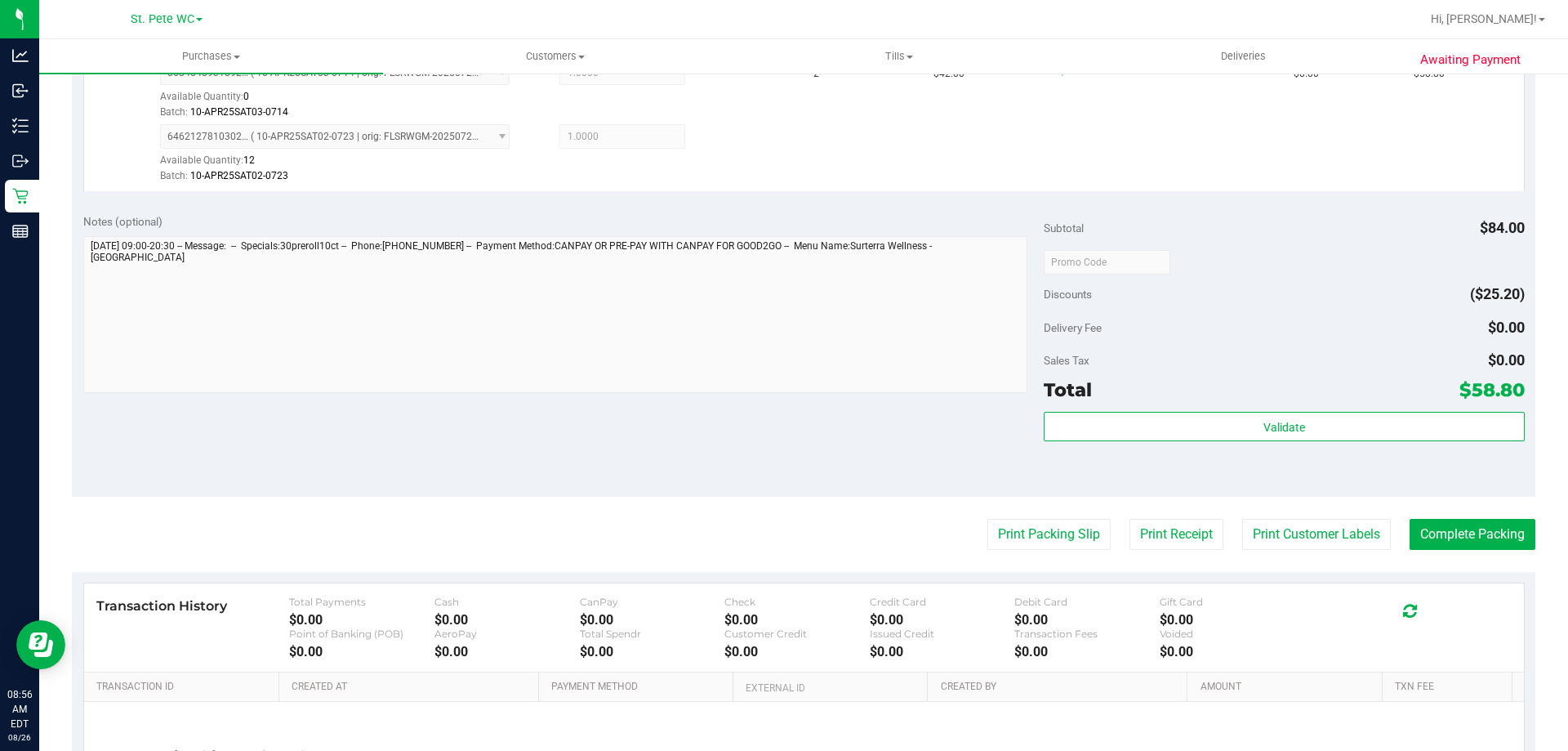
click at [774, 510] on purchase-details "Back Edit Purchase Cancel Purchase View Profile # 11847535 BioTrack ID: - Submi…" at bounding box center [803, 237] width 1463 height 1279
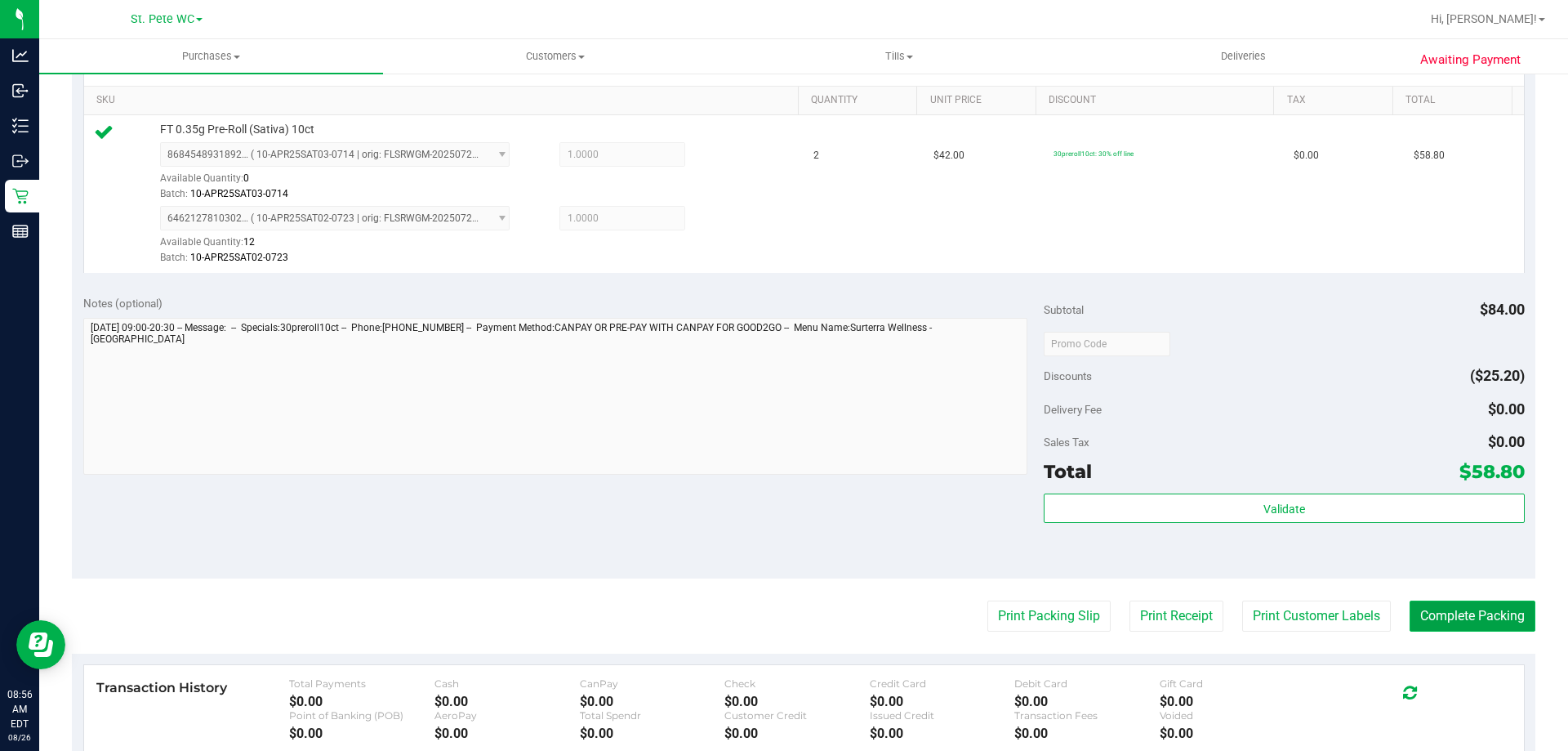
click at [1430, 615] on button "Complete Packing" at bounding box center [1472, 616] width 126 height 31
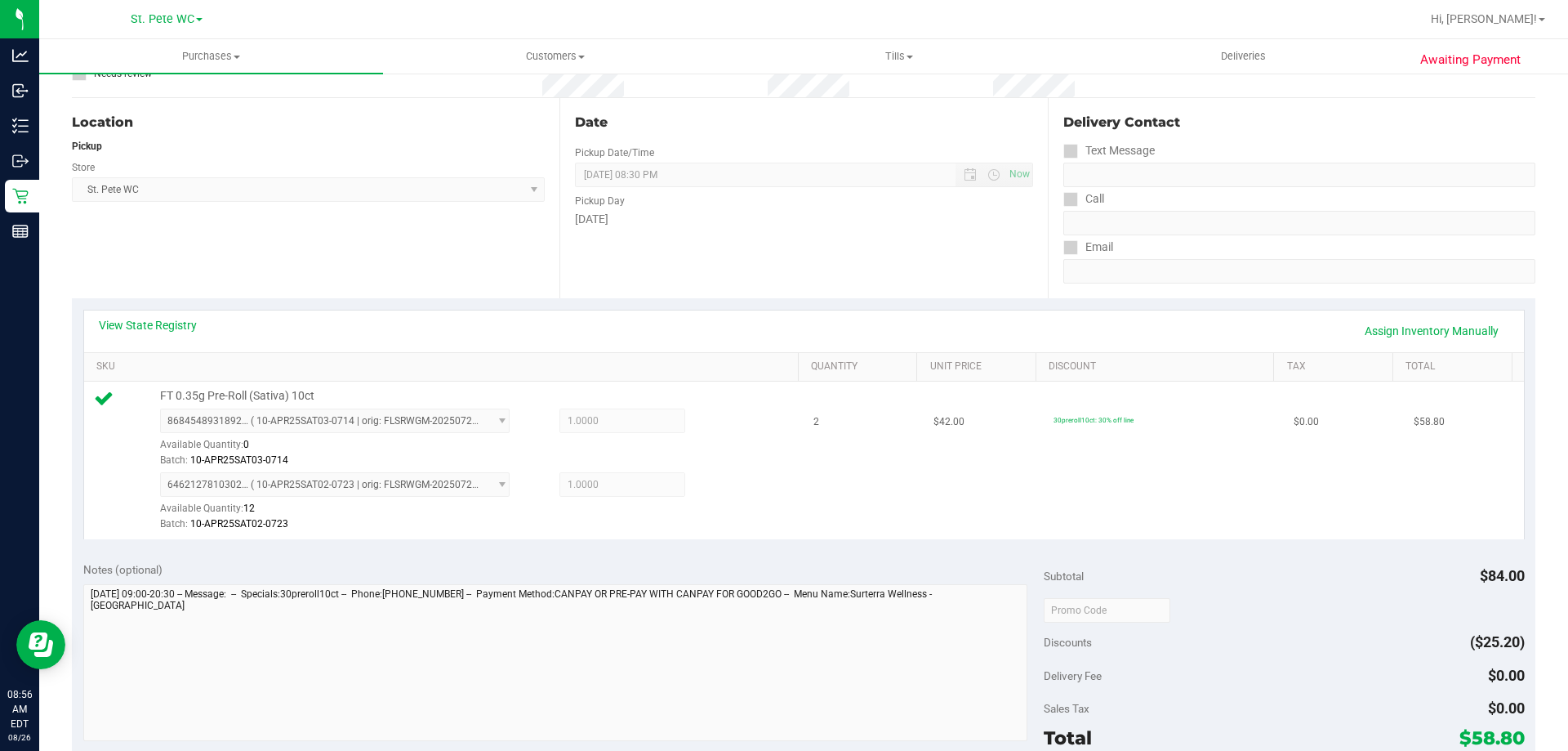
scroll to position [0, 0]
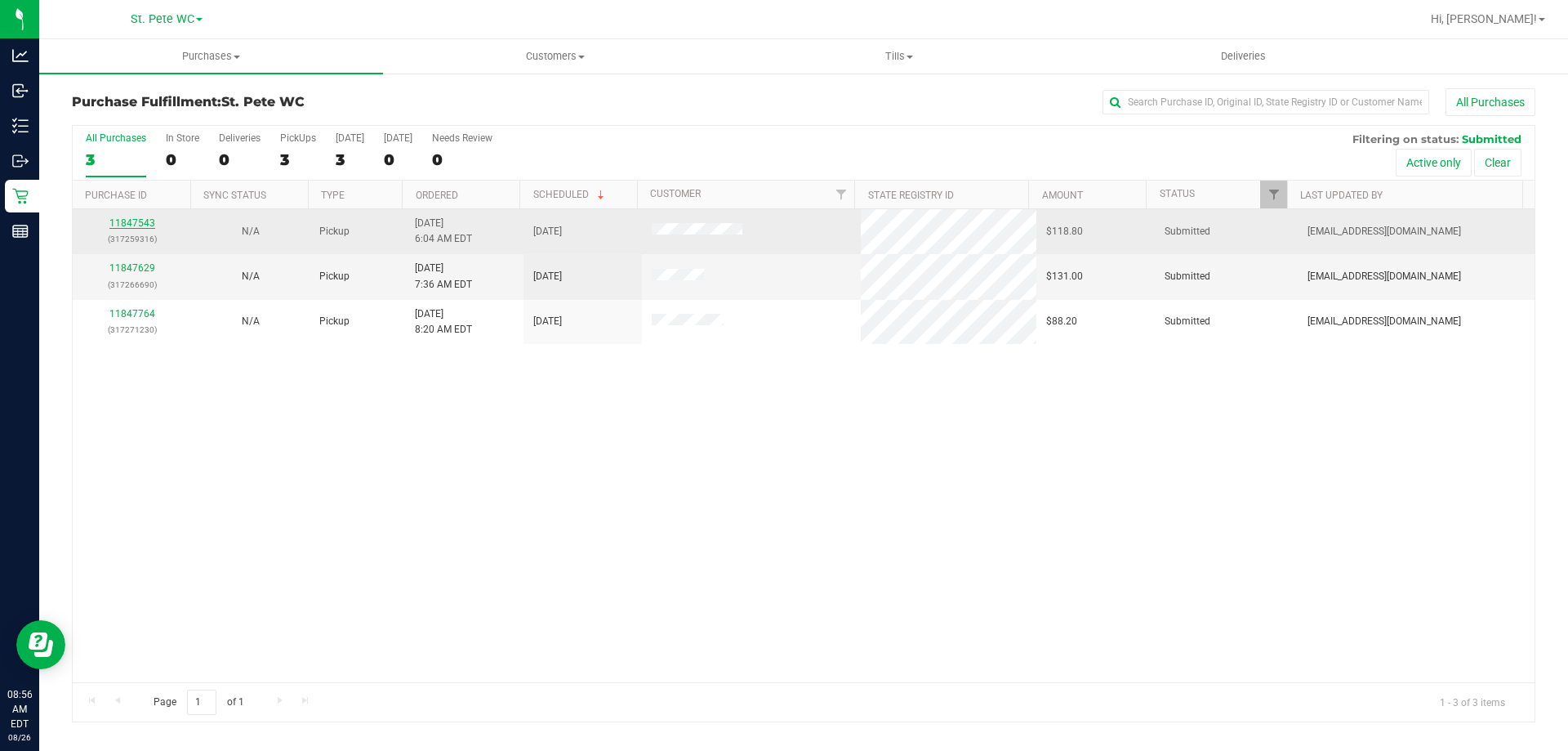
click at [114, 228] on link "11847543" at bounding box center [132, 223] width 46 height 11
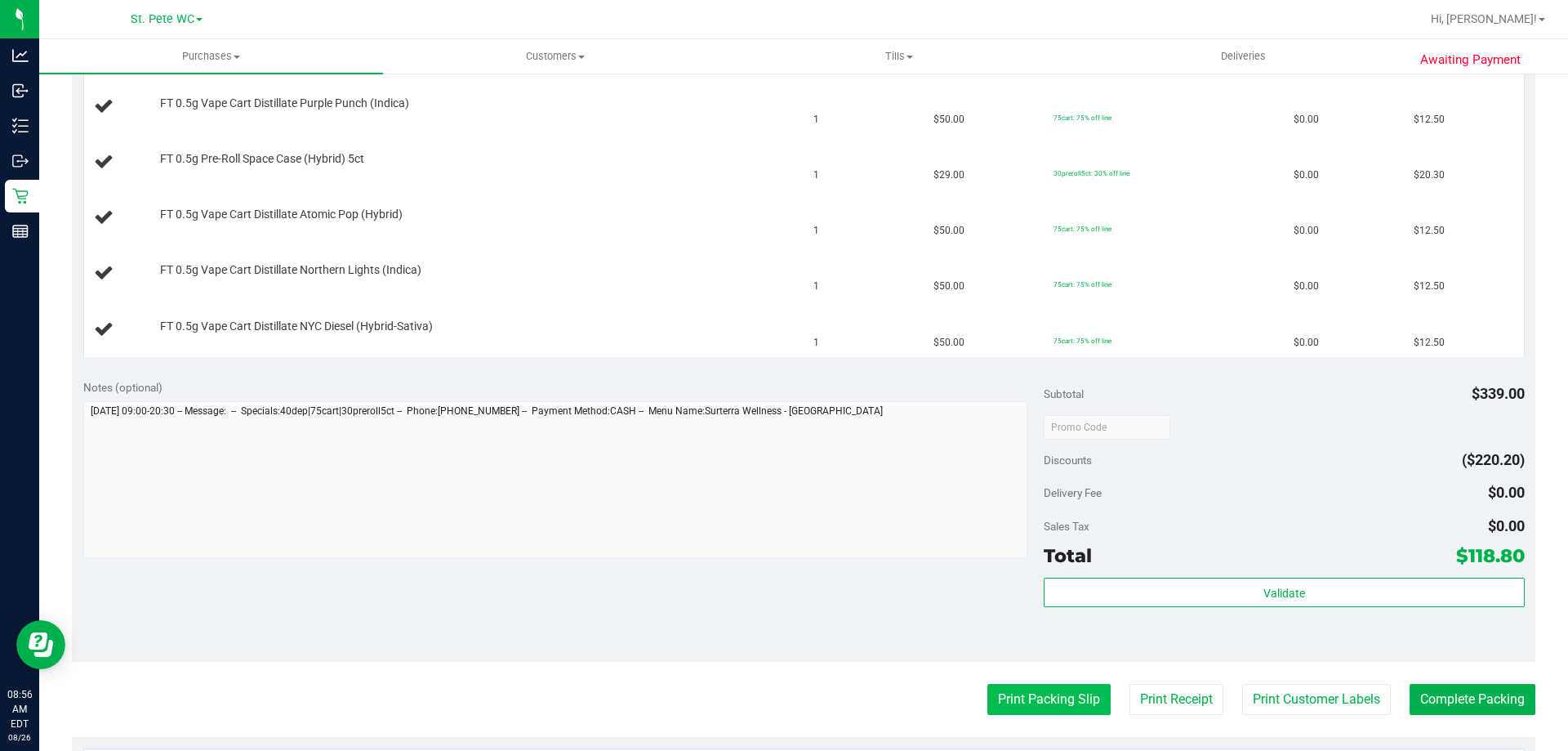
scroll to position [735, 0]
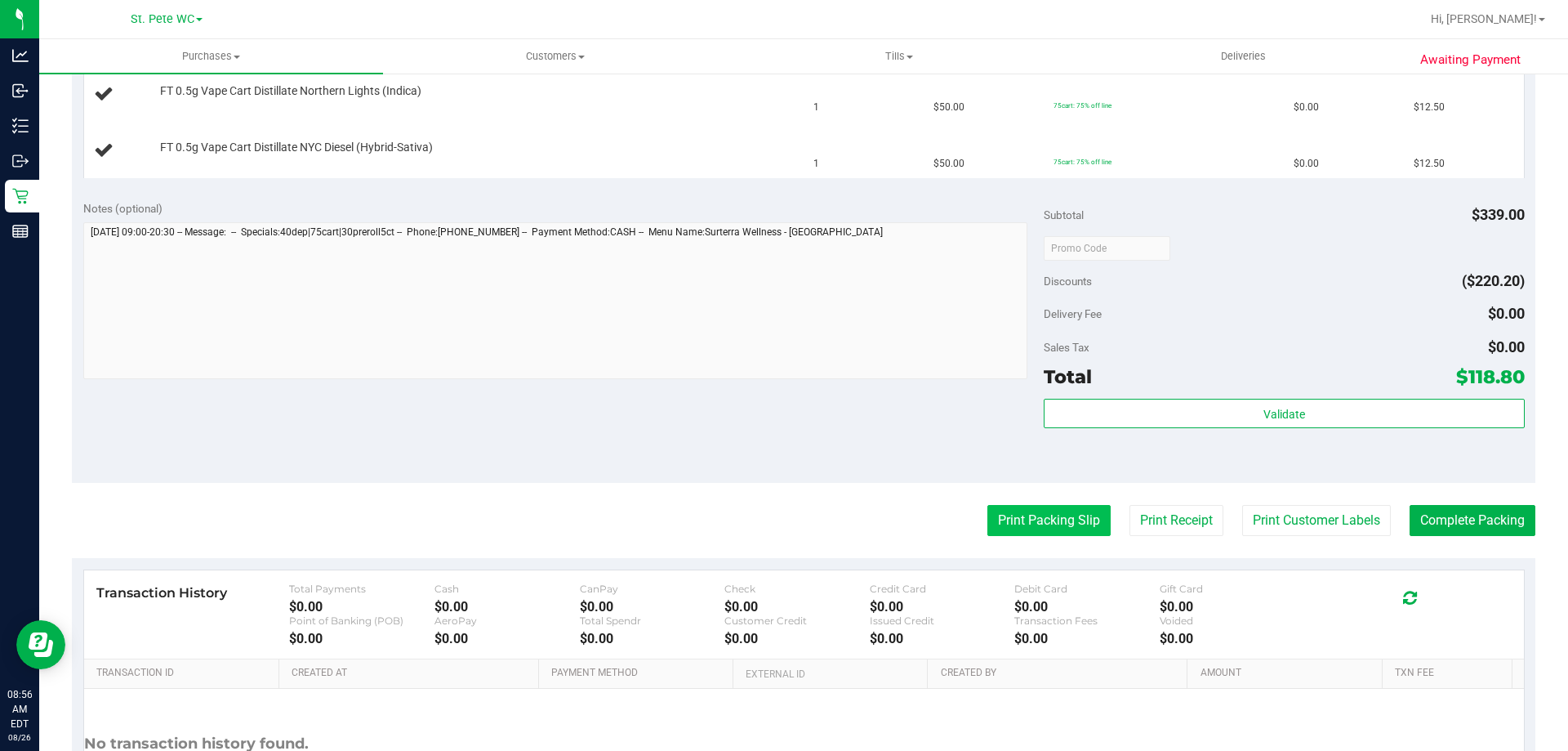
click at [997, 508] on button "Print Packing Slip" at bounding box center [1049, 521] width 123 height 31
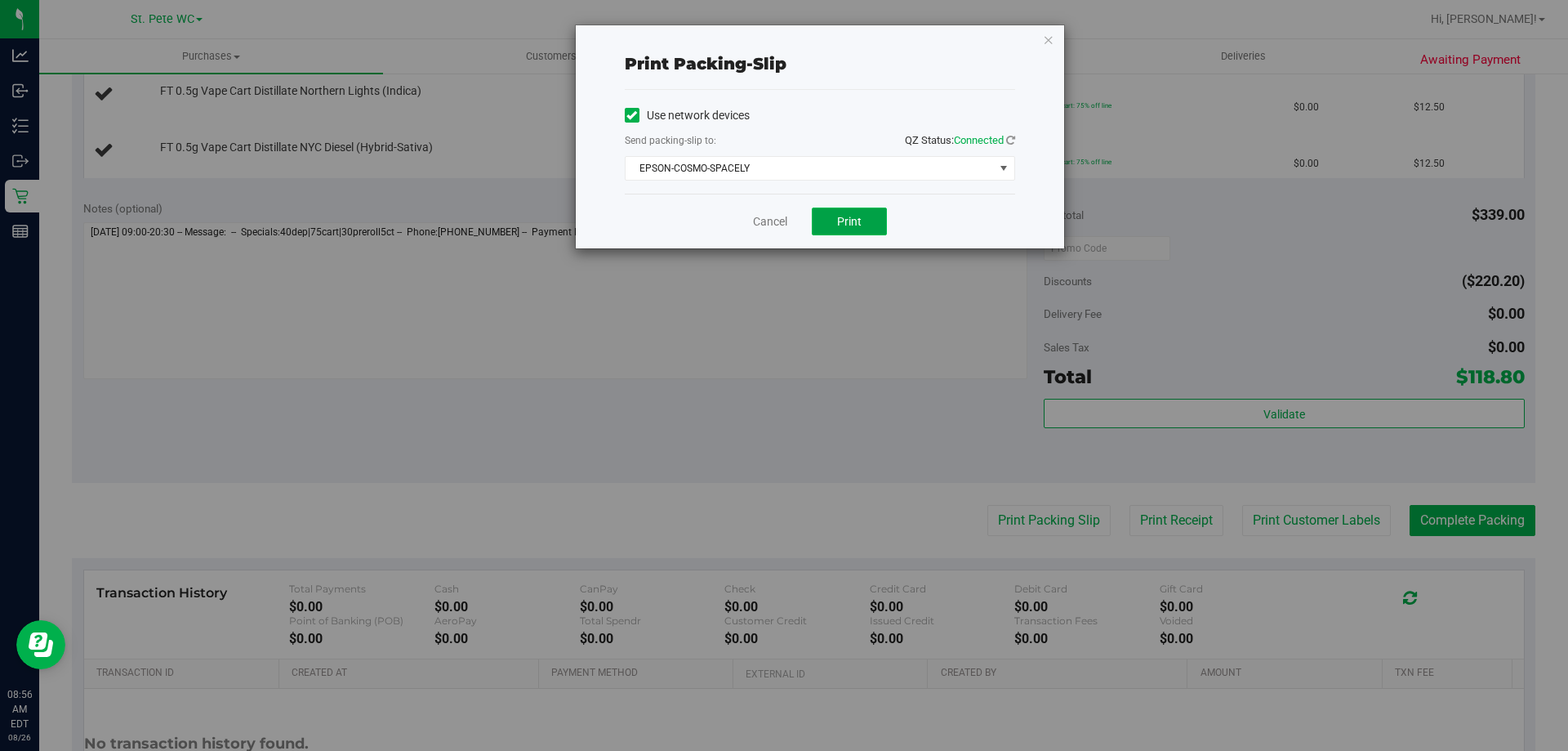
click at [877, 213] on button "Print" at bounding box center [849, 222] width 75 height 28
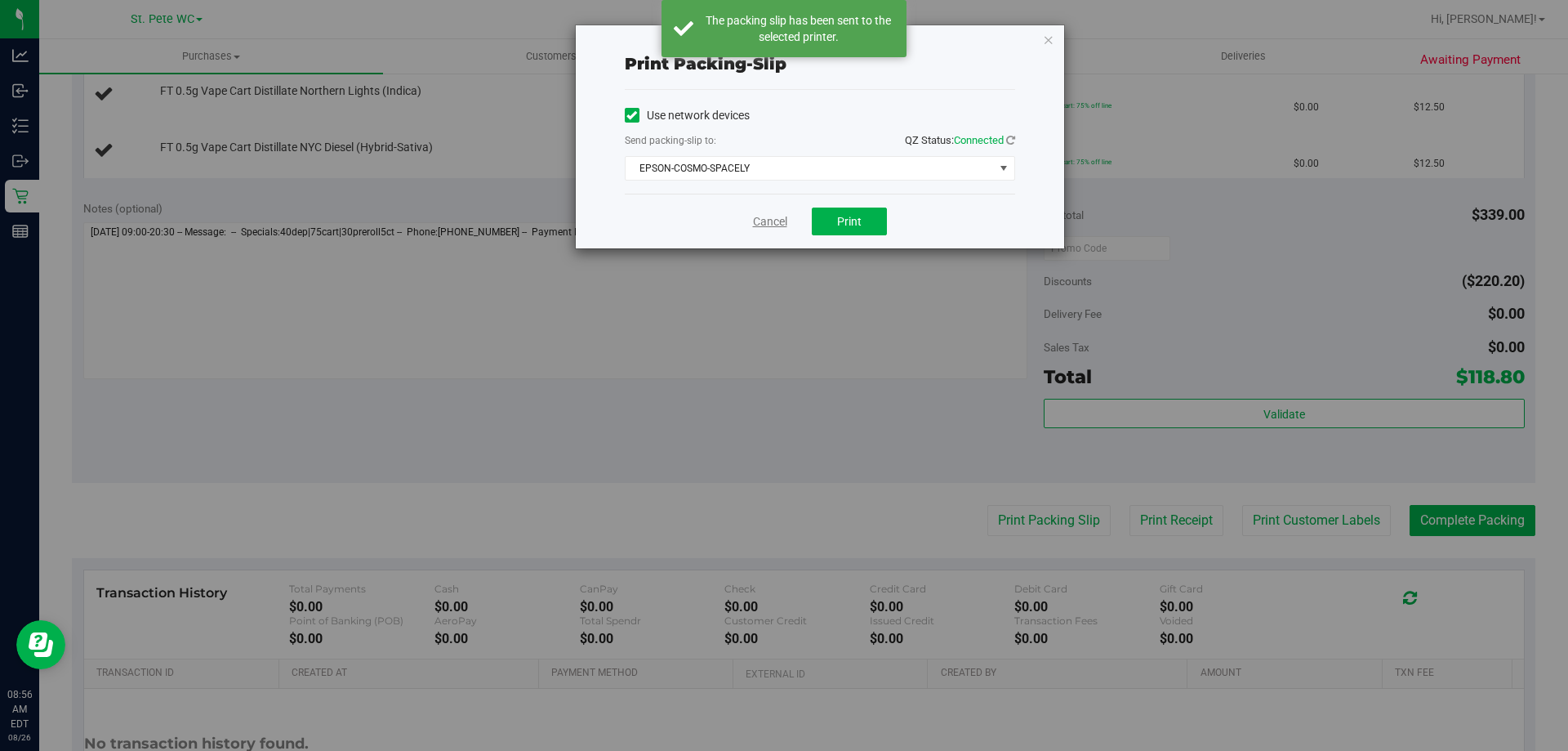
click at [760, 217] on link "Cancel" at bounding box center [770, 222] width 35 height 17
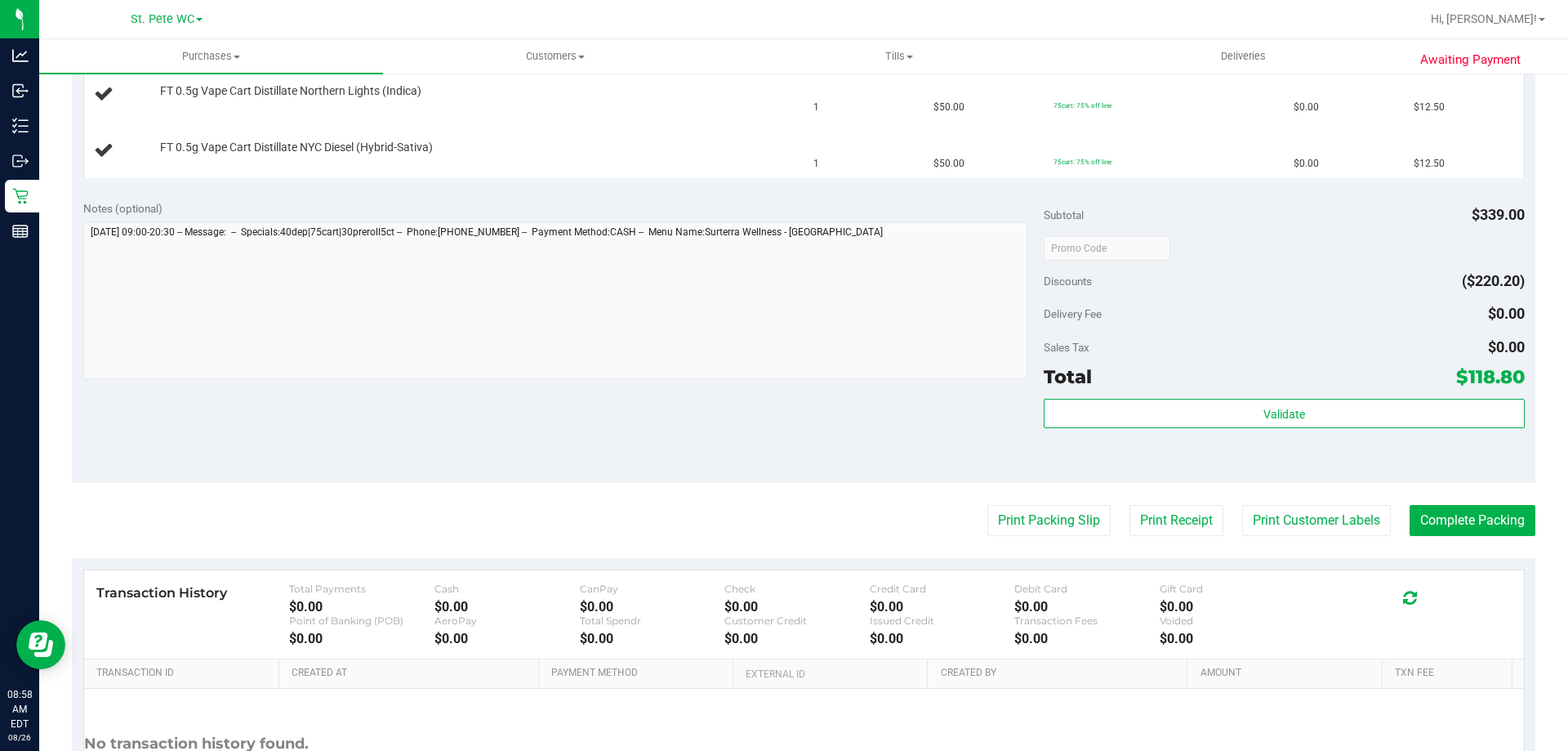
click at [760, 217] on div "Notes (optional)" at bounding box center [564, 291] width 961 height 183
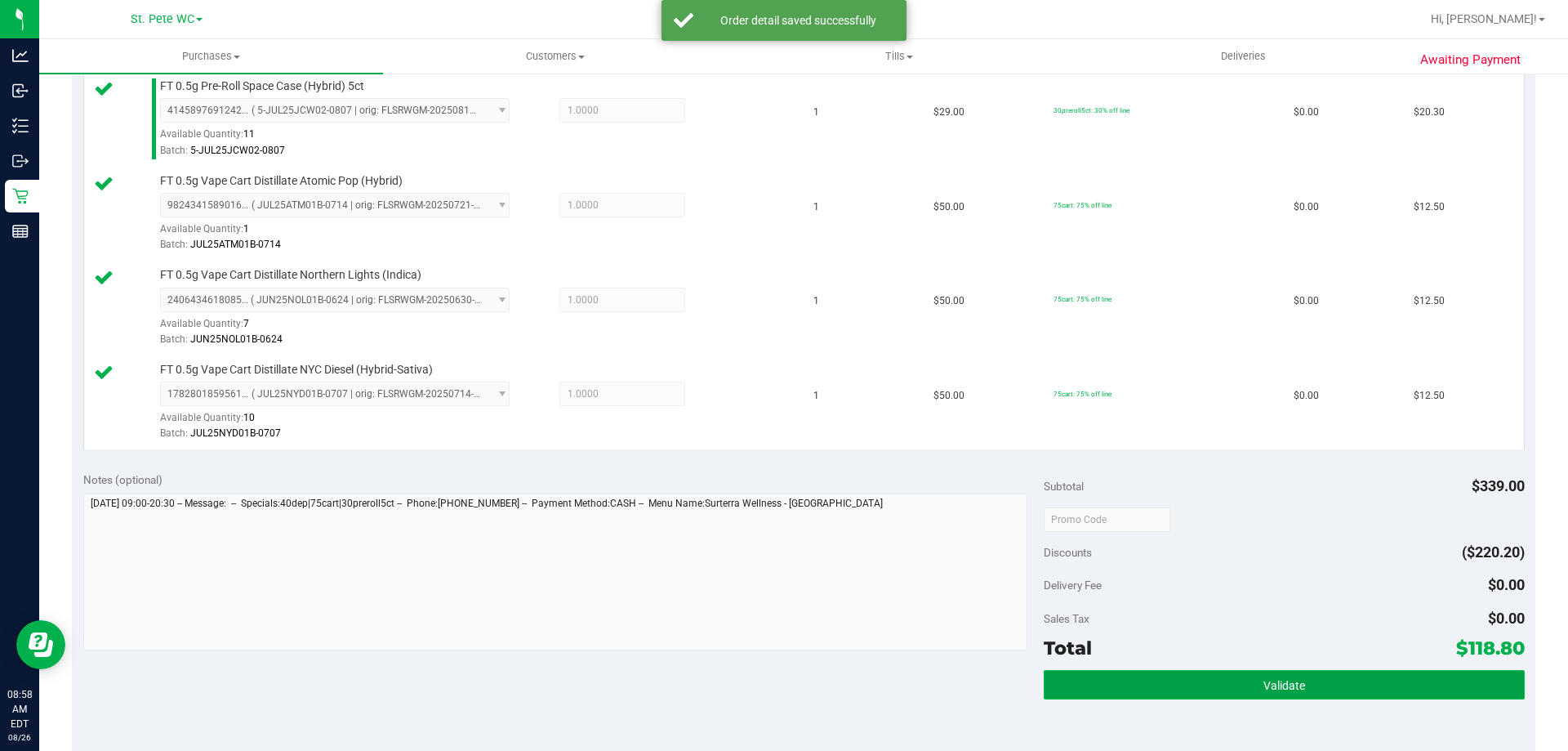
click at [1161, 692] on button "Validate" at bounding box center [1283, 684] width 480 height 29
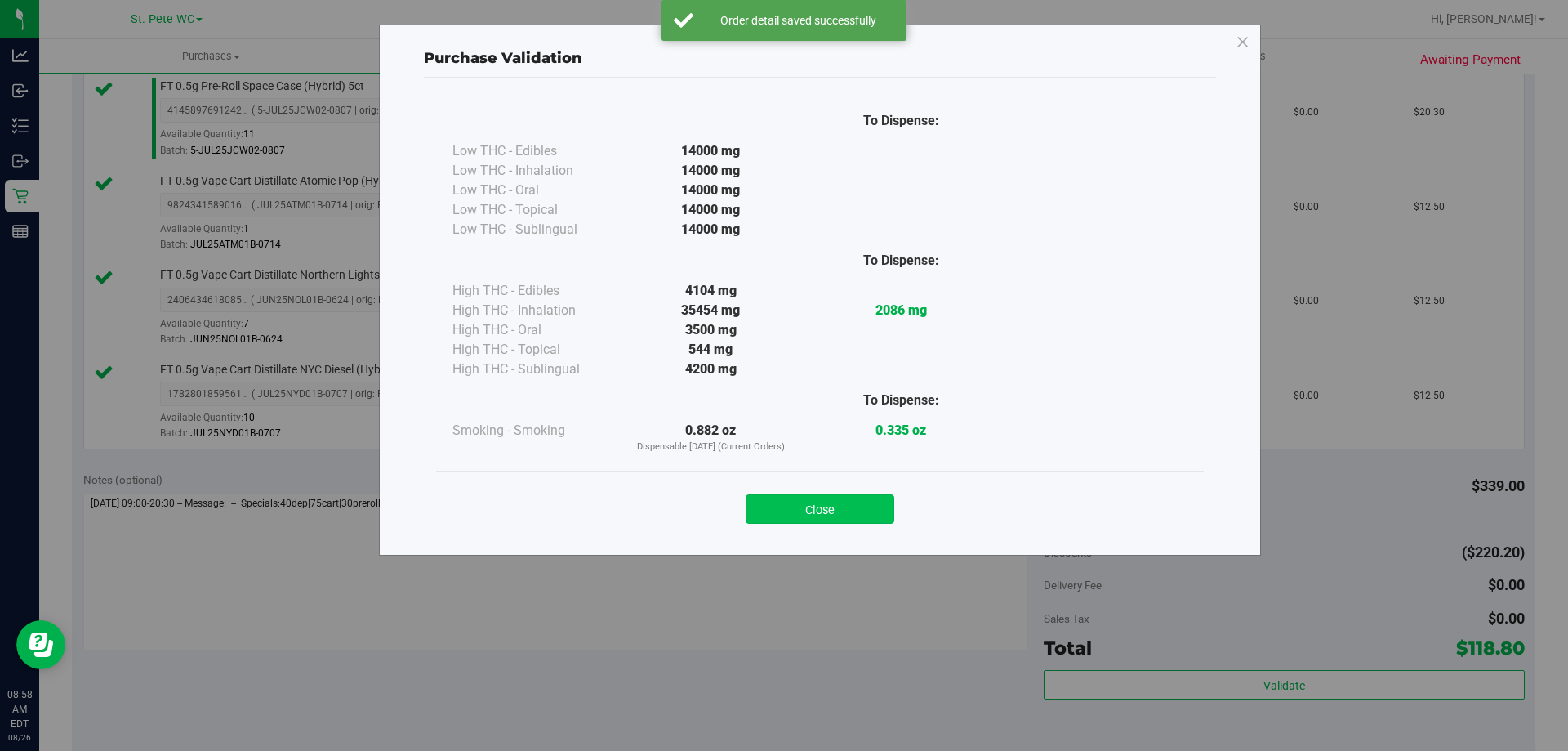
click at [825, 501] on button "Close" at bounding box center [820, 509] width 149 height 29
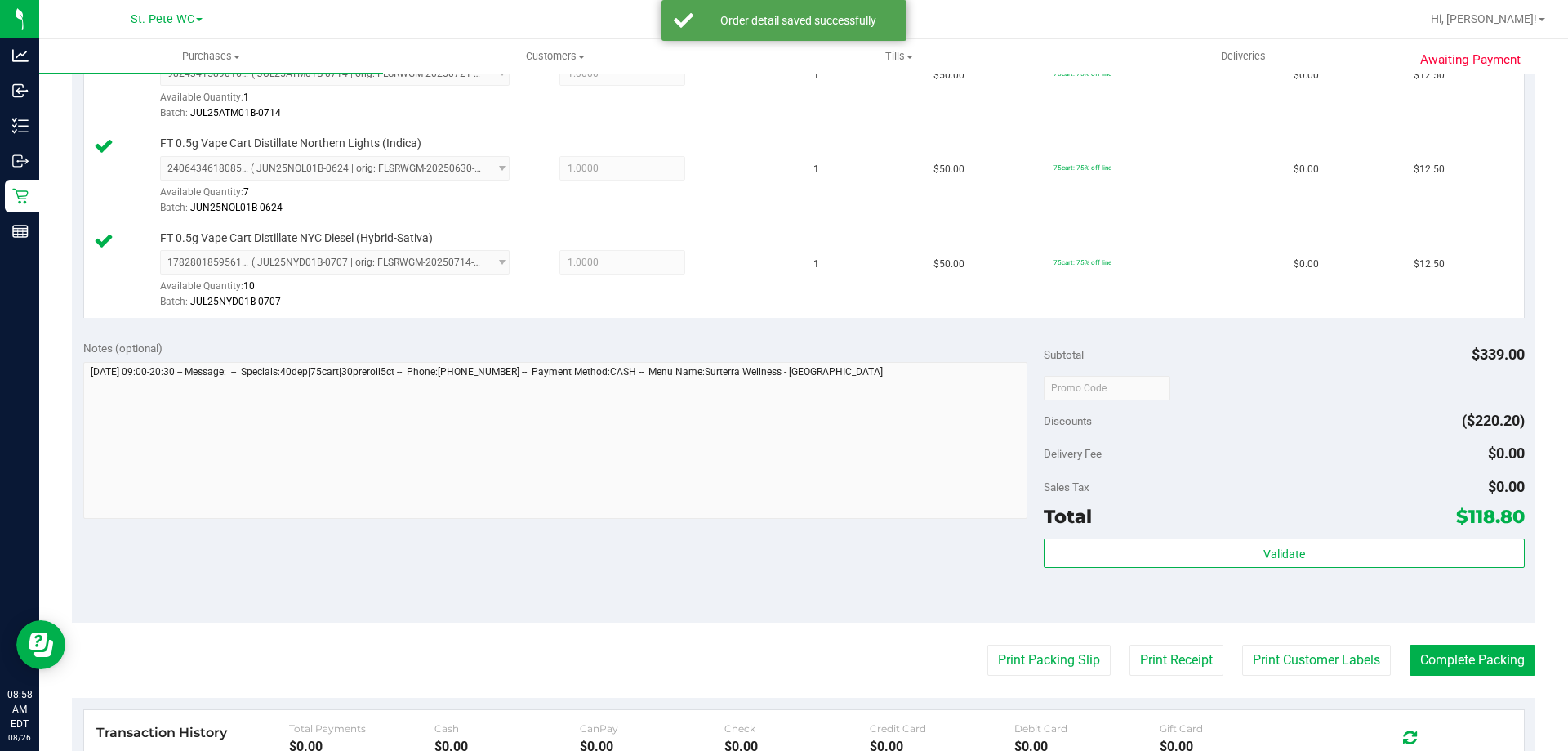
scroll to position [1143, 0]
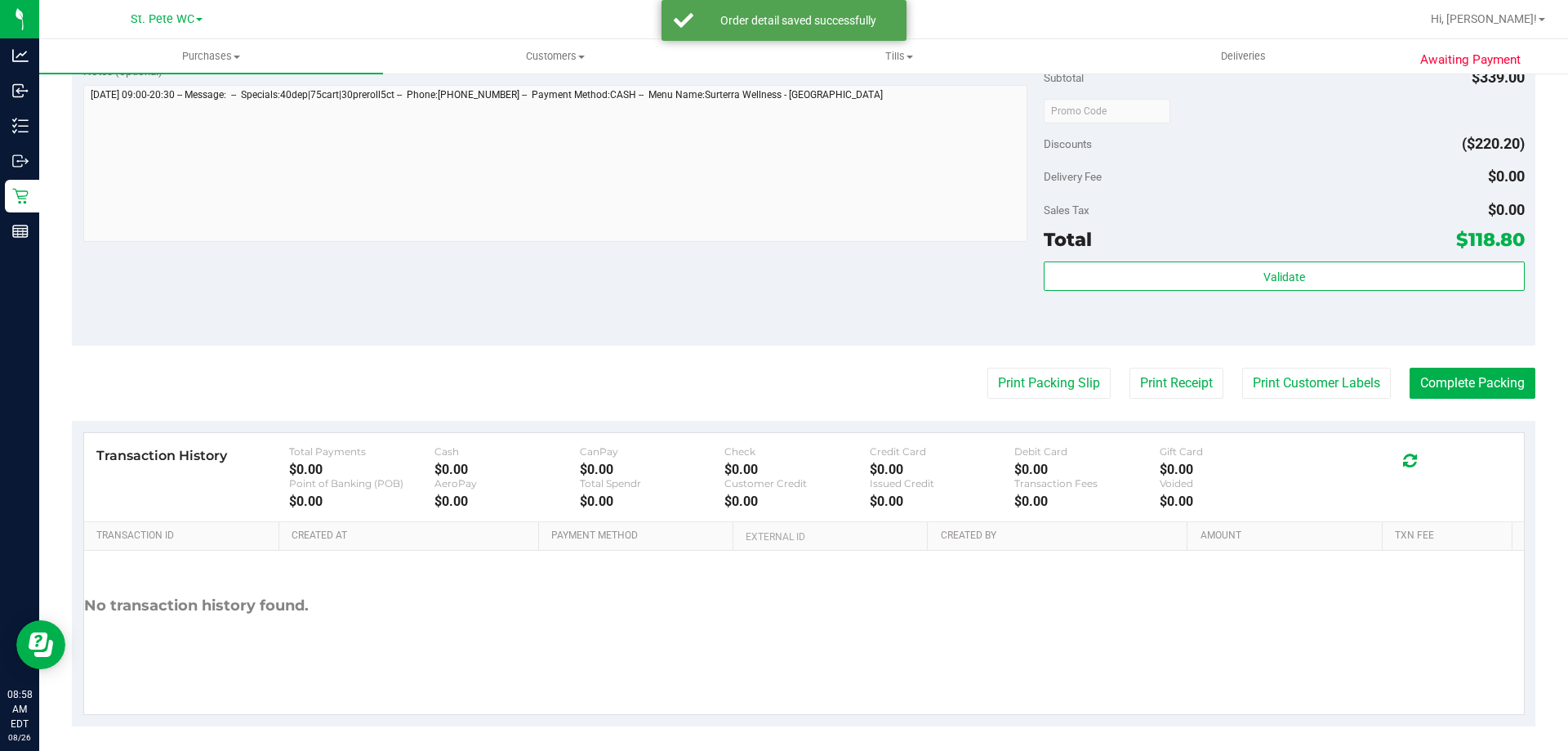
click at [1278, 380] on button "Print Customer Labels" at bounding box center [1316, 383] width 149 height 31
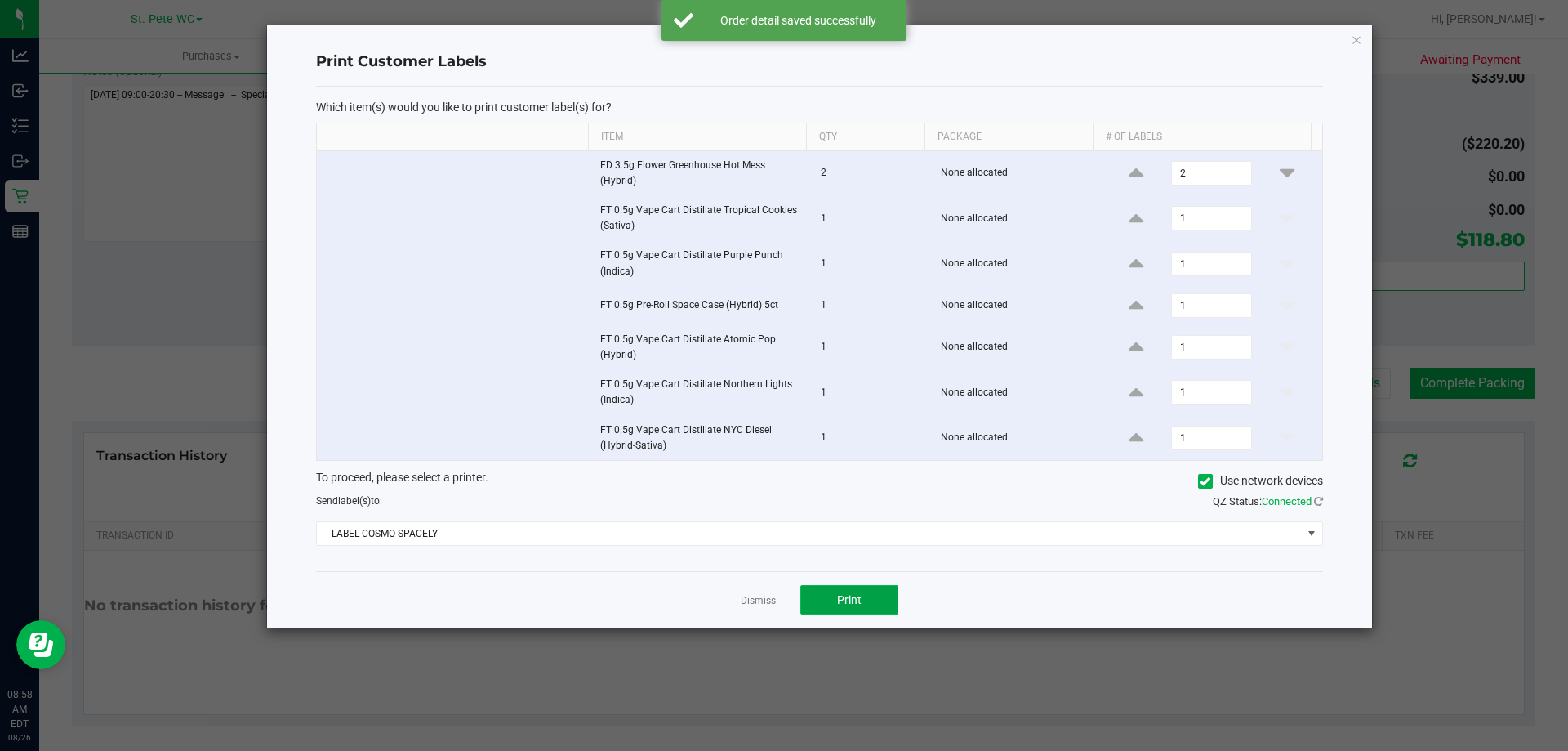
click at [809, 592] on button "Print" at bounding box center [849, 599] width 98 height 29
click at [757, 599] on link "Dismiss" at bounding box center [758, 601] width 35 height 14
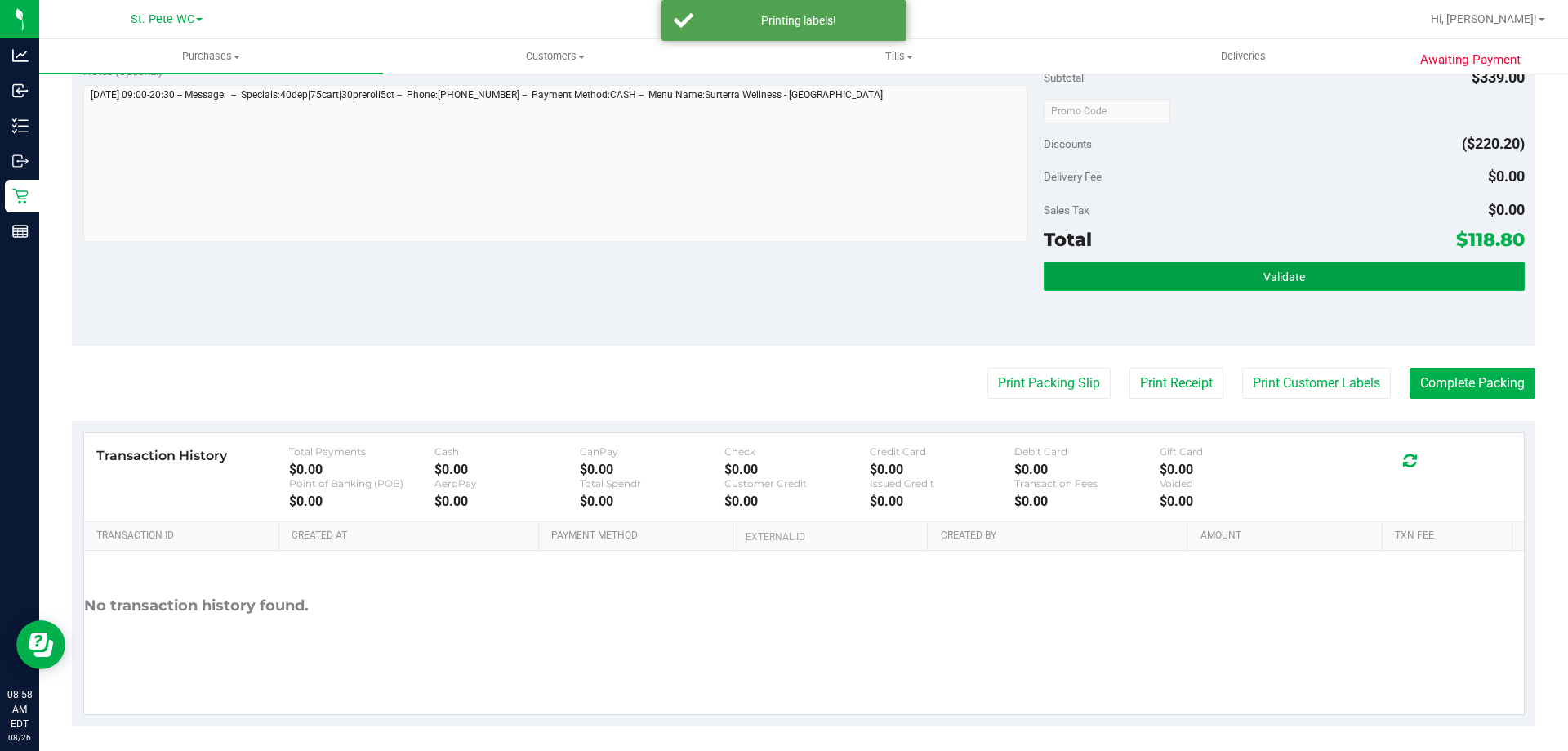
click at [1169, 274] on button "Validate" at bounding box center [1283, 276] width 480 height 29
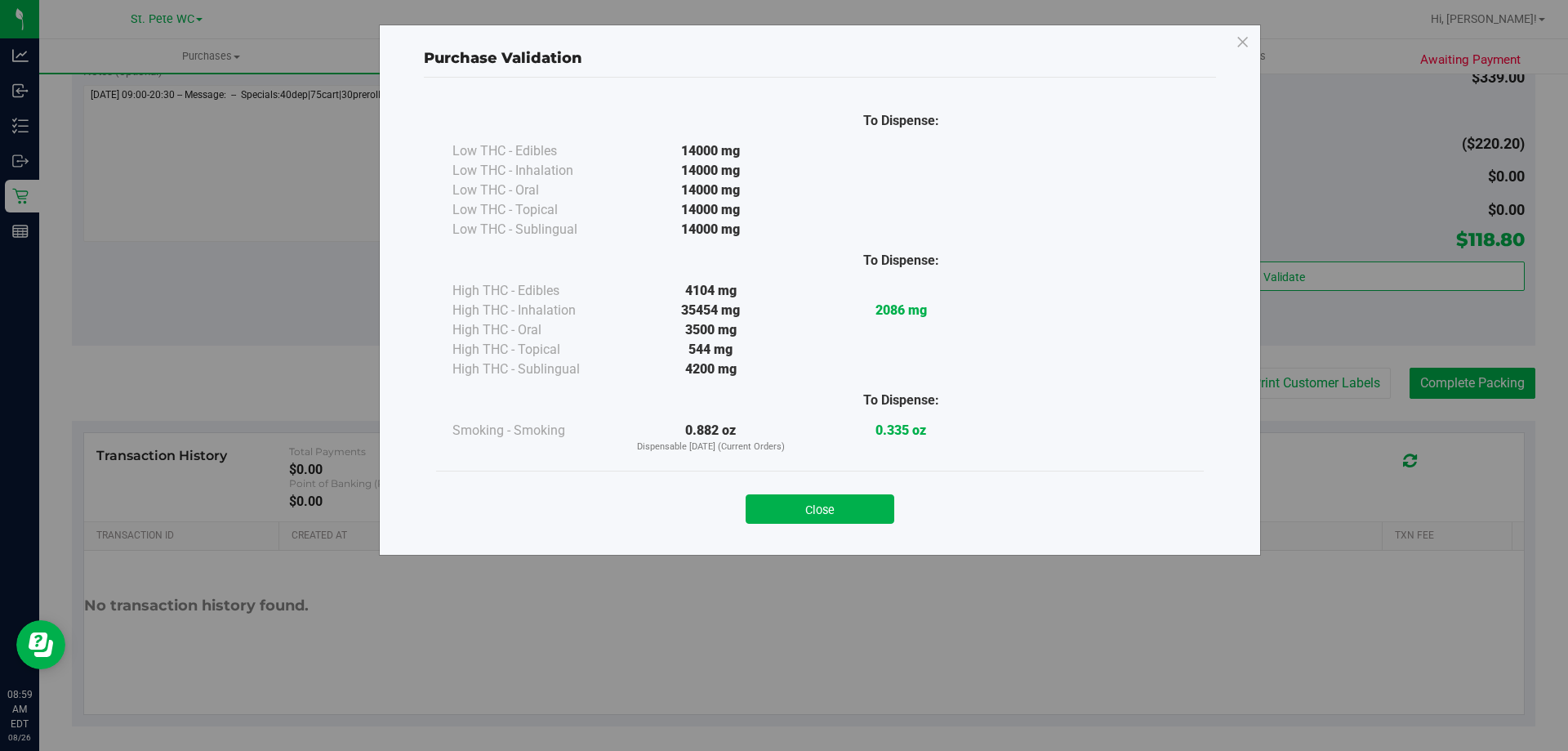
click at [787, 530] on div "Close" at bounding box center [820, 503] width 767 height 66
drag, startPoint x: 787, startPoint y: 530, endPoint x: 789, endPoint y: 521, distance: 9.2
click at [789, 522] on div "Close" at bounding box center [820, 503] width 767 height 66
click at [789, 517] on button "Close" at bounding box center [820, 509] width 149 height 29
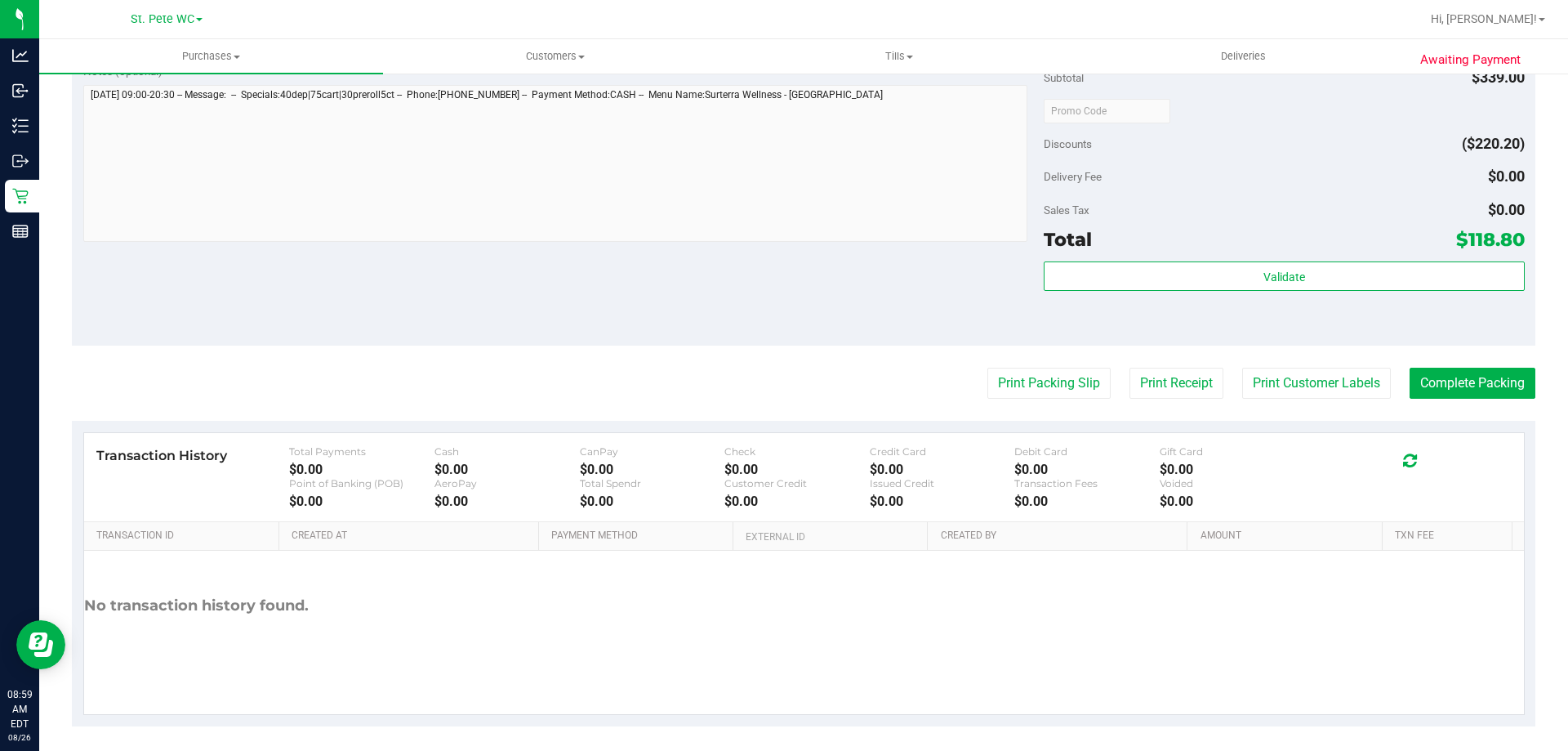
drag, startPoint x: 791, startPoint y: 509, endPoint x: 799, endPoint y: 476, distance: 34.0
click at [795, 505] on div "Transaction History Total Payments $0.00 Cash $0.00 CanPay $0.00 Check $0.00 Cr…" at bounding box center [803, 477] width 1440 height 89
click at [780, 345] on div "Notes (optional) Subtotal $339.00 Discounts ($220.20) Delivery Fee $0.00 Sales …" at bounding box center [803, 197] width 1463 height 294
click at [1427, 391] on button "Complete Packing" at bounding box center [1472, 383] width 126 height 31
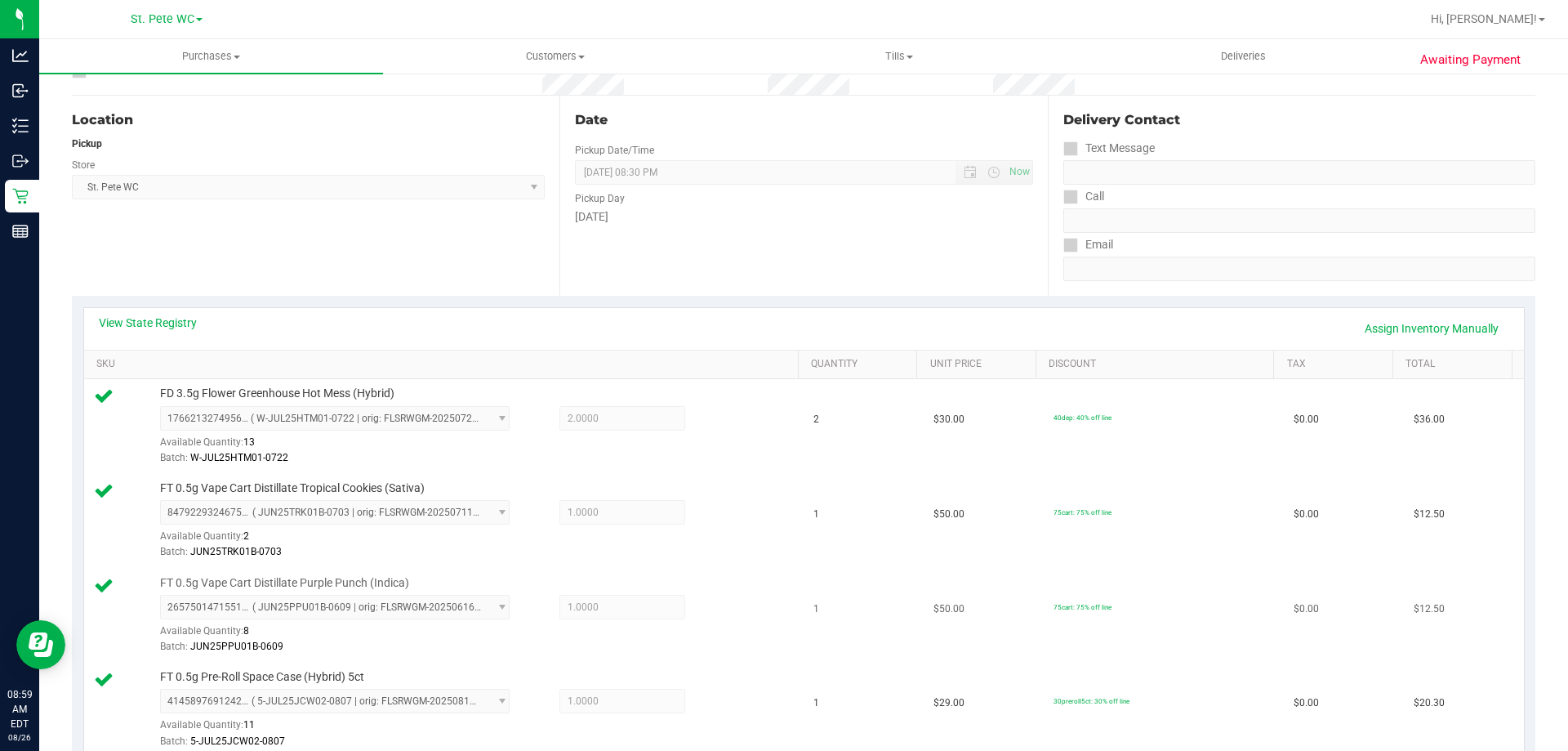
scroll to position [0, 0]
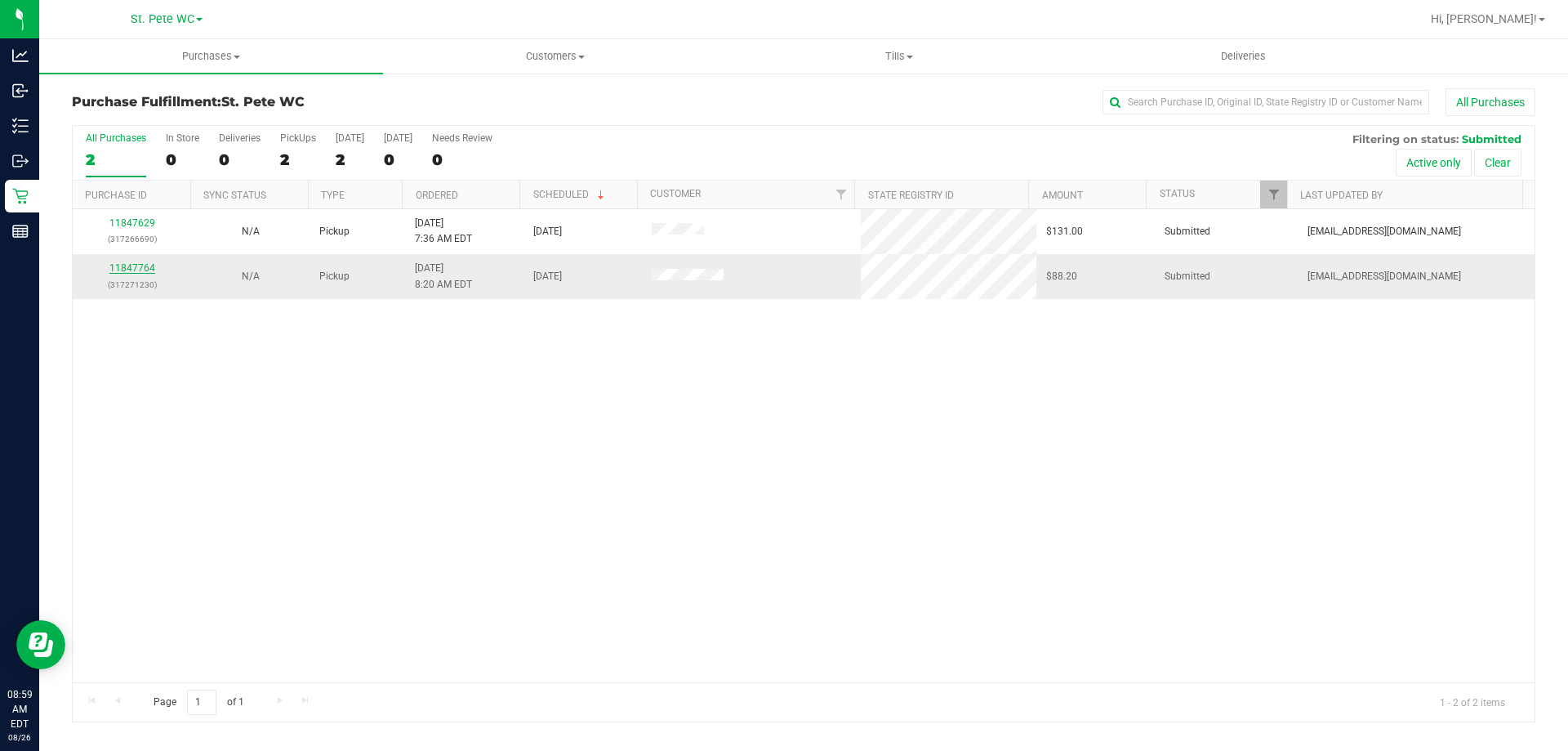
click at [151, 265] on link "11847764" at bounding box center [132, 268] width 46 height 11
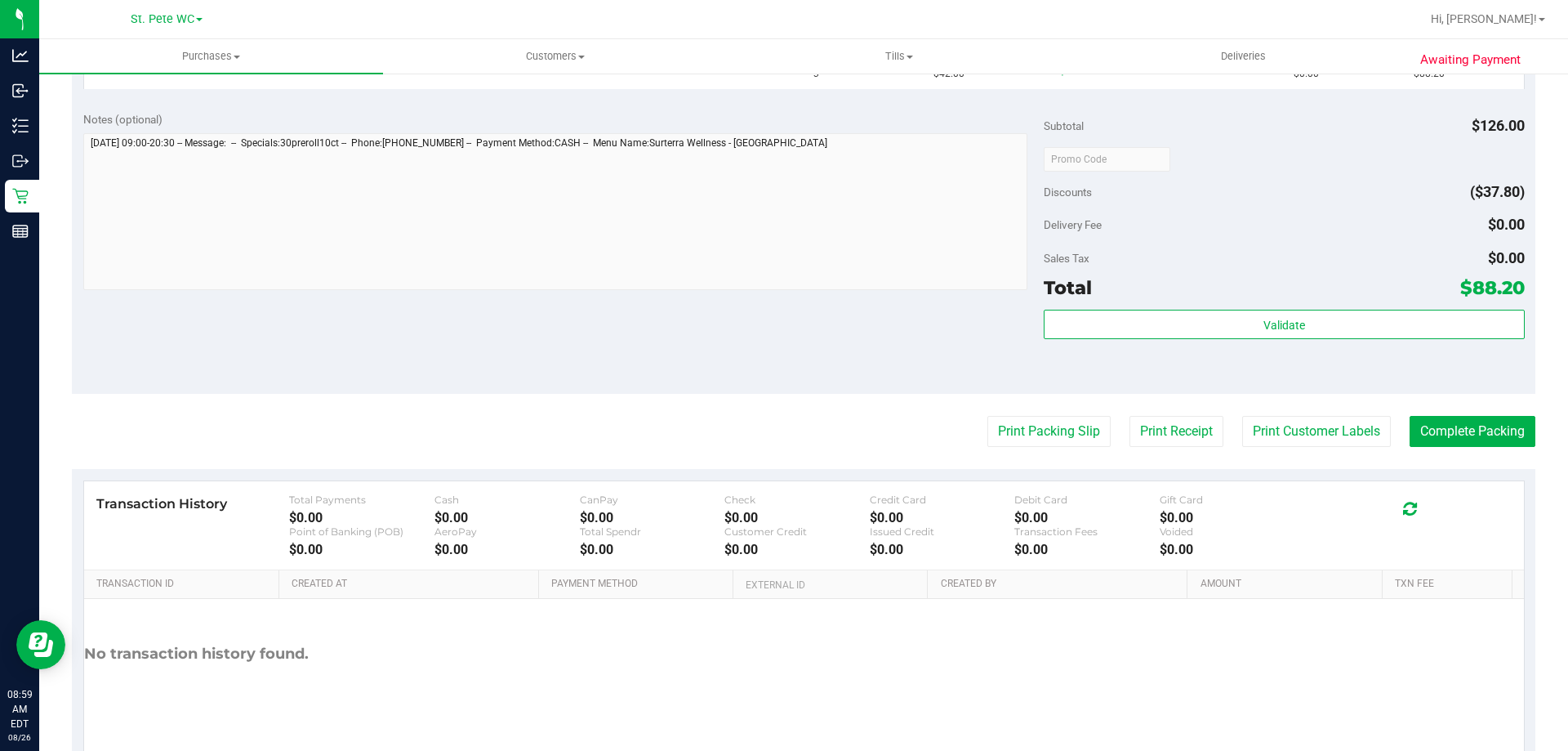
scroll to position [409, 0]
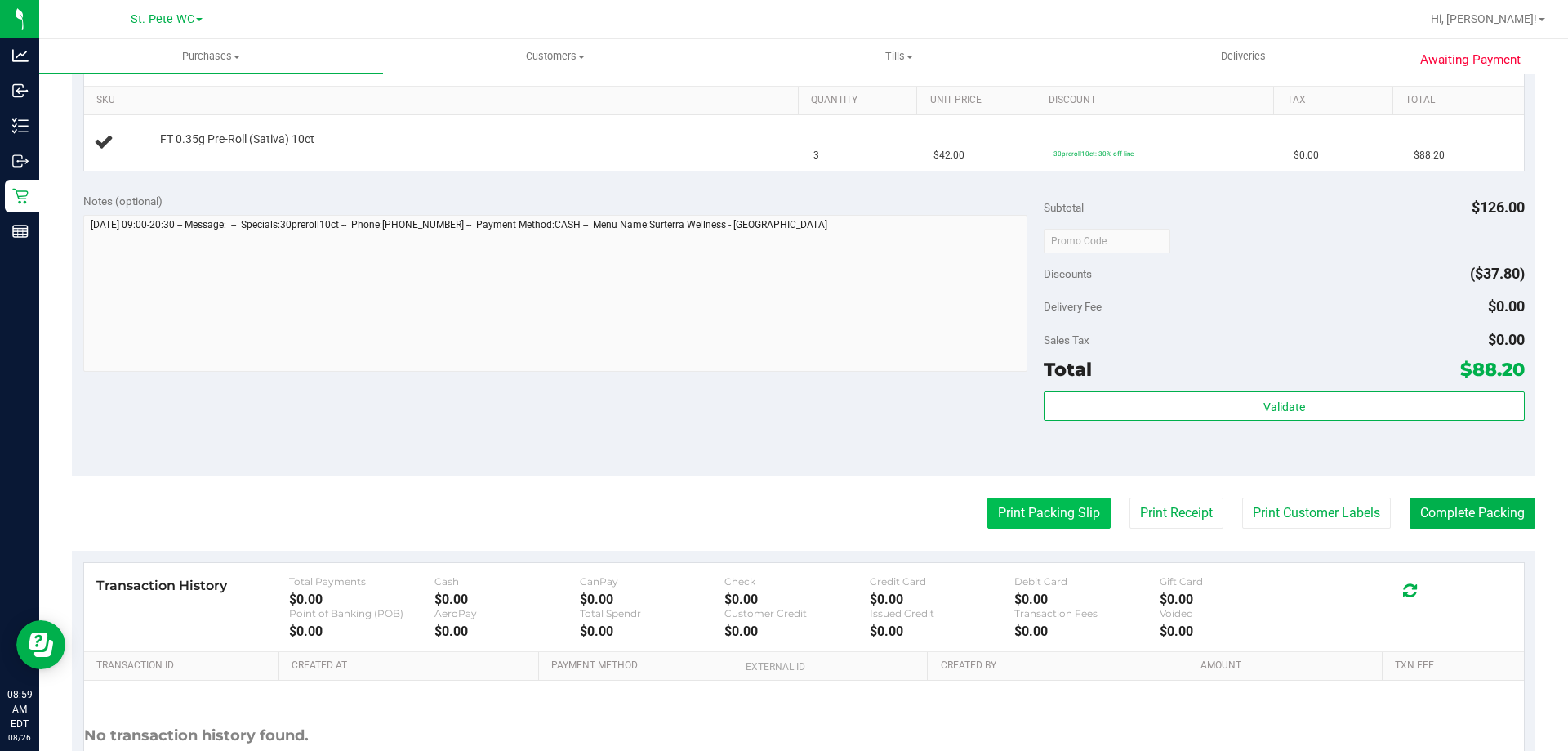
click at [1055, 511] on button "Print Packing Slip" at bounding box center [1049, 513] width 123 height 31
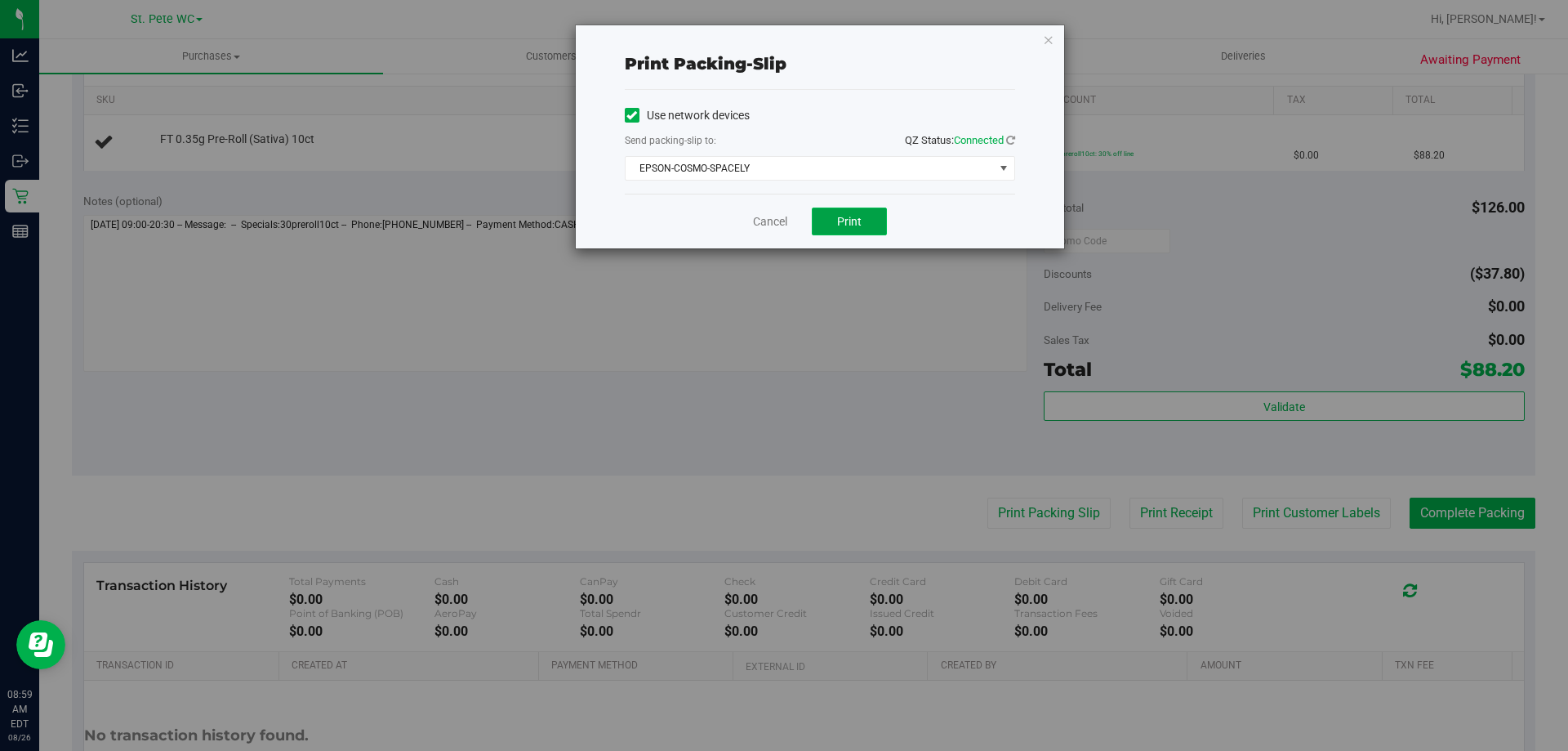
click at [831, 209] on button "Print" at bounding box center [849, 222] width 75 height 28
click at [773, 215] on link "Cancel" at bounding box center [770, 222] width 35 height 17
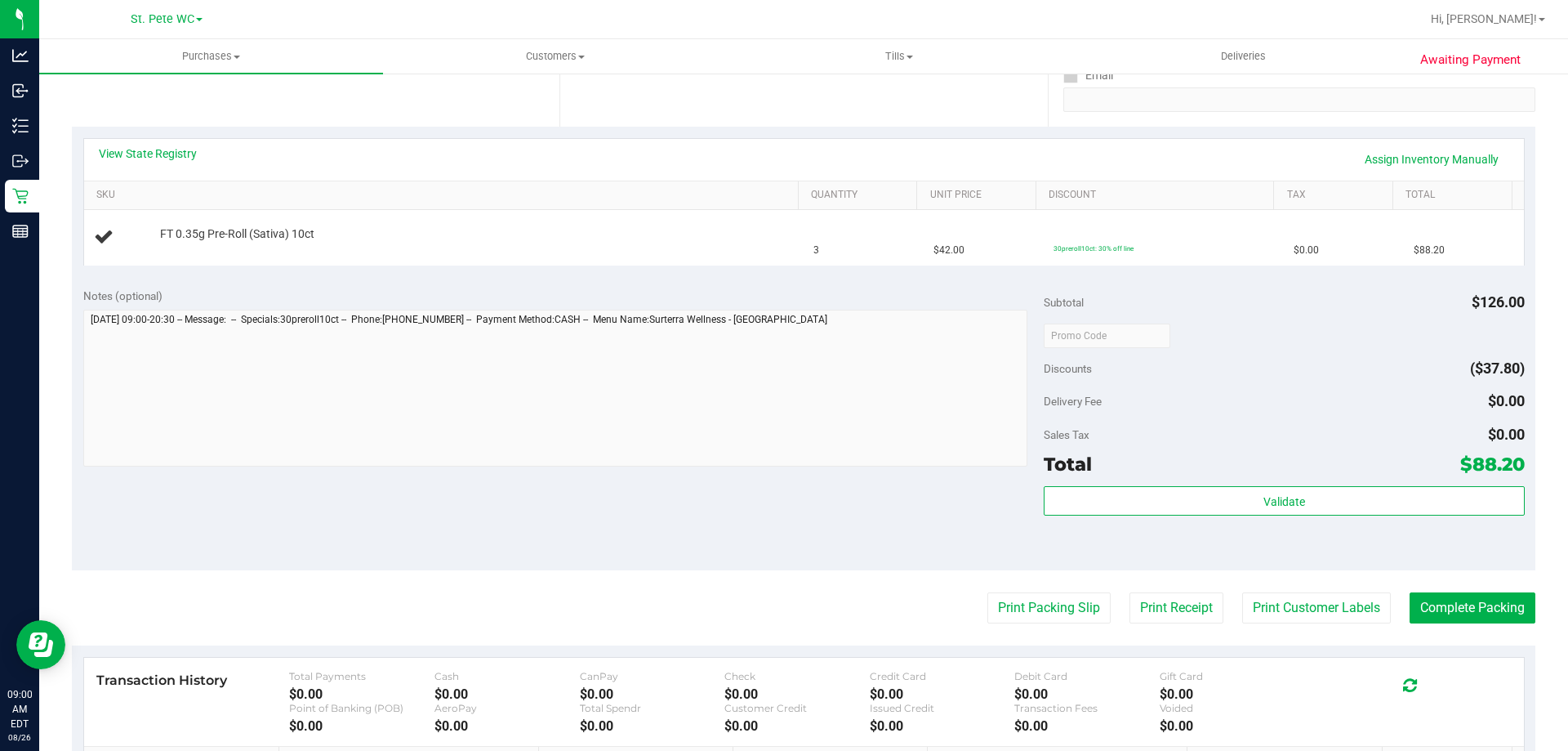
scroll to position [301, 0]
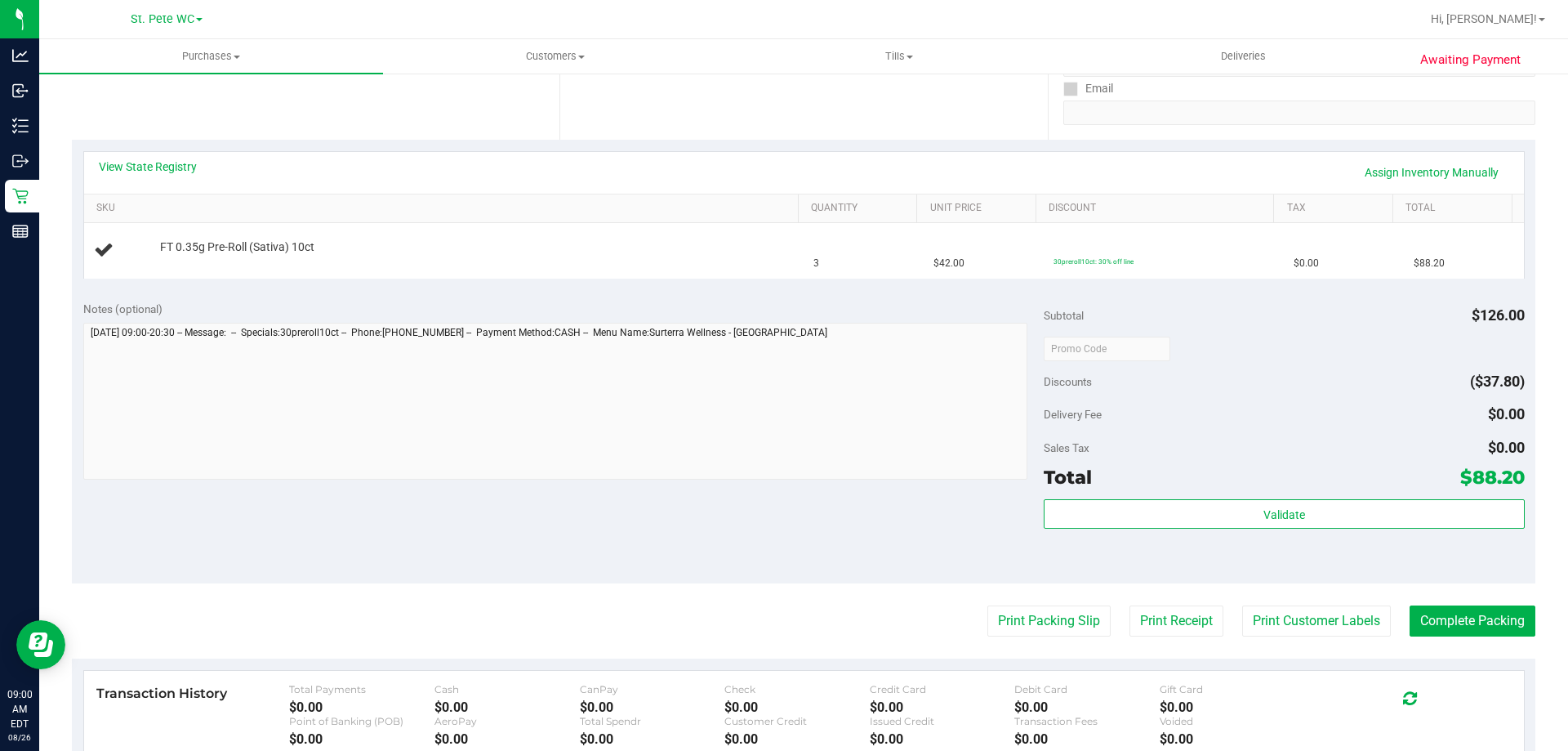
click at [987, 605] on button "Print Packing Slip" at bounding box center [1049, 621] width 123 height 31
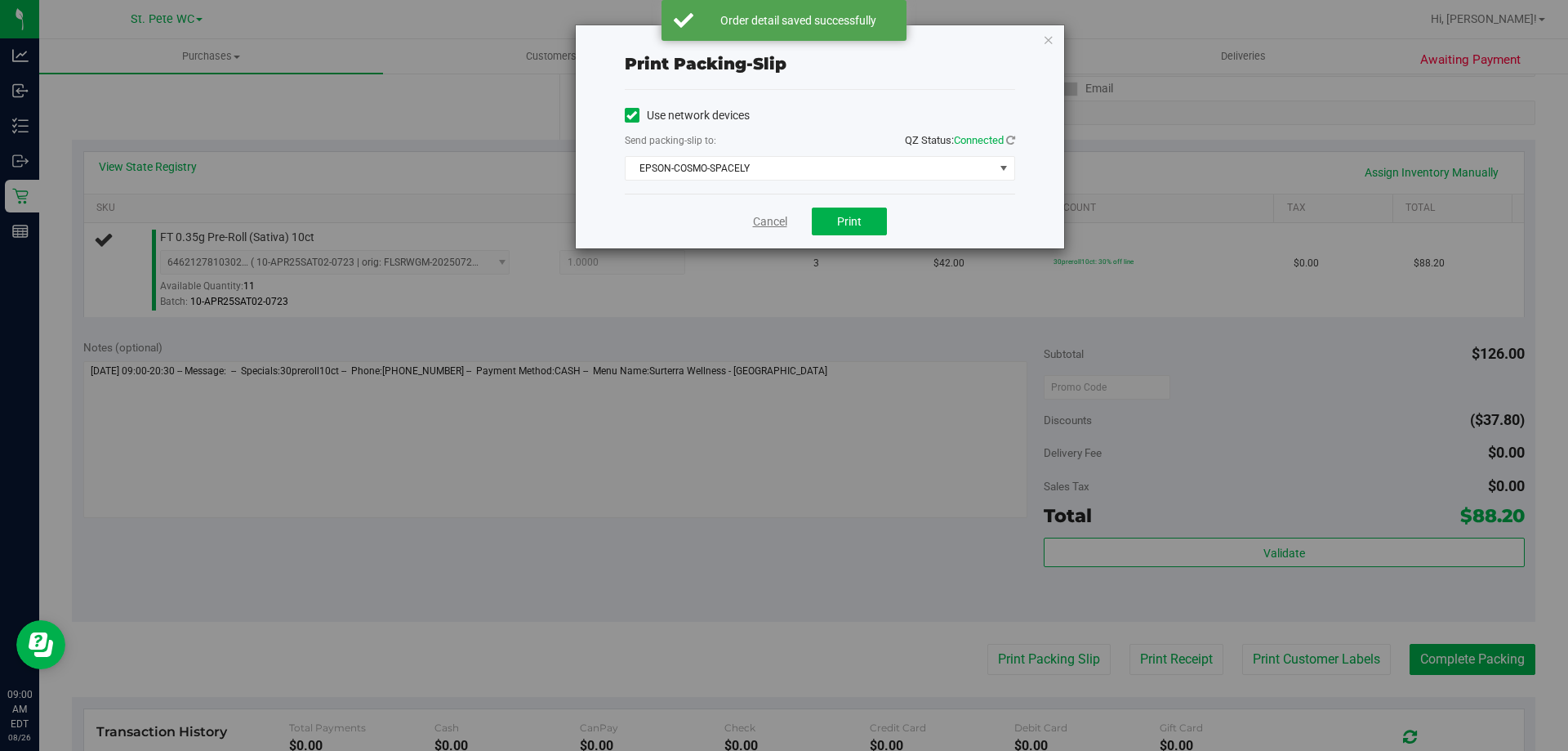
click at [755, 222] on link "Cancel" at bounding box center [770, 222] width 35 height 17
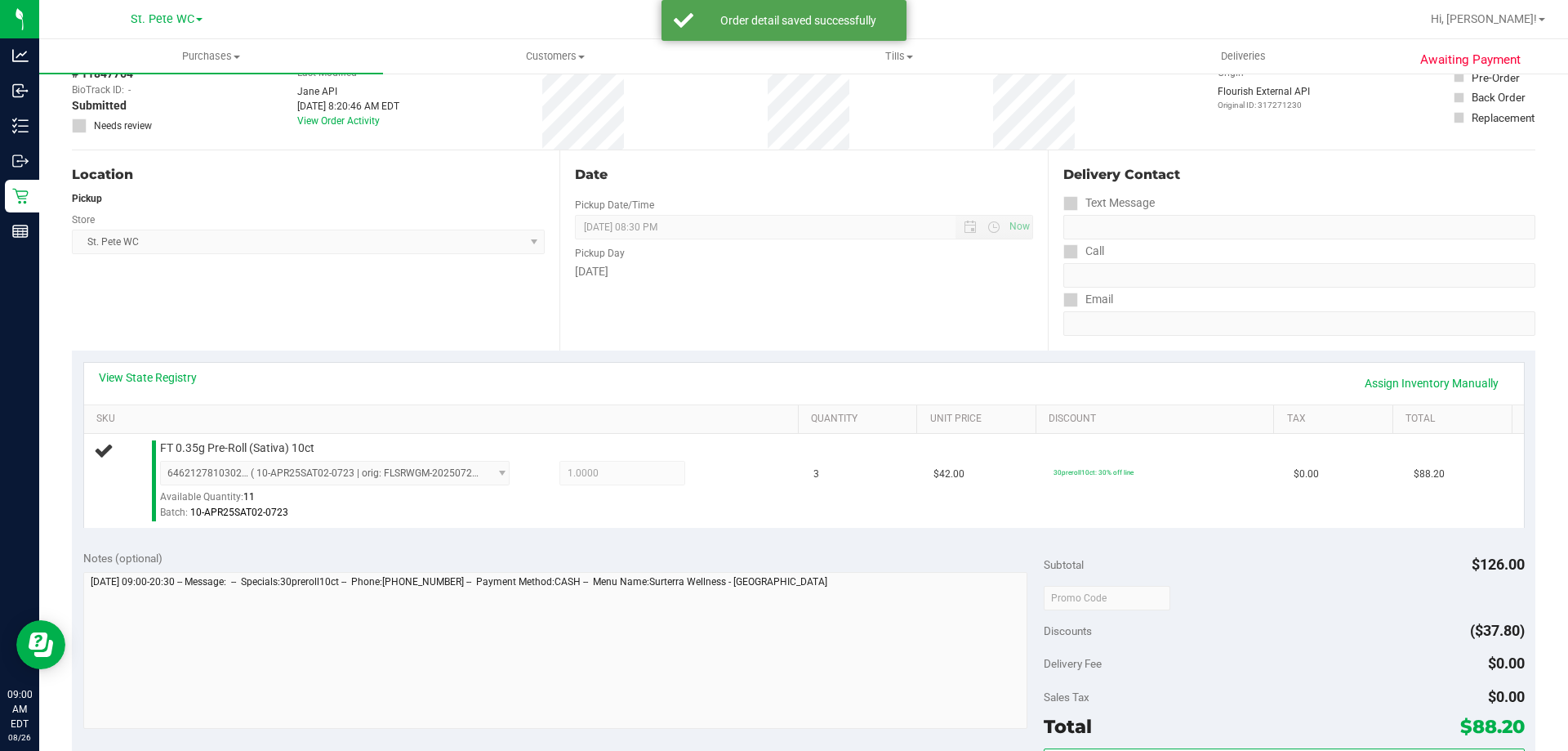
scroll to position [72, 0]
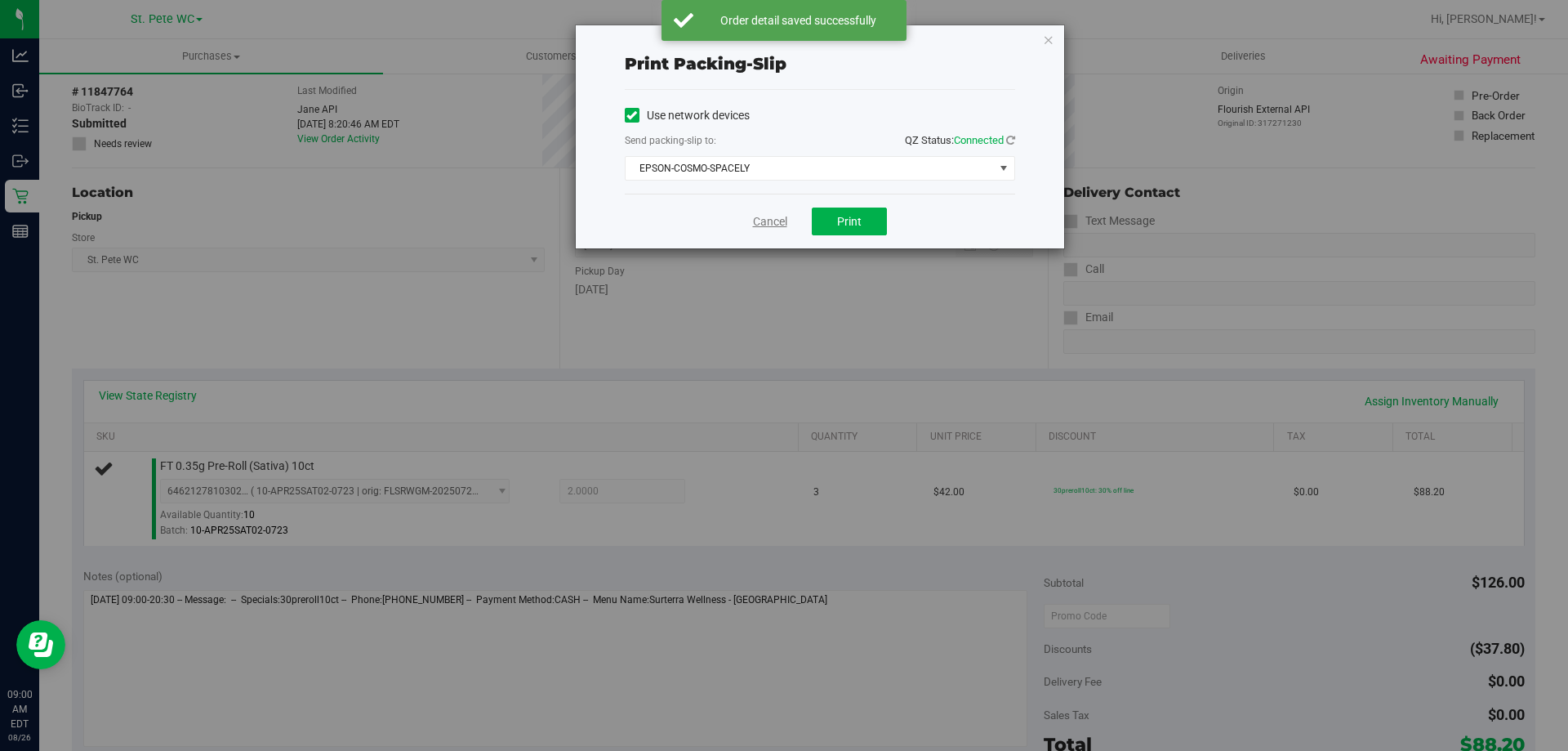
click at [767, 229] on link "Cancel" at bounding box center [770, 222] width 35 height 17
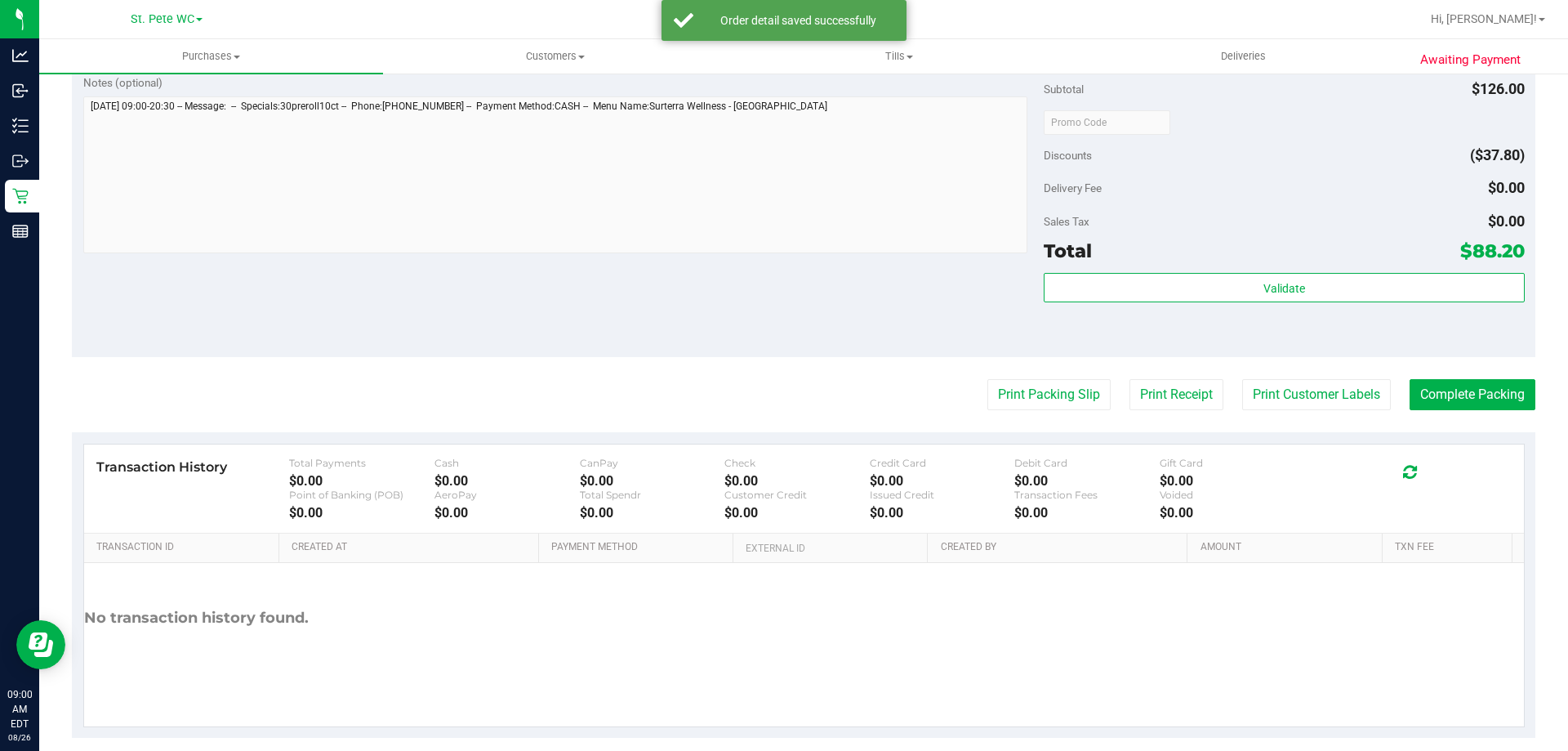
scroll to position [544, 0]
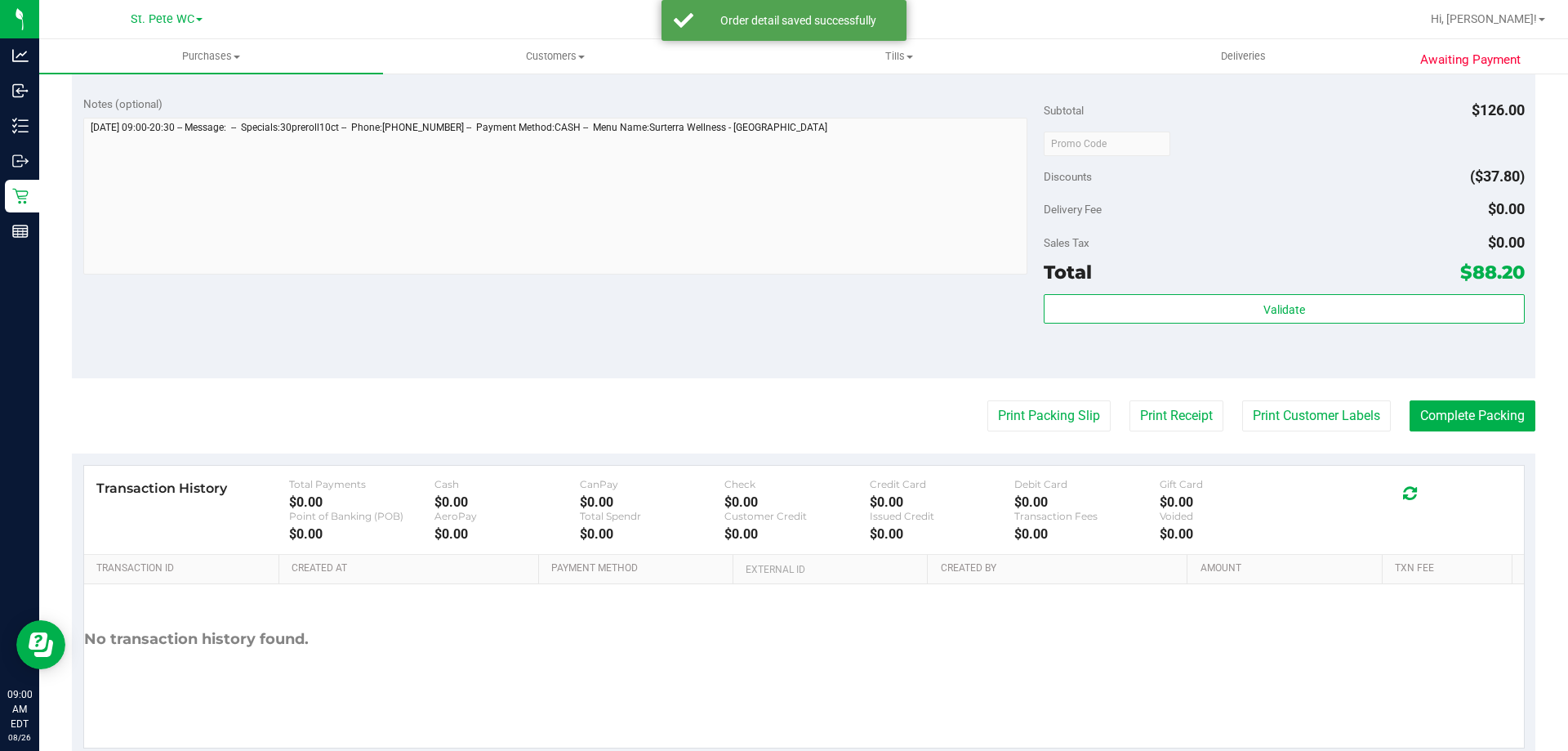
click at [987, 400] on button "Print Packing Slip" at bounding box center [1049, 416] width 123 height 31
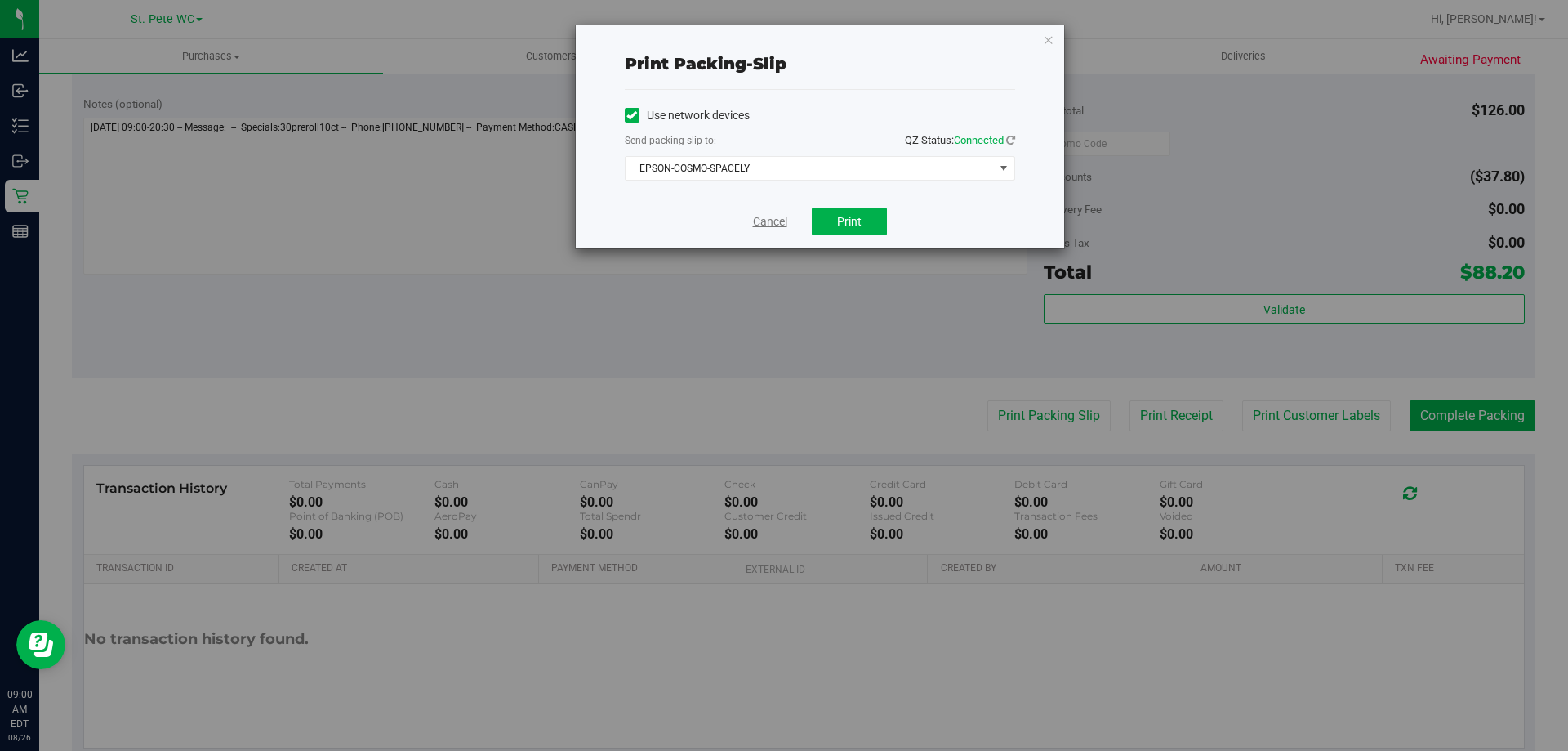
click at [766, 227] on link "Cancel" at bounding box center [770, 222] width 35 height 17
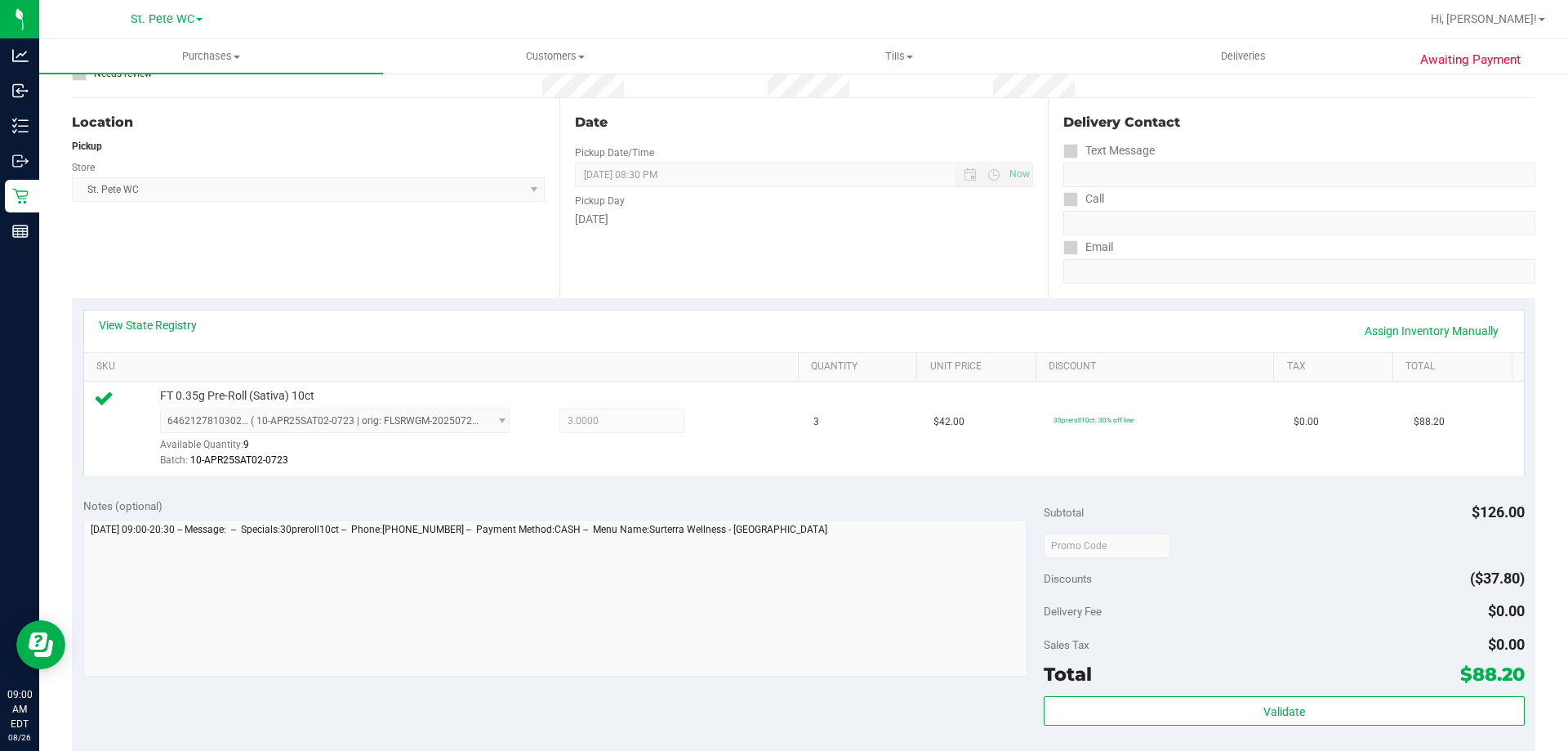
scroll to position [387, 0]
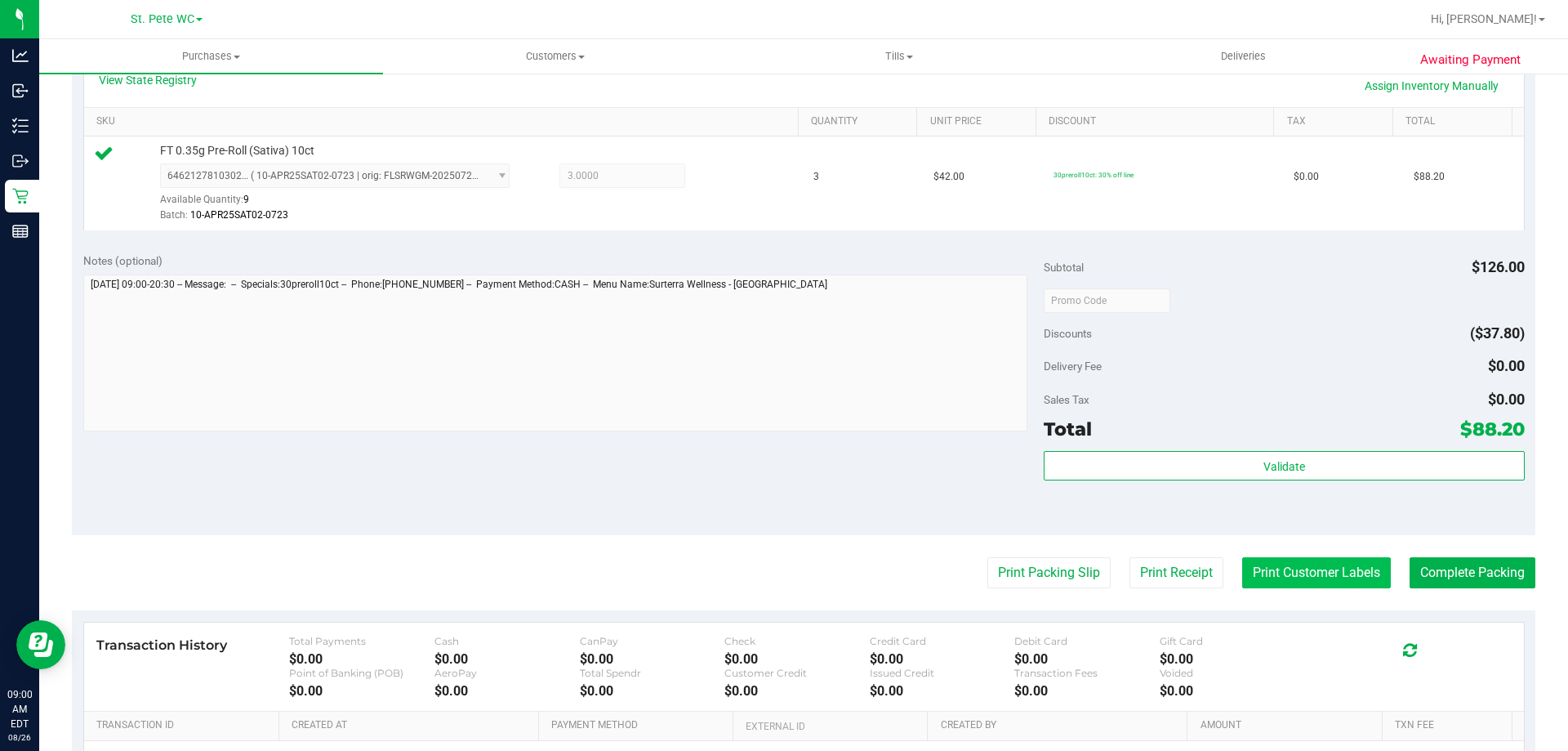
click at [1254, 570] on button "Print Customer Labels" at bounding box center [1316, 573] width 149 height 31
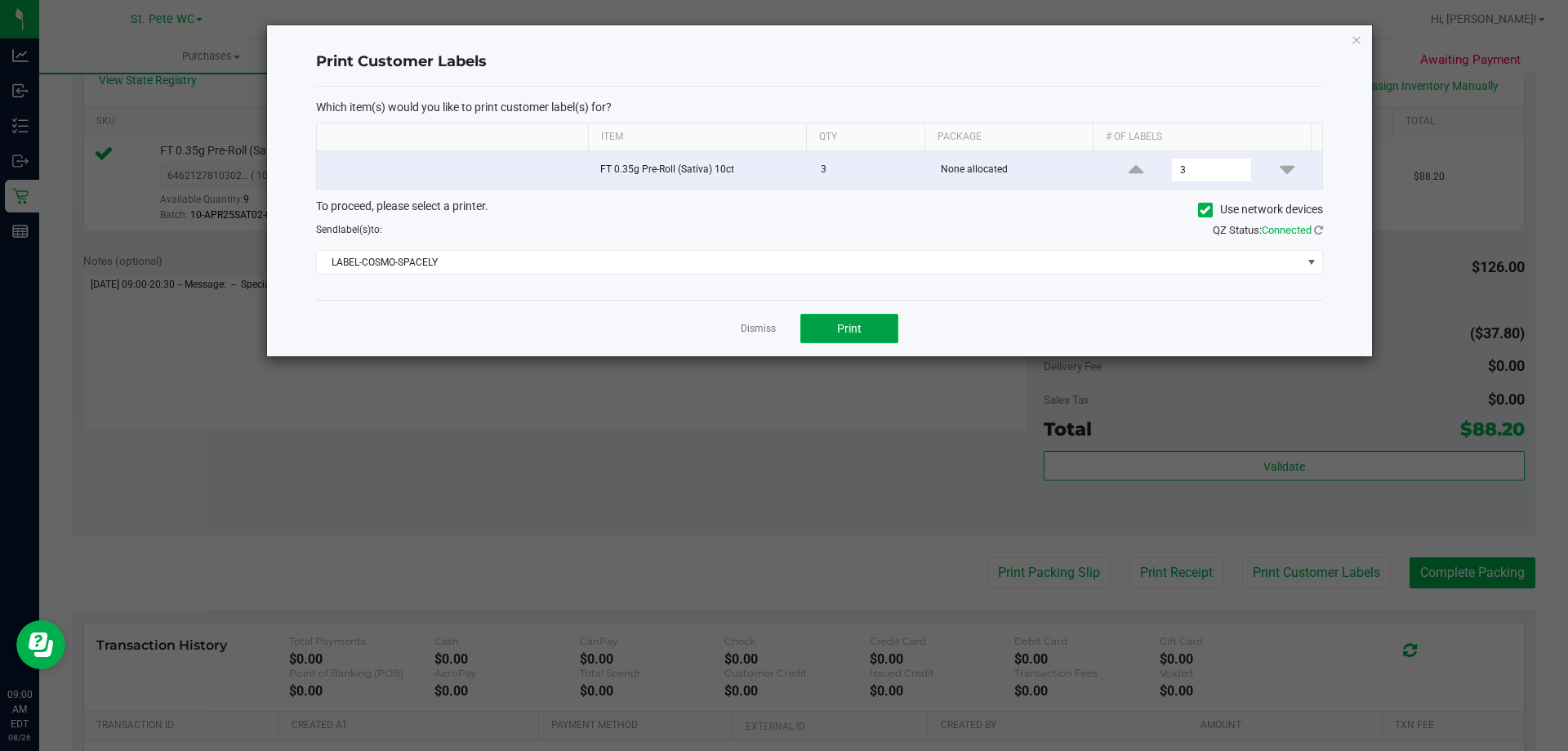
click at [874, 326] on button "Print" at bounding box center [849, 328] width 98 height 29
click at [756, 327] on link "Dismiss" at bounding box center [758, 329] width 35 height 14
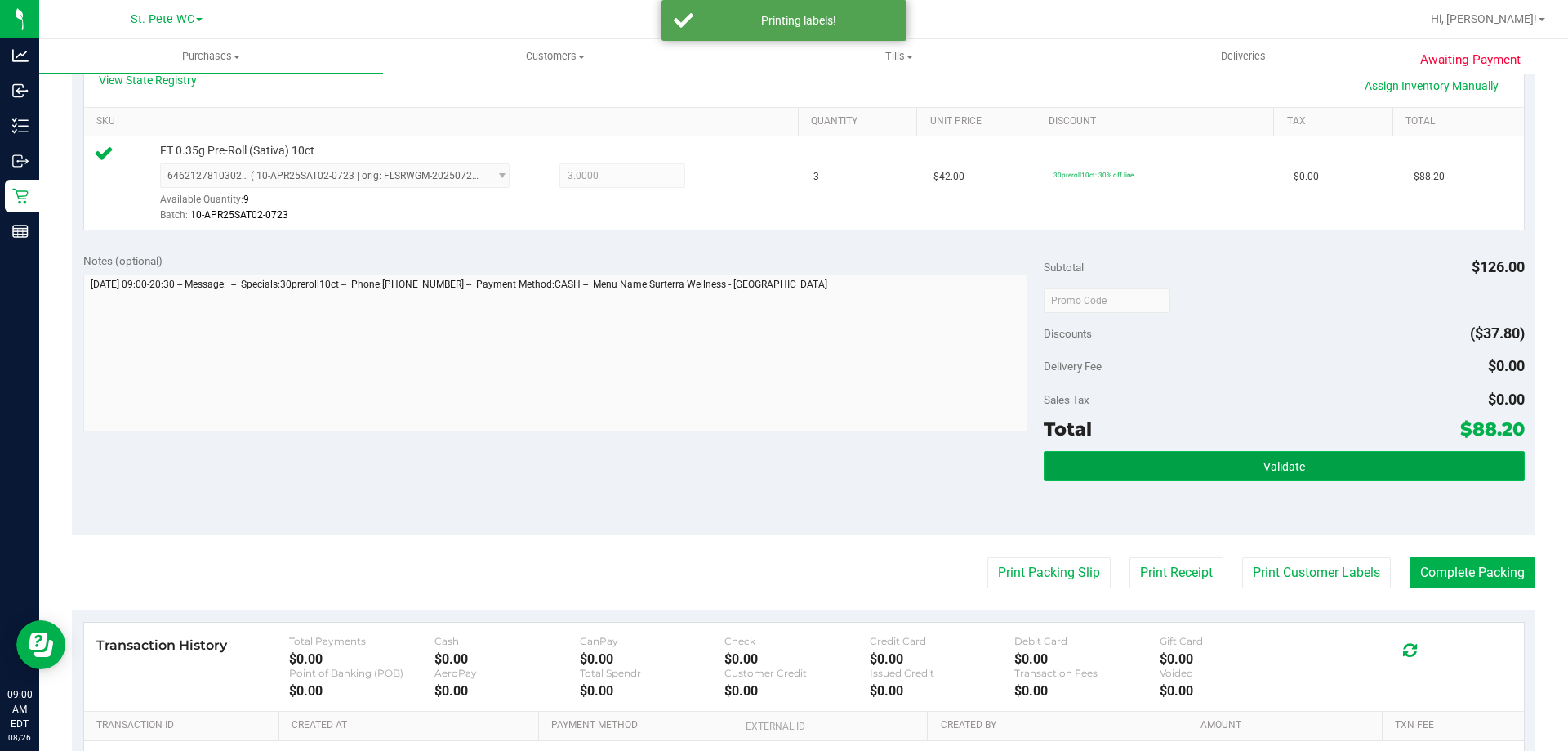
click at [1130, 457] on button "Validate" at bounding box center [1283, 466] width 480 height 29
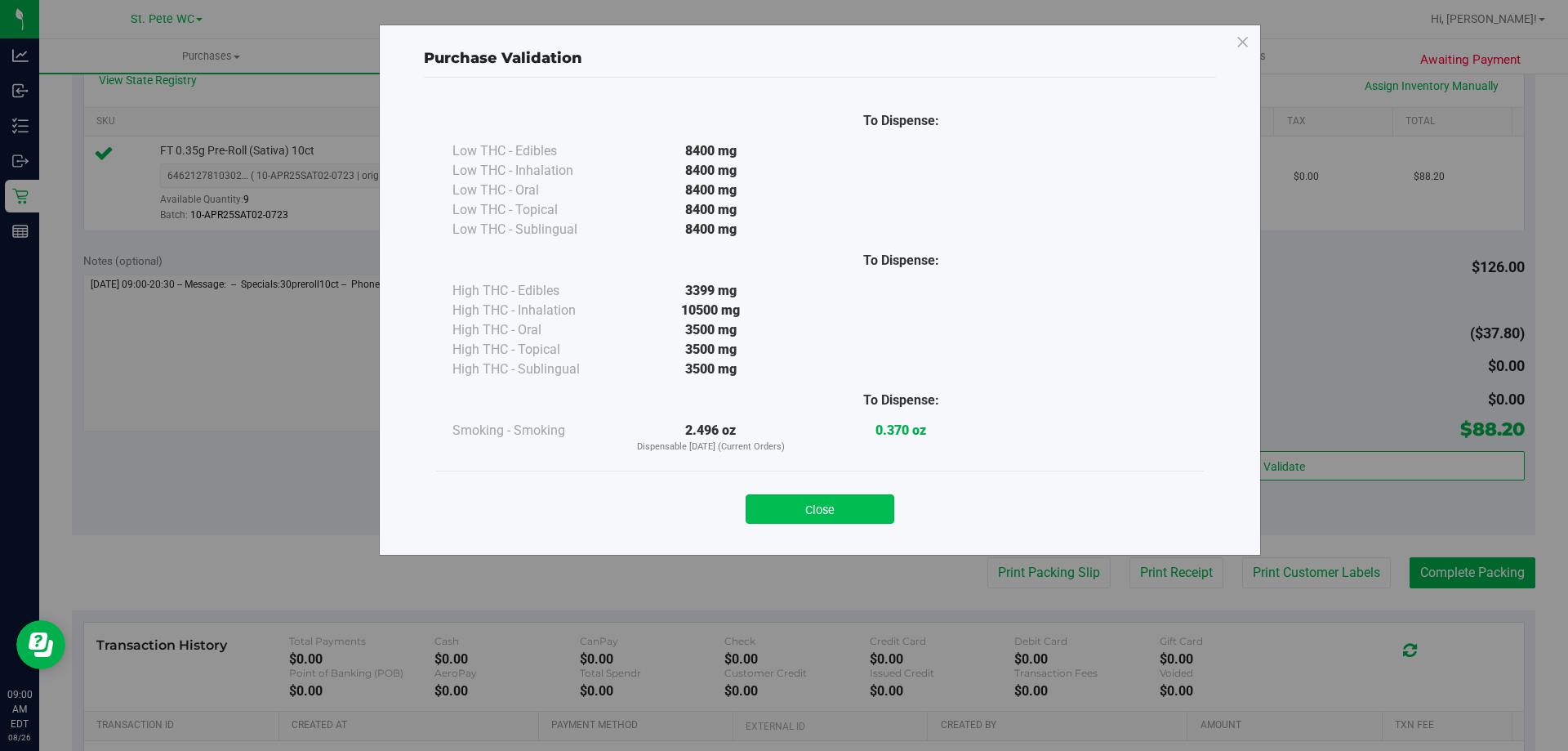
click at [854, 515] on button "Close" at bounding box center [820, 509] width 149 height 29
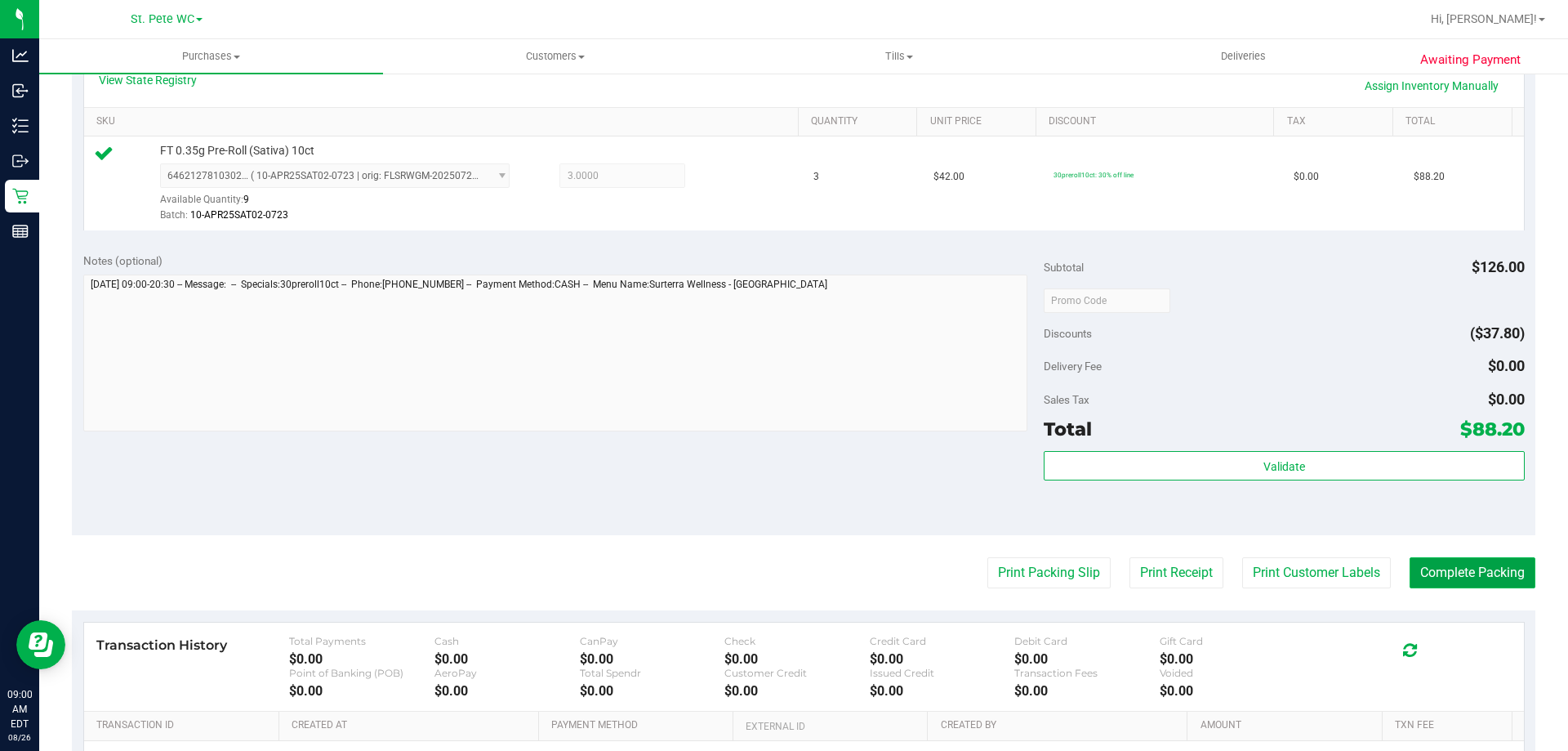
click at [1470, 587] on button "Complete Packing" at bounding box center [1472, 573] width 126 height 31
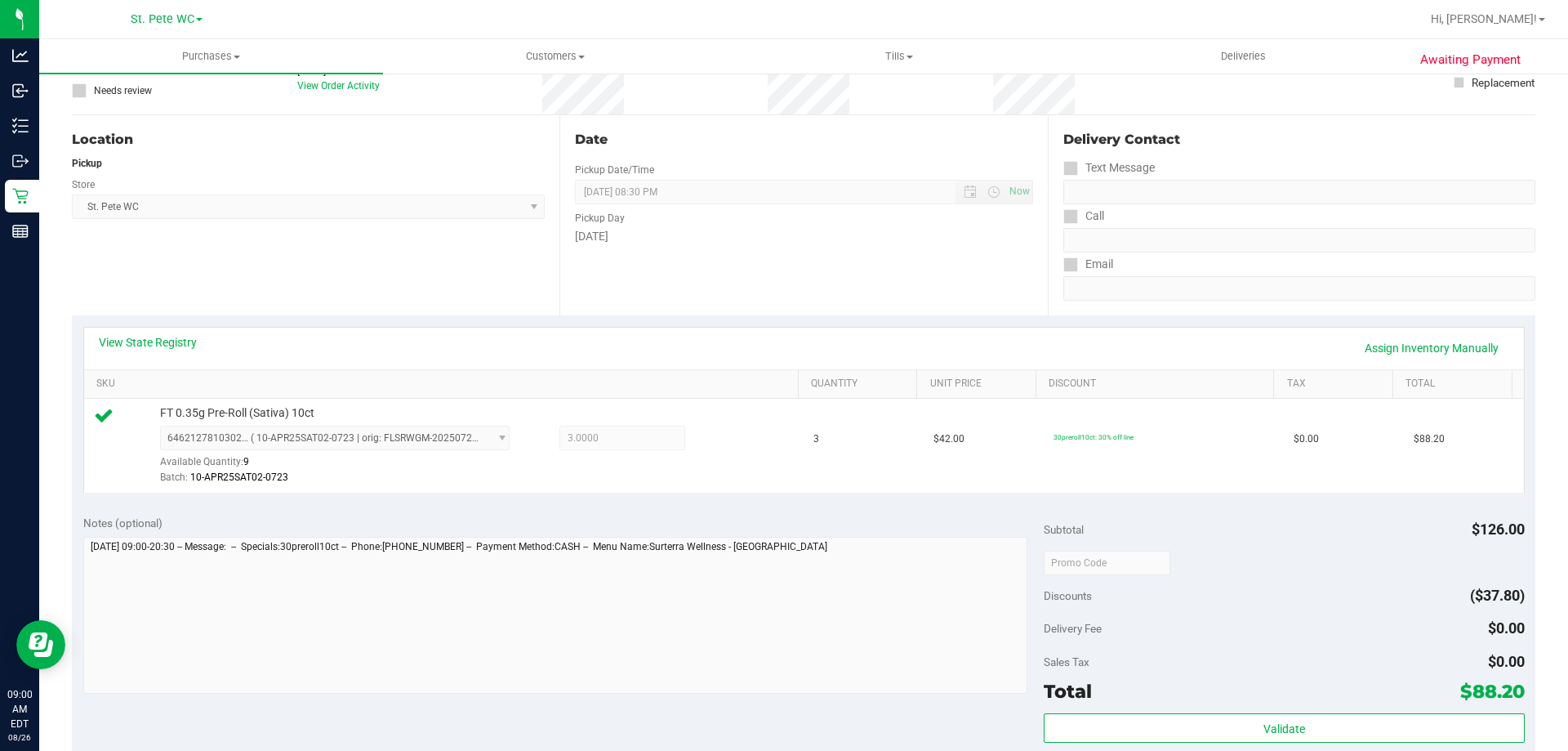
scroll to position [0, 0]
